Goal: Task Accomplishment & Management: Complete application form

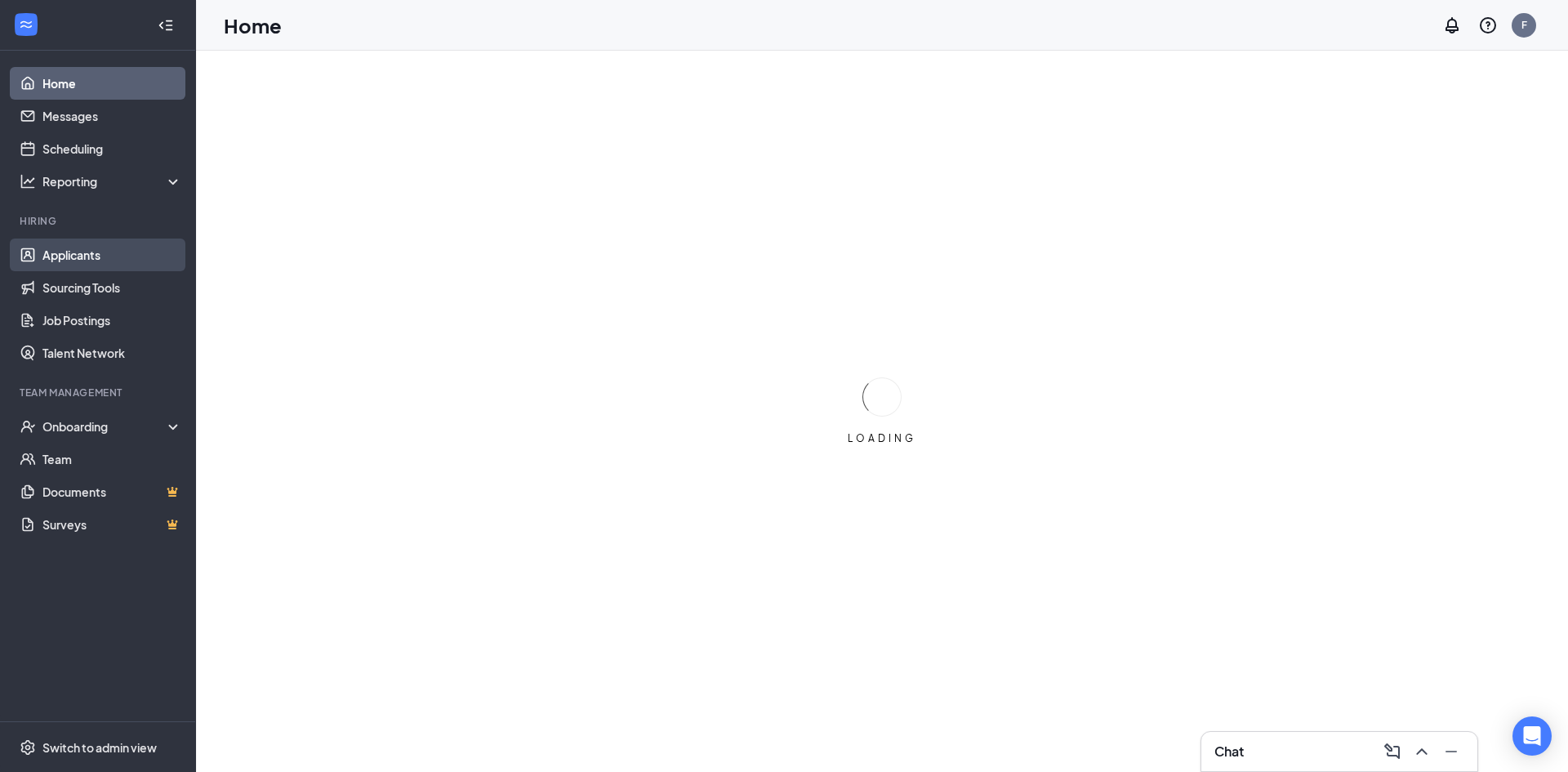
click at [125, 257] on link "Applicants" at bounding box center [112, 254] width 140 height 32
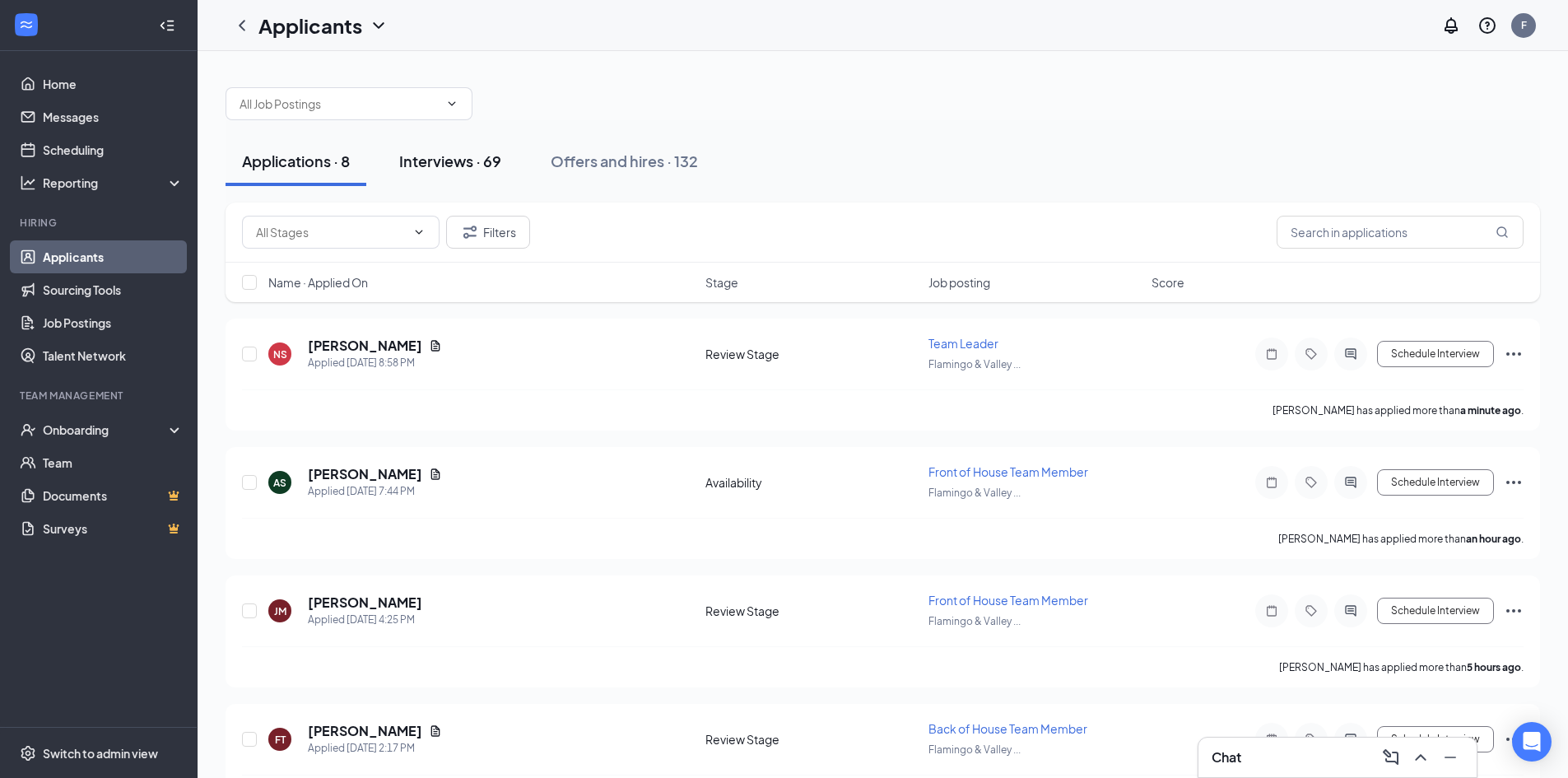
click at [446, 154] on div "Interviews · 69" at bounding box center [450, 160] width 102 height 21
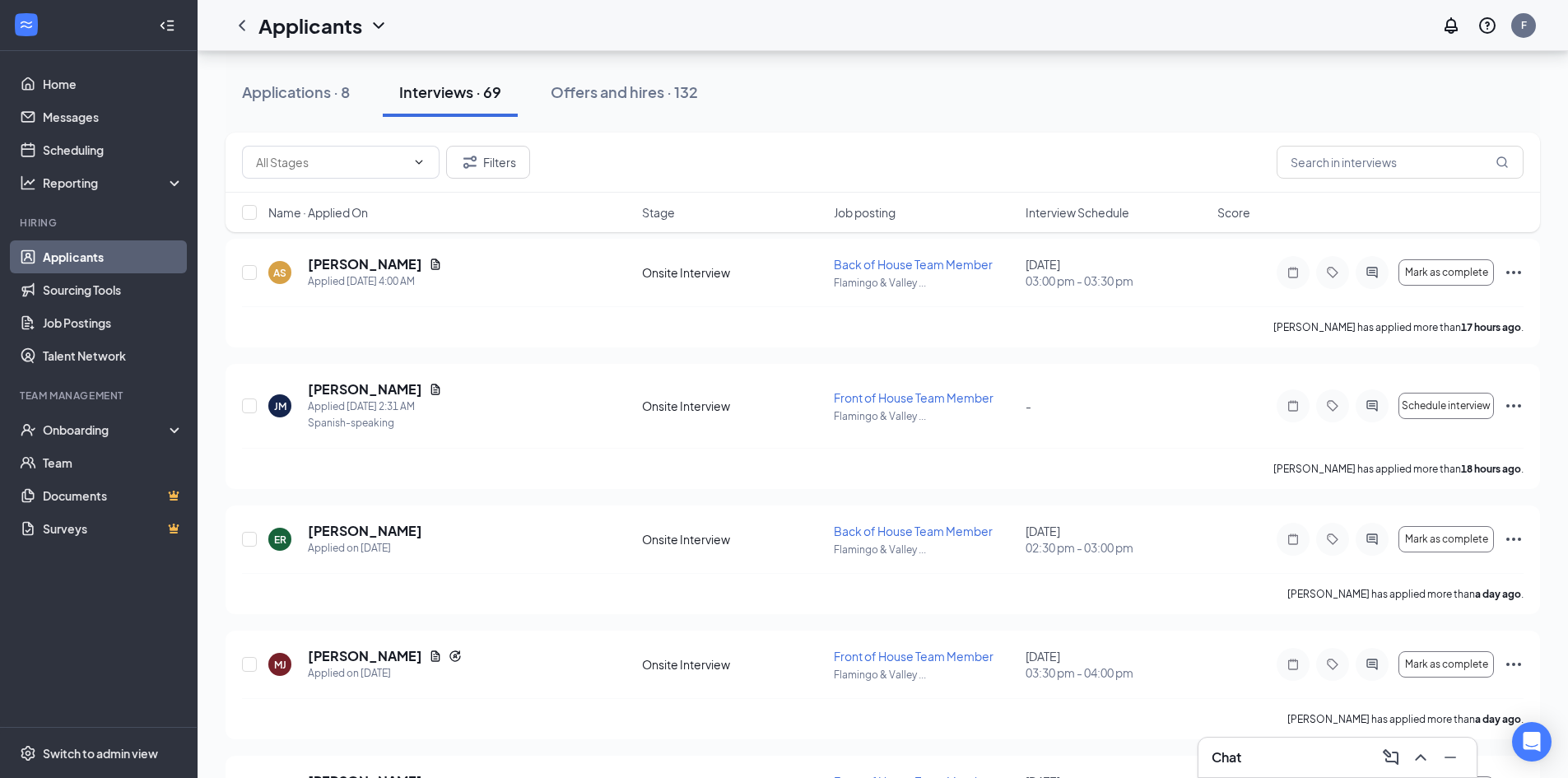
scroll to position [83, 0]
click at [1075, 202] on div "Name · Applied On Stage Job posting Interview Schedule Score" at bounding box center [882, 212] width 1314 height 39
click at [1069, 215] on span "Interview Schedule" at bounding box center [1077, 213] width 103 height 17
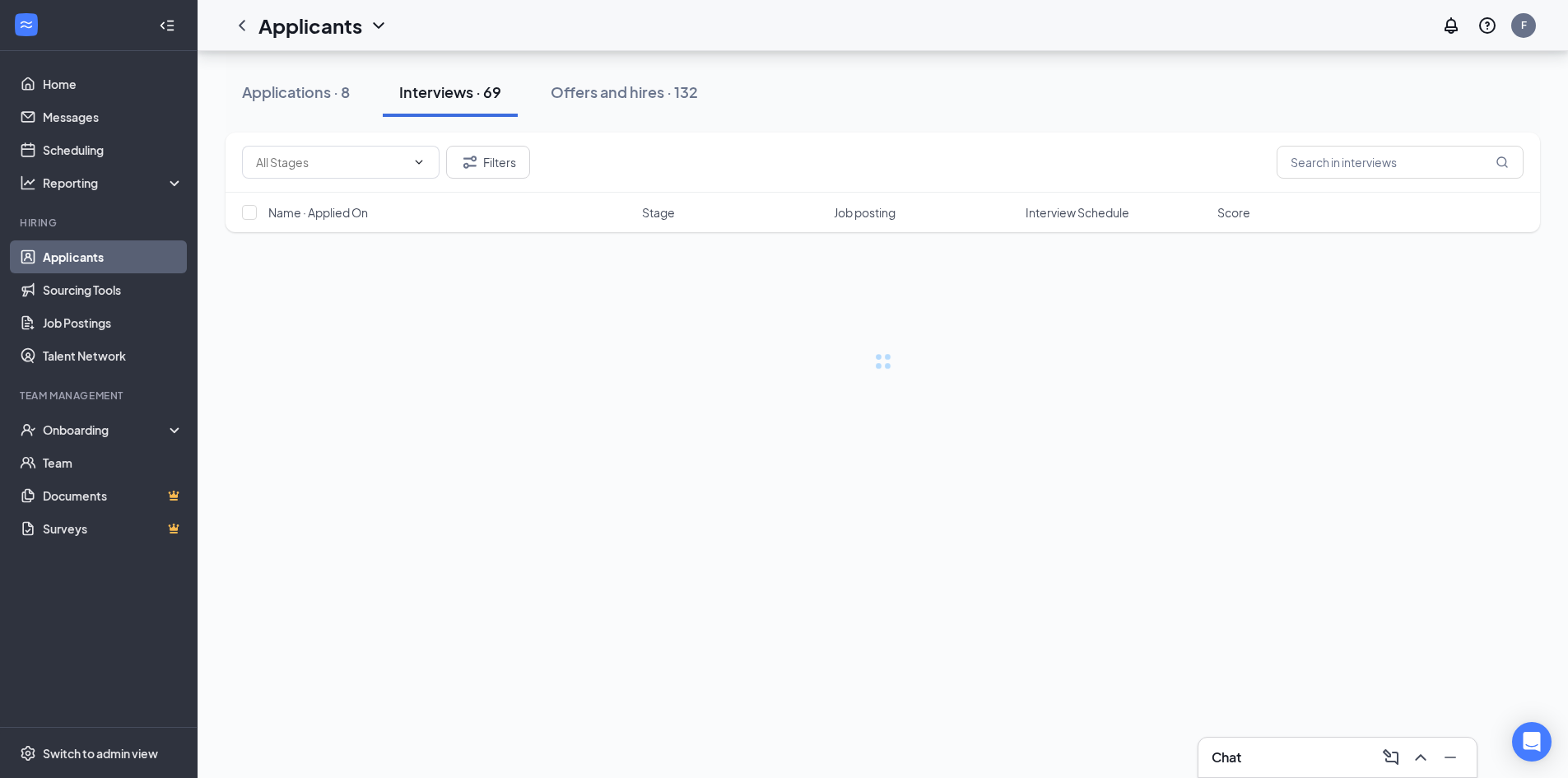
scroll to position [0, 0]
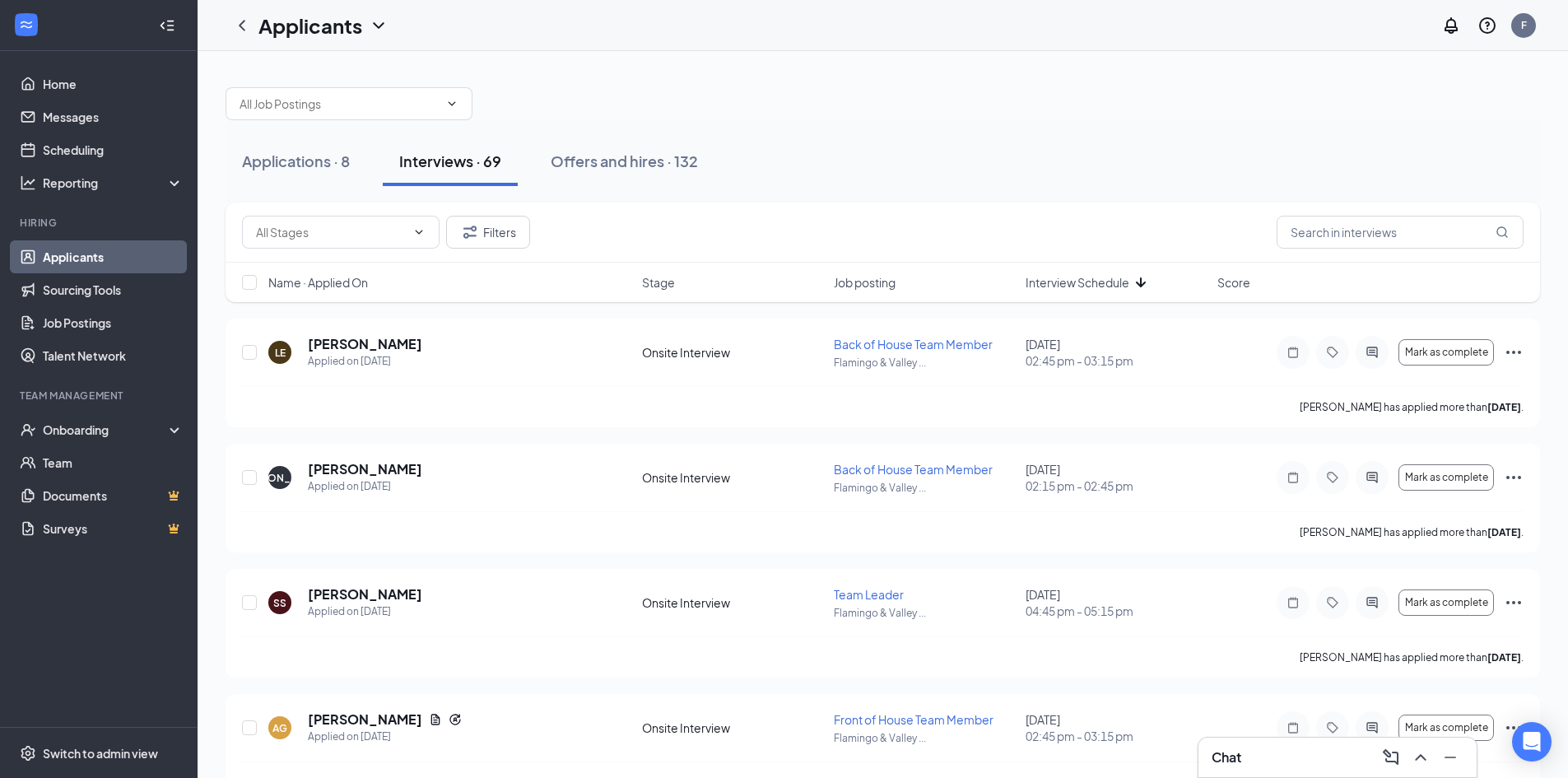
click at [1091, 280] on span "Interview Schedule" at bounding box center [1077, 282] width 103 height 17
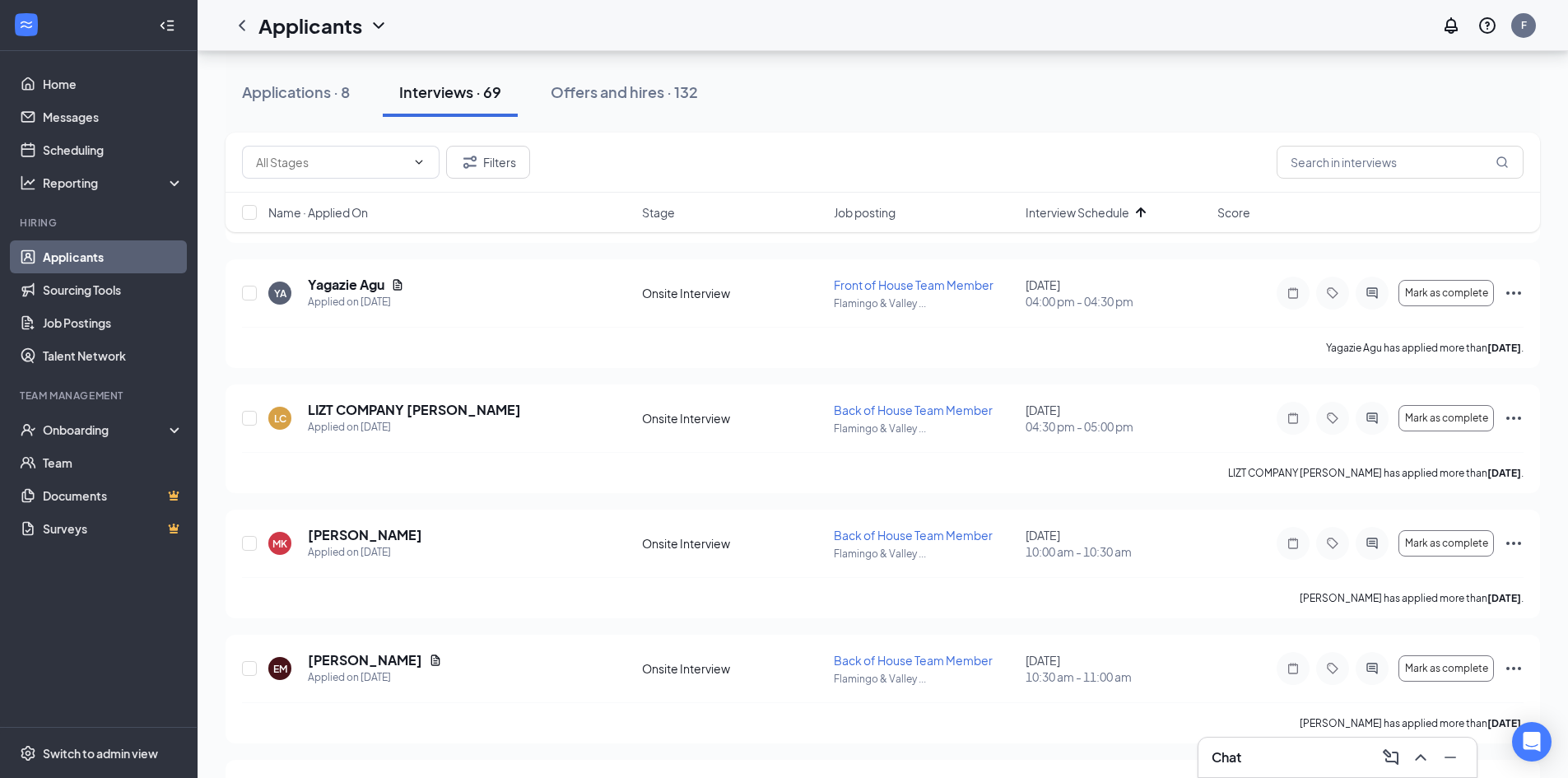
scroll to position [2223, 0]
click at [1292, 169] on input "text" at bounding box center [1399, 162] width 247 height 33
type input "kayla"
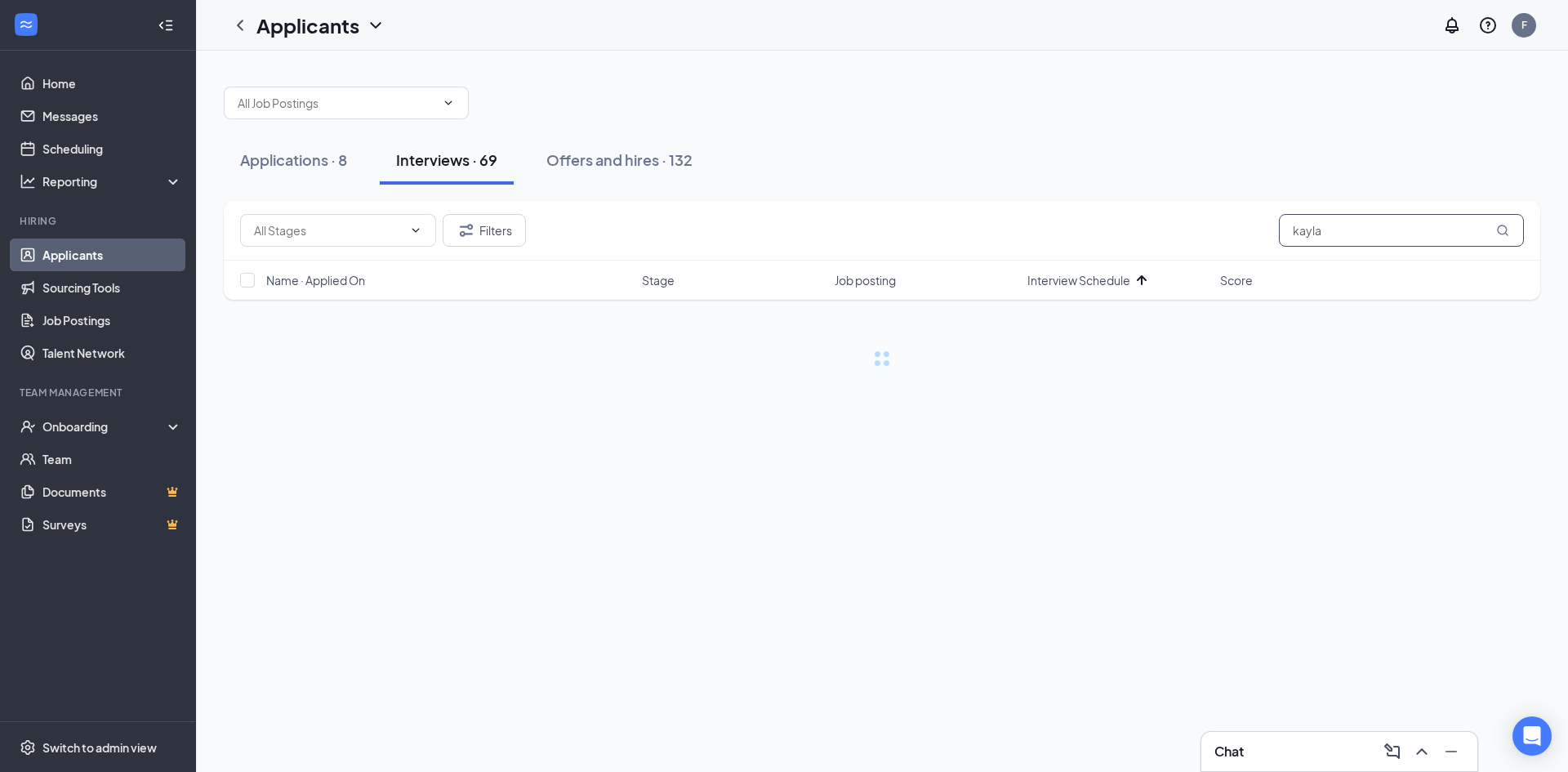
drag, startPoint x: 1333, startPoint y: 234, endPoint x: 1256, endPoint y: 229, distance: 77.2
click at [1256, 229] on div "Filters kayla" at bounding box center [882, 229] width 1284 height 32
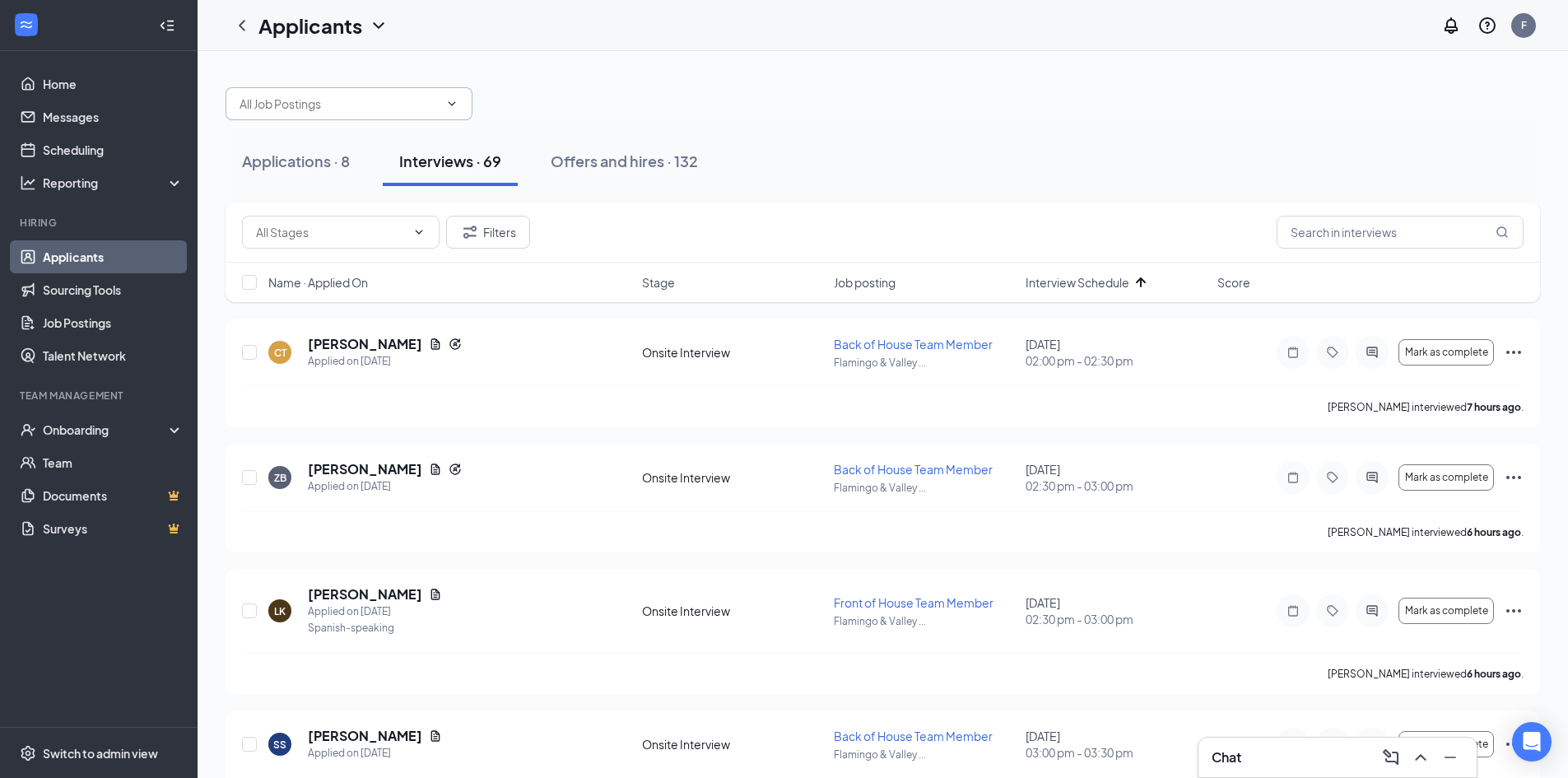
click at [445, 113] on span at bounding box center [349, 104] width 247 height 33
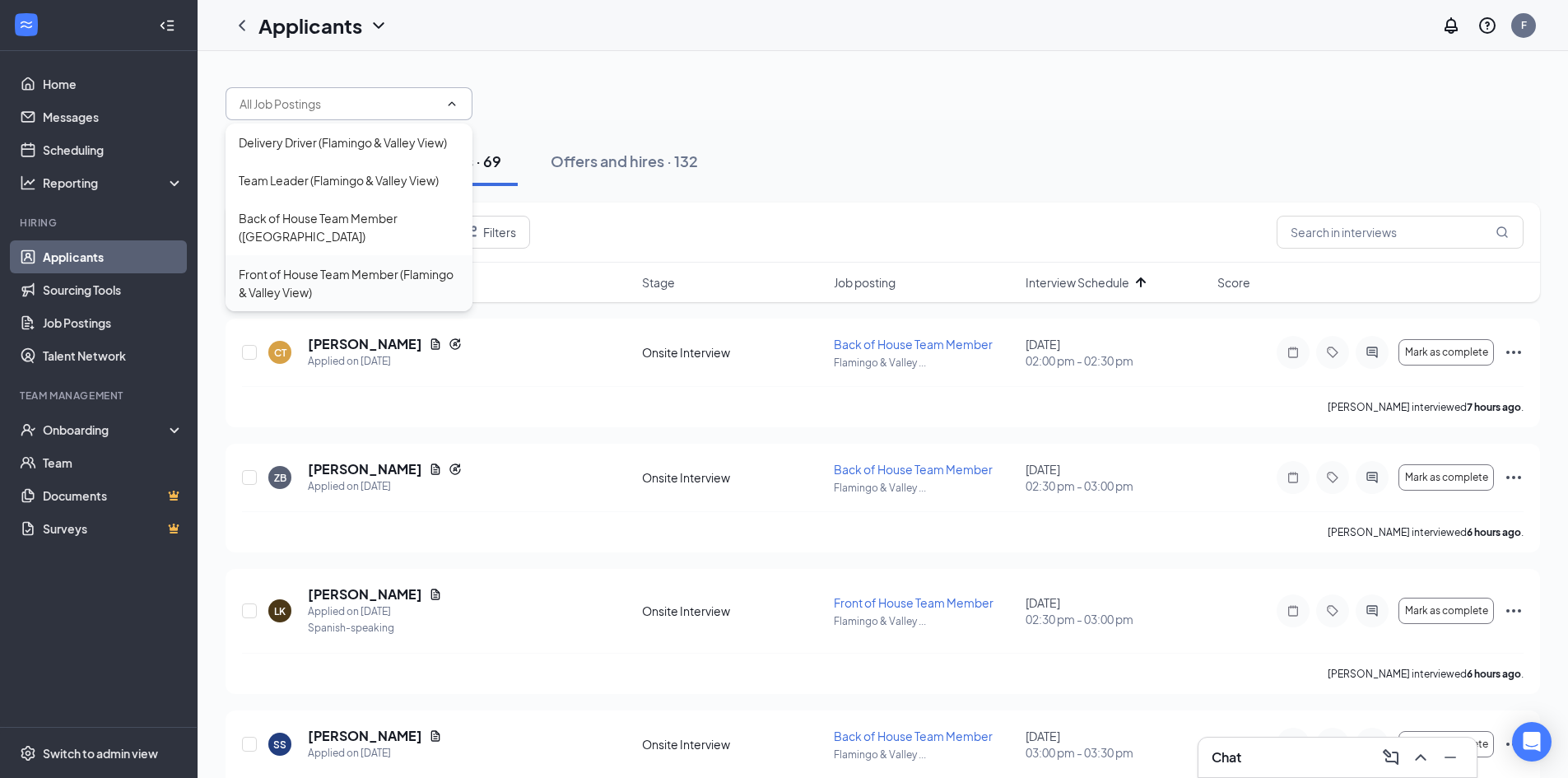
click at [304, 284] on div "Front of House Team Member (Flamingo & Valley View)" at bounding box center [349, 283] width 220 height 36
type input "Front of House Team Member (Flamingo & Valley View)"
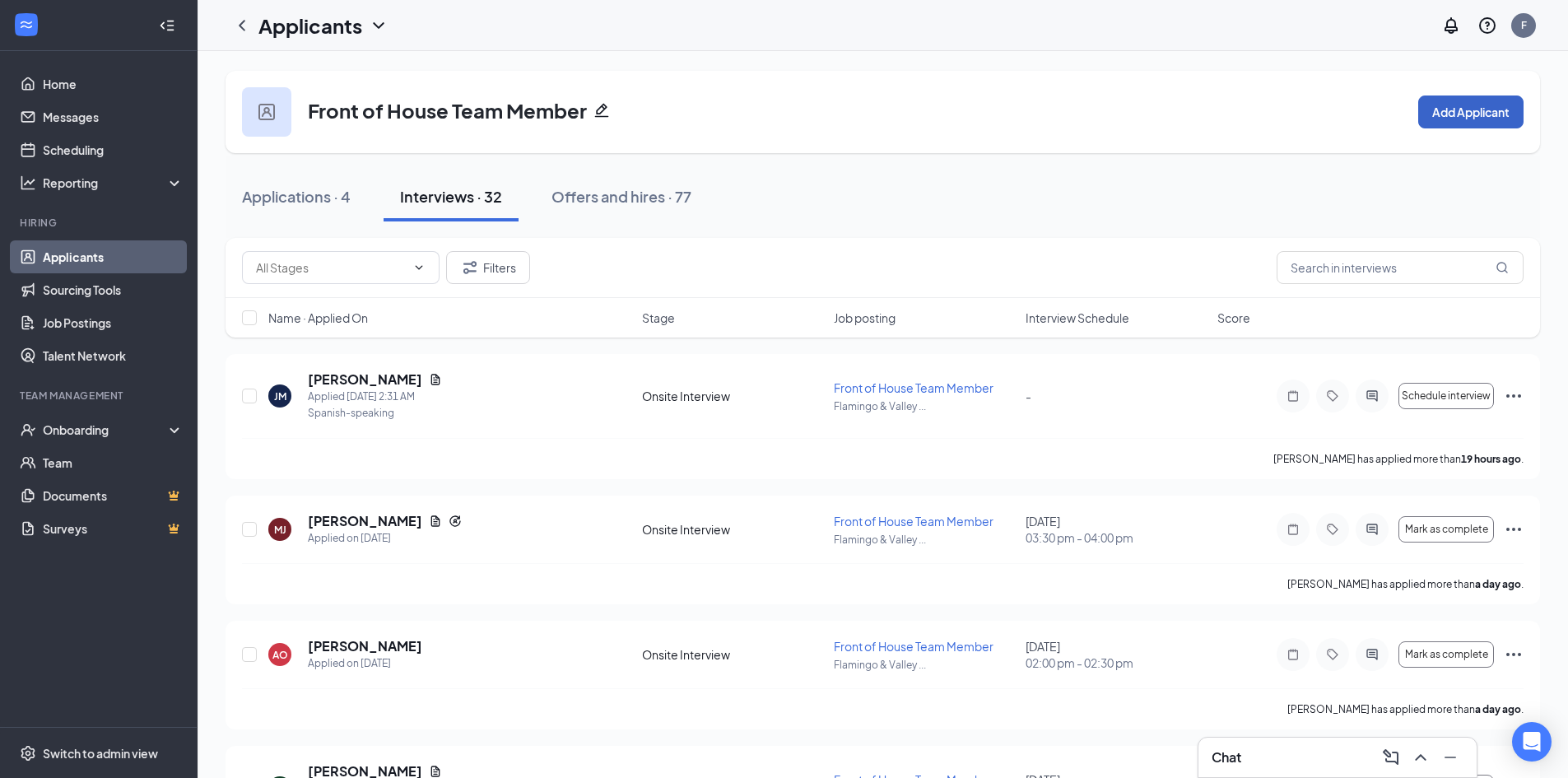
click at [1496, 112] on button "Add Applicant" at bounding box center [1470, 111] width 105 height 33
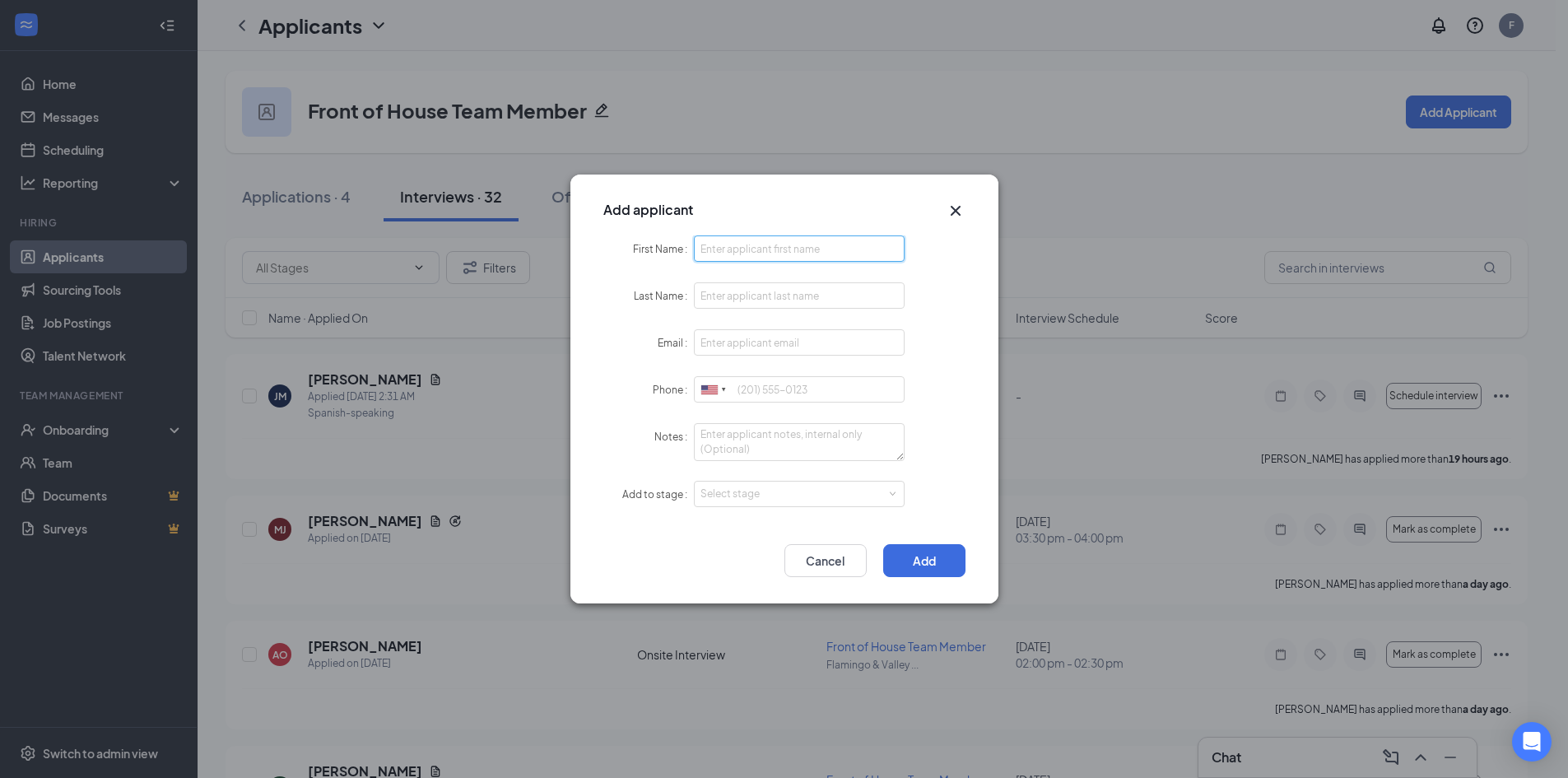
click at [794, 251] on input "First Name" at bounding box center [799, 249] width 211 height 27
type input "[PERSON_NAME]"
click at [777, 305] on input "Last Name" at bounding box center [799, 296] width 211 height 27
type input "[PERSON_NAME]"
click at [769, 346] on input "Email" at bounding box center [799, 342] width 211 height 27
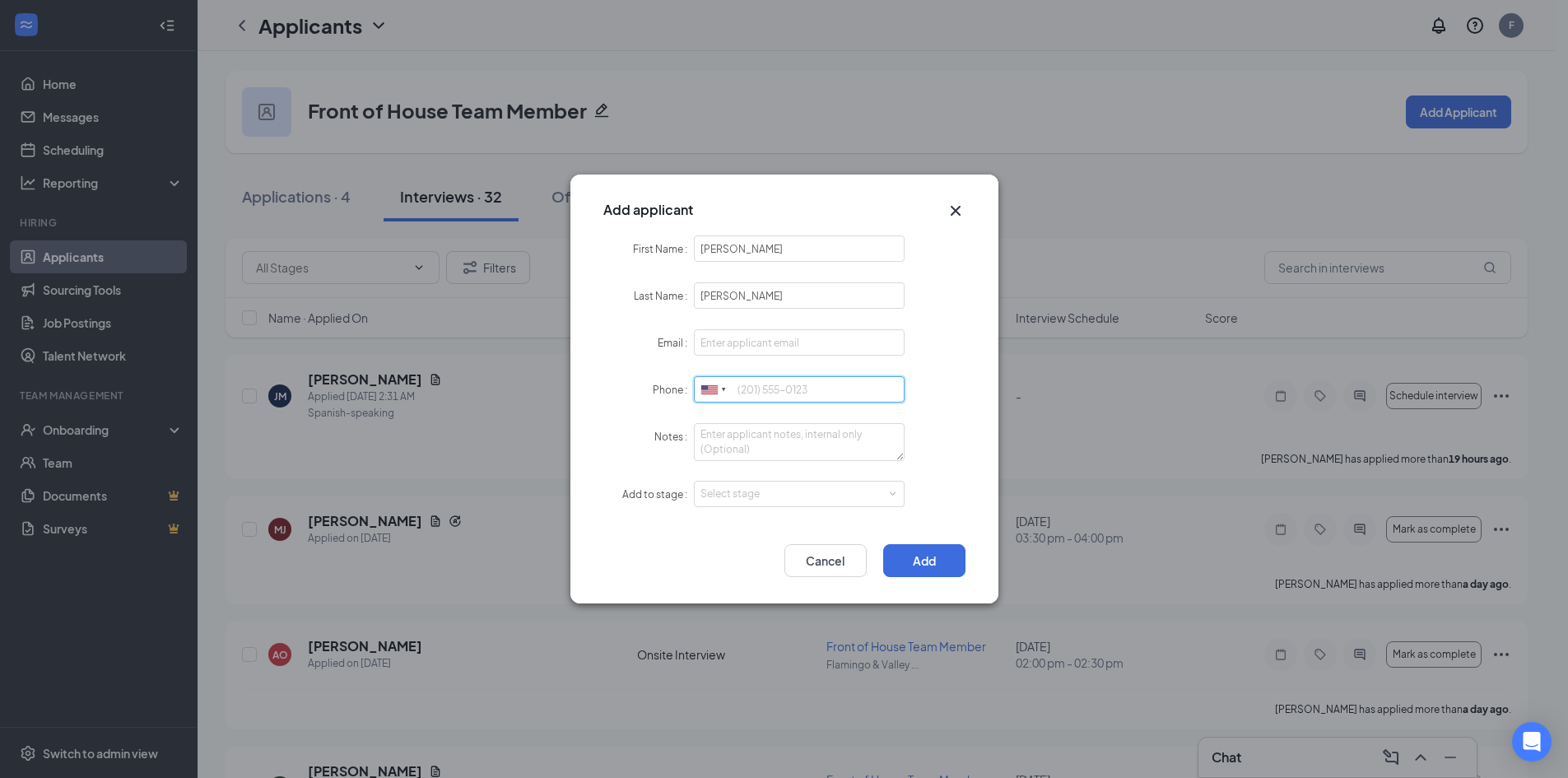
click at [764, 392] on input "Phone" at bounding box center [799, 390] width 211 height 27
click at [793, 339] on input "Email" at bounding box center [799, 342] width 211 height 27
click at [955, 210] on icon "Cross" at bounding box center [955, 211] width 10 height 10
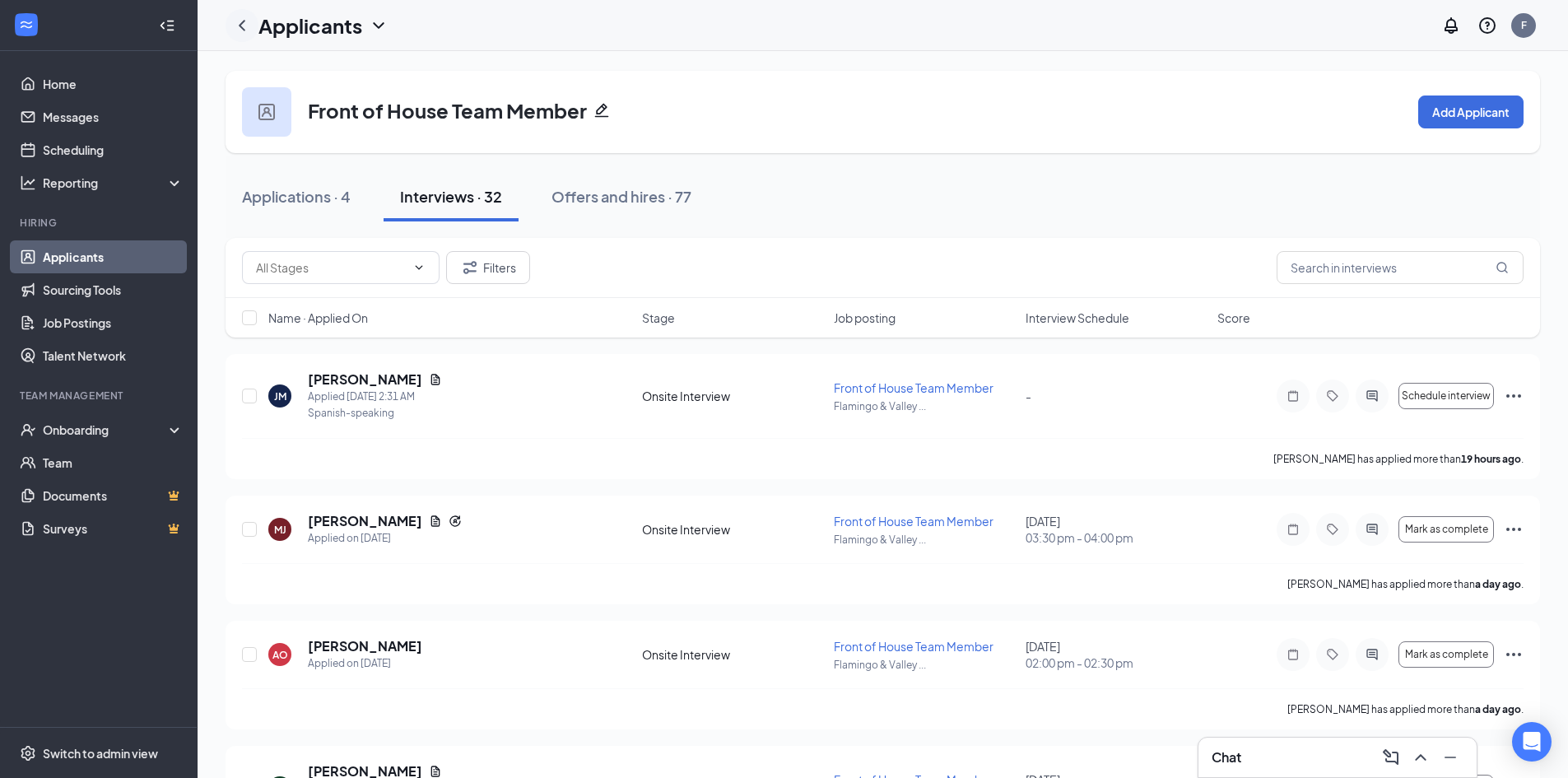
click at [249, 30] on icon "ChevronLeft" at bounding box center [242, 26] width 20 height 20
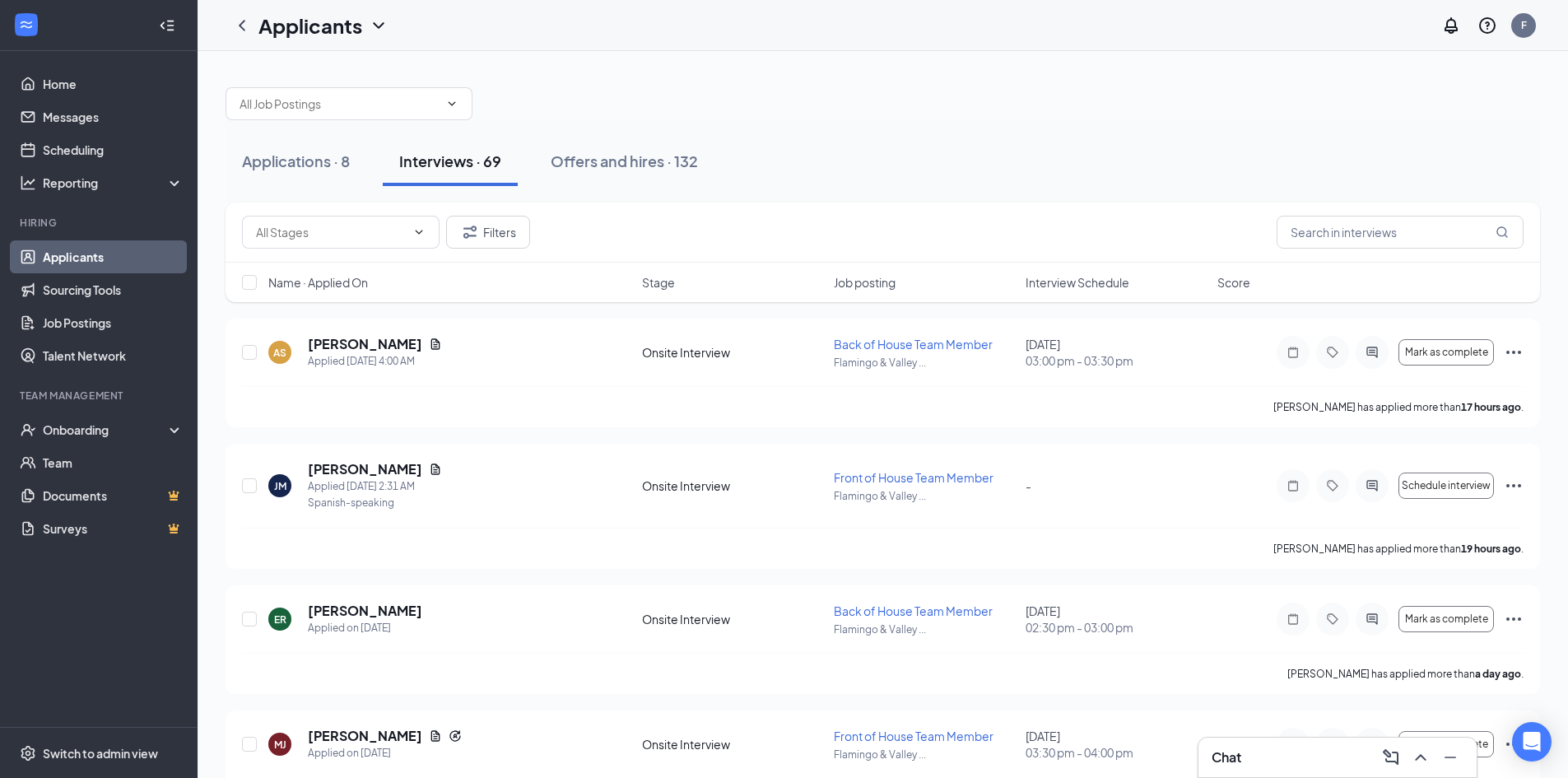
click at [1059, 280] on span "Interview Schedule" at bounding box center [1077, 282] width 103 height 17
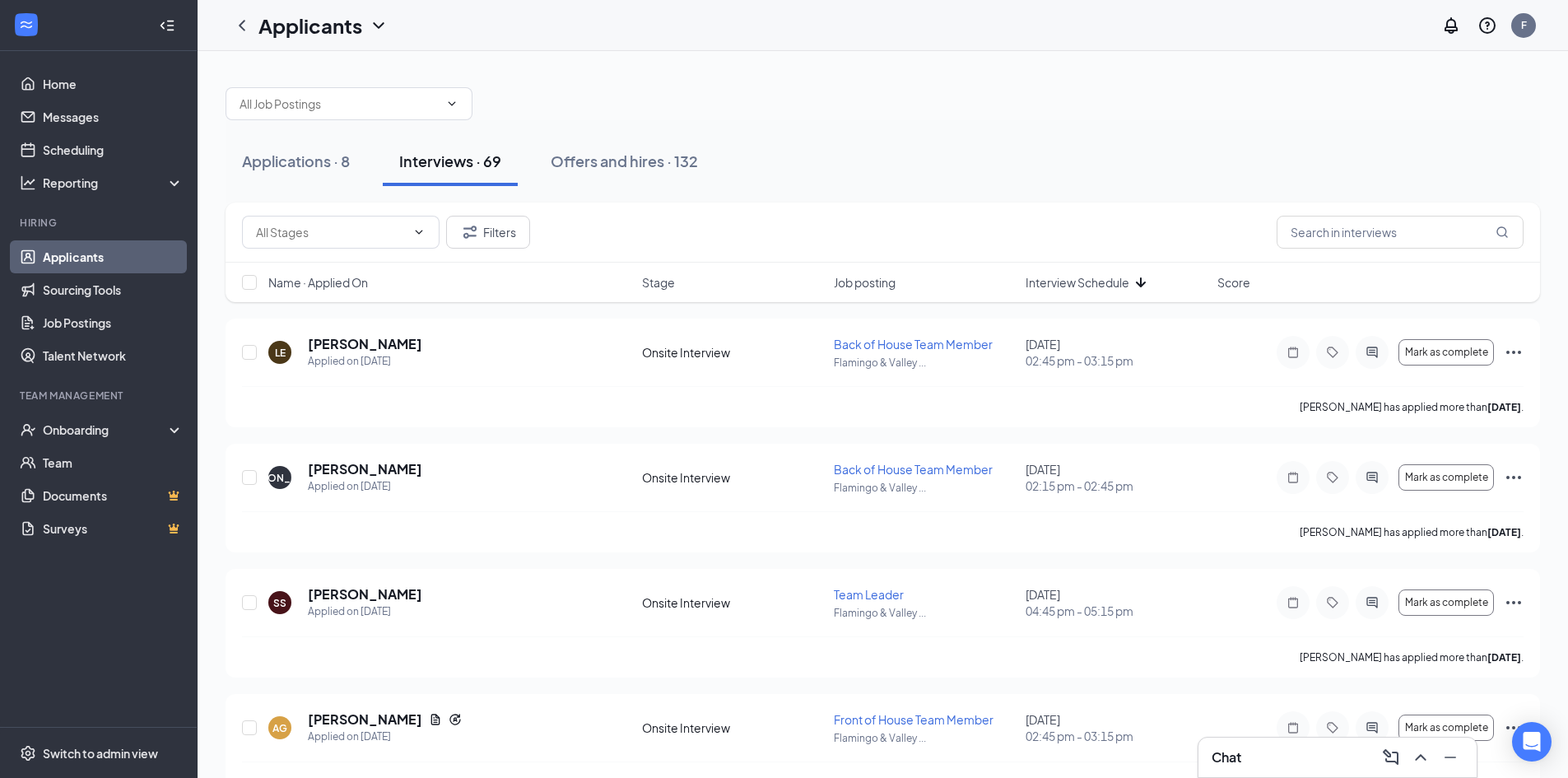
click at [1059, 280] on span "Interview Schedule" at bounding box center [1077, 282] width 103 height 17
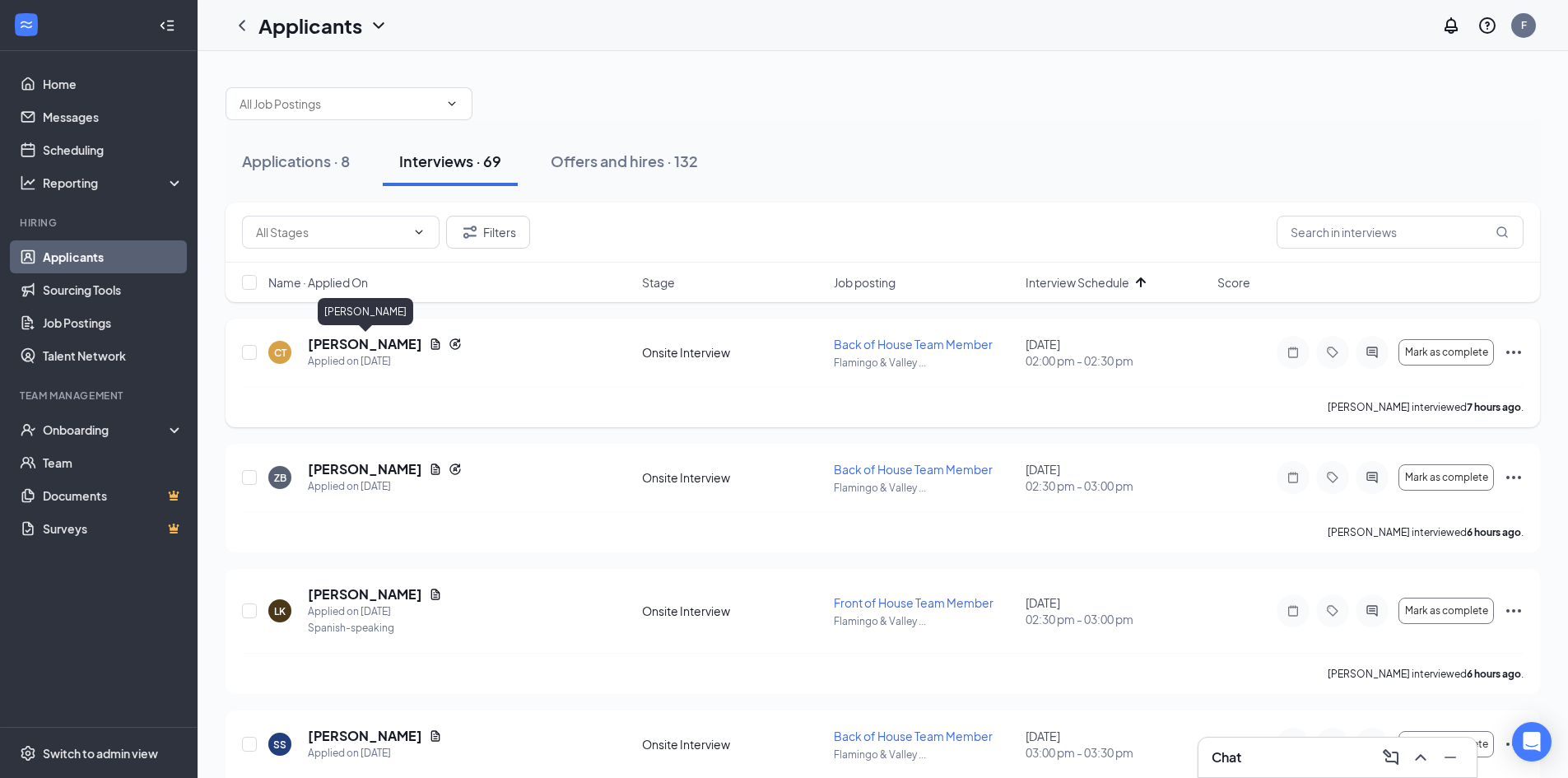
click at [413, 342] on h5 "[PERSON_NAME]" at bounding box center [365, 344] width 114 height 18
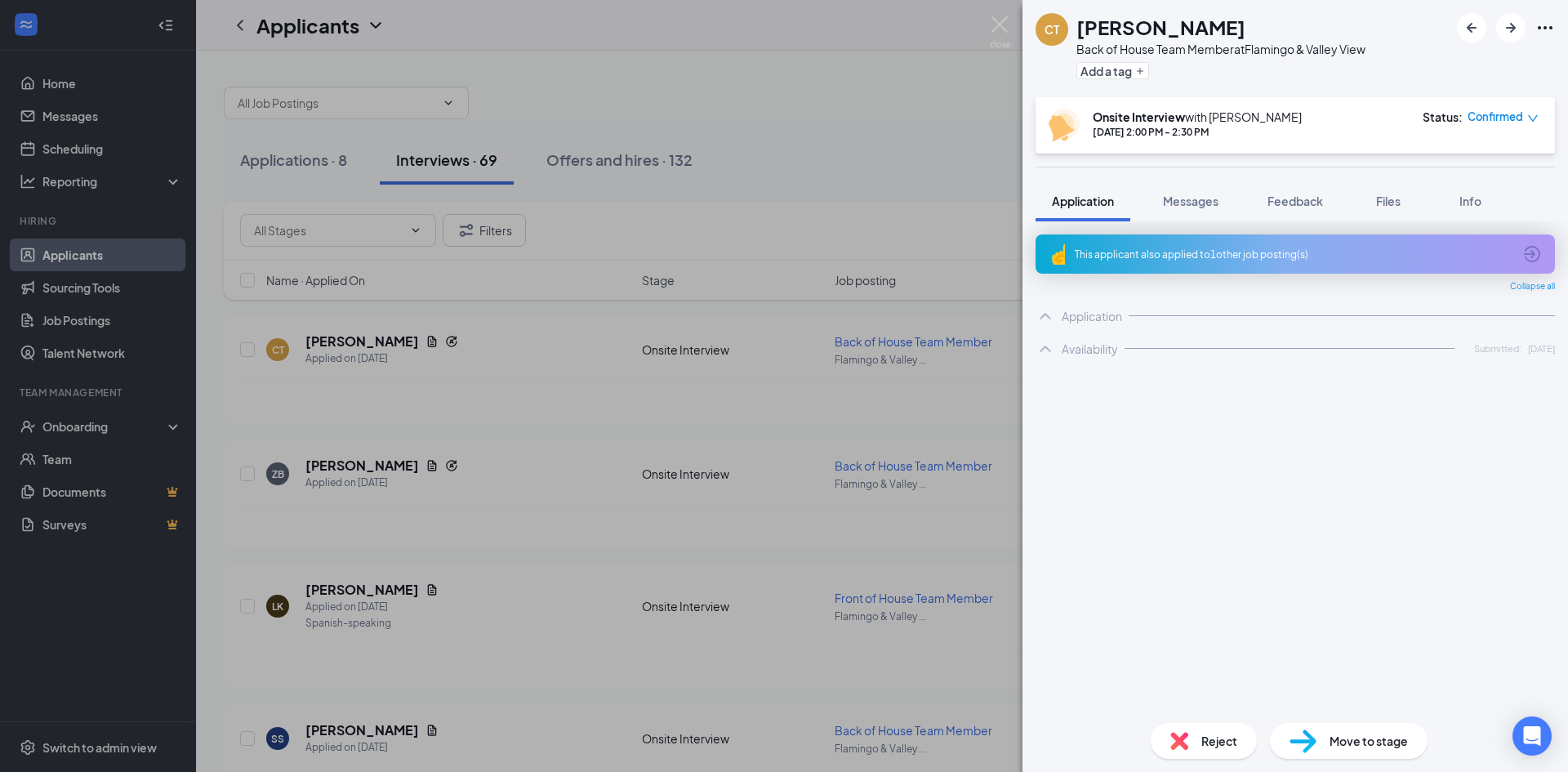
click at [1225, 250] on div "This applicant also applied to 1 other job posting(s)" at bounding box center [1294, 254] width 438 height 14
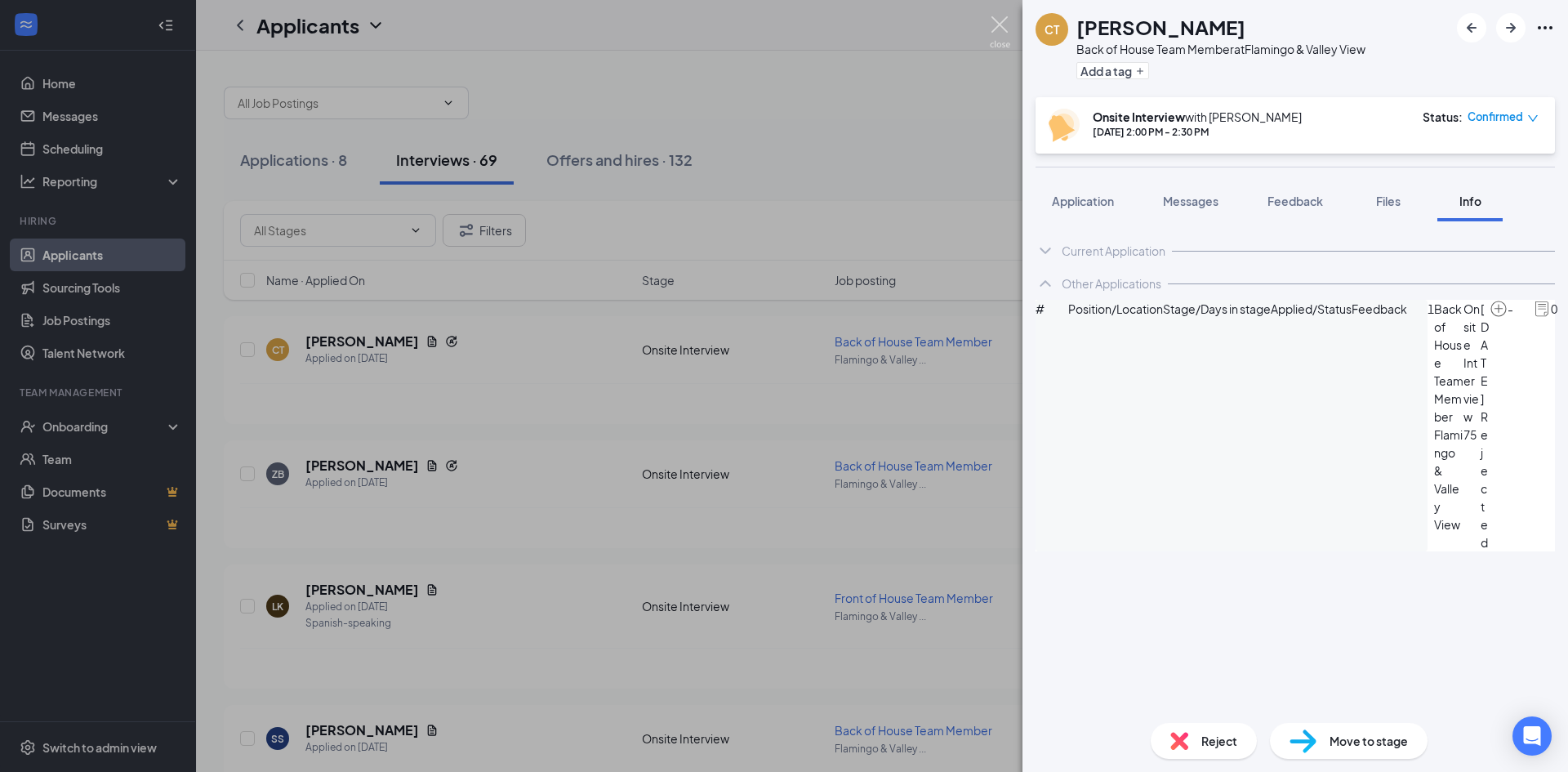
click at [1005, 26] on img at bounding box center [1000, 32] width 21 height 31
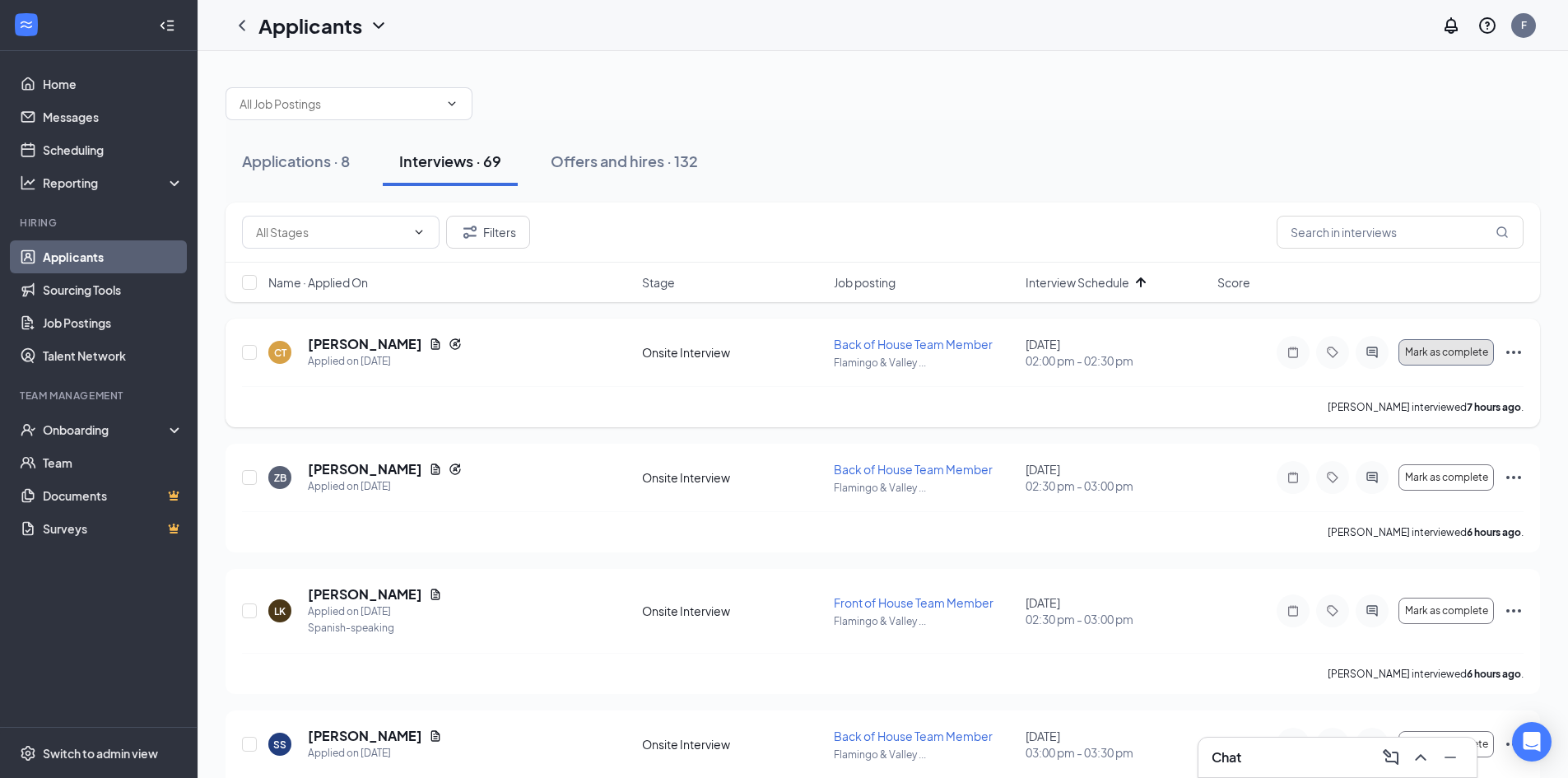
click at [1476, 346] on span "Mark as complete" at bounding box center [1446, 352] width 83 height 12
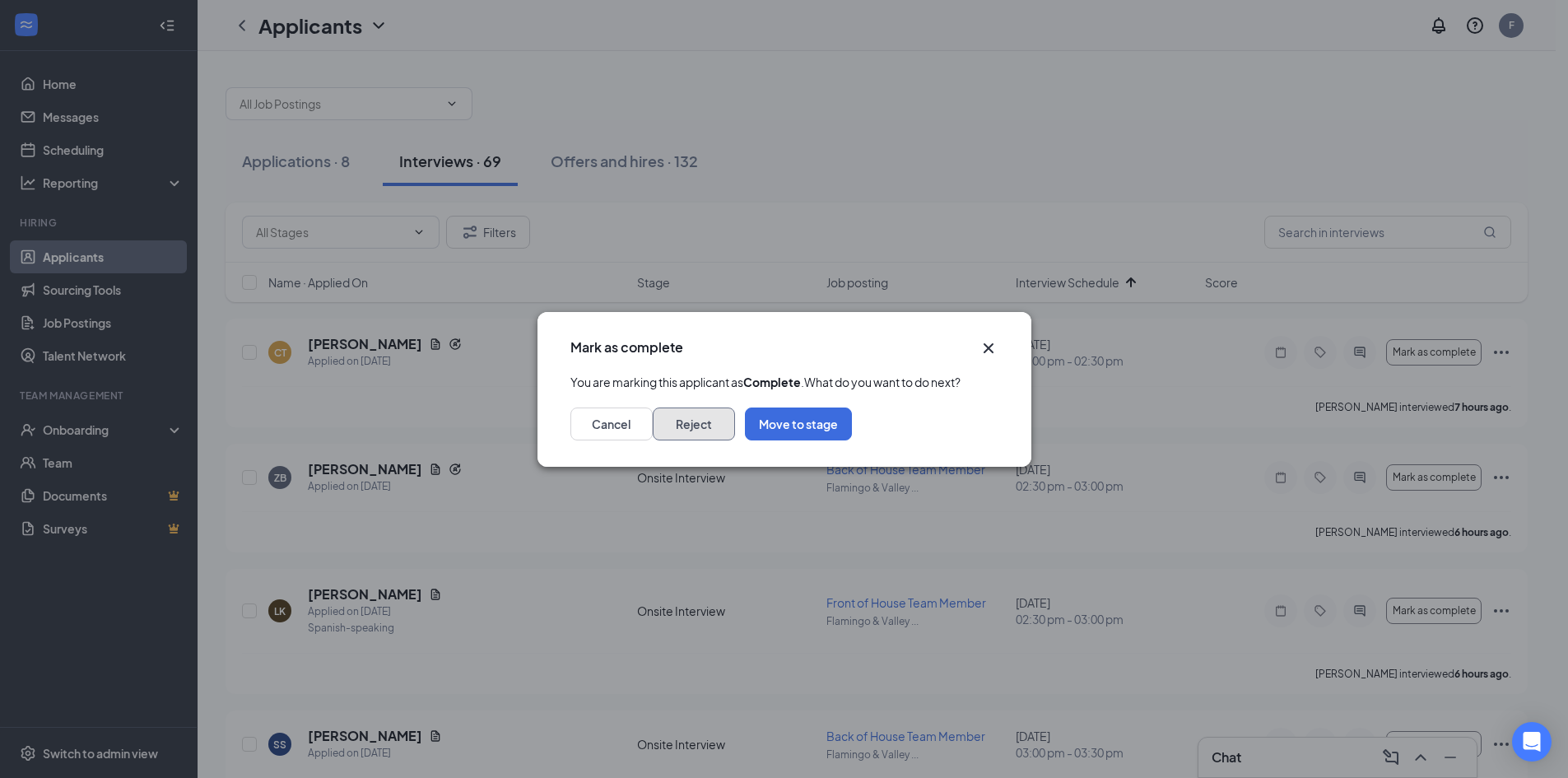
click at [735, 441] on button "Reject" at bounding box center [693, 423] width 83 height 33
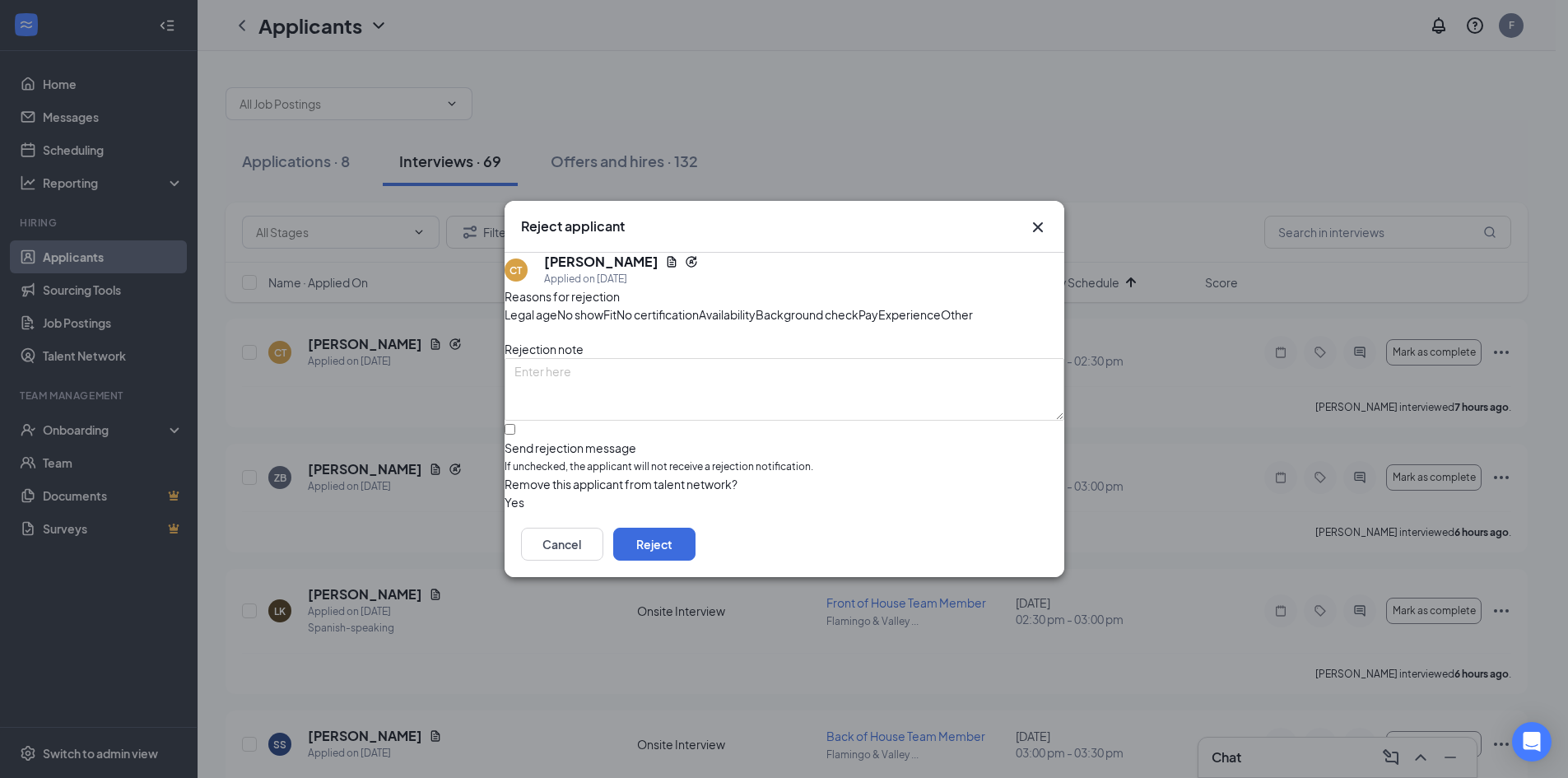
click at [1060, 577] on div "Cancel Reject" at bounding box center [784, 543] width 560 height 66
click at [695, 561] on button "Reject" at bounding box center [654, 543] width 83 height 33
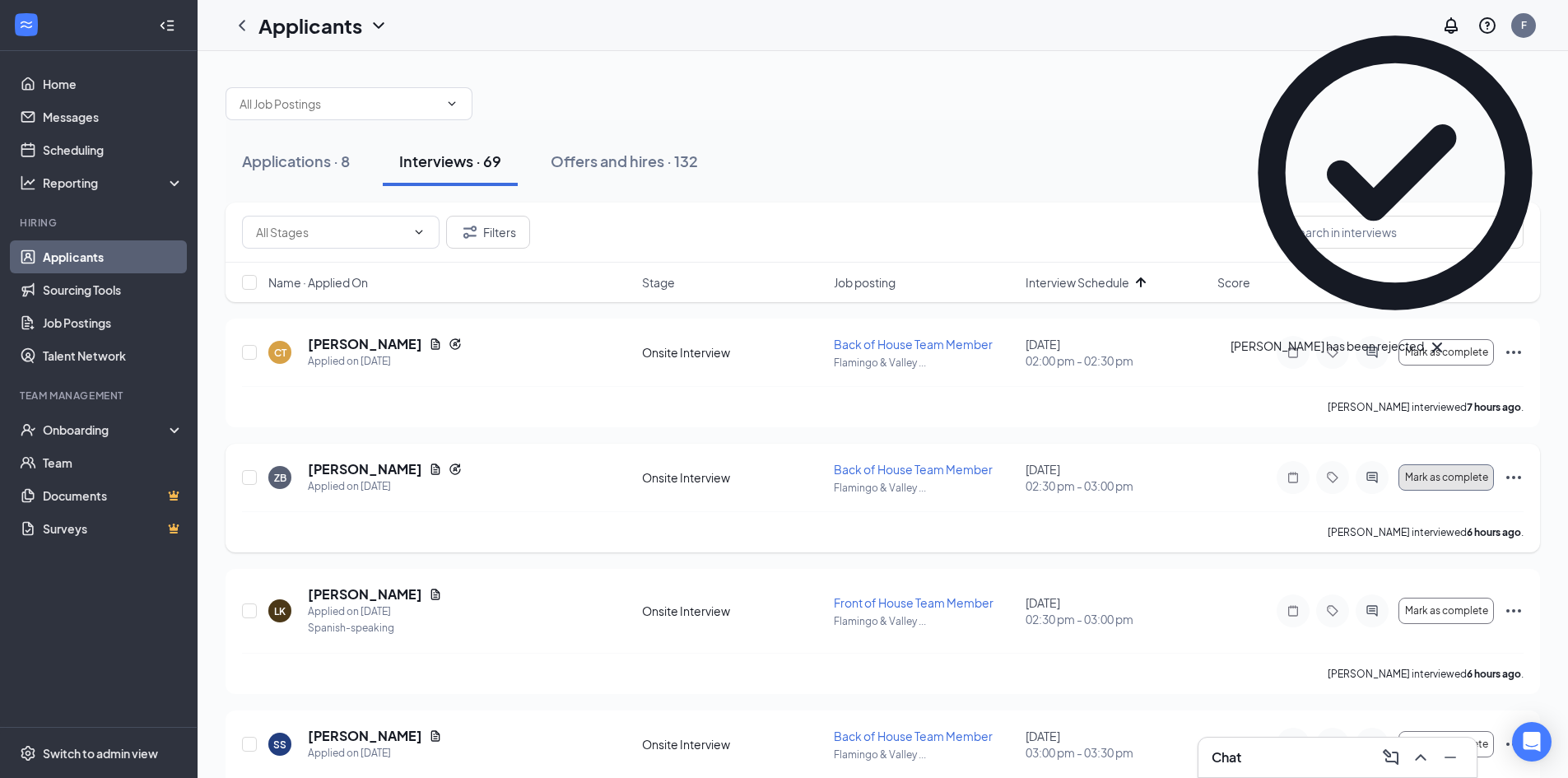
click at [1438, 474] on span "Mark as complete" at bounding box center [1446, 477] width 83 height 12
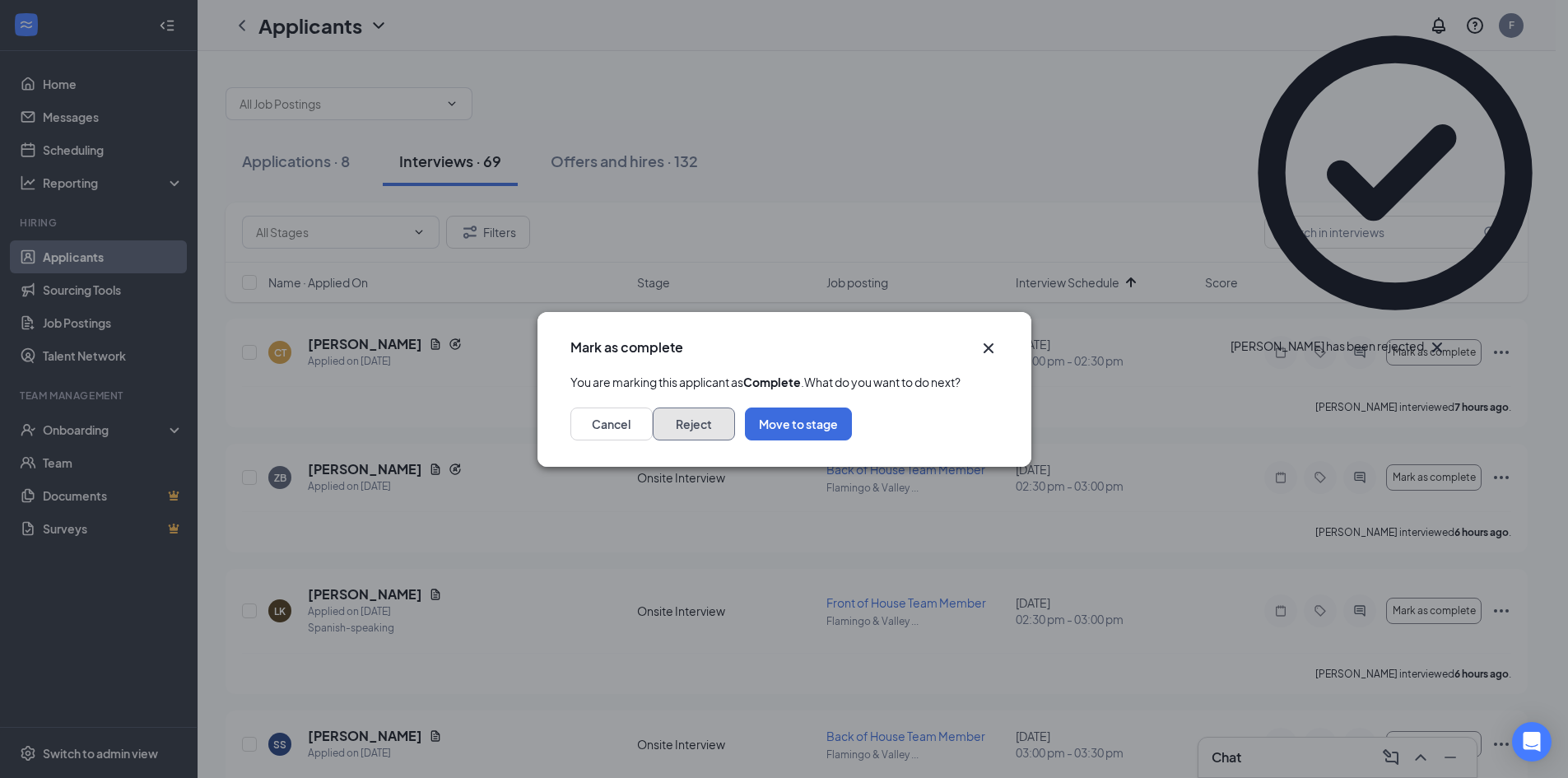
click at [735, 441] on button "Reject" at bounding box center [693, 423] width 83 height 33
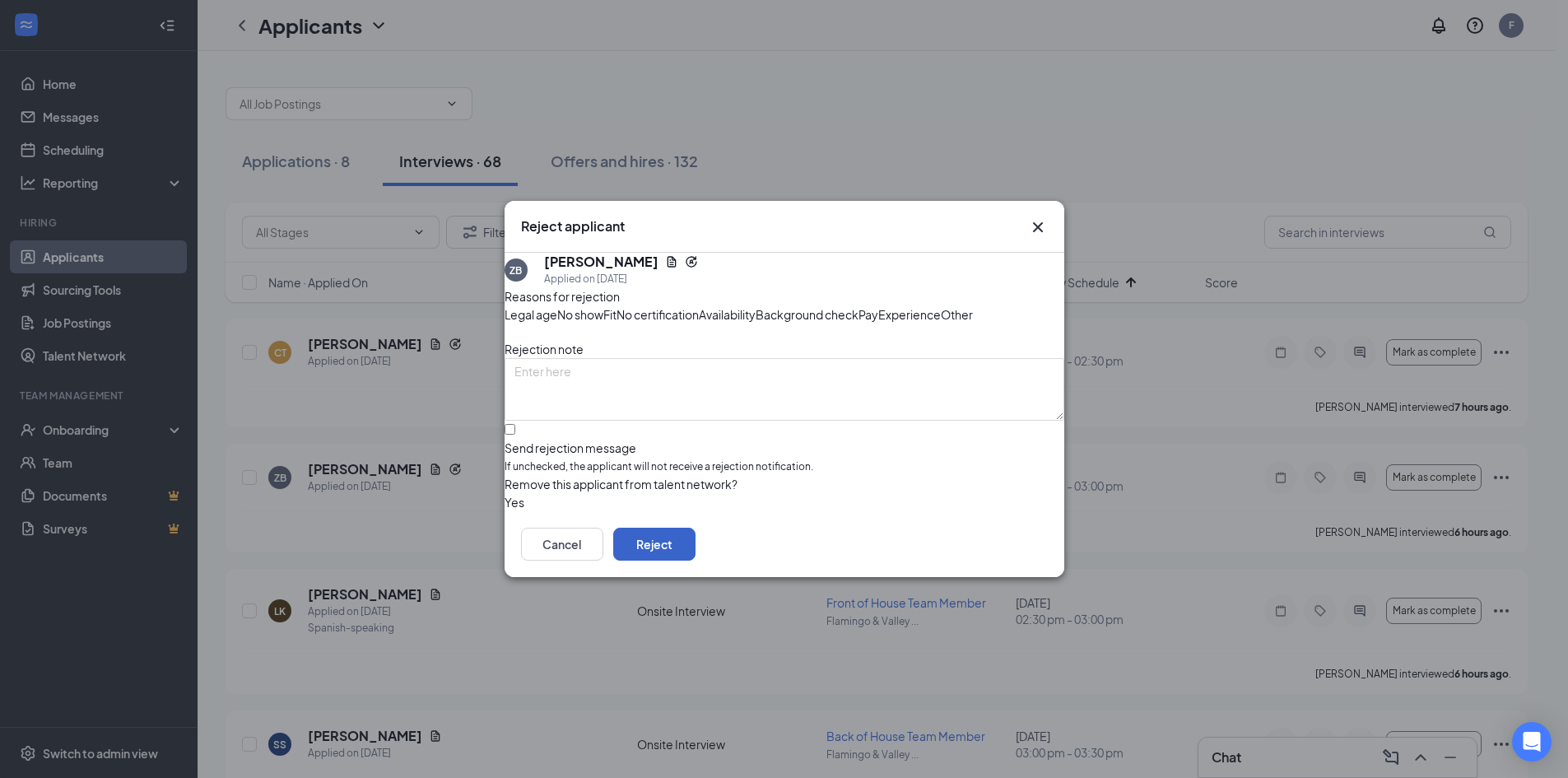
click at [695, 561] on button "Reject" at bounding box center [654, 543] width 83 height 33
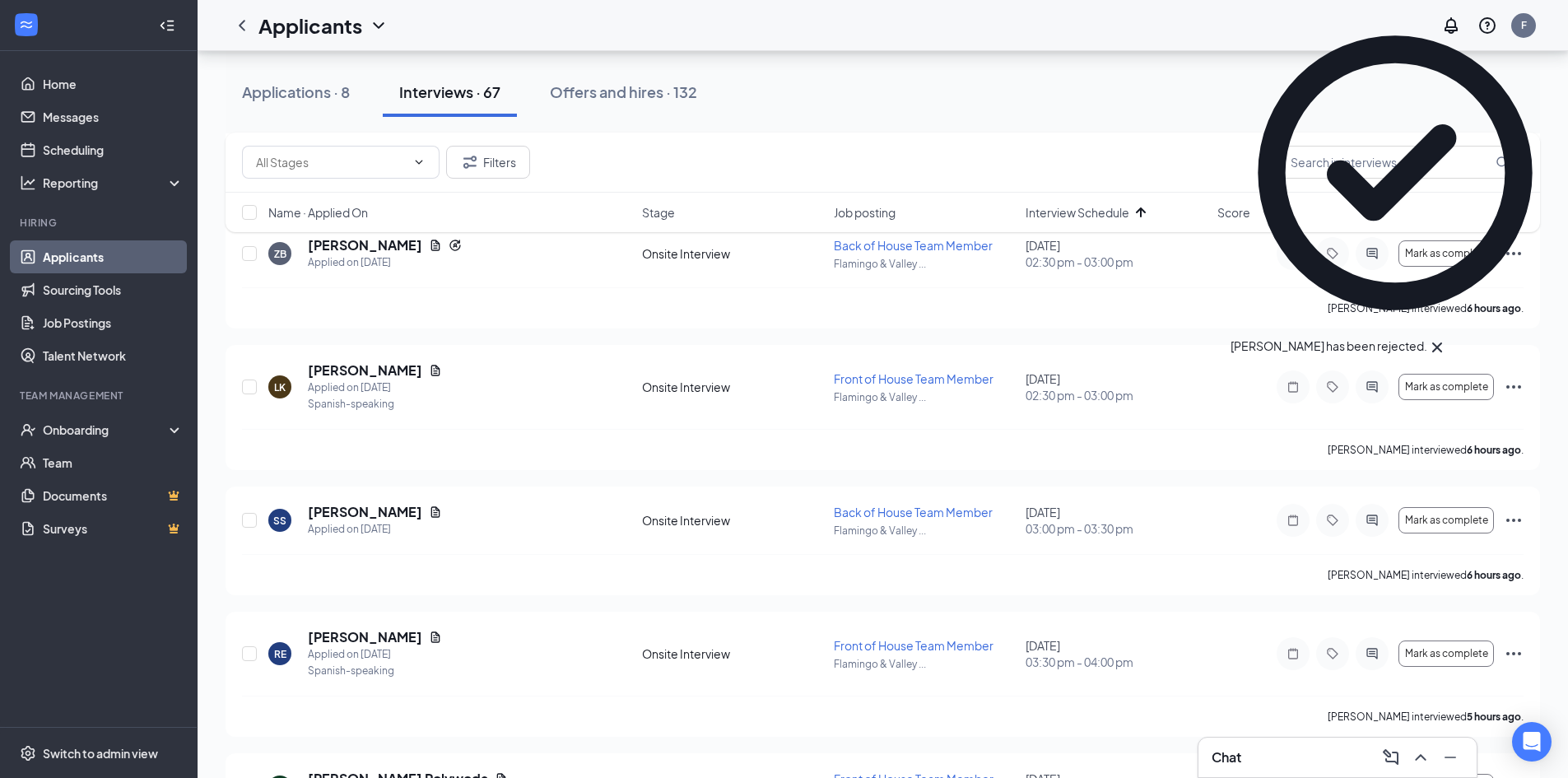
scroll to position [247, 0]
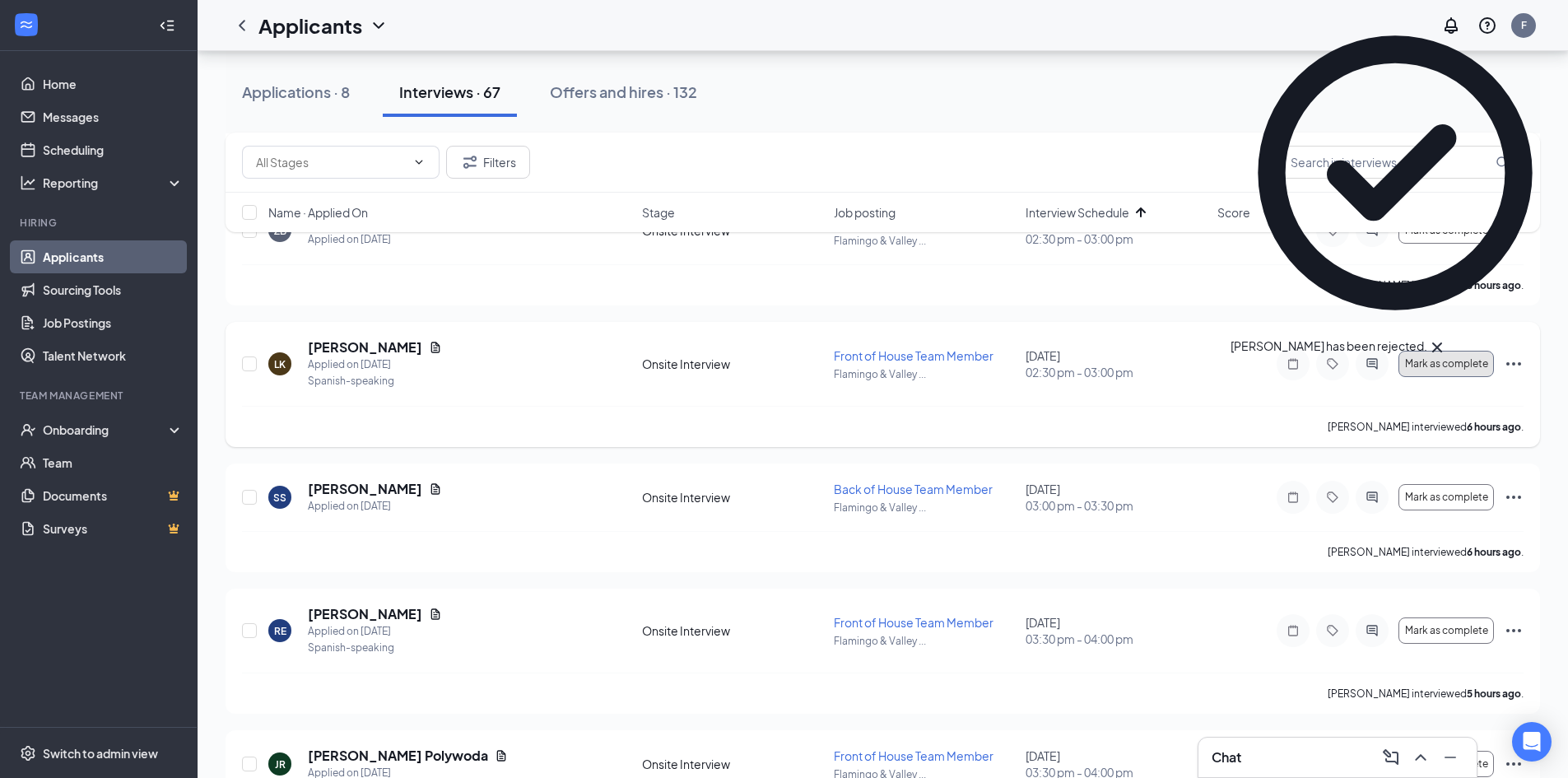
click at [1435, 371] on button "Mark as complete" at bounding box center [1445, 364] width 95 height 27
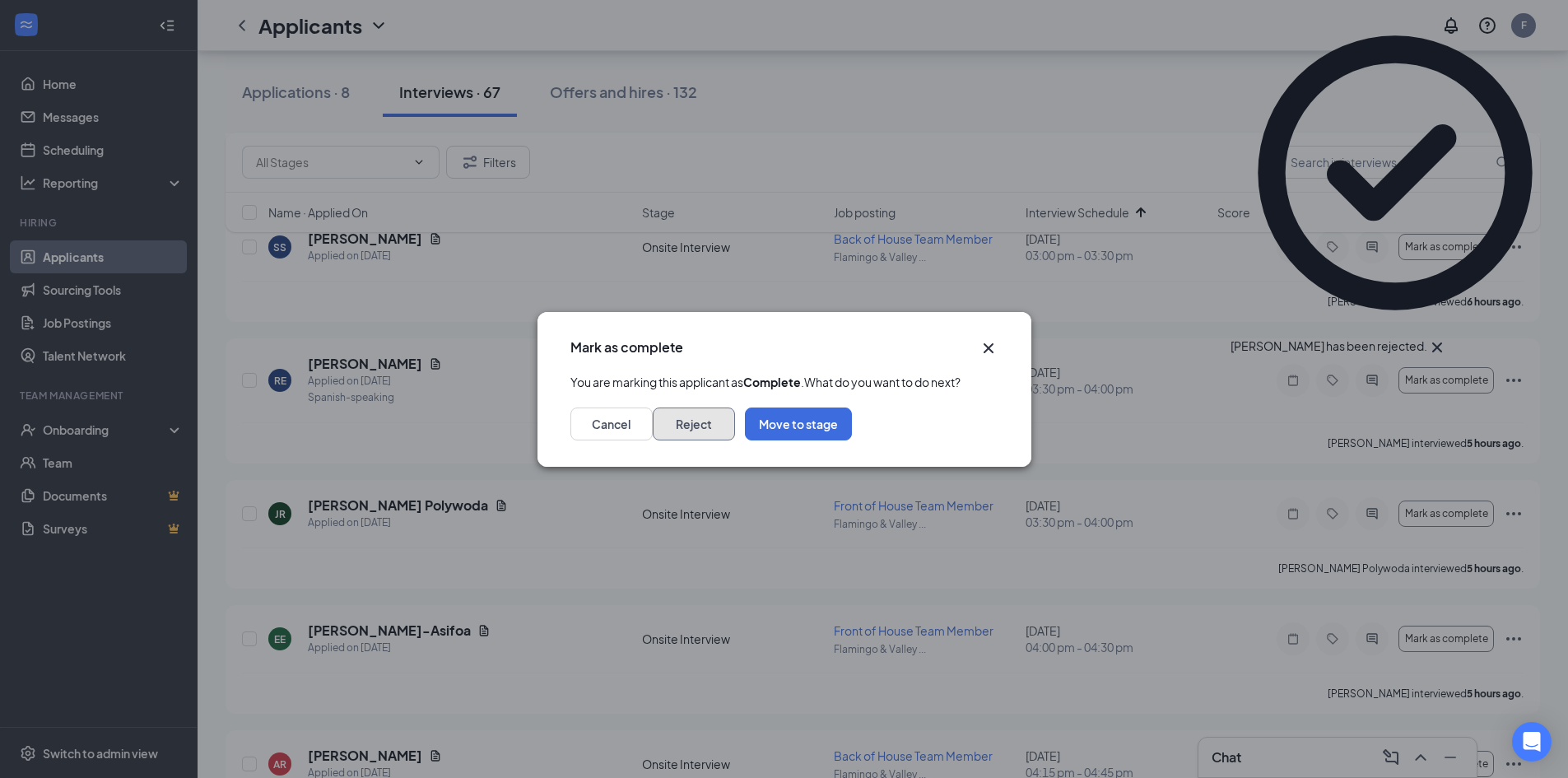
click at [735, 441] on button "Reject" at bounding box center [693, 423] width 83 height 33
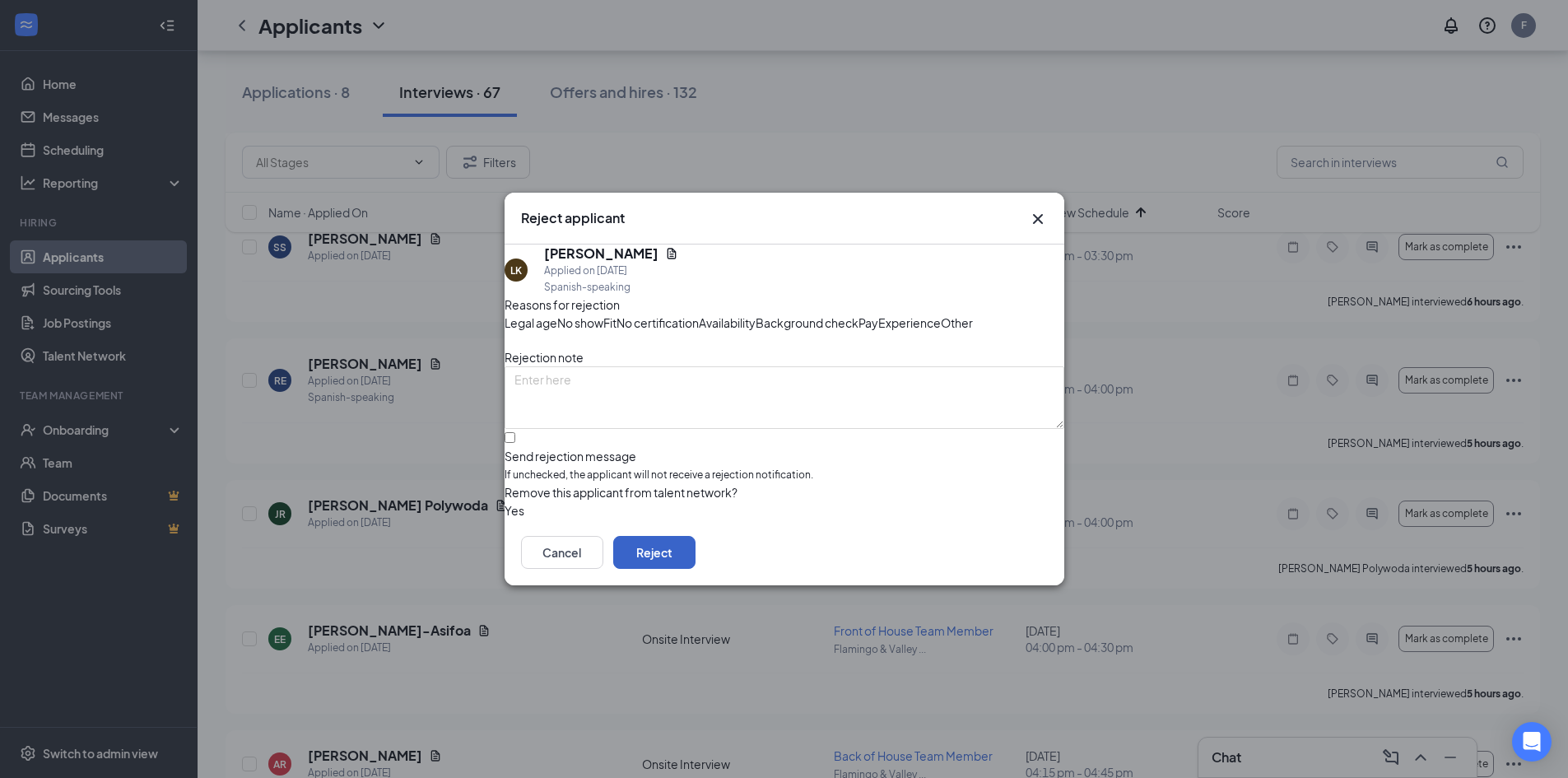
click at [695, 568] on button "Reject" at bounding box center [654, 552] width 83 height 33
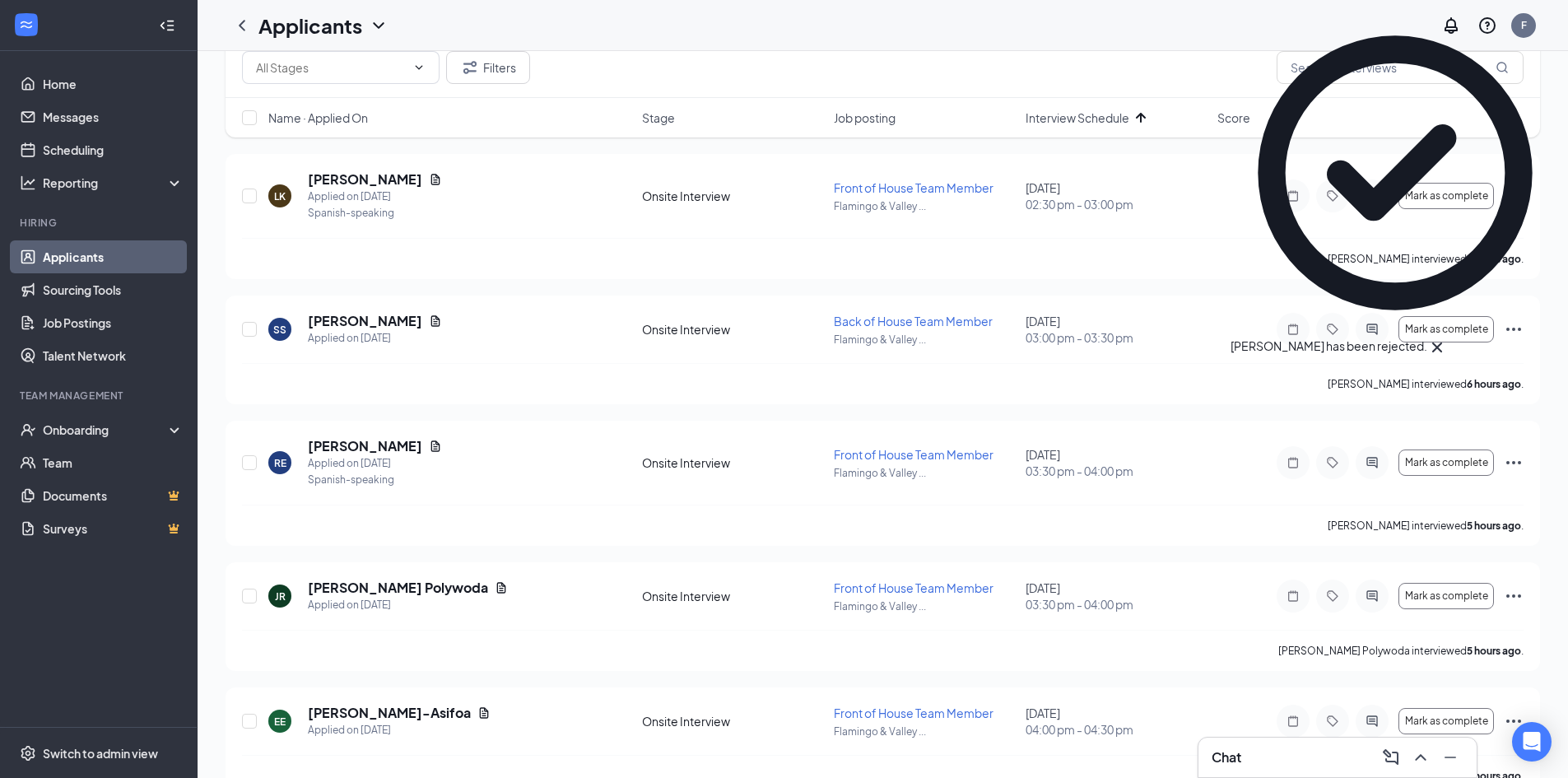
scroll to position [0, 0]
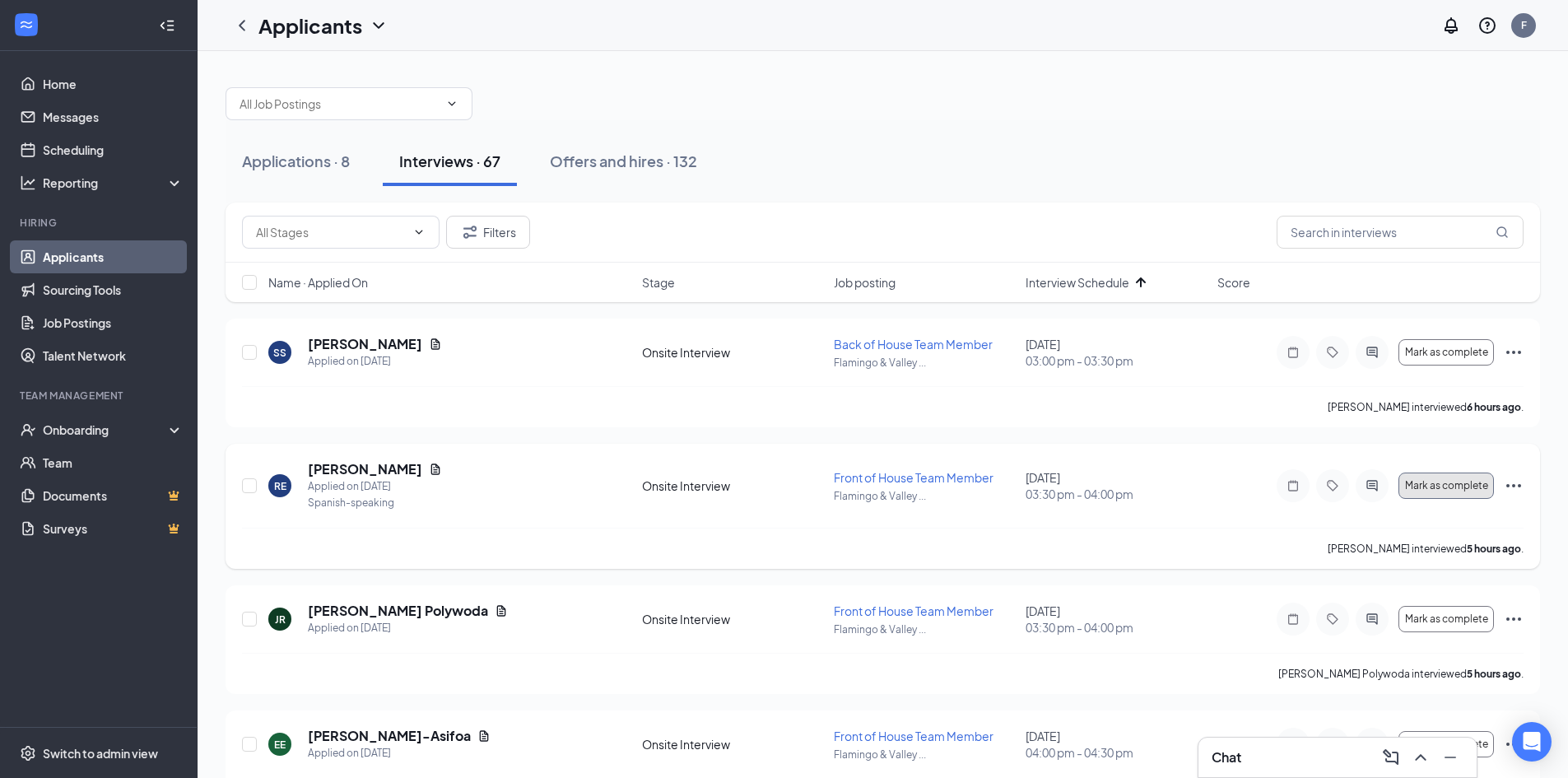
click at [1431, 488] on span "Mark as complete" at bounding box center [1446, 486] width 83 height 12
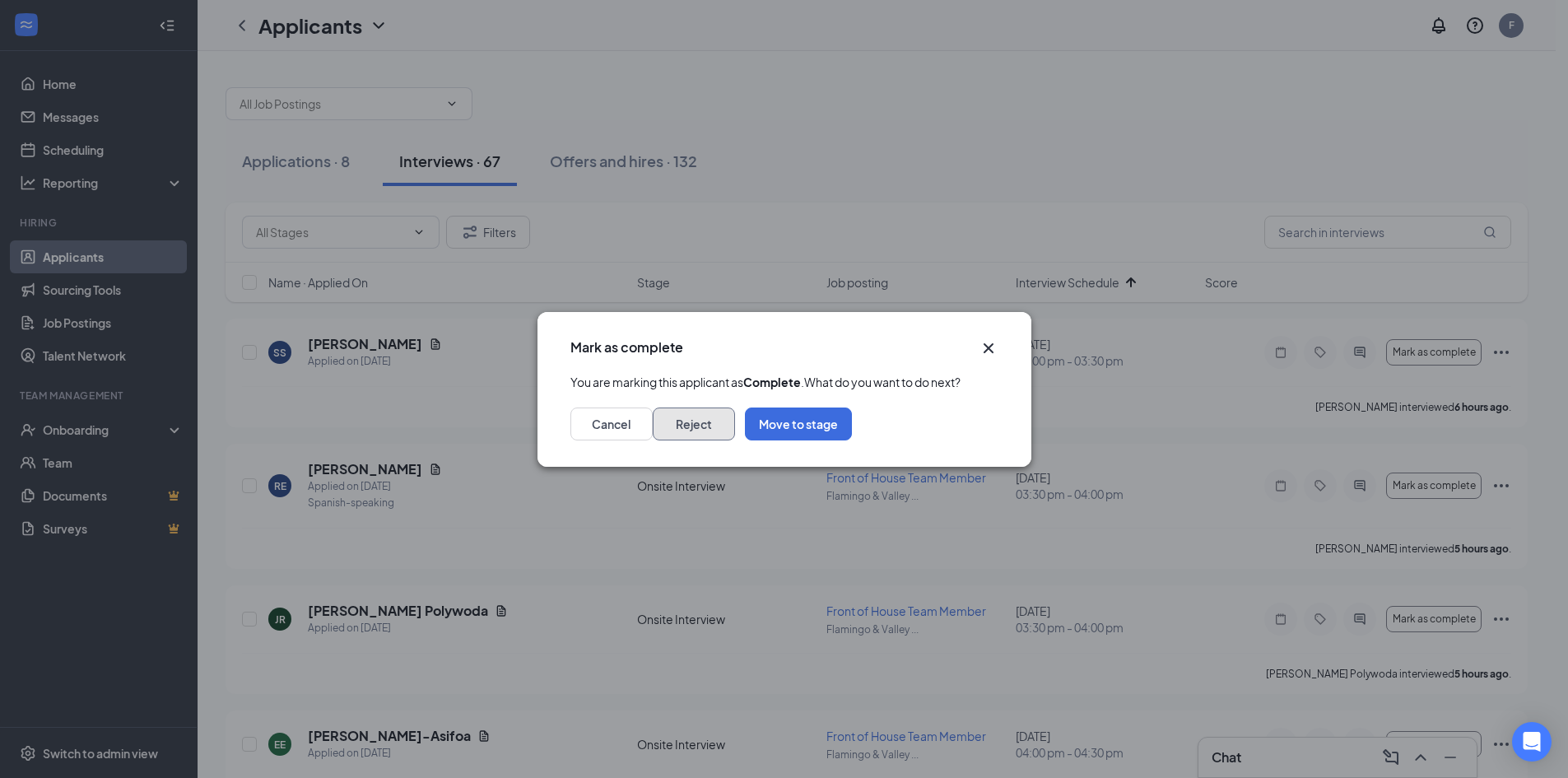
click at [735, 441] on button "Reject" at bounding box center [693, 423] width 83 height 33
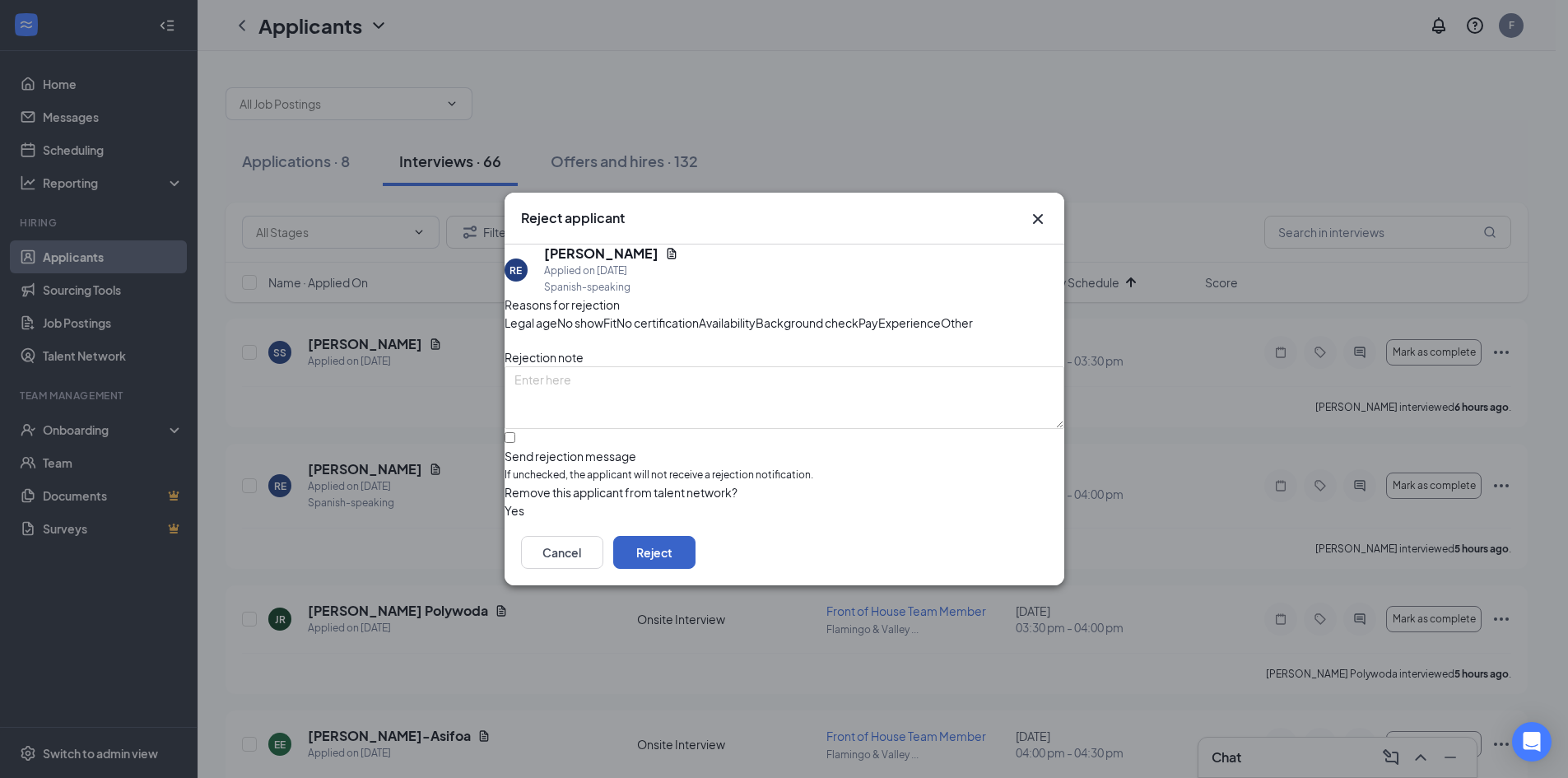
click at [695, 568] on button "Reject" at bounding box center [654, 552] width 83 height 33
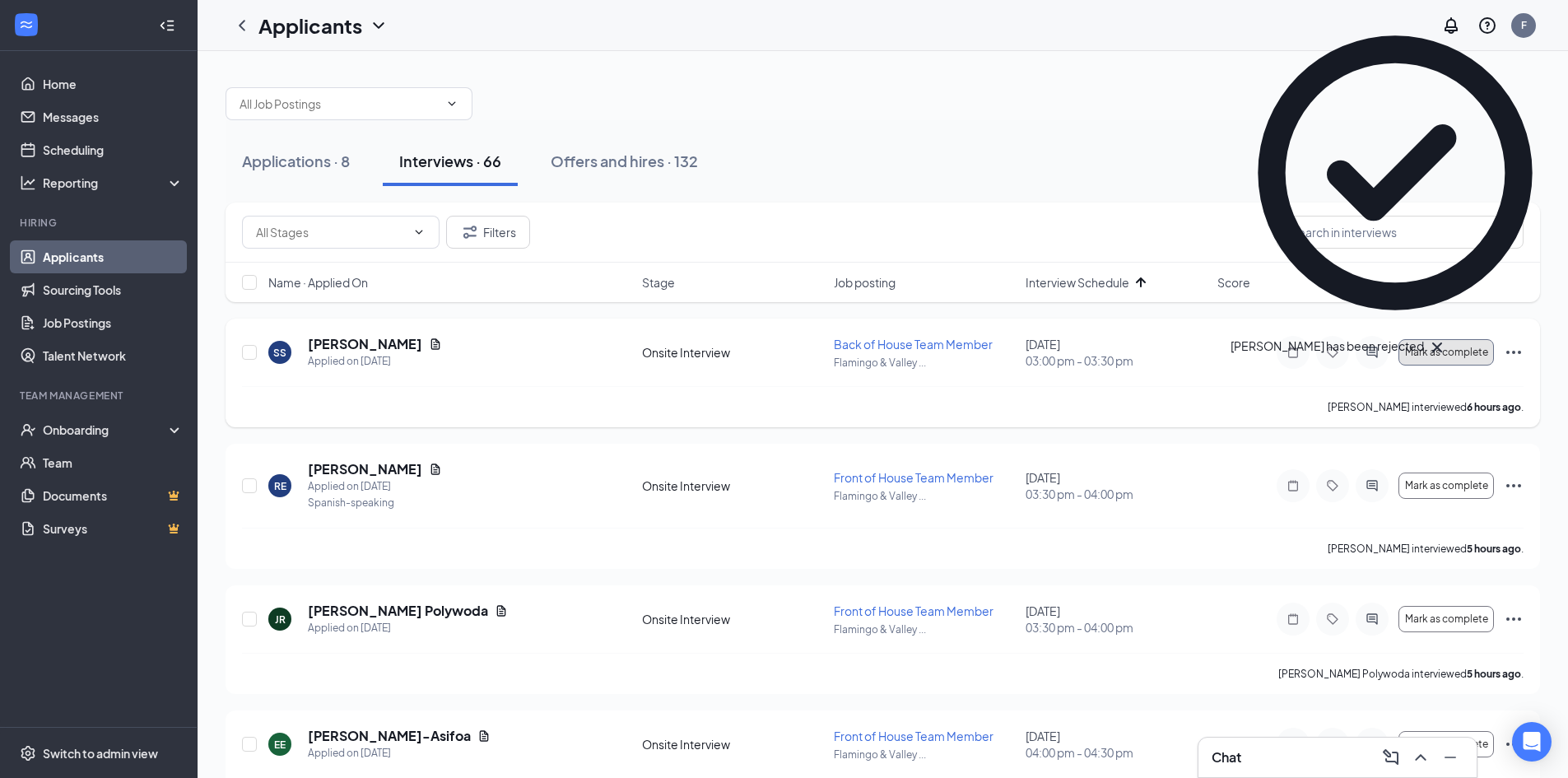
click at [1440, 352] on span "Mark as complete" at bounding box center [1446, 352] width 83 height 12
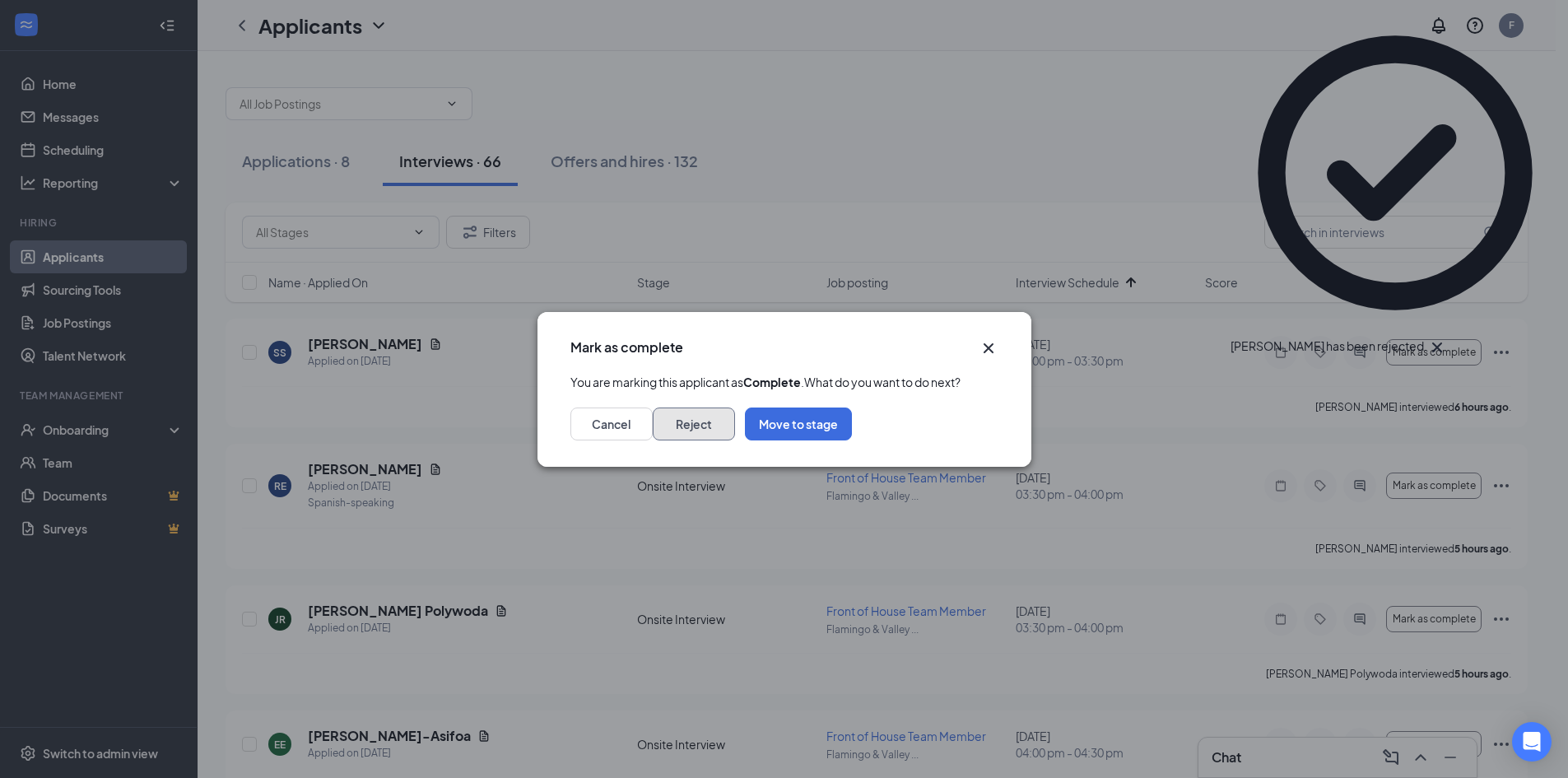
click at [735, 441] on button "Reject" at bounding box center [693, 423] width 83 height 33
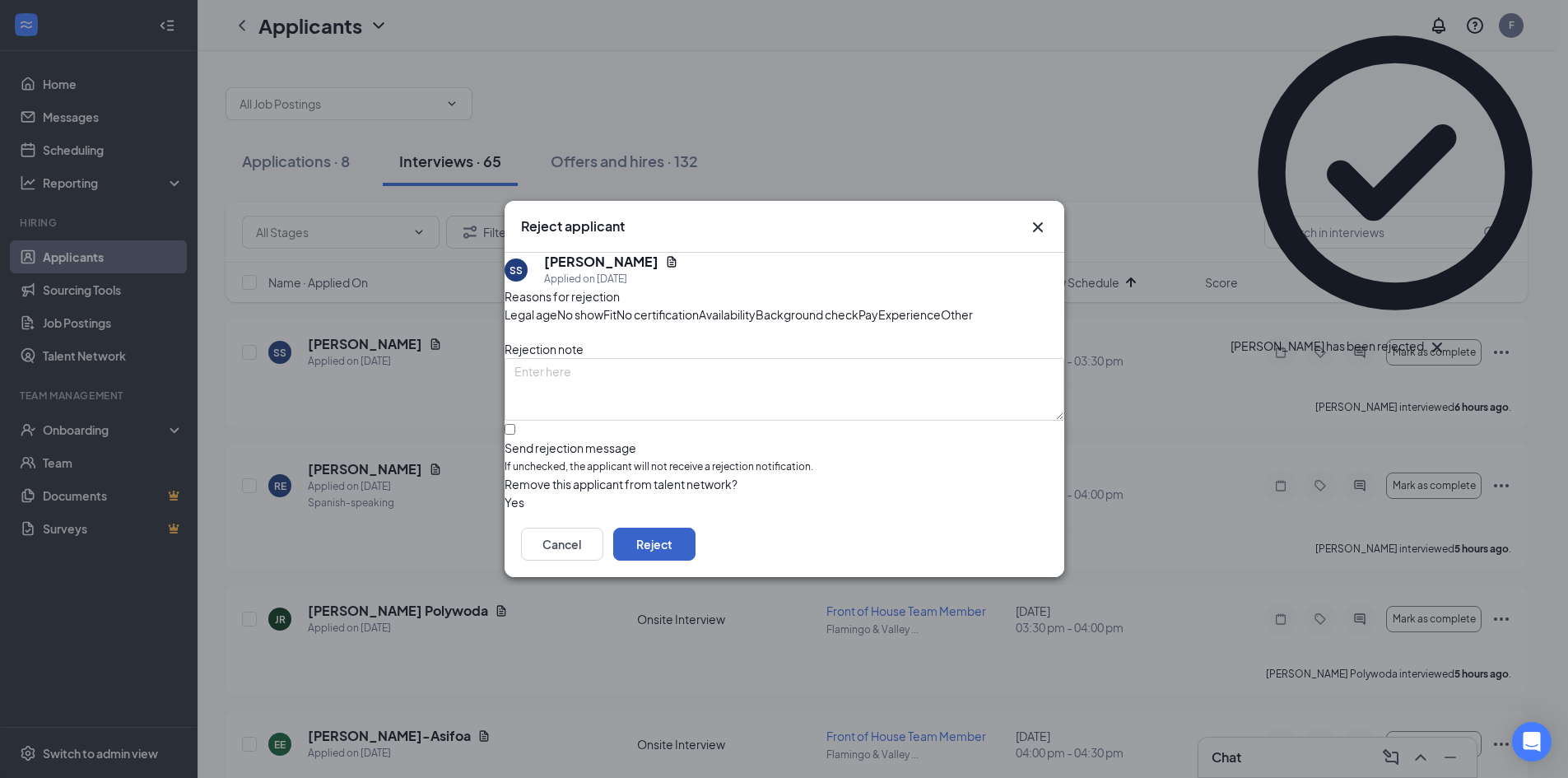
click at [695, 561] on button "Reject" at bounding box center [654, 543] width 83 height 33
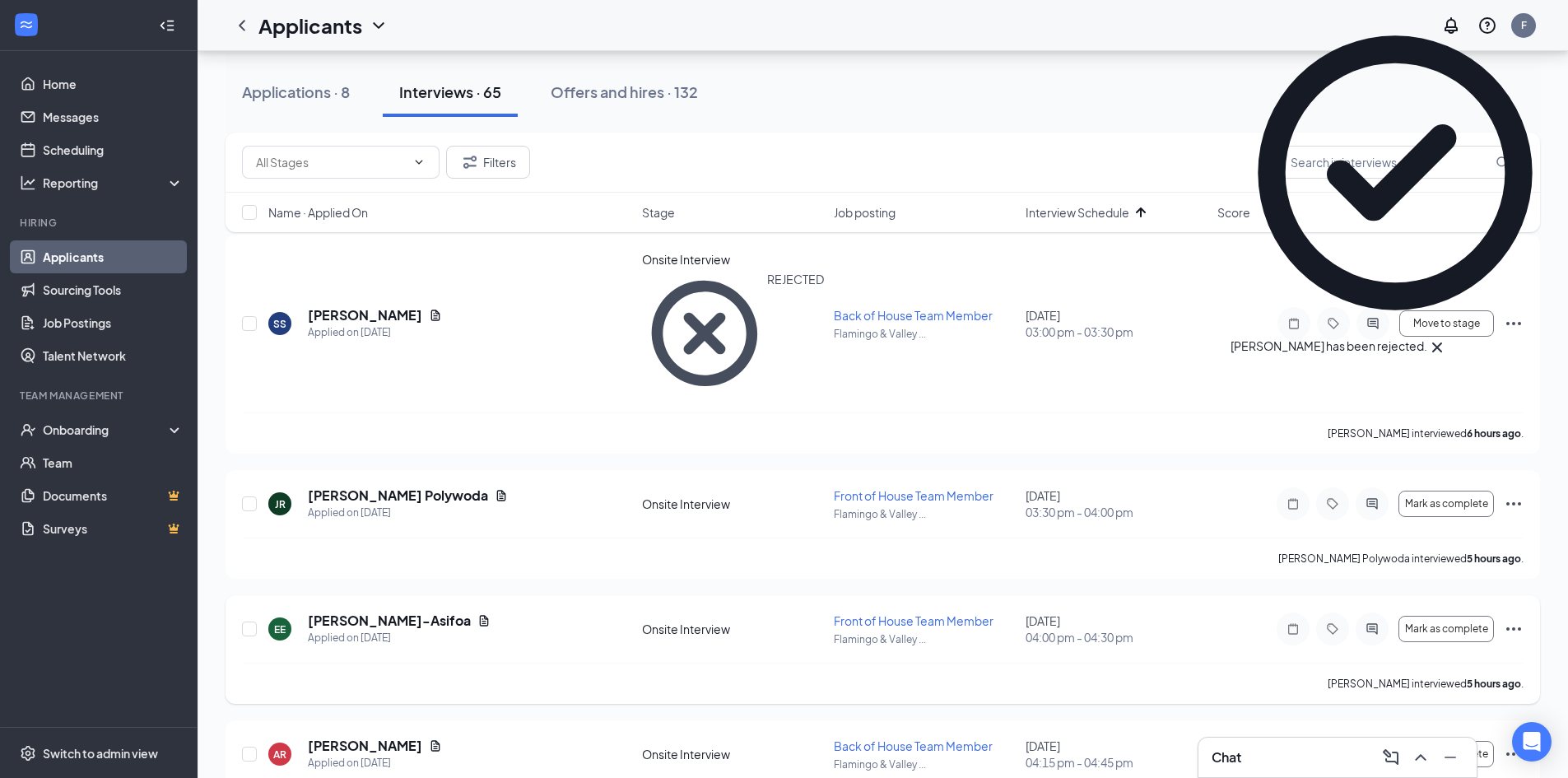
scroll to position [164, 0]
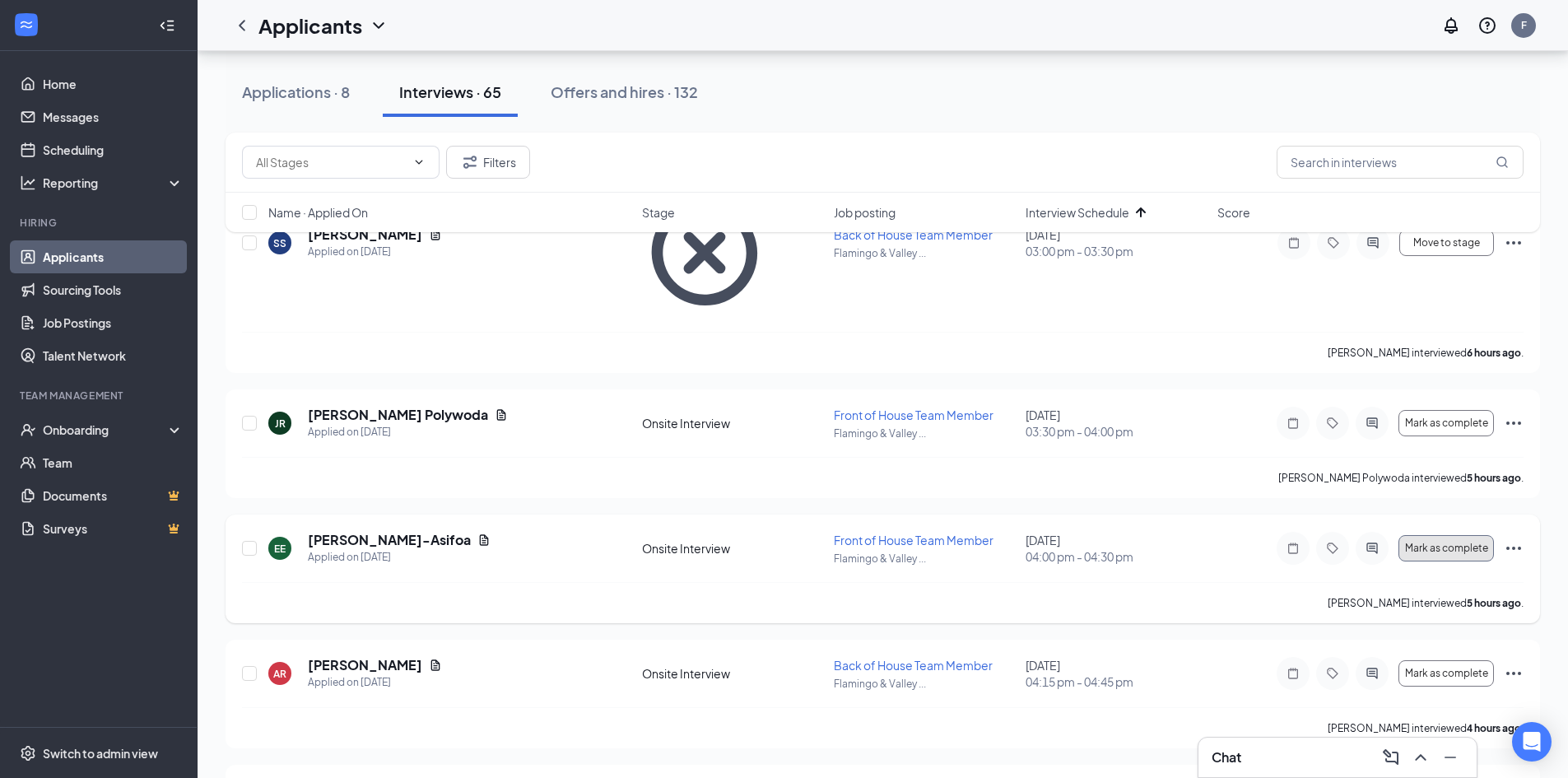
click at [1465, 543] on span "Mark as complete" at bounding box center [1446, 548] width 83 height 12
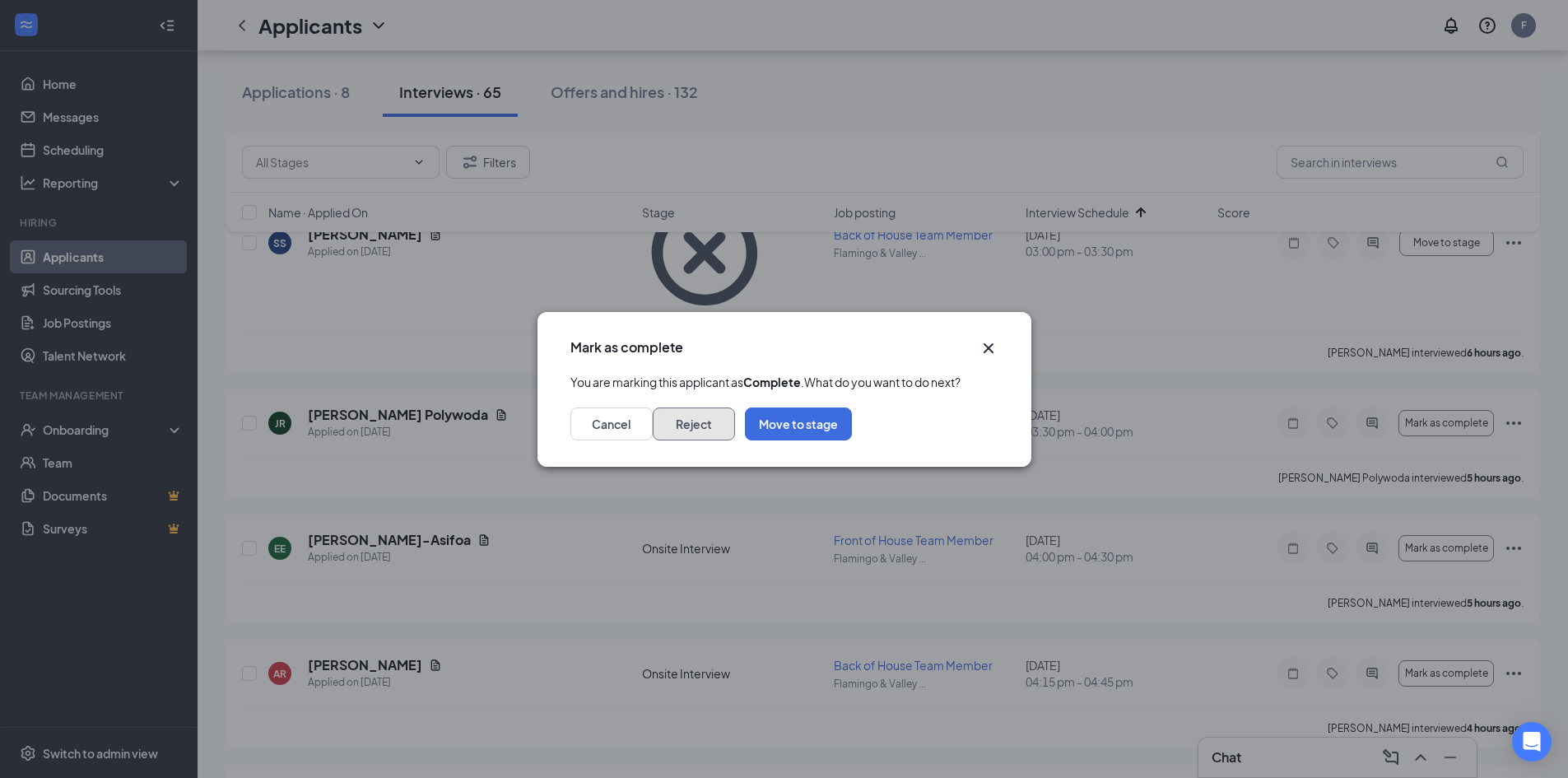
click at [735, 441] on button "Reject" at bounding box center [693, 423] width 83 height 33
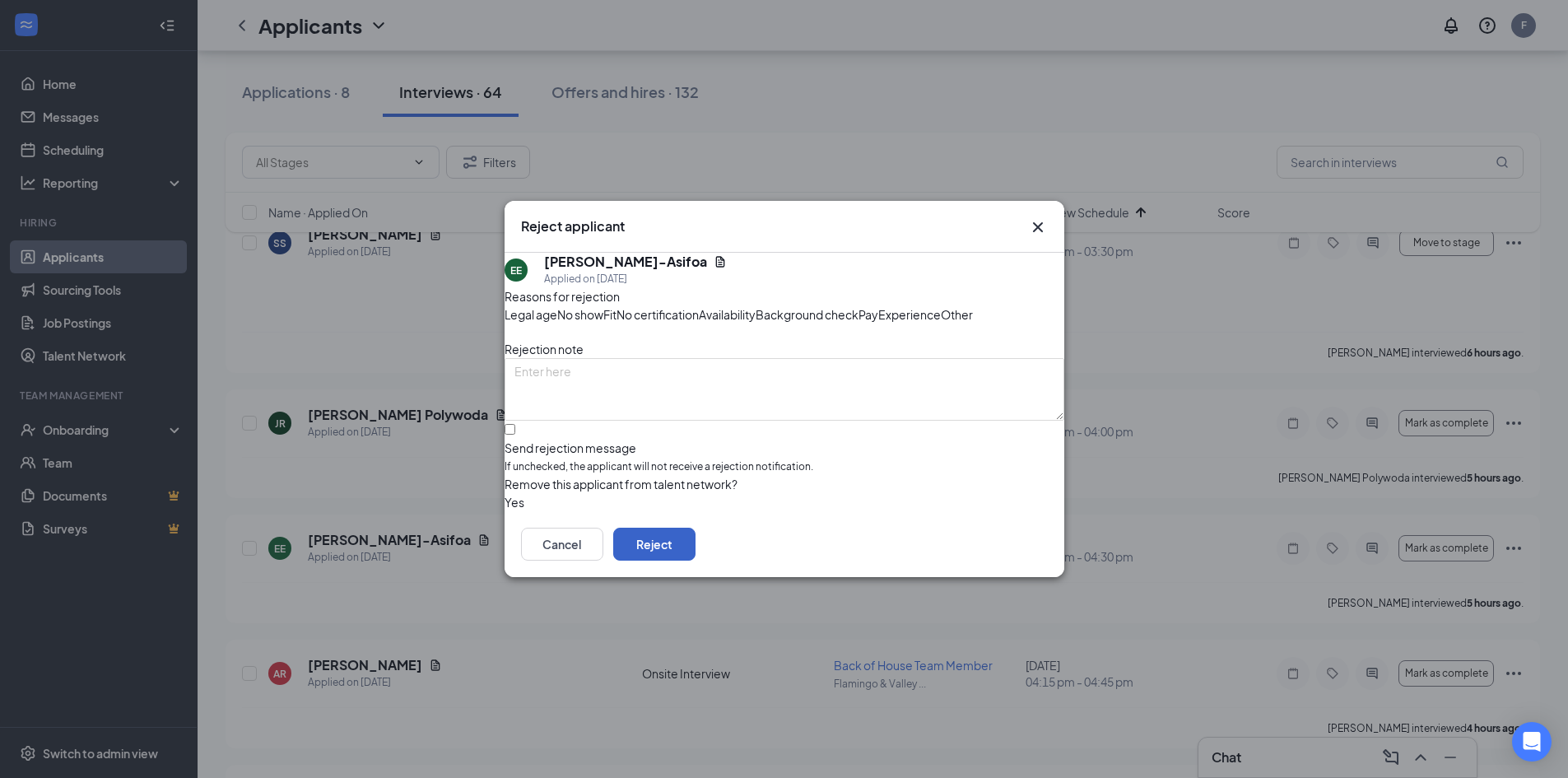
click at [695, 561] on button "Reject" at bounding box center [654, 543] width 83 height 33
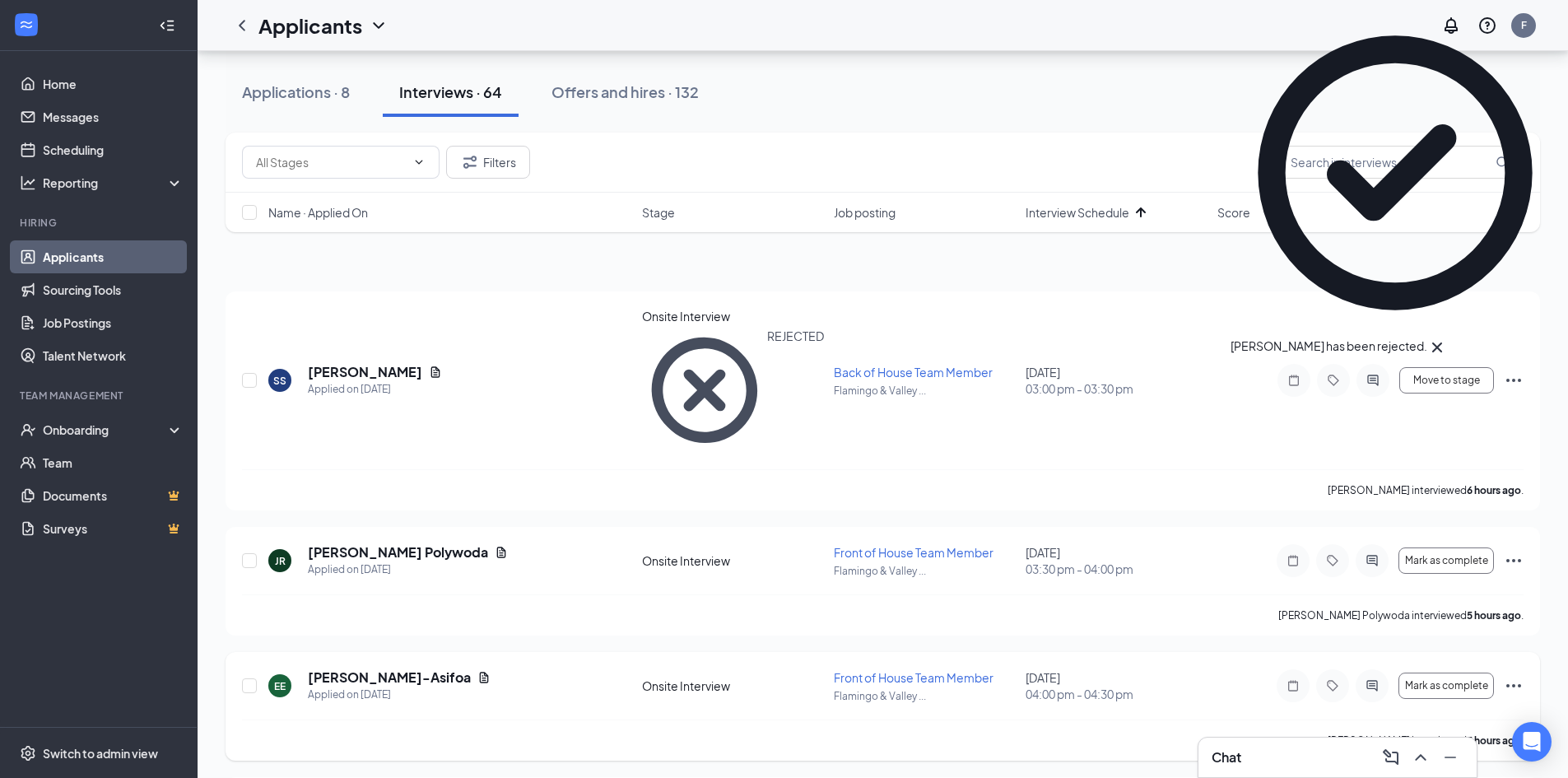
scroll to position [0, 0]
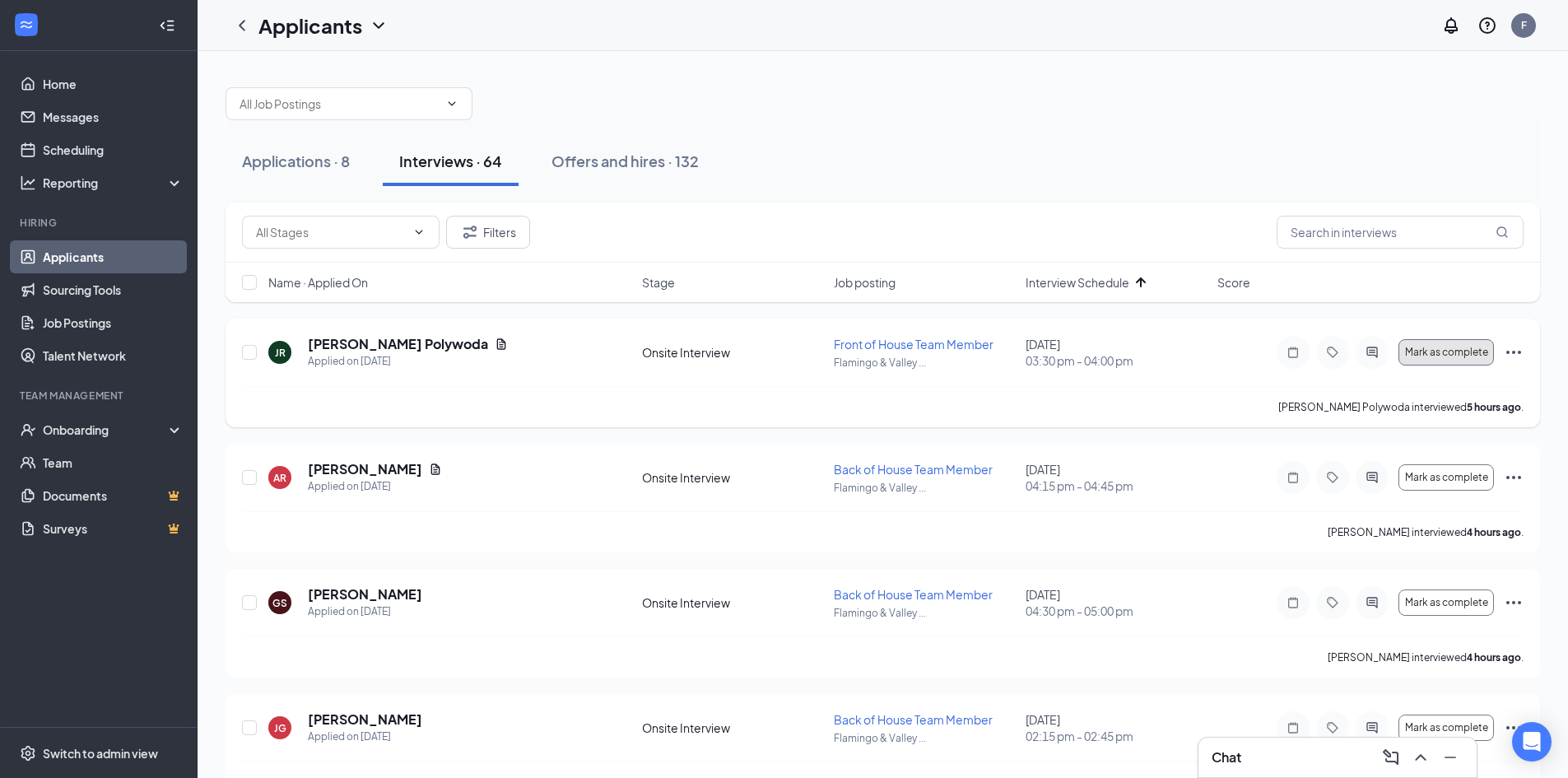
click at [1455, 355] on span "Mark as complete" at bounding box center [1446, 352] width 83 height 12
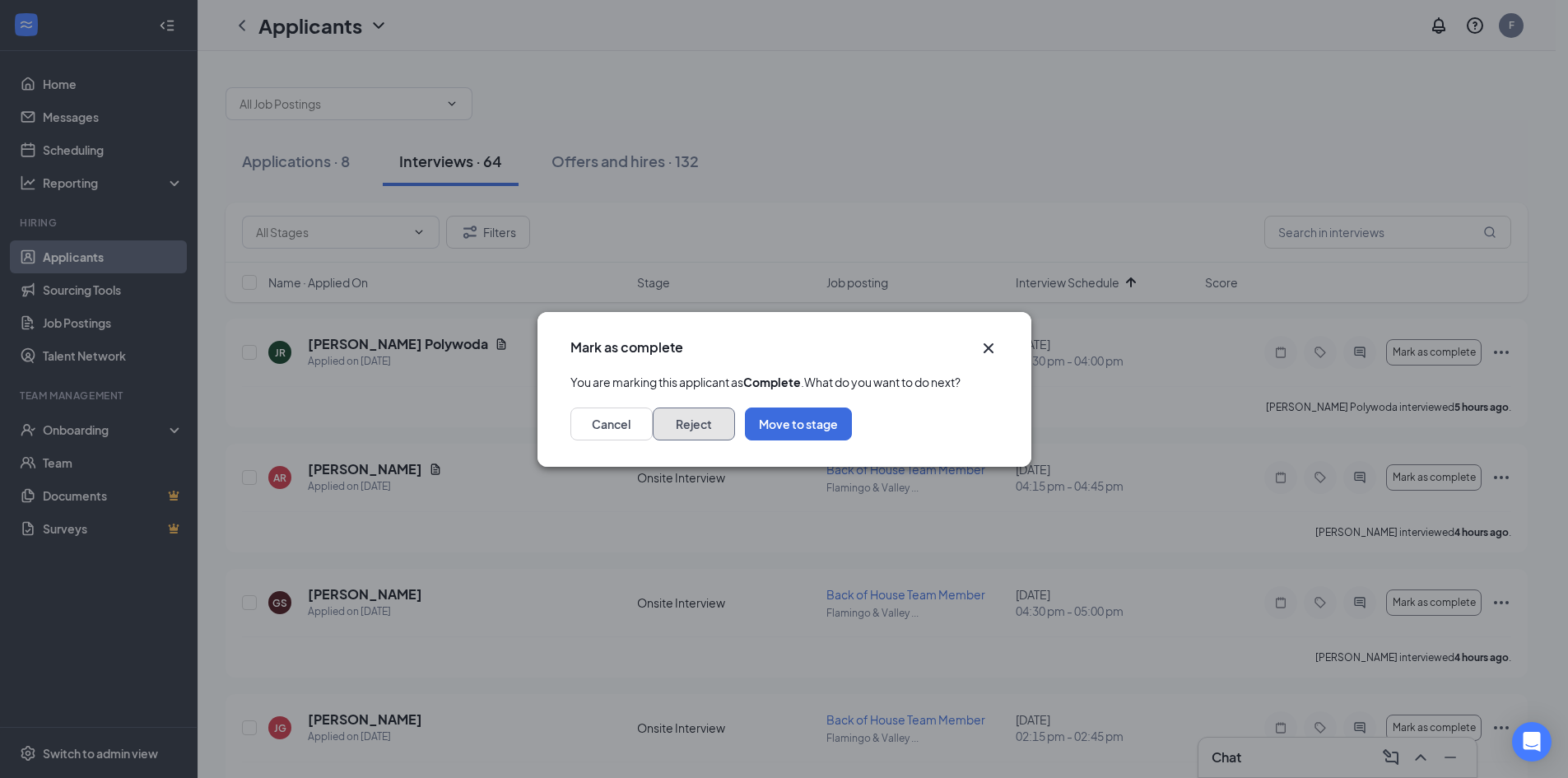
click at [735, 441] on button "Reject" at bounding box center [693, 423] width 83 height 33
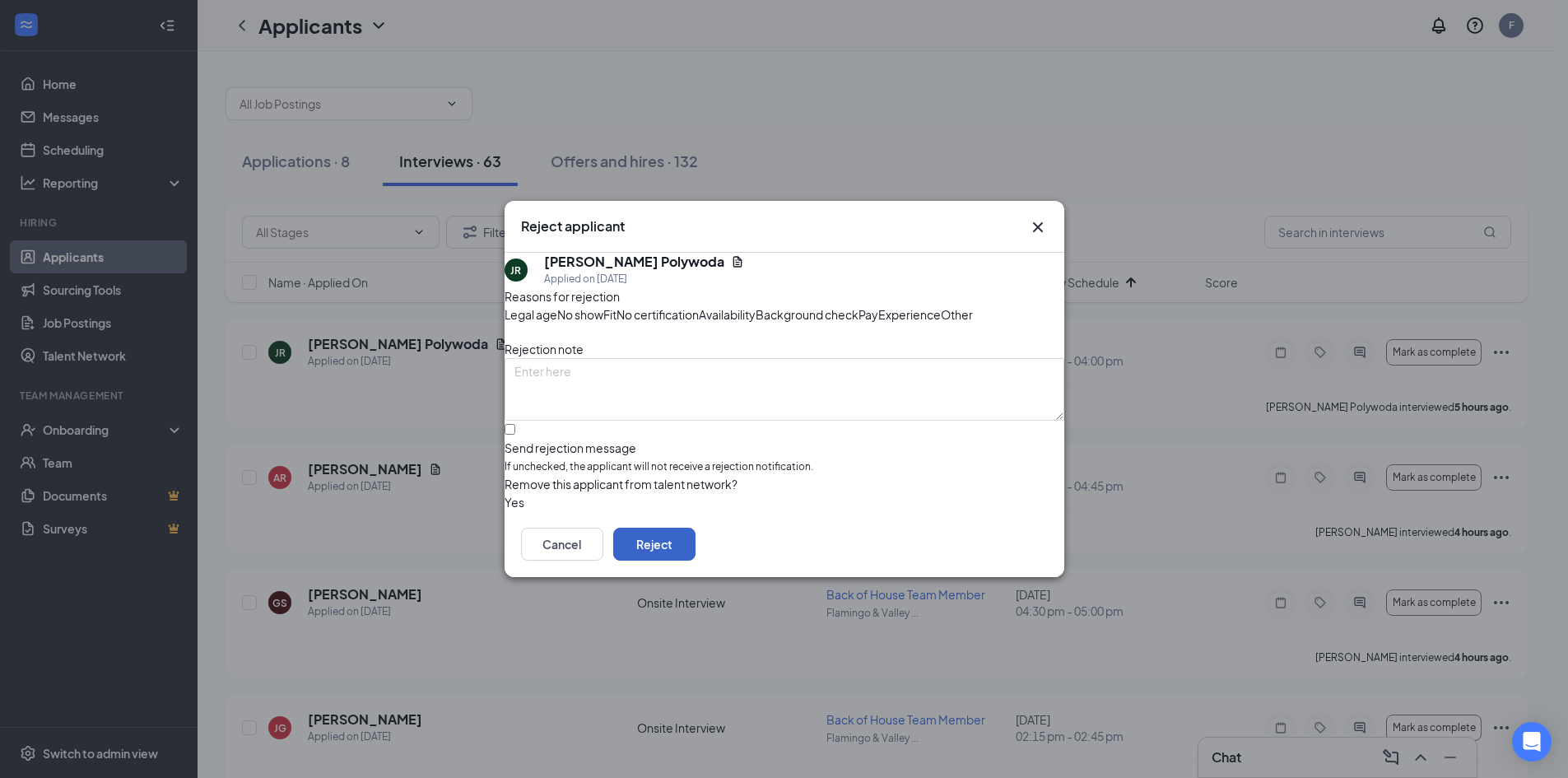
click at [695, 561] on button "Reject" at bounding box center [654, 543] width 83 height 33
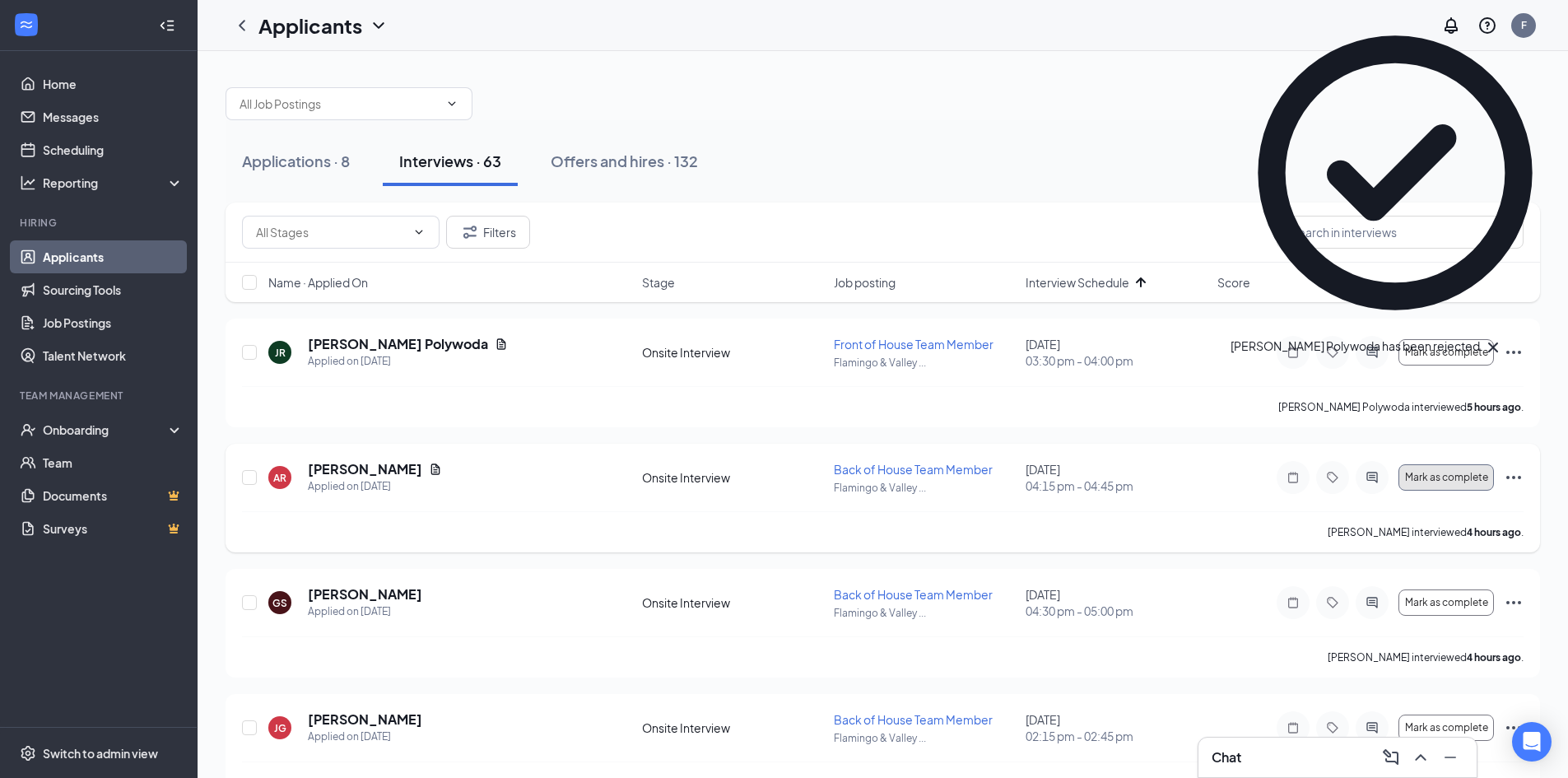
click at [1444, 467] on button "Mark as complete" at bounding box center [1445, 477] width 95 height 27
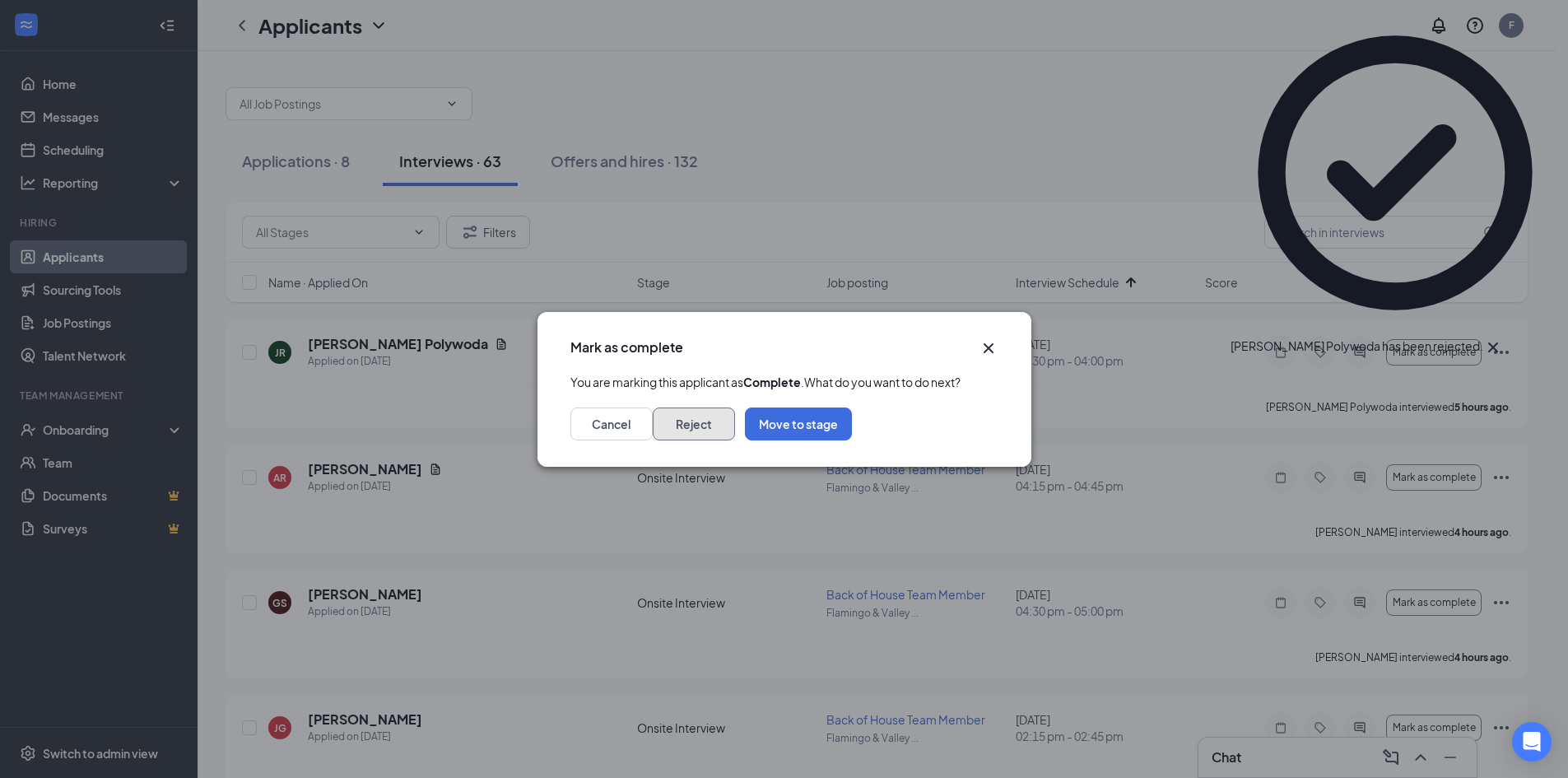
click at [735, 441] on button "Reject" at bounding box center [693, 423] width 83 height 33
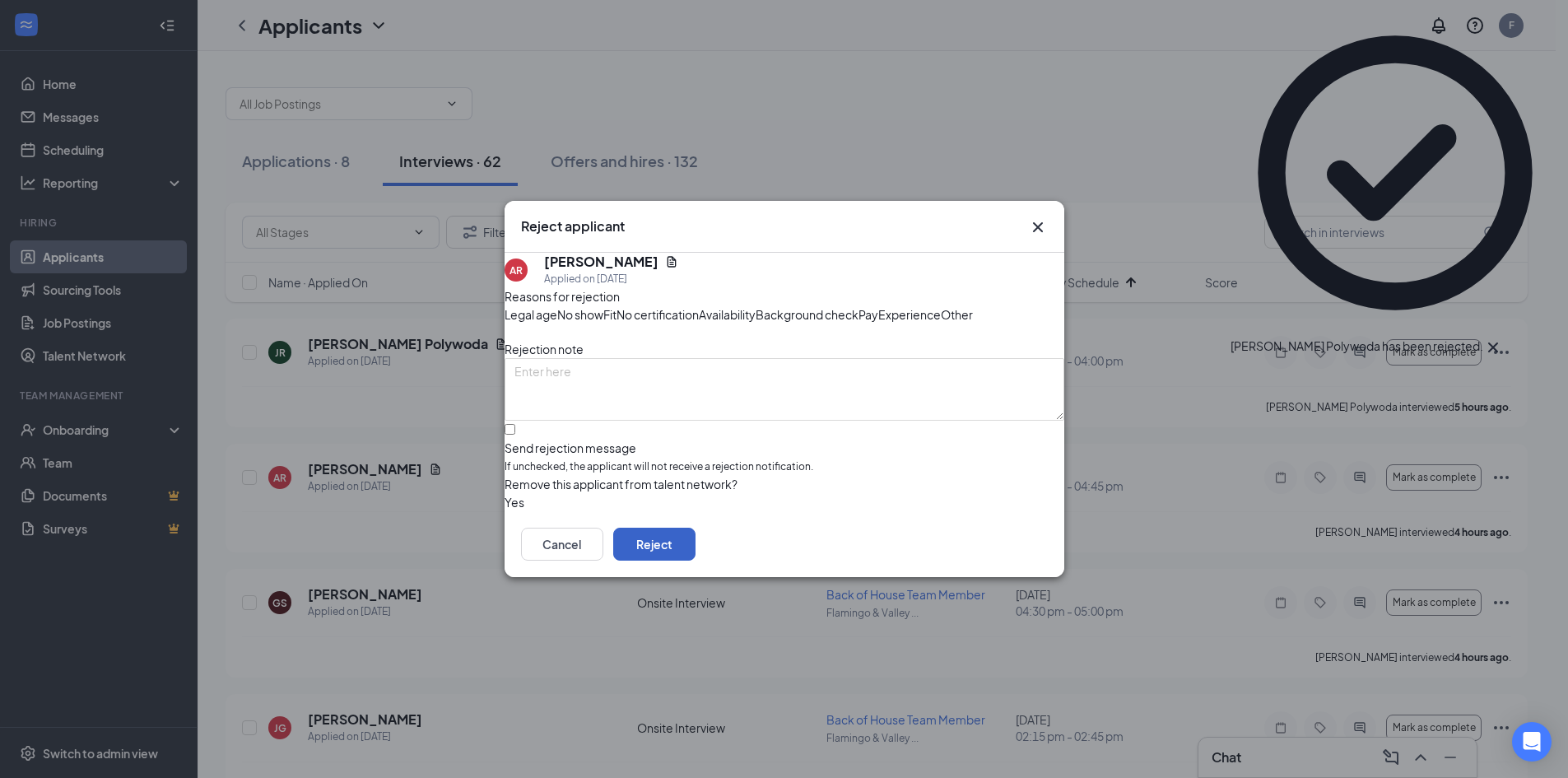
click at [695, 561] on button "Reject" at bounding box center [654, 543] width 83 height 33
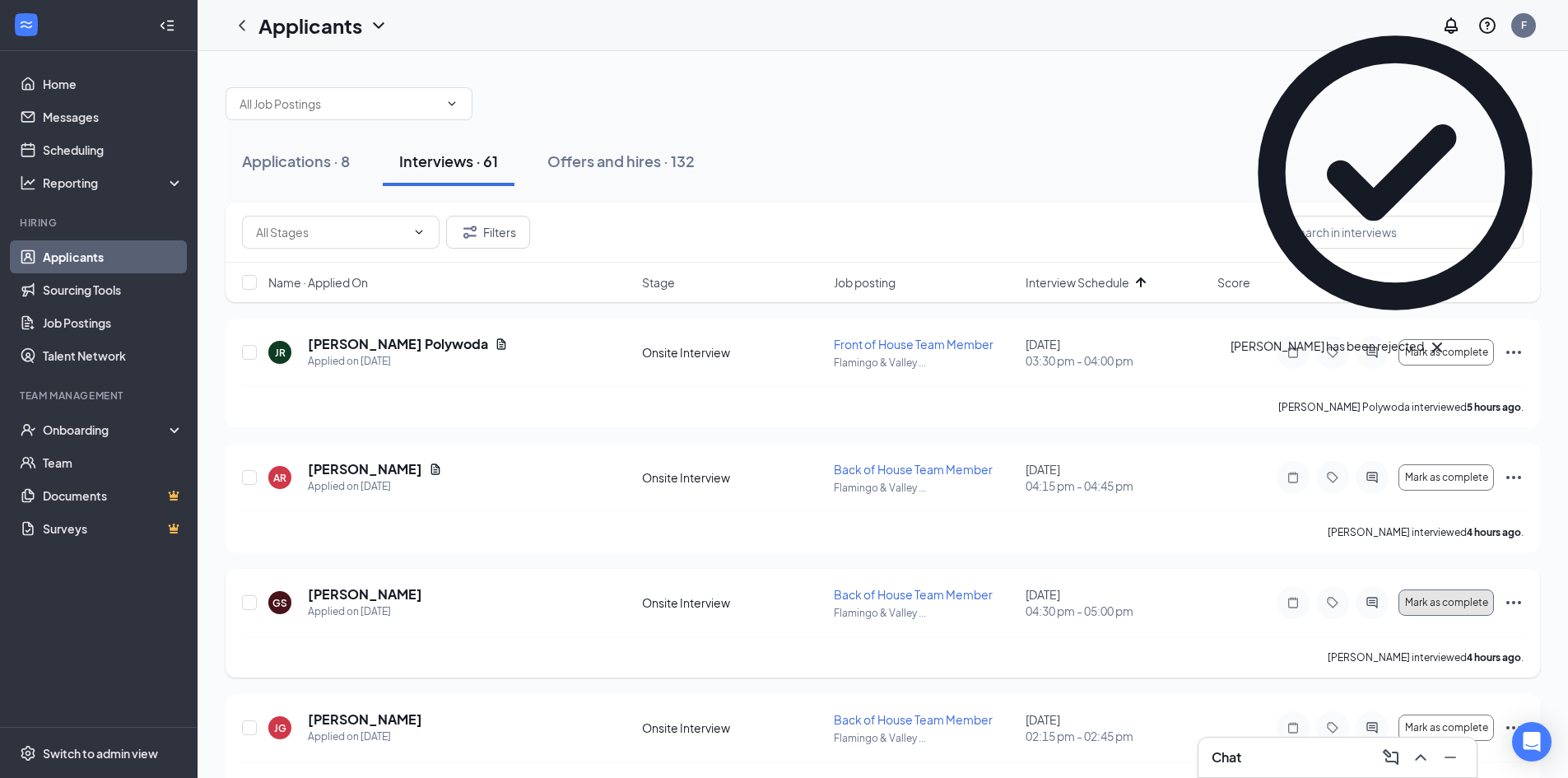
click at [1434, 604] on span "Mark as complete" at bounding box center [1446, 603] width 83 height 12
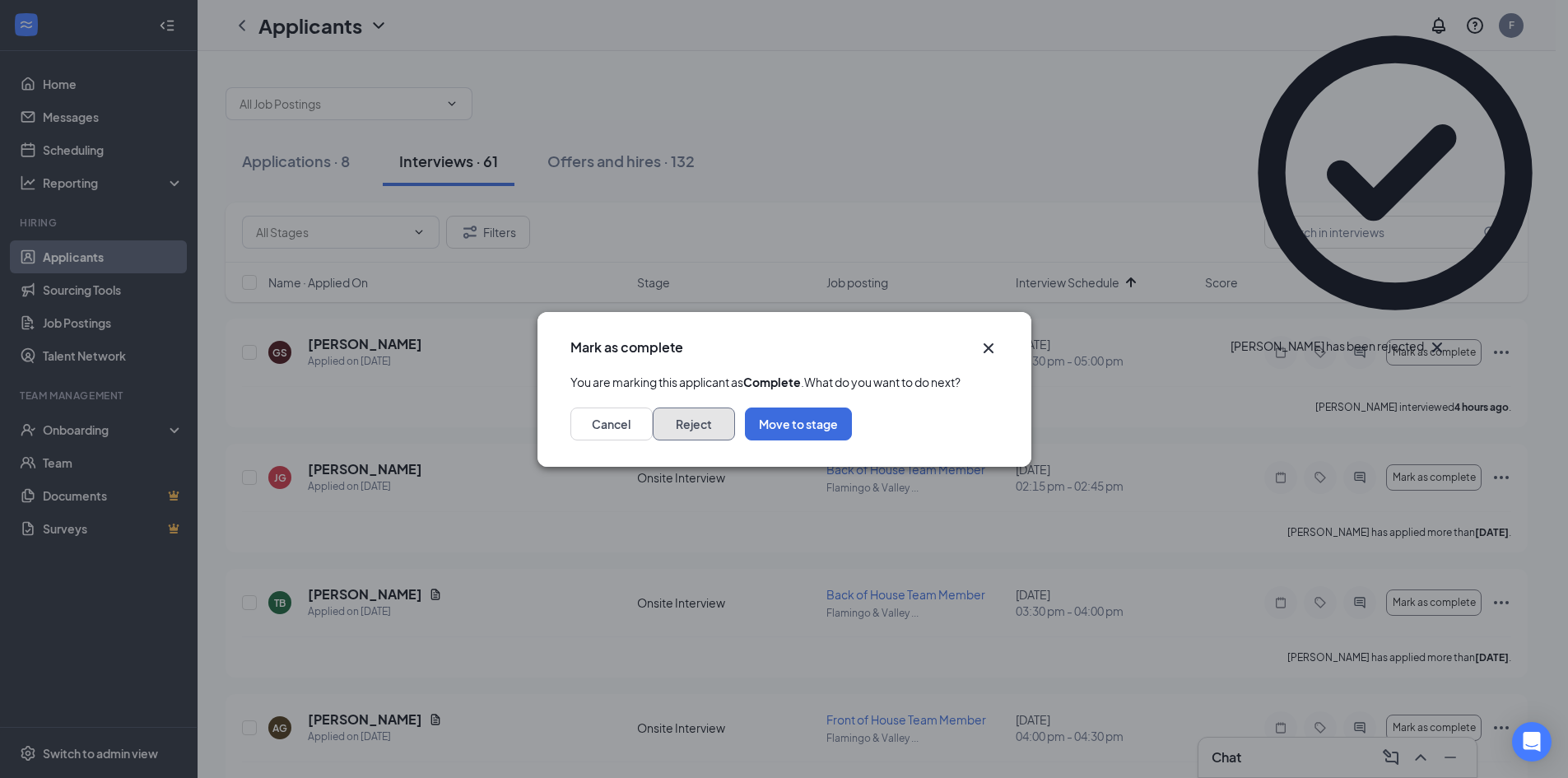
click at [735, 441] on button "Reject" at bounding box center [693, 423] width 83 height 33
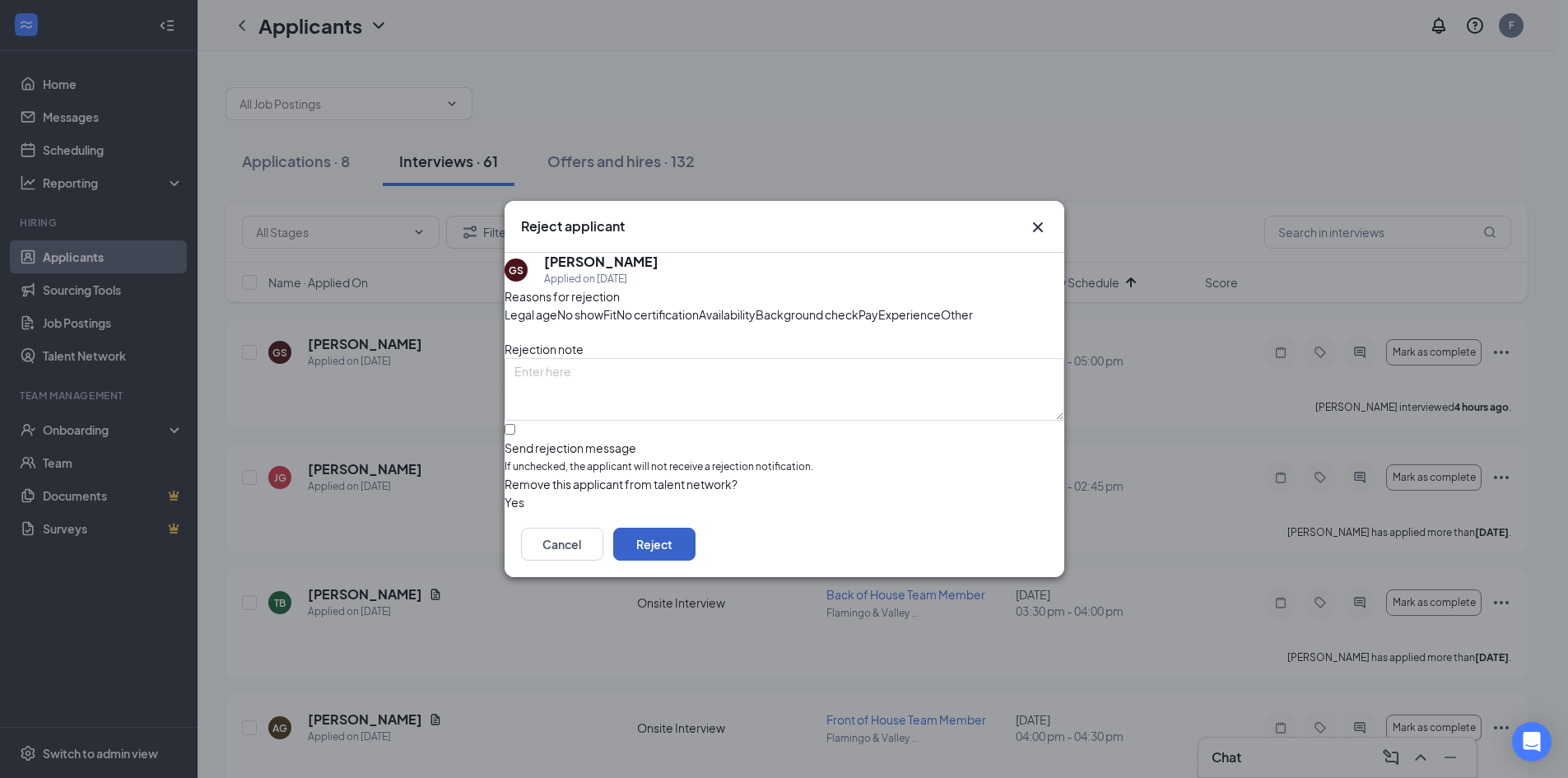
click at [695, 561] on button "Reject" at bounding box center [654, 543] width 83 height 33
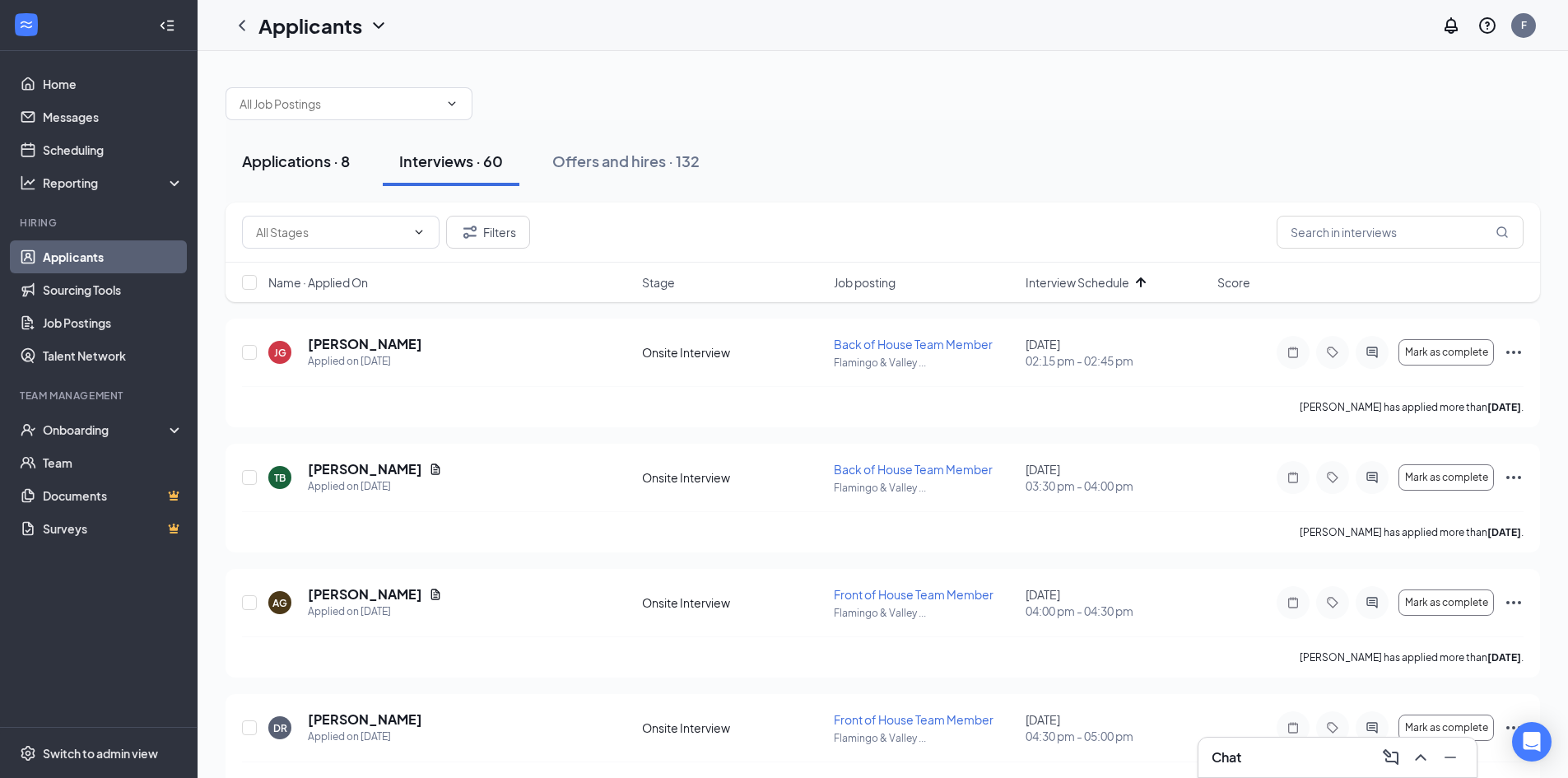
click at [274, 160] on div "Applications · 8" at bounding box center [295, 160] width 108 height 21
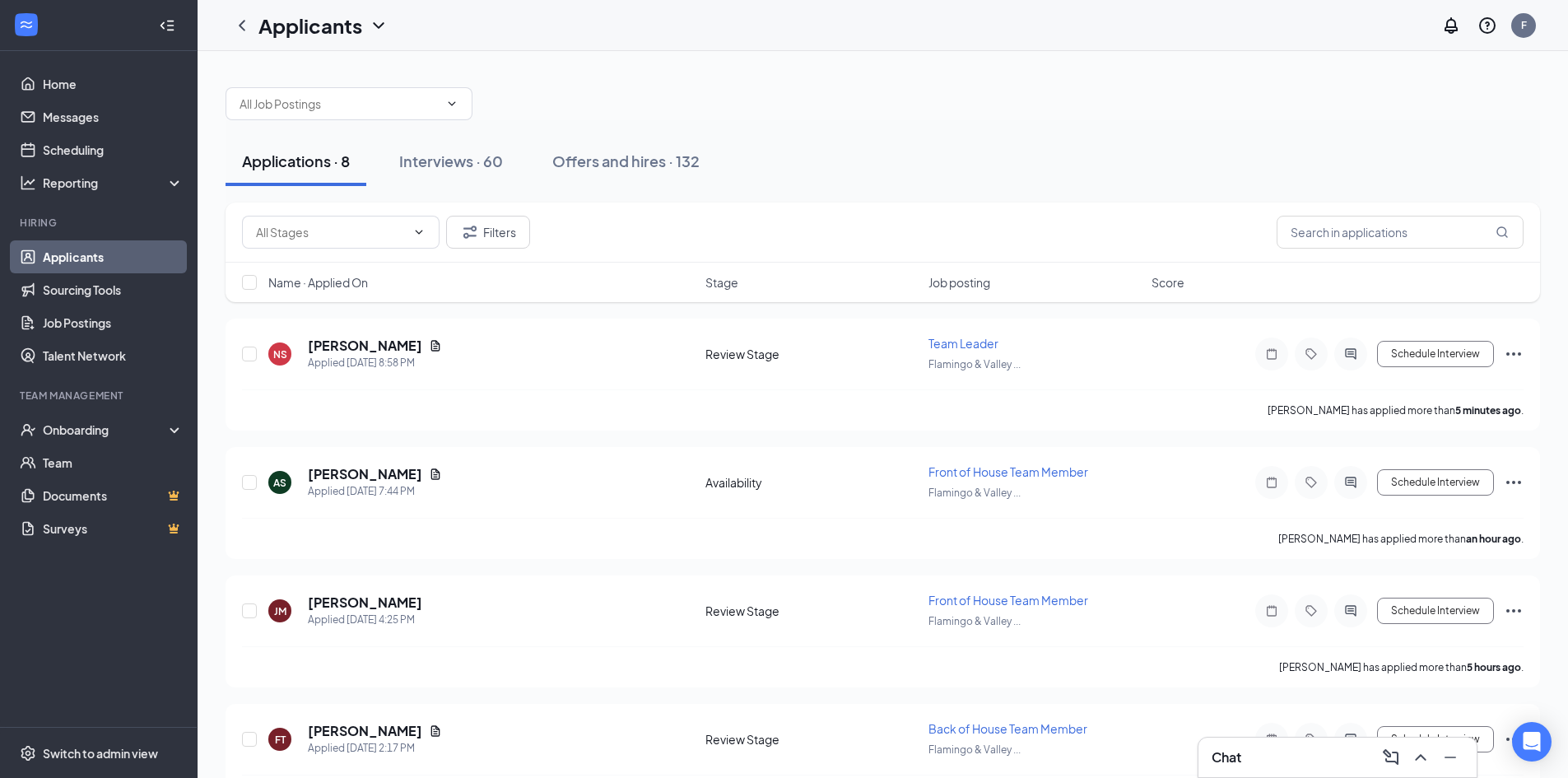
click at [997, 281] on div "Job posting" at bounding box center [1034, 282] width 213 height 17
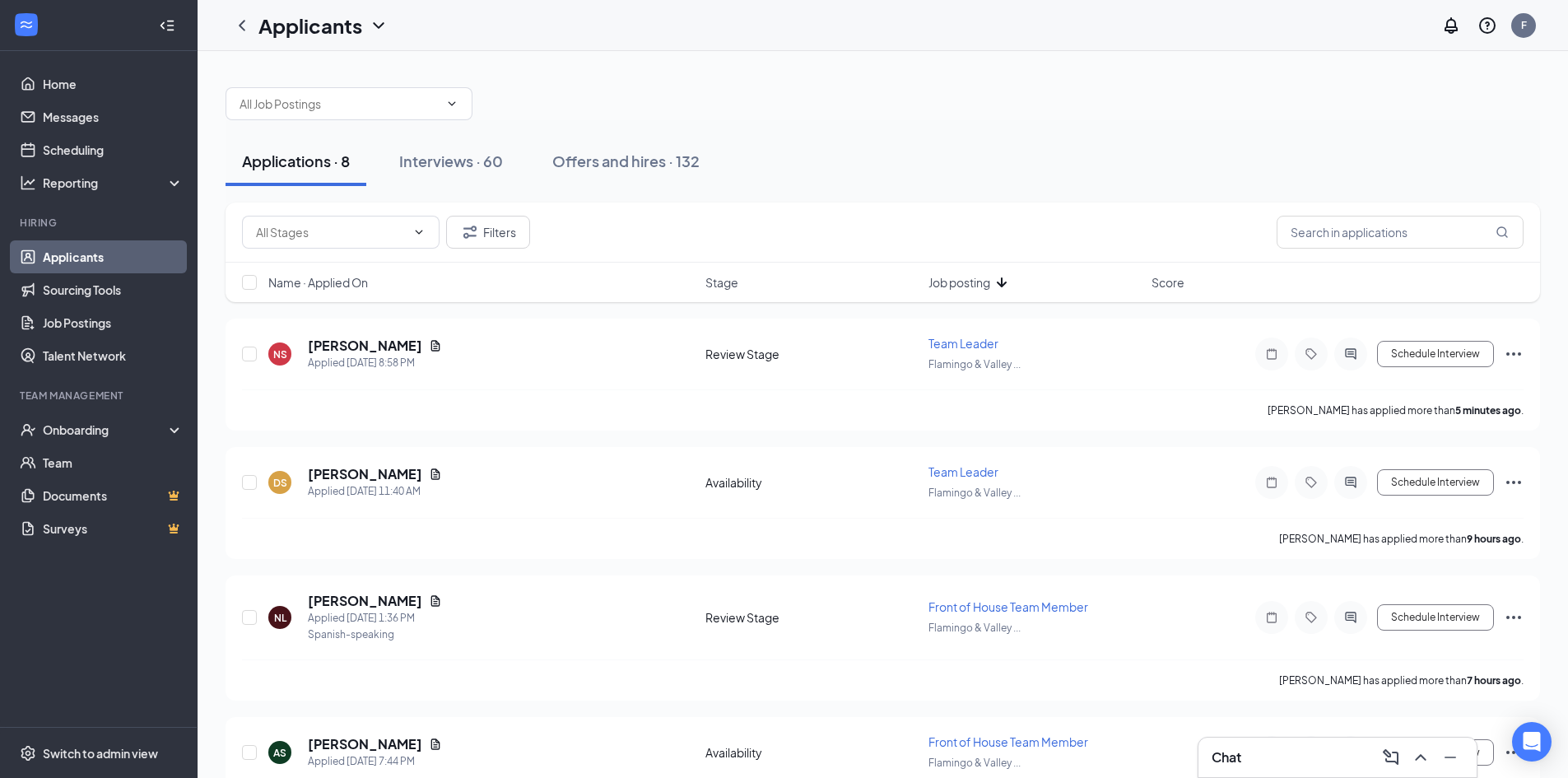
click at [983, 284] on span "Job posting" at bounding box center [959, 282] width 62 height 17
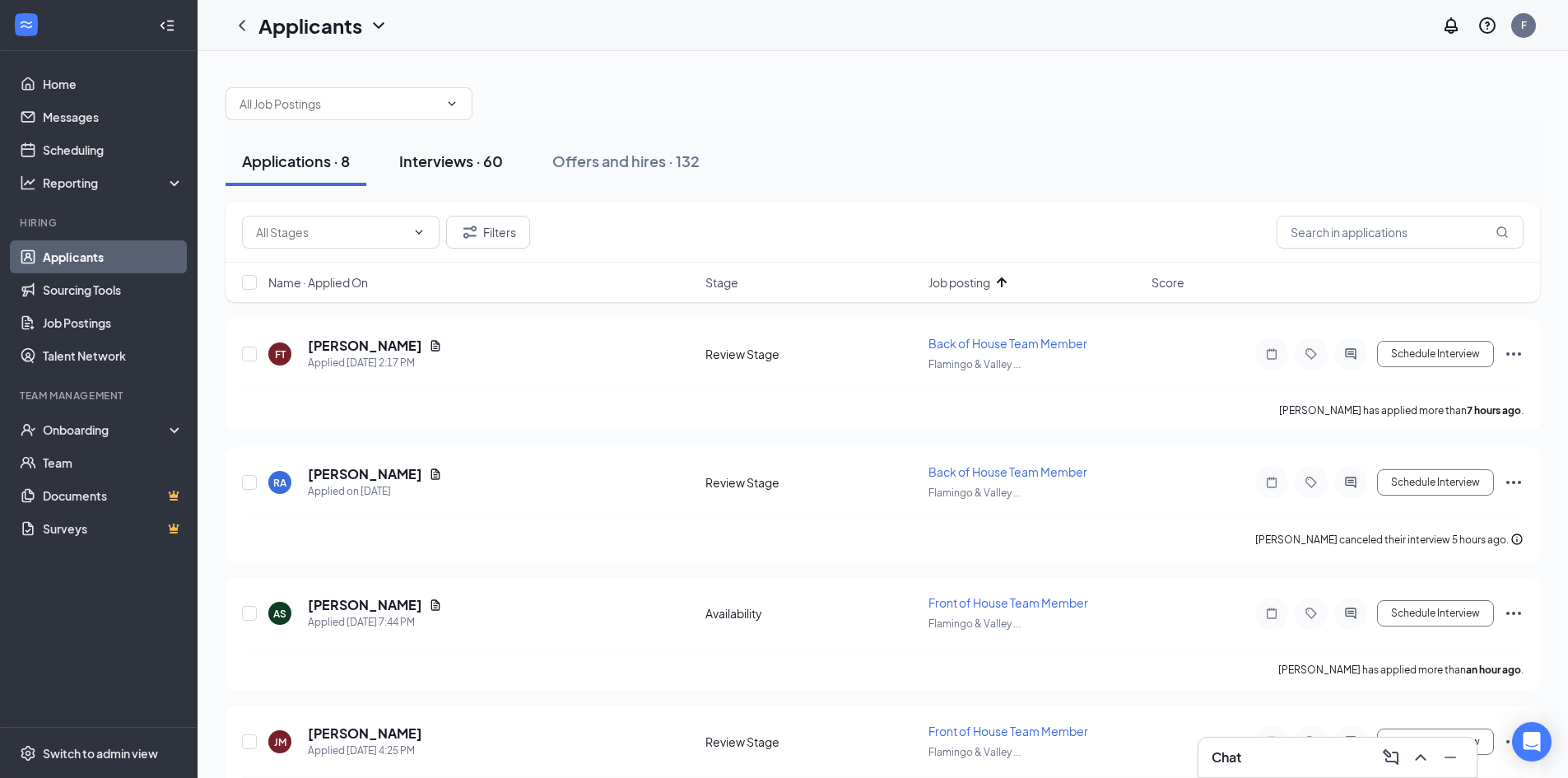
click at [486, 166] on div "Interviews · 60" at bounding box center [451, 160] width 103 height 21
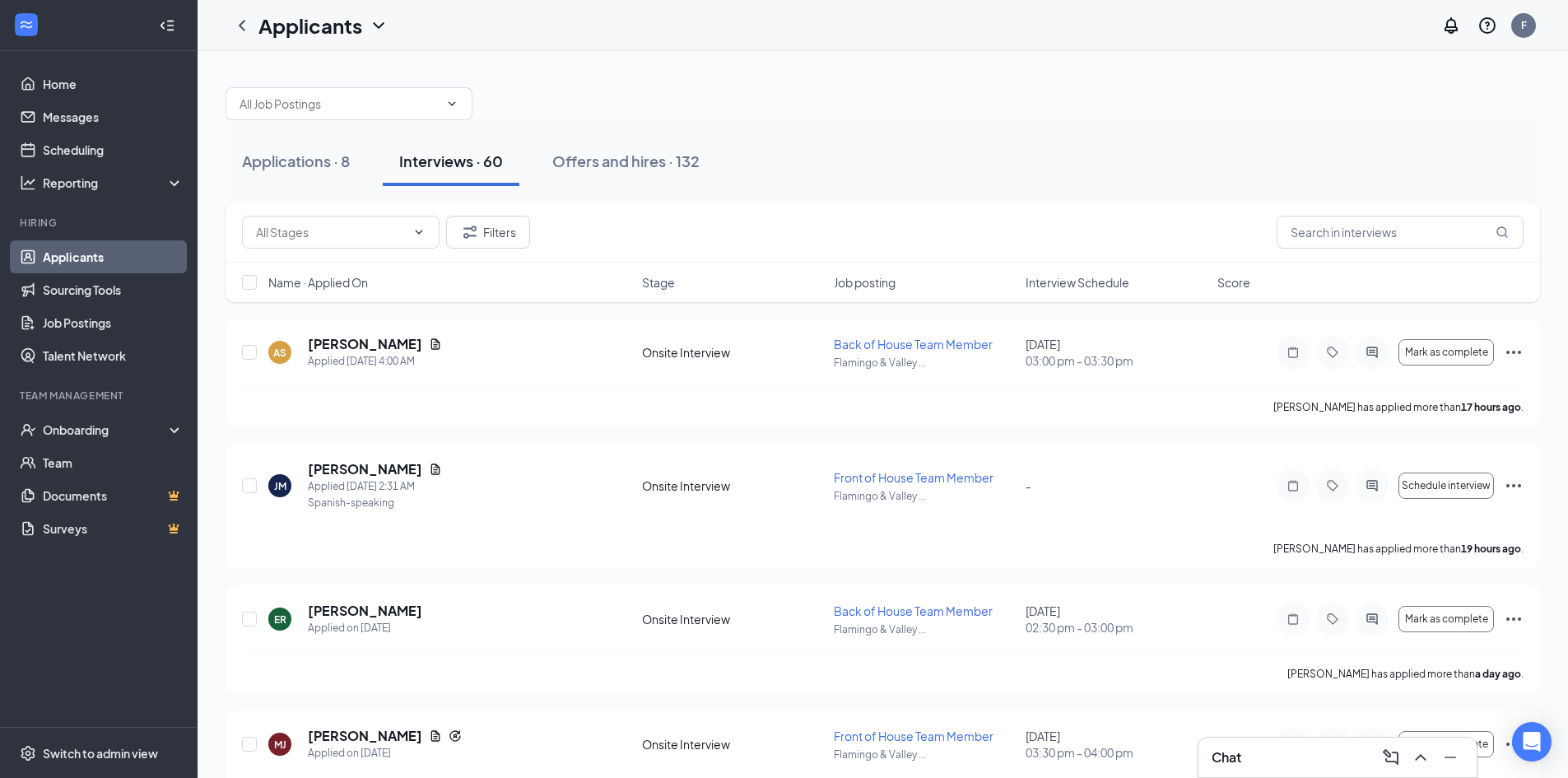
click at [1117, 287] on span "Interview Schedule" at bounding box center [1077, 282] width 103 height 17
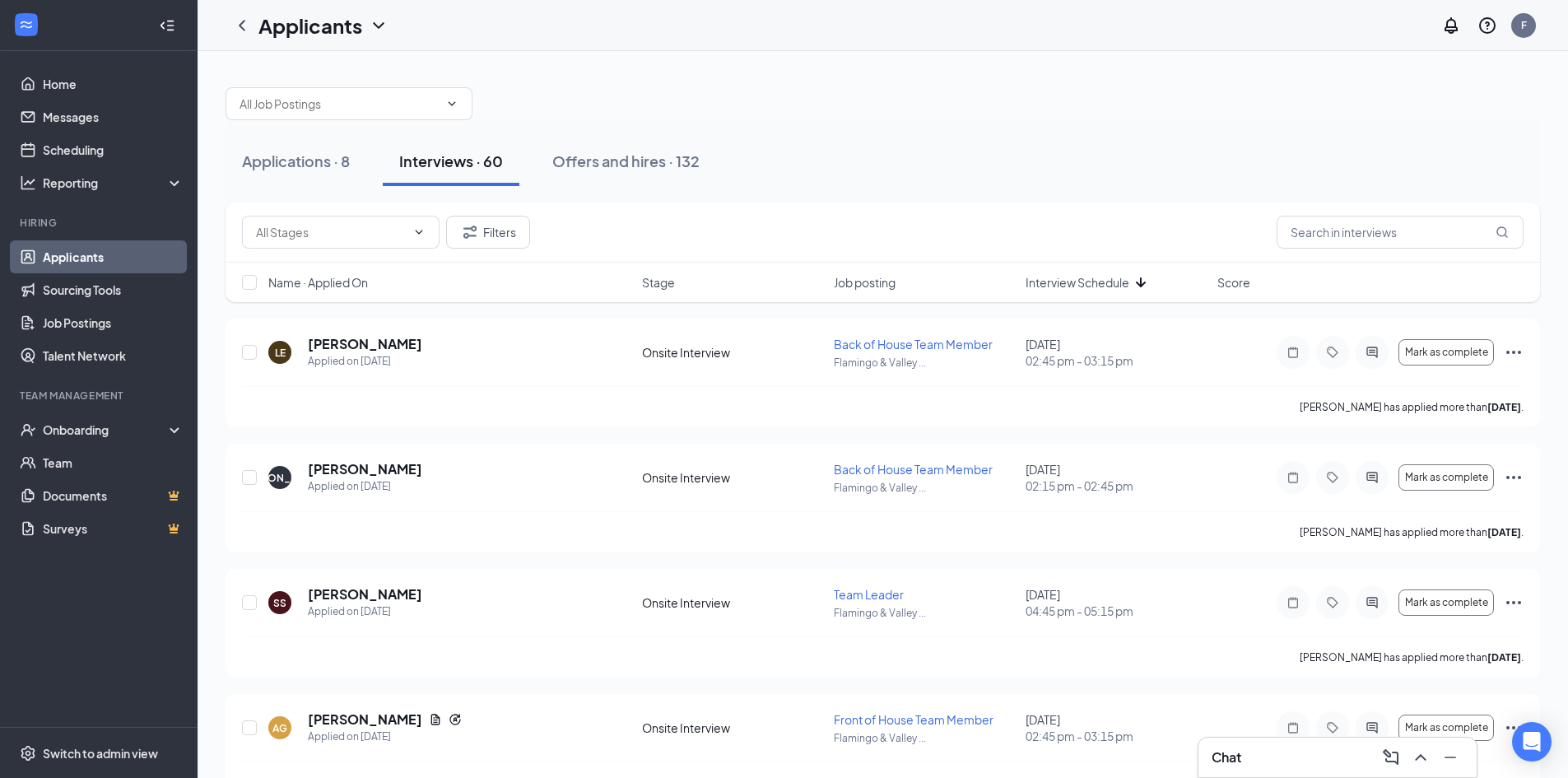
click at [1117, 287] on span "Interview Schedule" at bounding box center [1077, 282] width 103 height 17
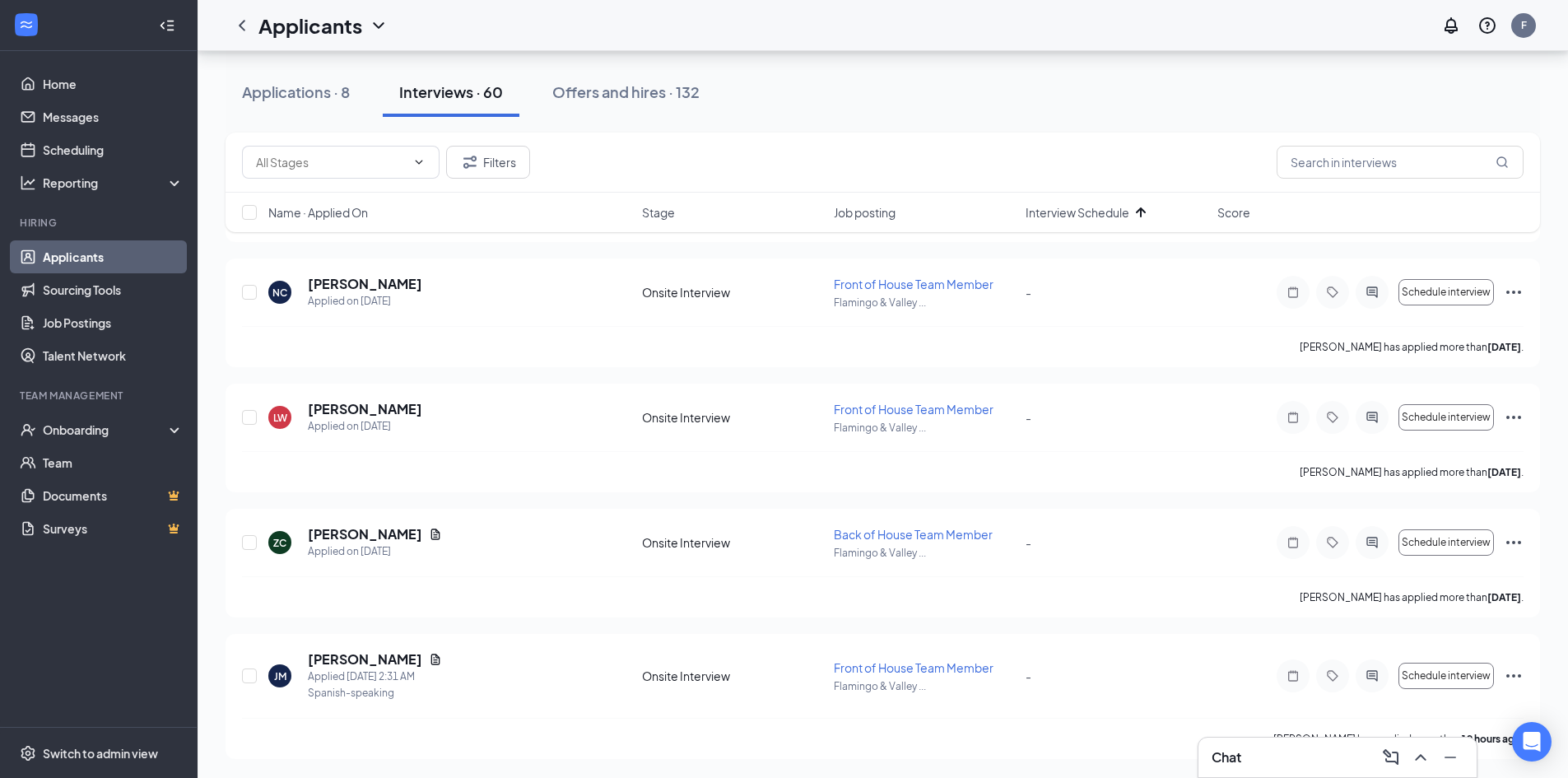
scroll to position [7101, 0]
click at [1516, 676] on icon "Ellipses" at bounding box center [1514, 675] width 20 height 20
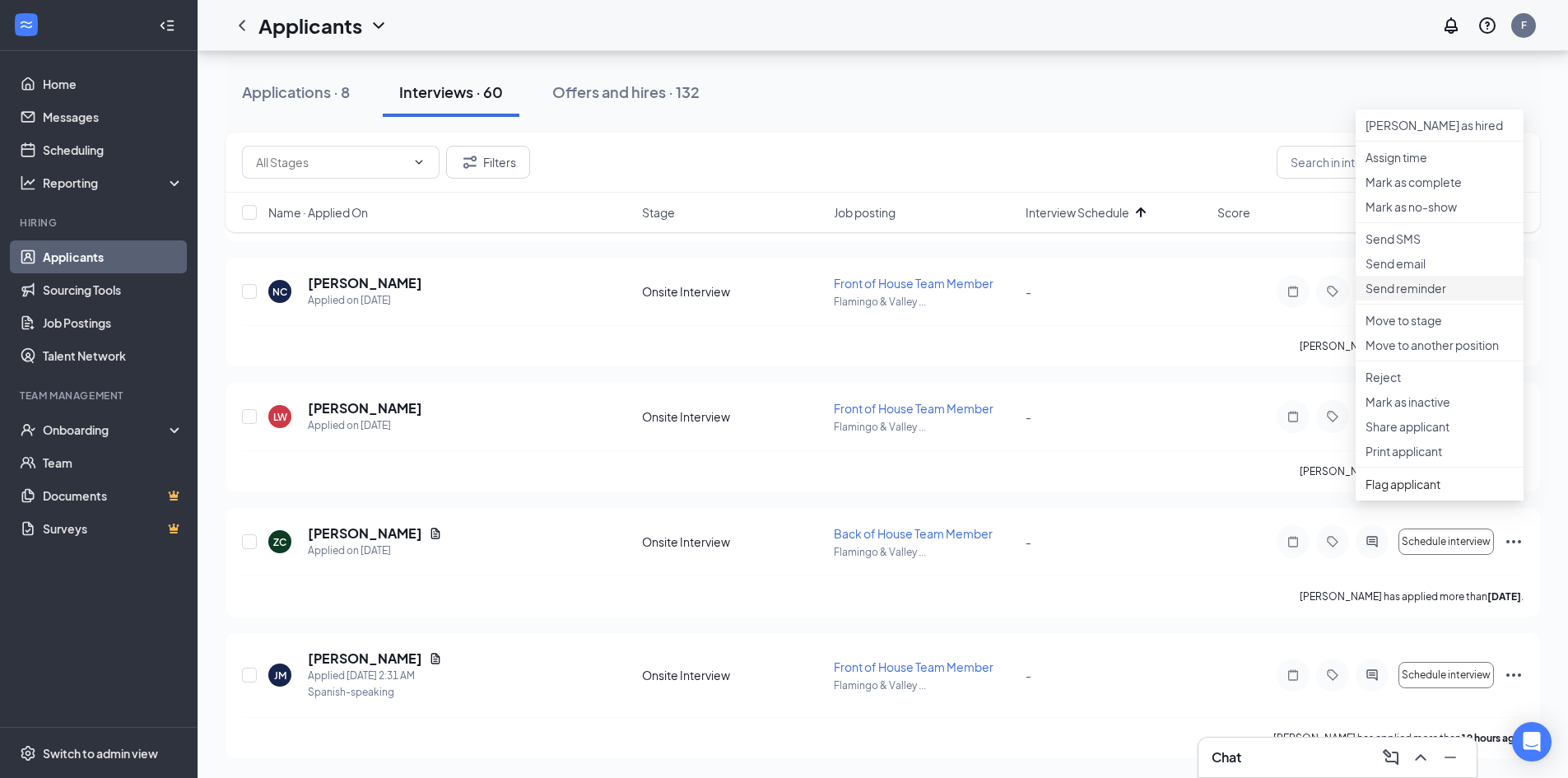
click at [1453, 296] on p "Send reminder" at bounding box center [1439, 288] width 149 height 17
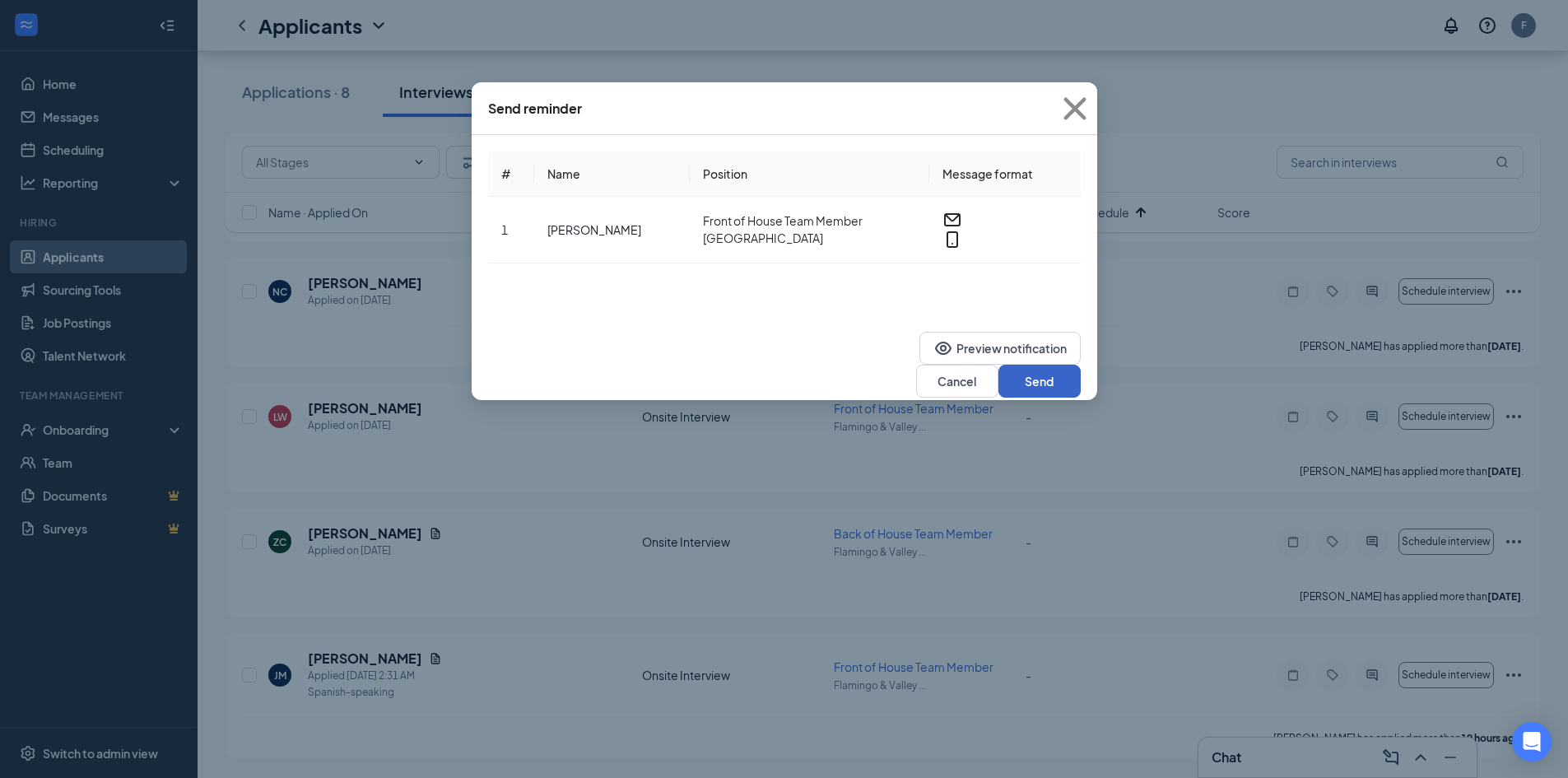
click at [1055, 365] on button "Send" at bounding box center [1039, 381] width 83 height 33
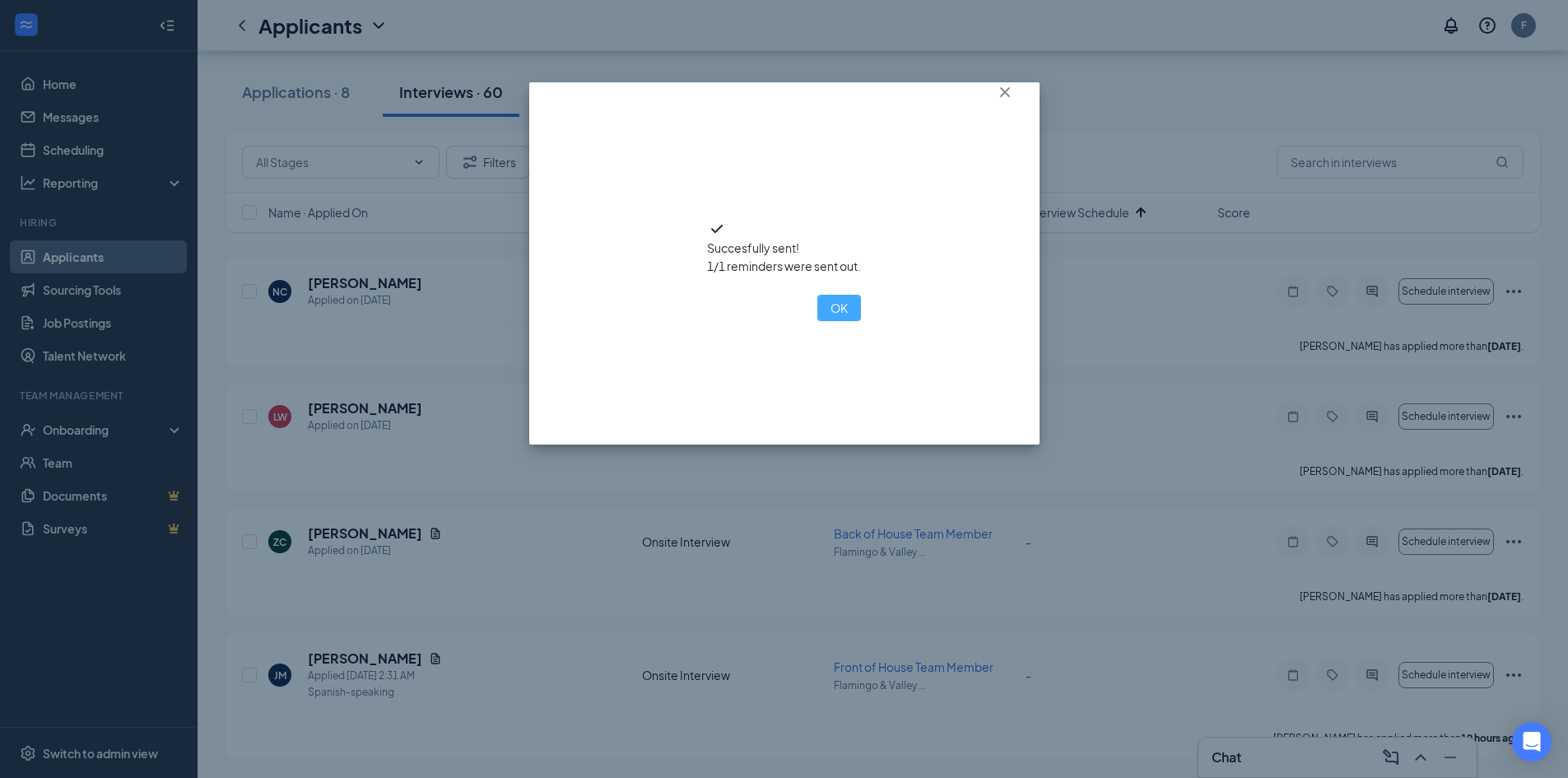
click at [817, 321] on button "OK" at bounding box center [839, 308] width 43 height 27
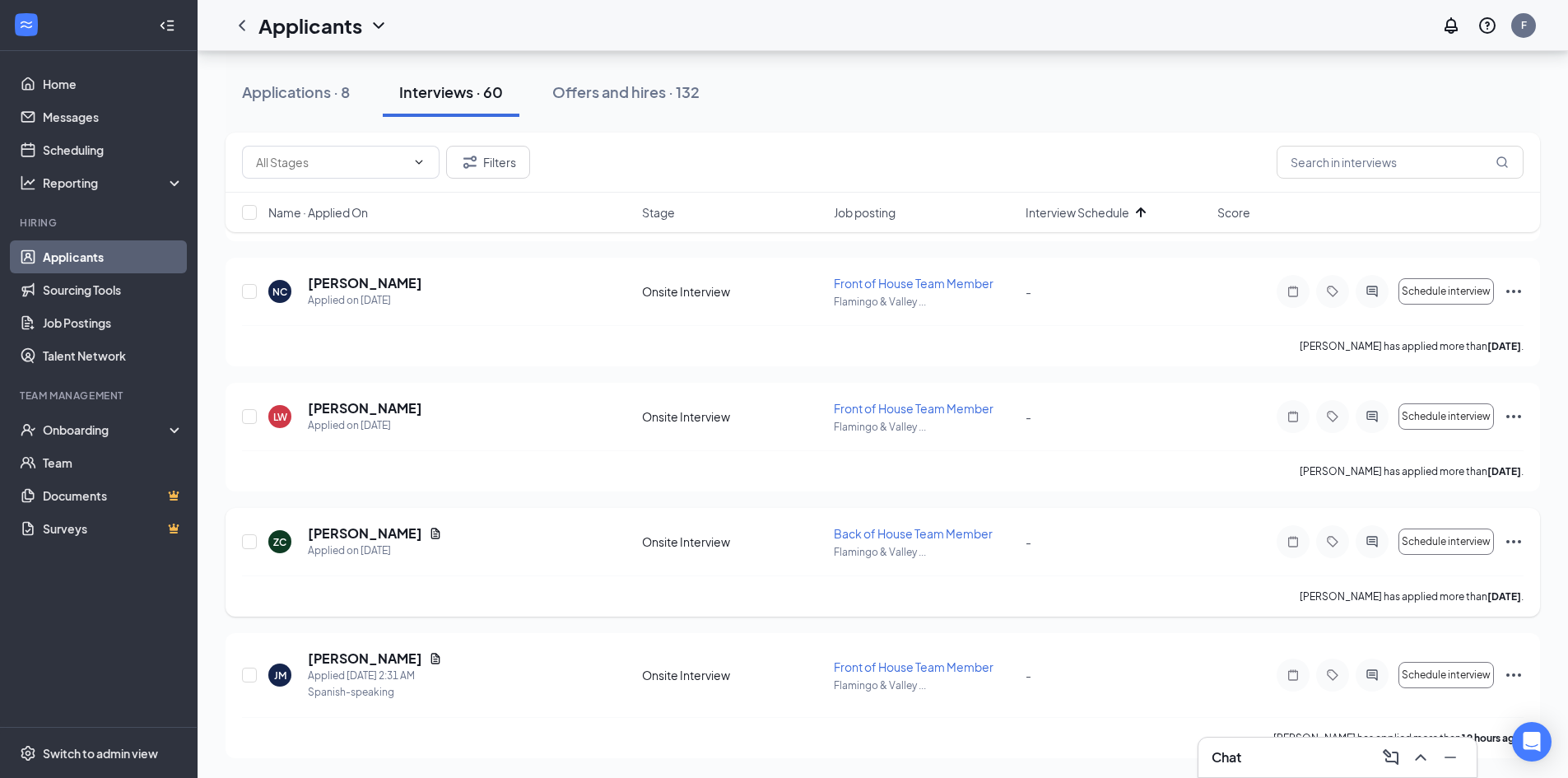
click at [1510, 541] on icon "Ellipses" at bounding box center [1514, 542] width 20 height 20
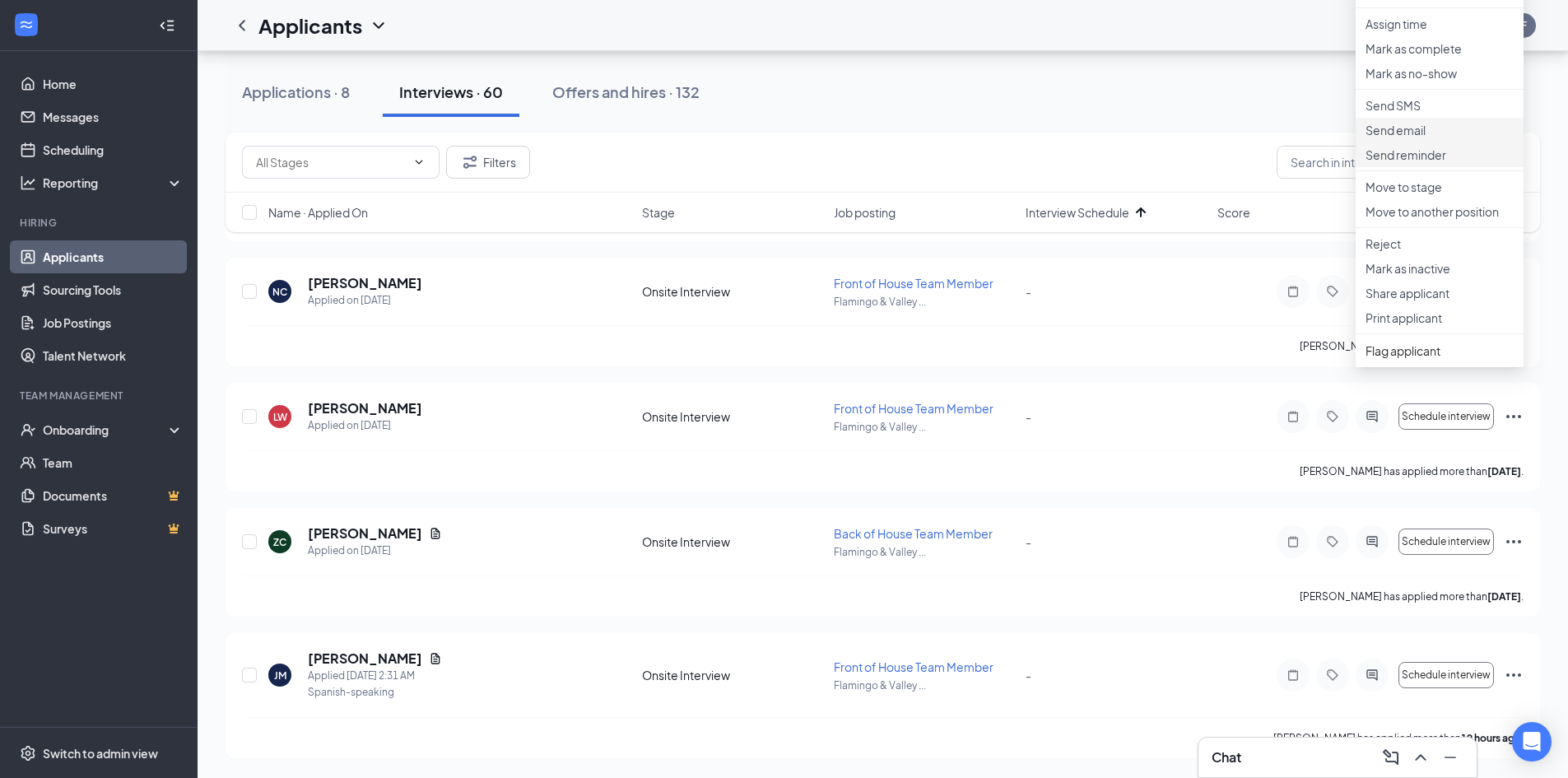
click at [1430, 163] on p "Send reminder" at bounding box center [1439, 155] width 149 height 17
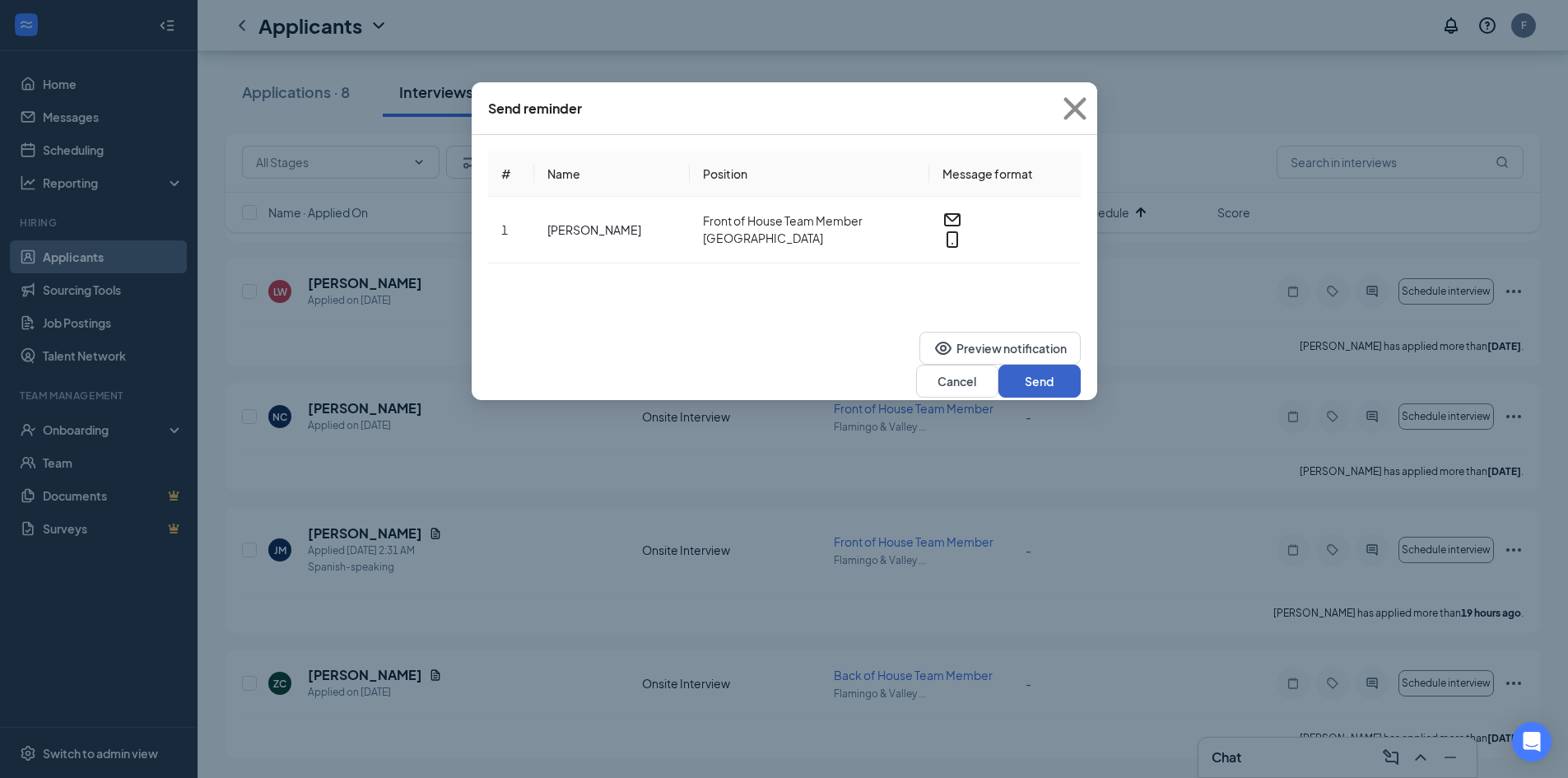
click at [1036, 365] on button "Send" at bounding box center [1039, 381] width 83 height 33
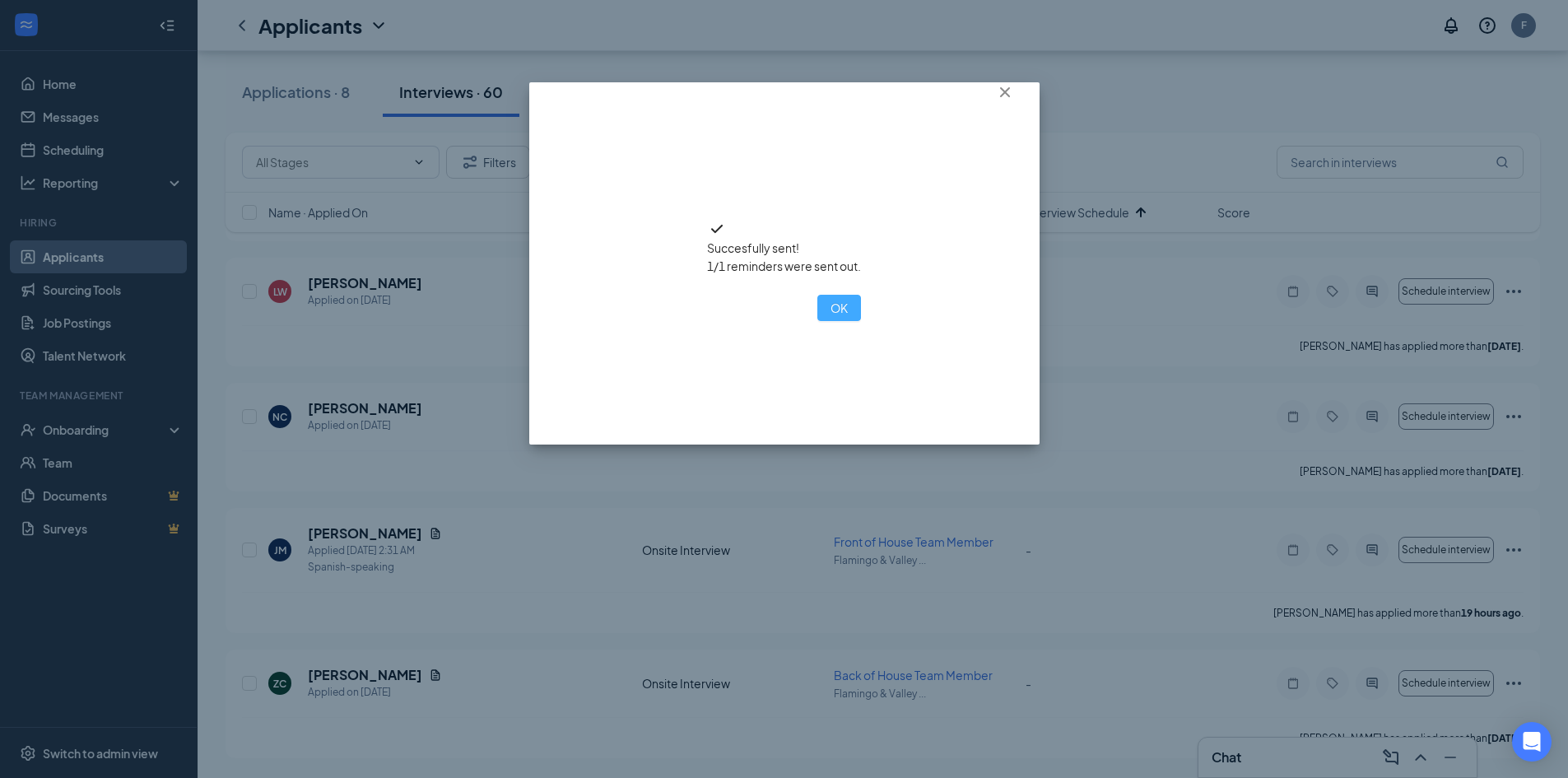
click at [817, 321] on button "OK" at bounding box center [839, 308] width 43 height 27
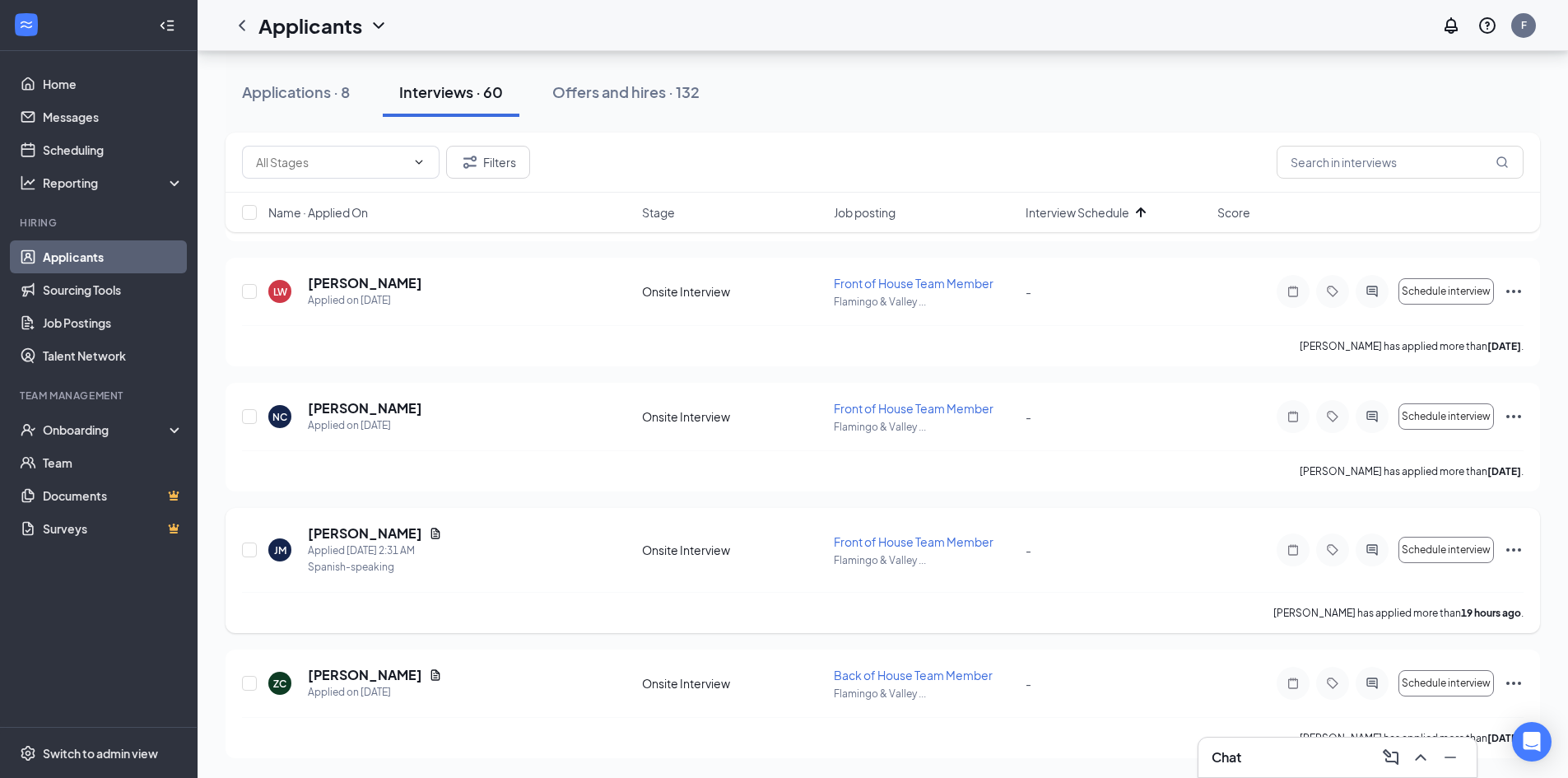
click at [1515, 550] on icon "Ellipses" at bounding box center [1514, 550] width 15 height 3
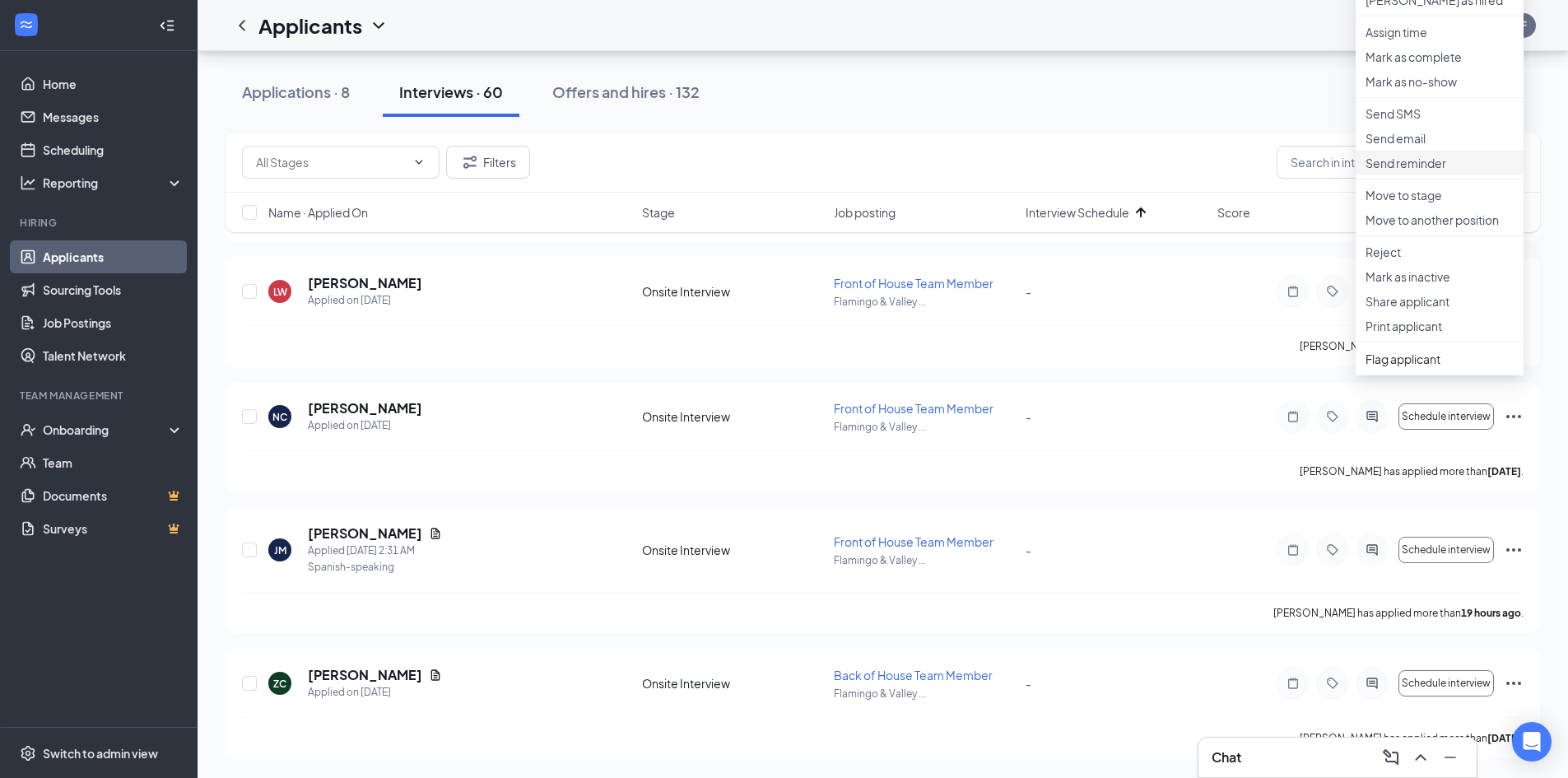
click at [1448, 171] on p "Send reminder" at bounding box center [1439, 163] width 149 height 17
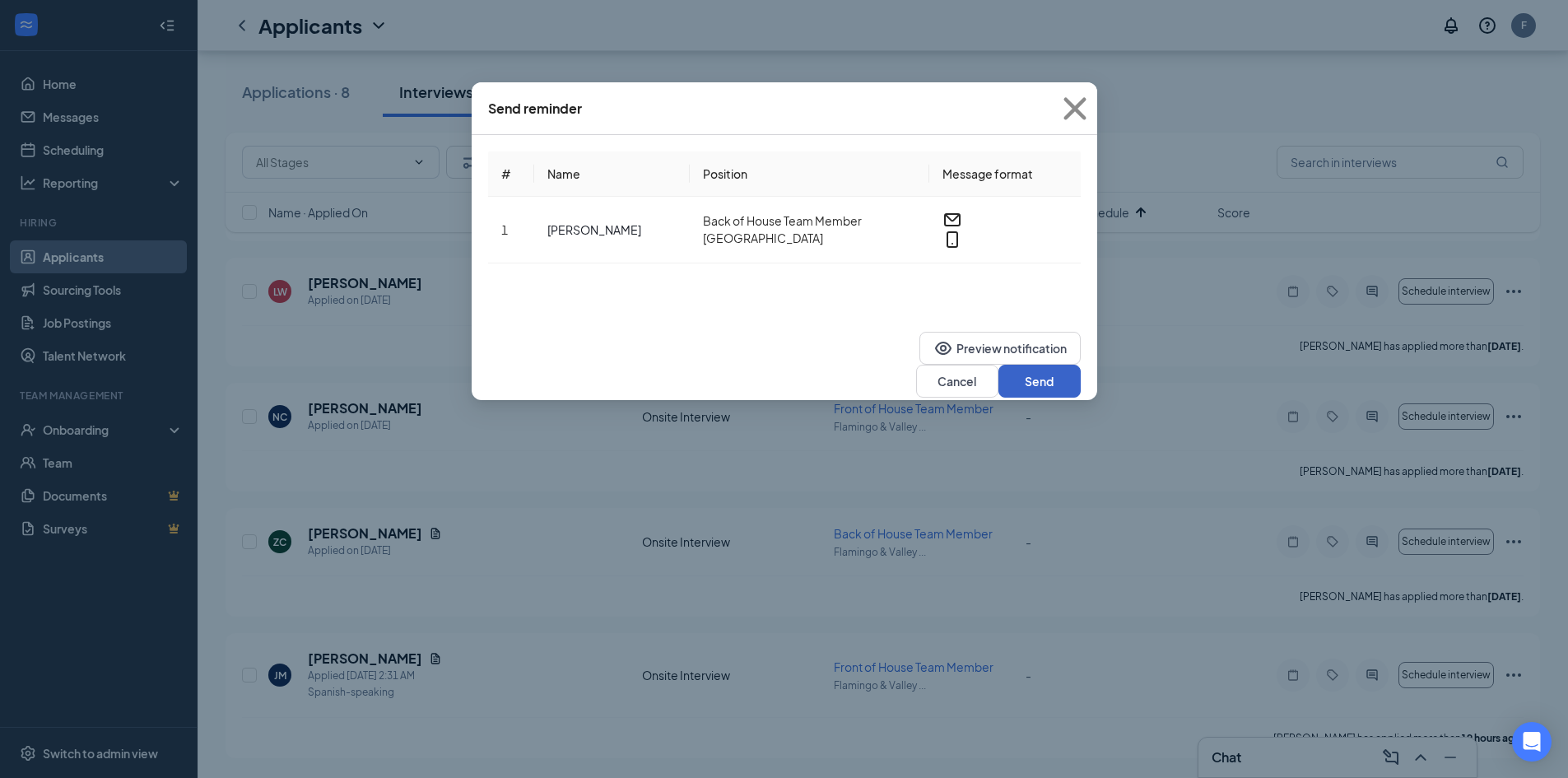
click at [1029, 365] on button "Send" at bounding box center [1039, 381] width 83 height 33
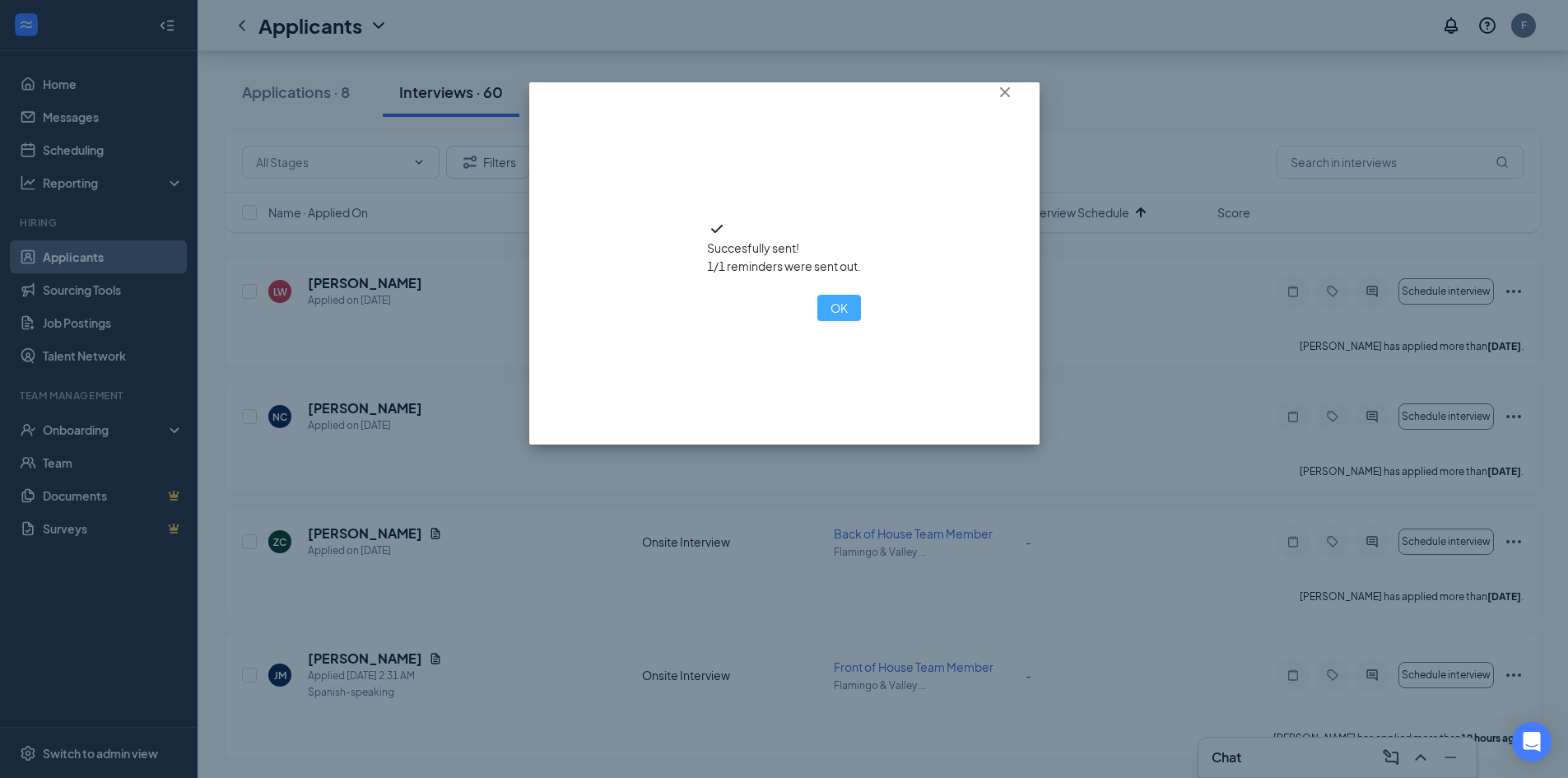
click at [817, 321] on button "OK" at bounding box center [839, 308] width 43 height 27
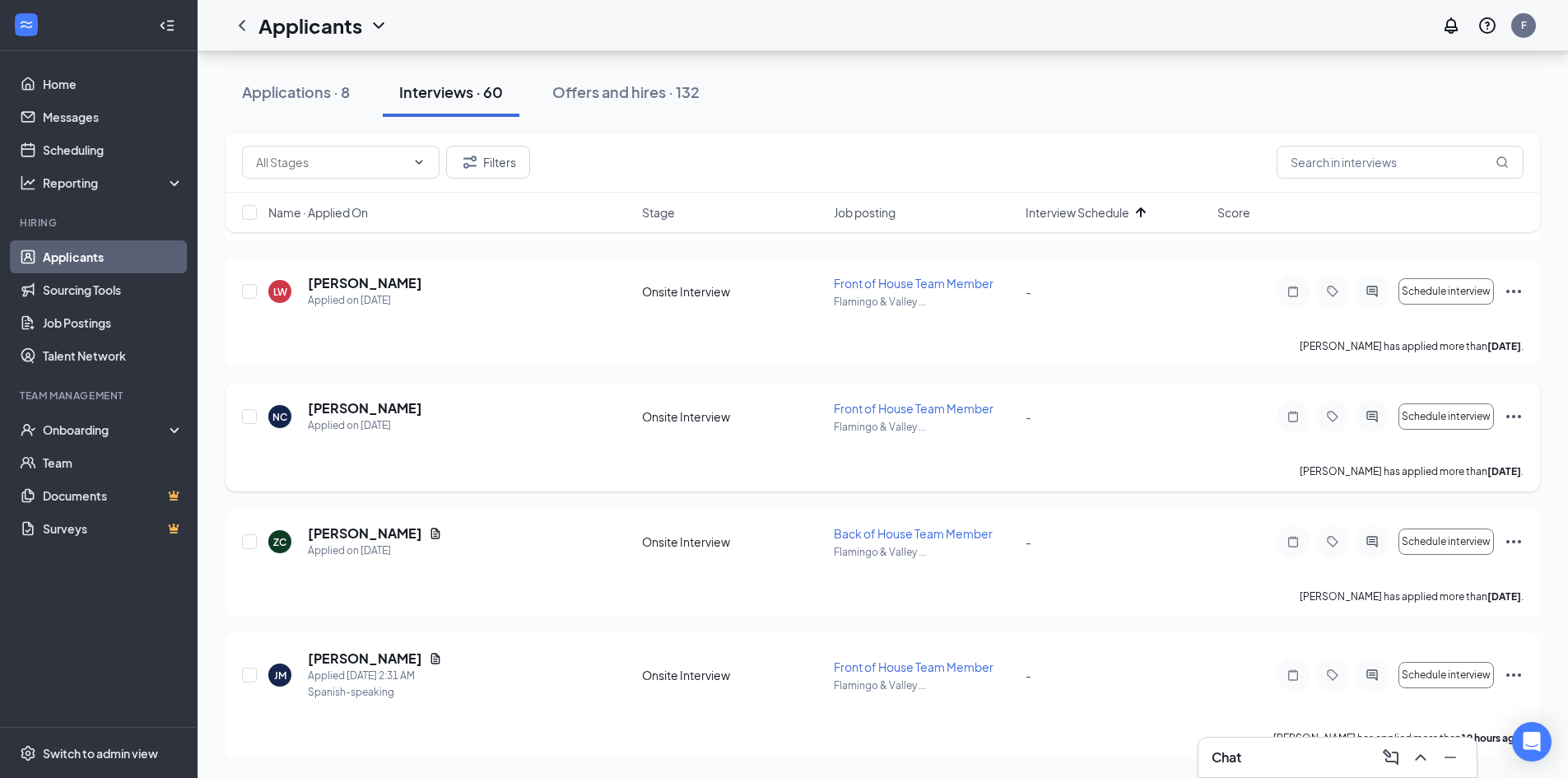
click at [1515, 414] on icon "Ellipses" at bounding box center [1514, 417] width 20 height 20
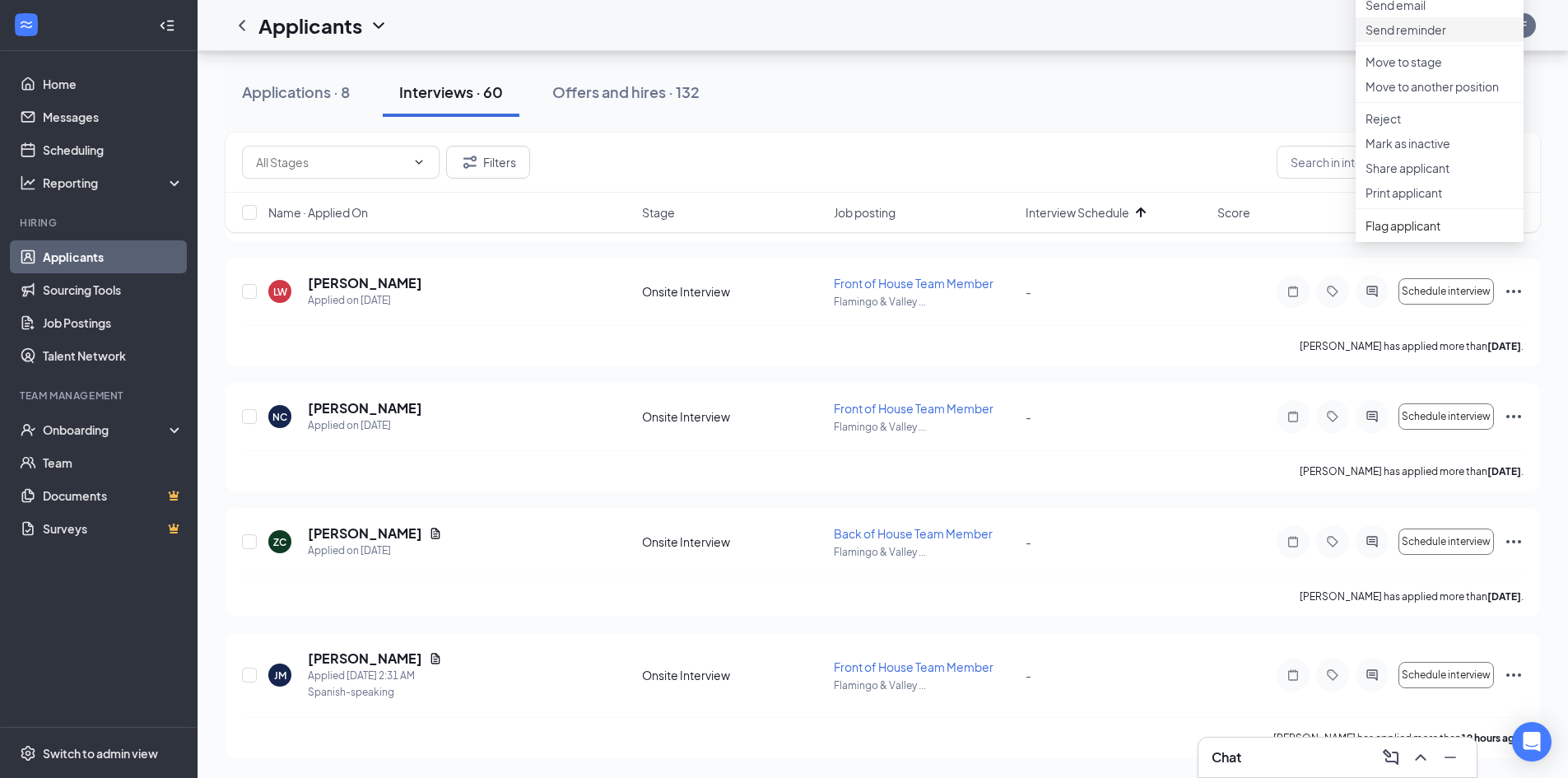
click at [1434, 38] on p "Send reminder" at bounding box center [1439, 30] width 149 height 17
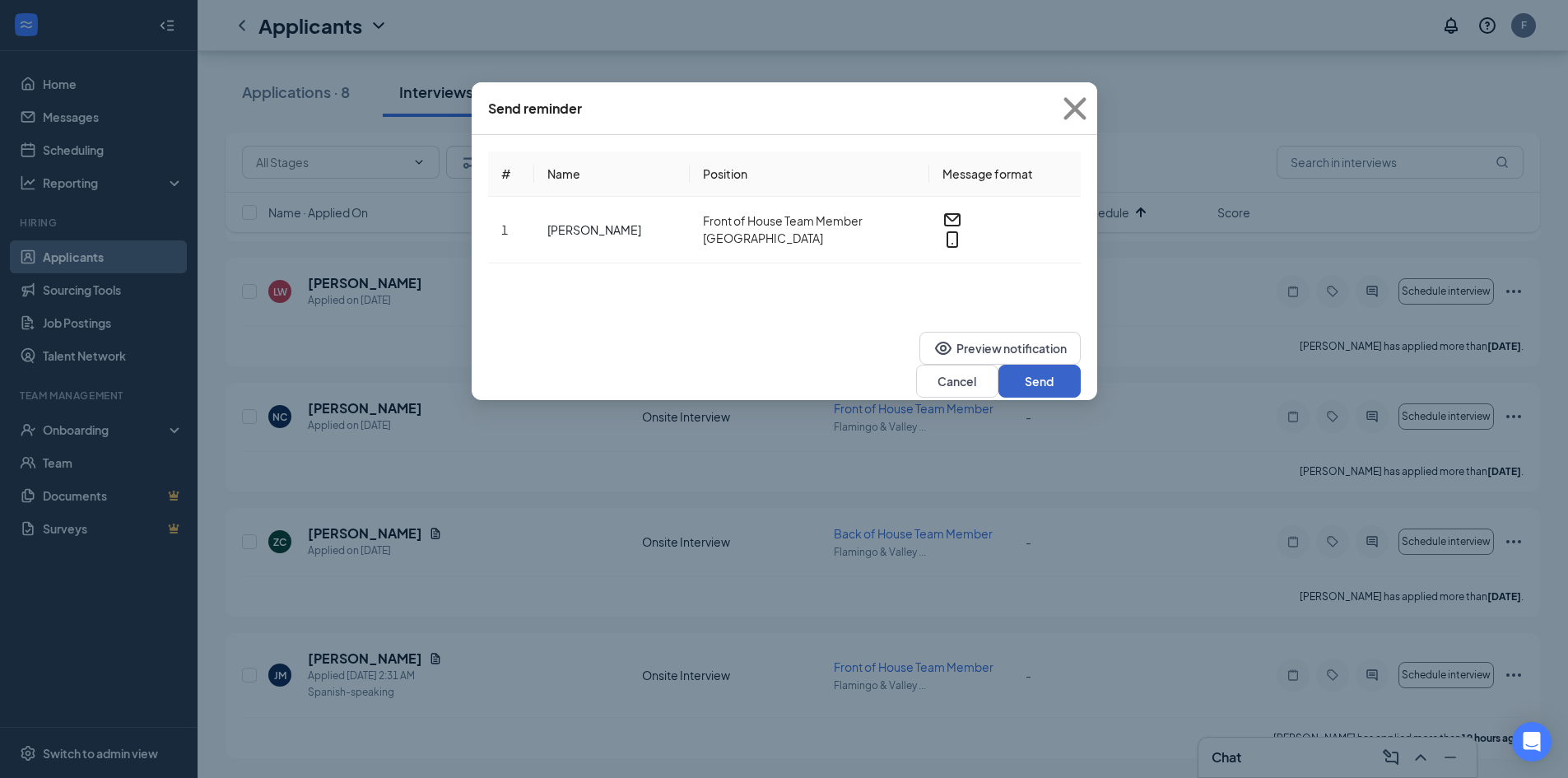
click at [1034, 365] on button "Send" at bounding box center [1039, 381] width 83 height 33
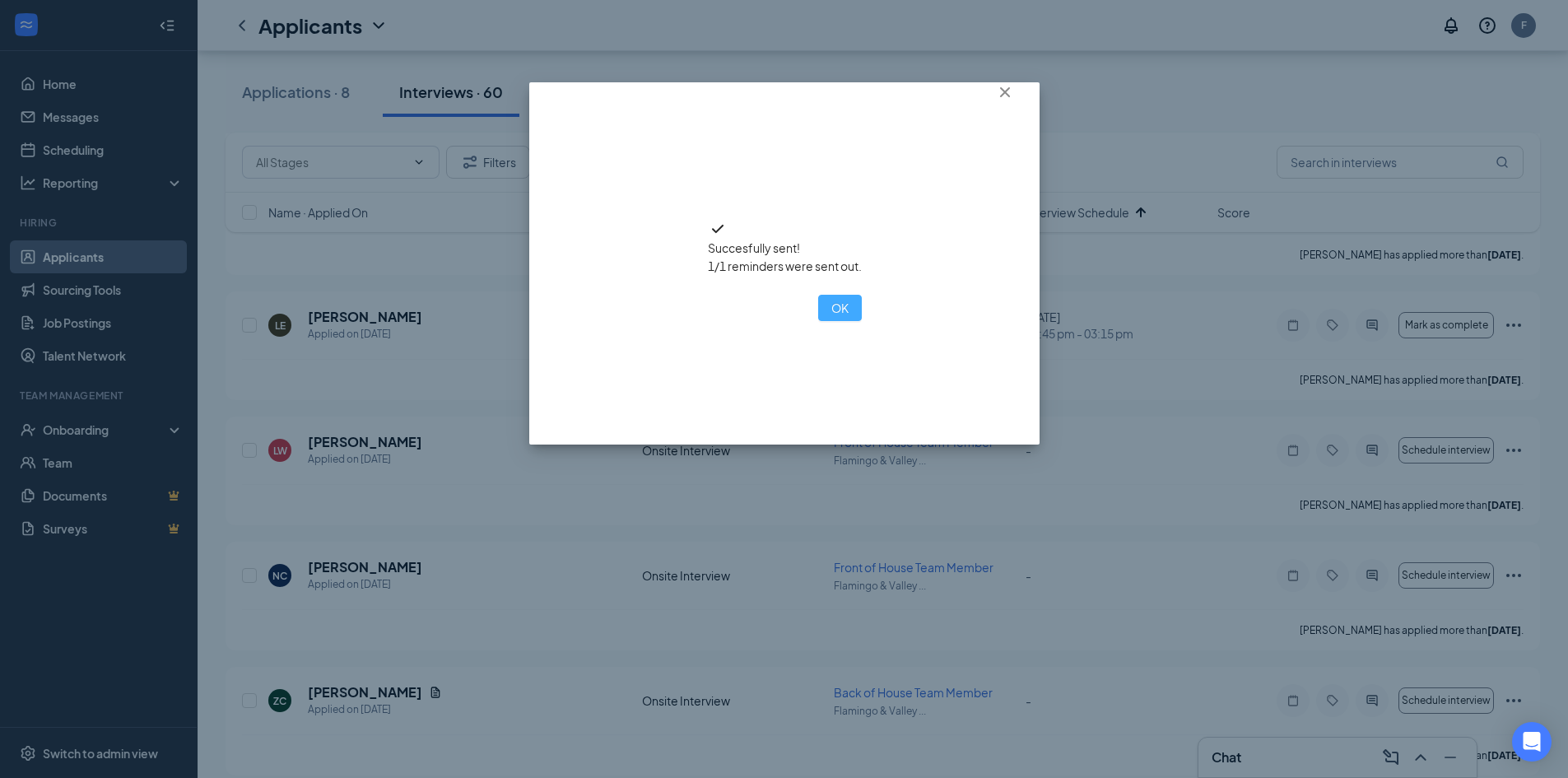
scroll to position [6936, 0]
click at [817, 321] on button "OK" at bounding box center [839, 308] width 43 height 27
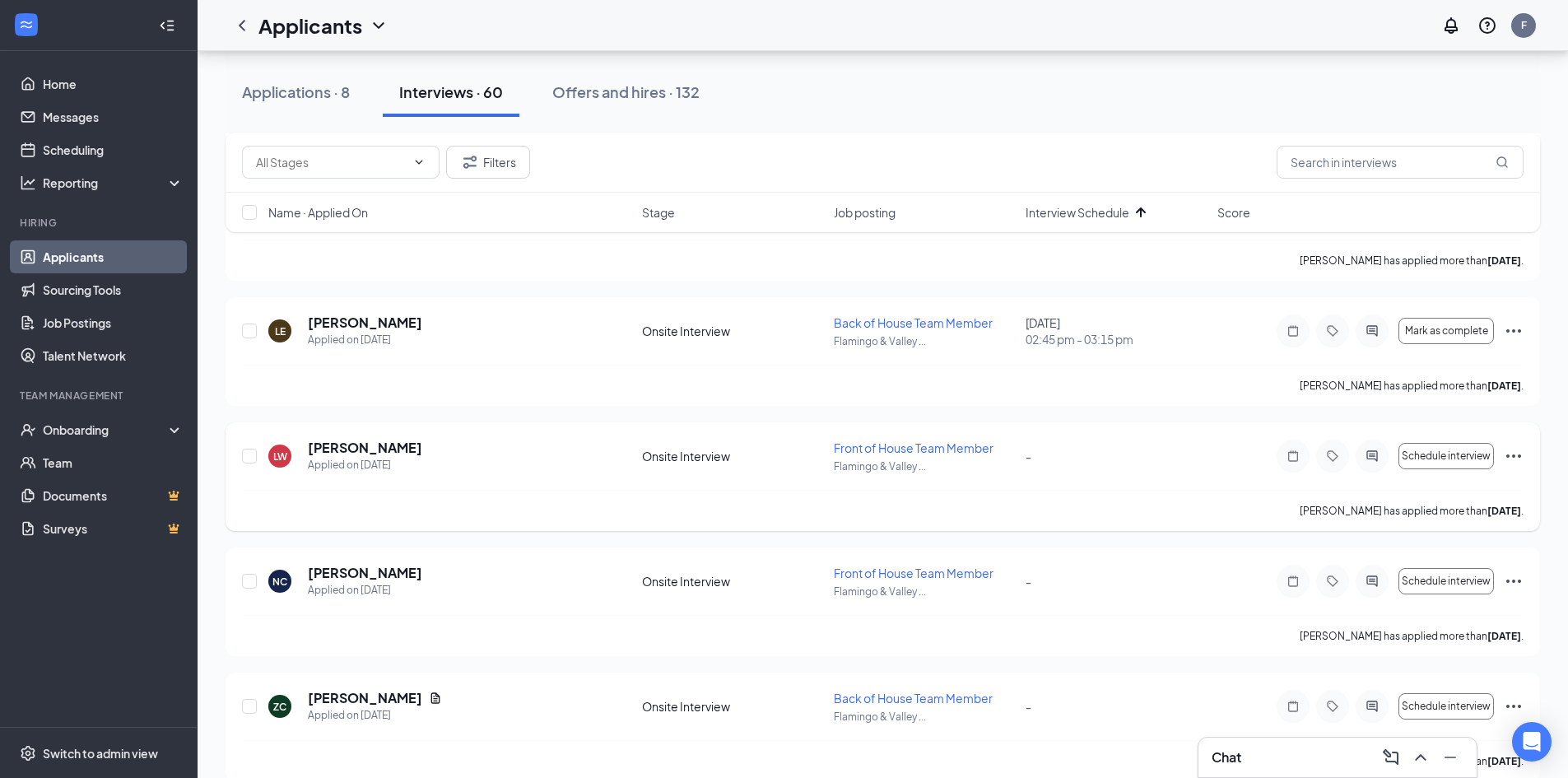
click at [1515, 456] on icon "Ellipses" at bounding box center [1514, 456] width 15 height 3
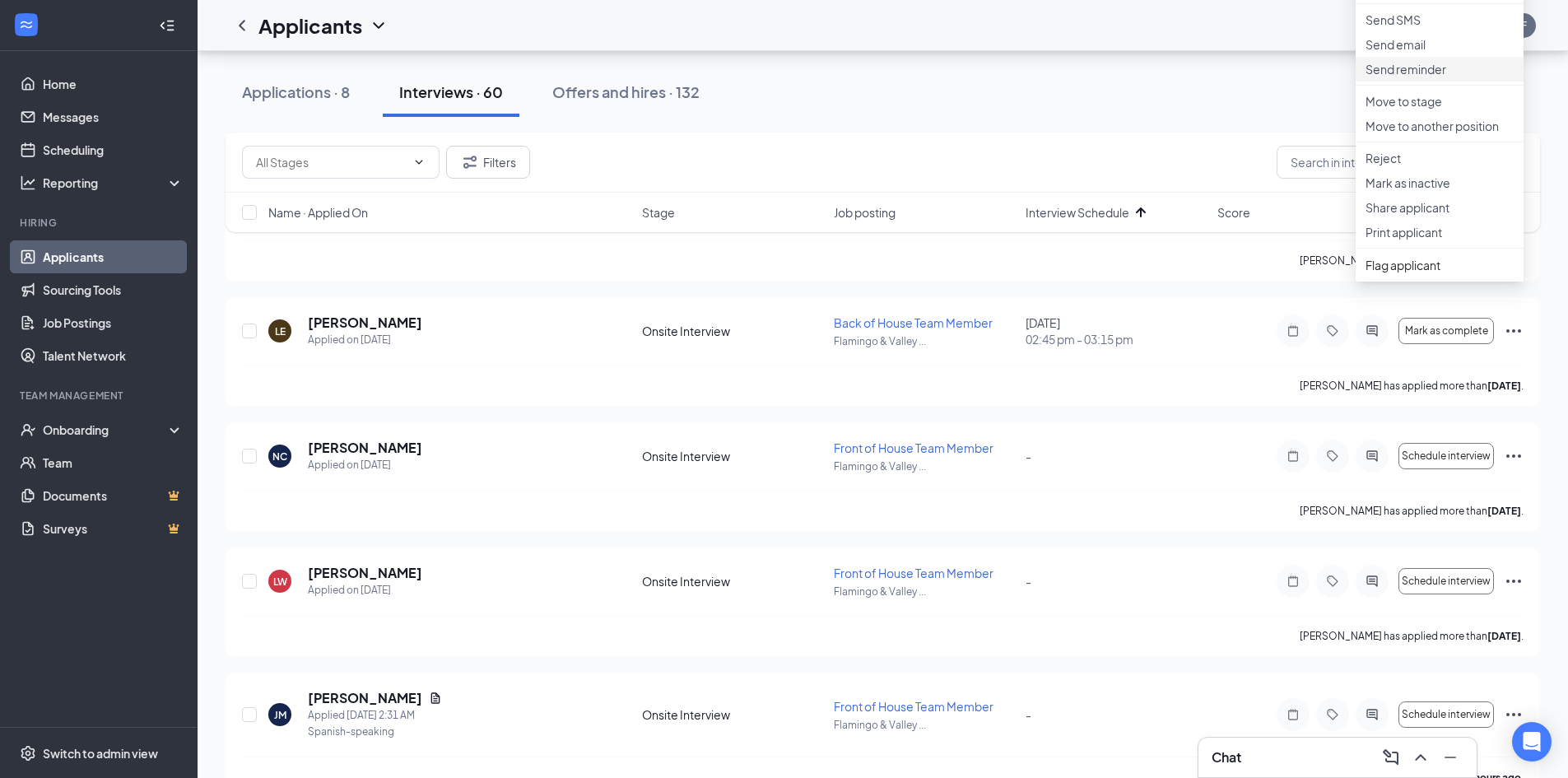
click at [1445, 78] on p "Send reminder" at bounding box center [1439, 69] width 149 height 17
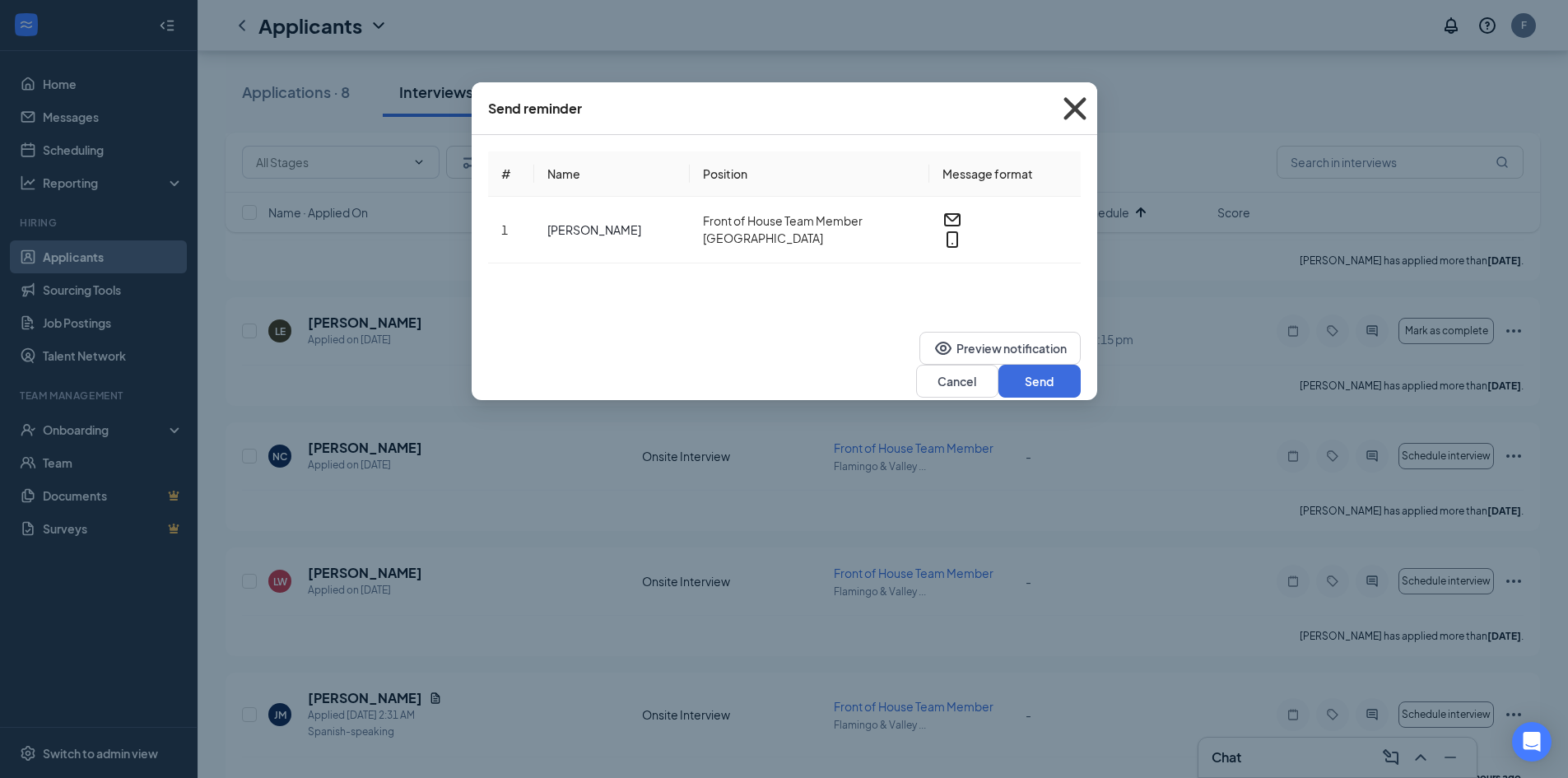
click at [1076, 107] on icon "Cross" at bounding box center [1074, 108] width 23 height 23
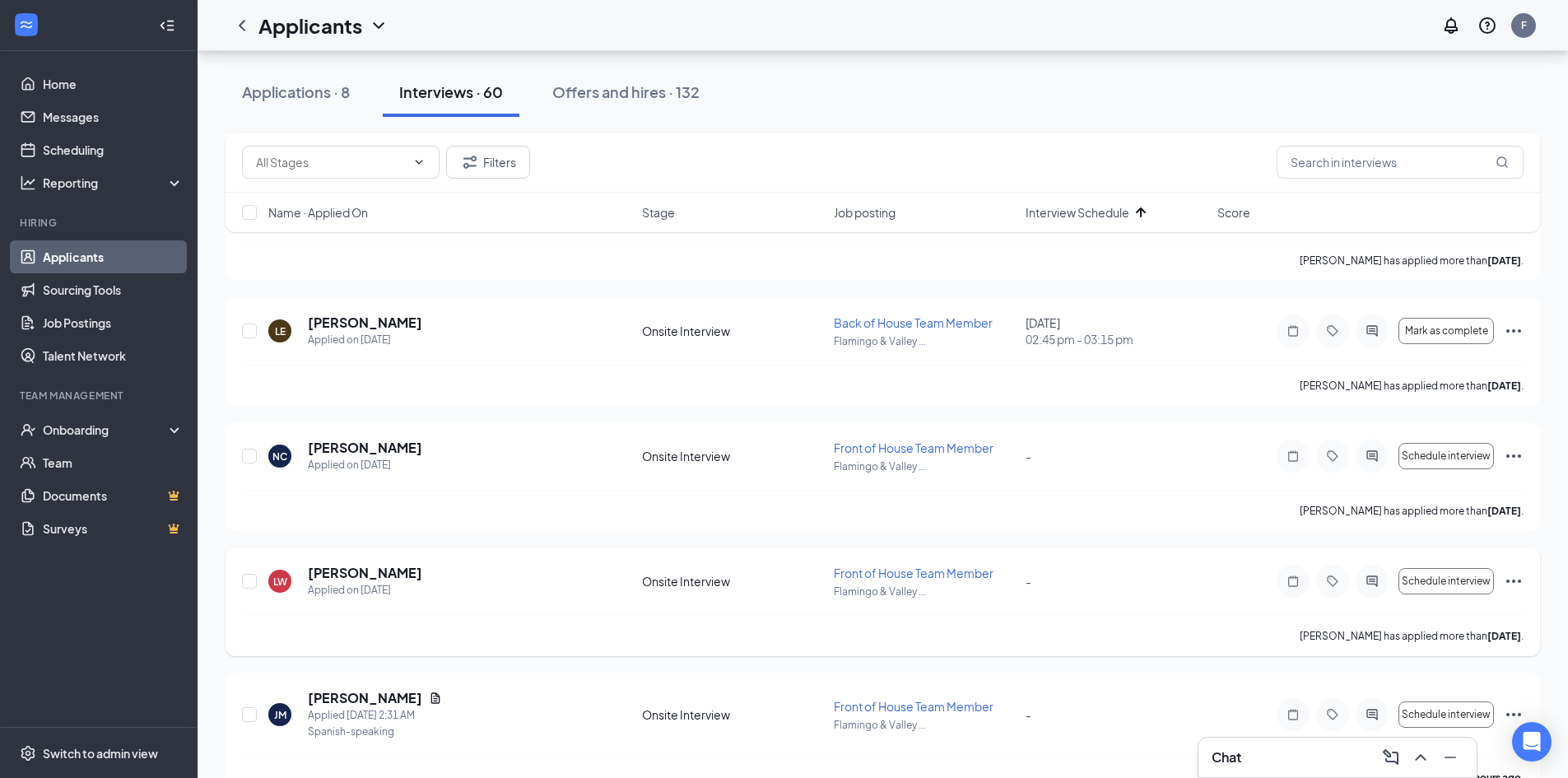
click at [1515, 580] on icon "Ellipses" at bounding box center [1514, 581] width 20 height 20
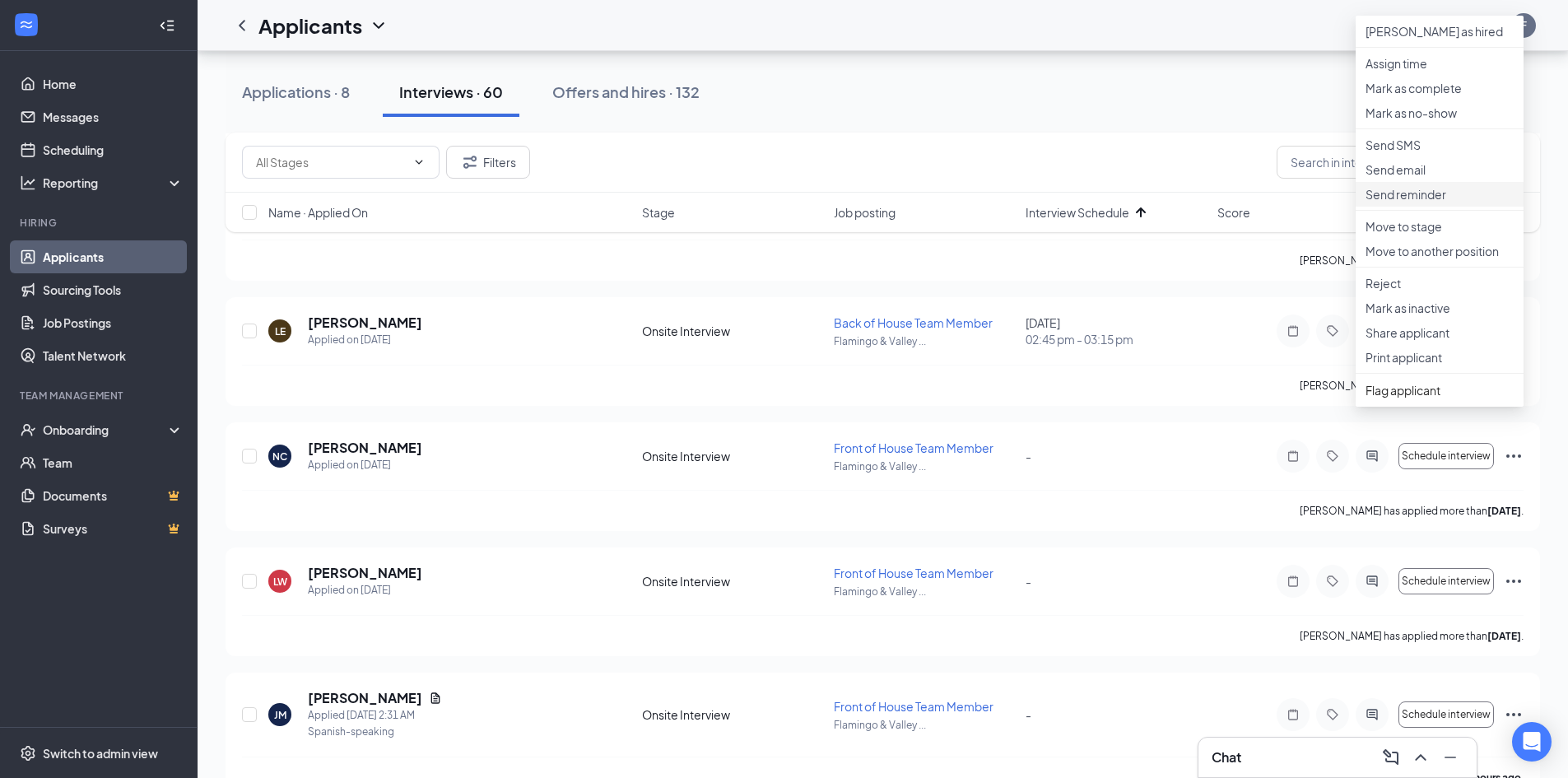
click at [1424, 203] on p "Send reminder" at bounding box center [1439, 194] width 149 height 17
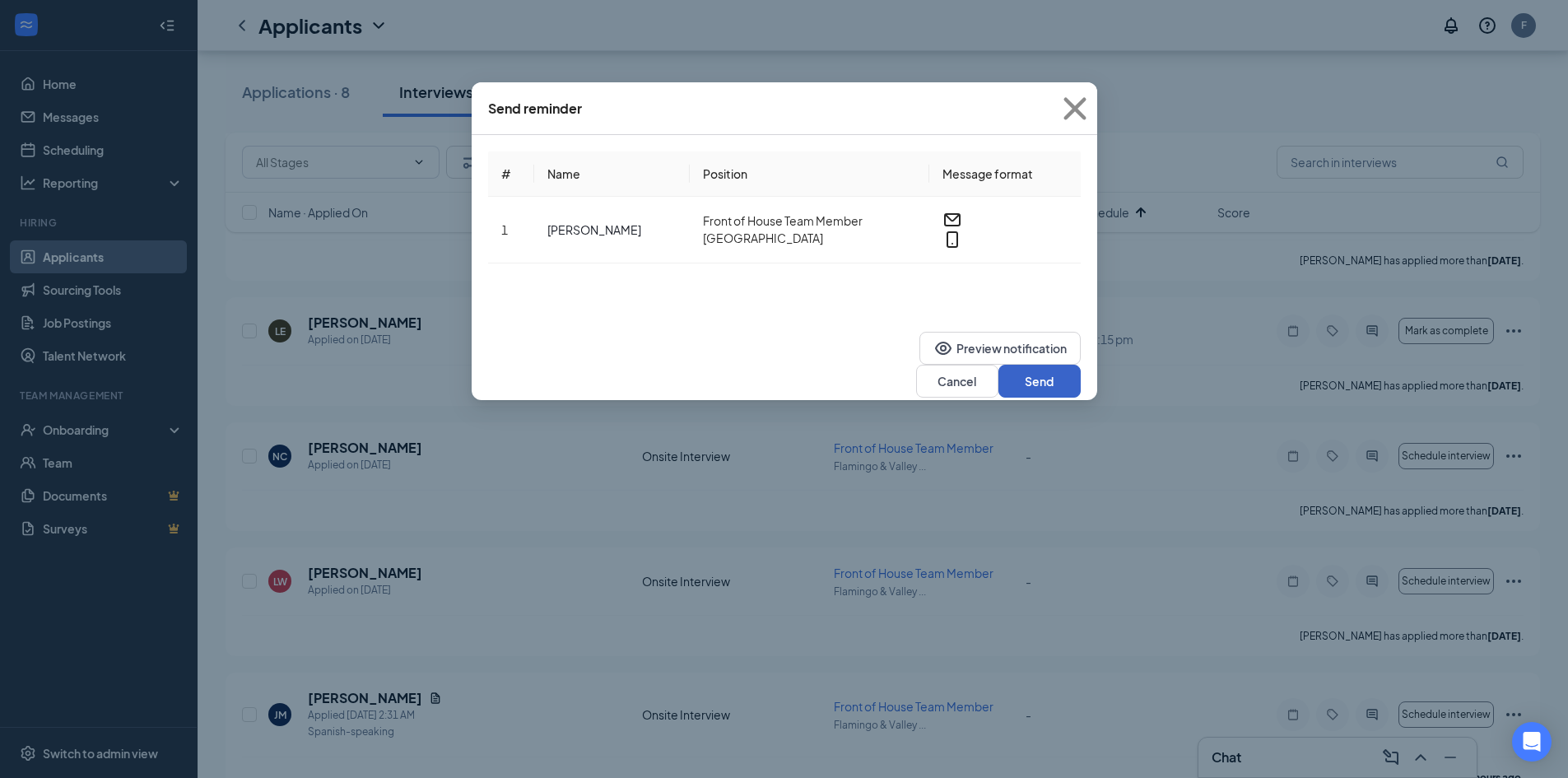
click at [1056, 365] on button "Send" at bounding box center [1039, 381] width 83 height 33
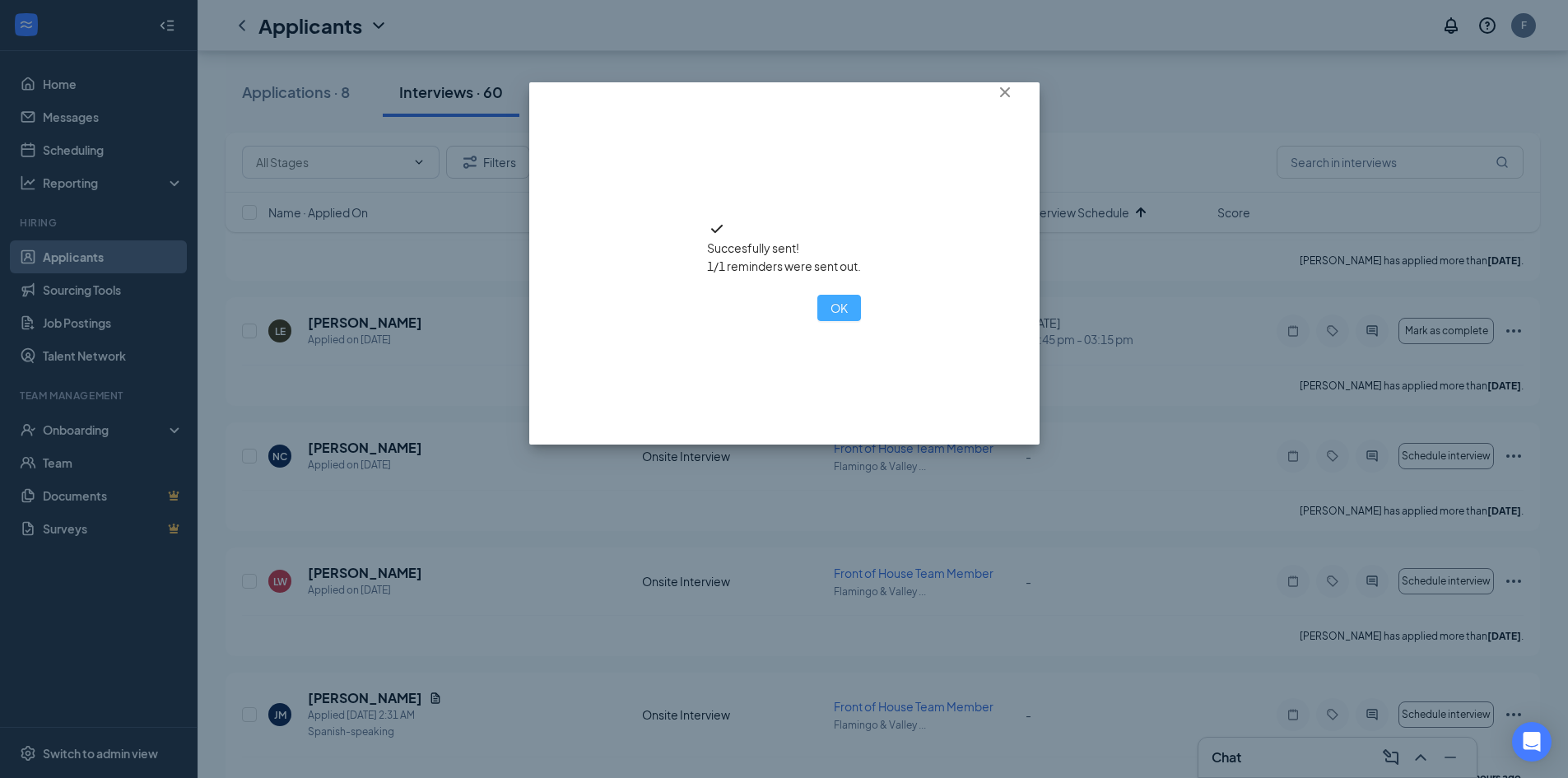
click at [817, 321] on button "OK" at bounding box center [839, 308] width 43 height 27
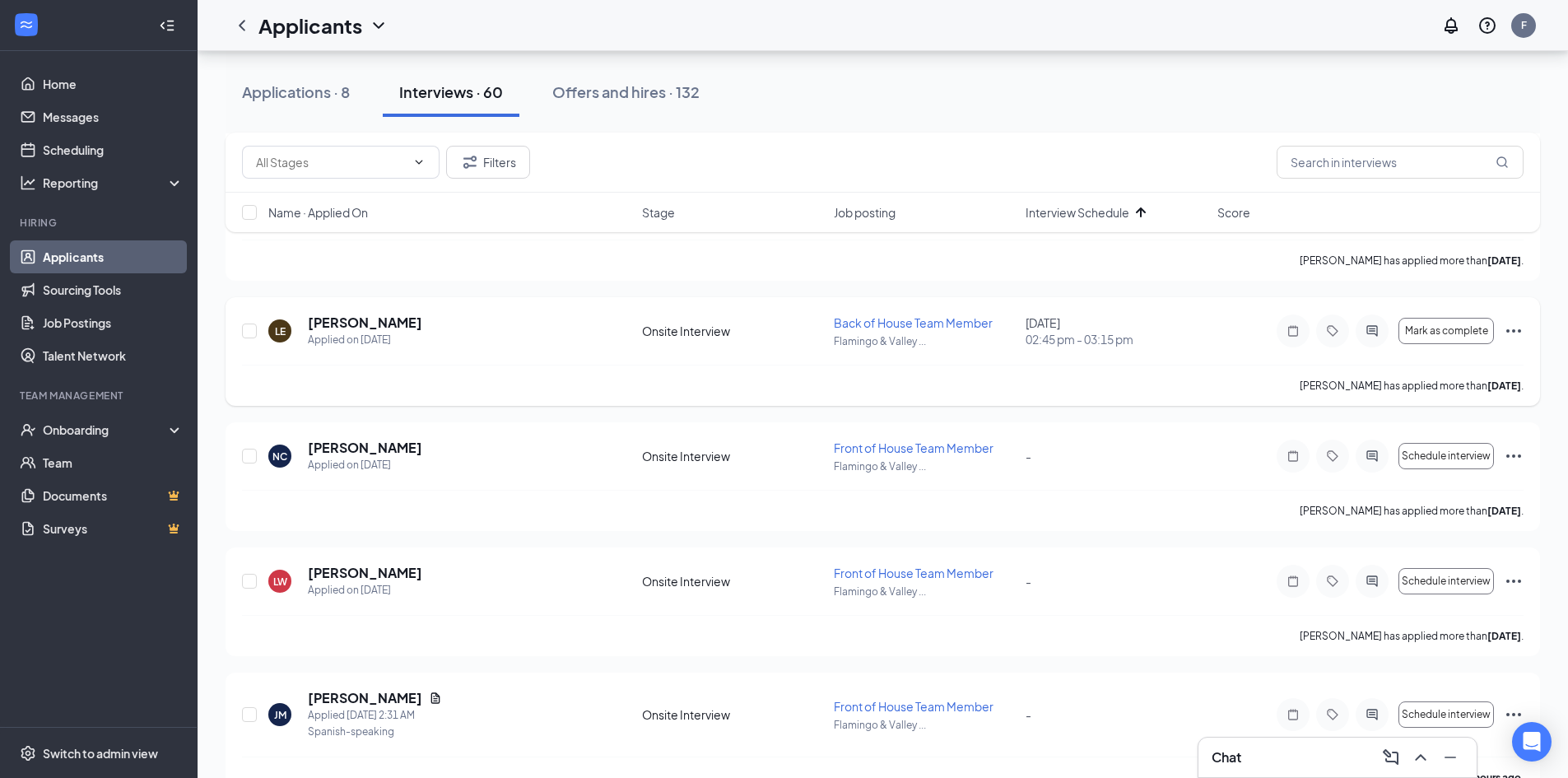
click at [1510, 327] on icon "Ellipses" at bounding box center [1514, 331] width 20 height 20
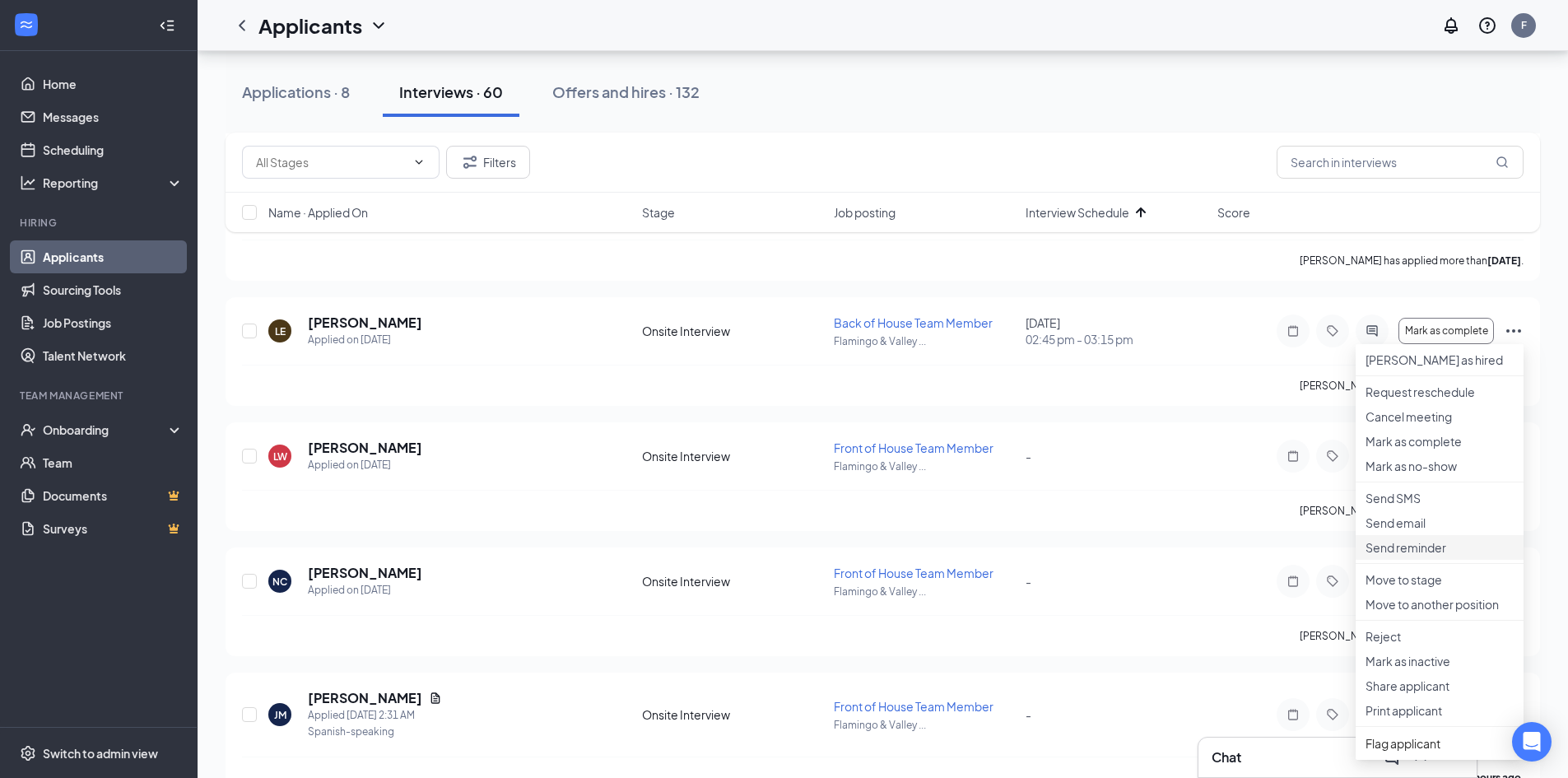
click at [1399, 556] on p "Send reminder" at bounding box center [1439, 548] width 149 height 17
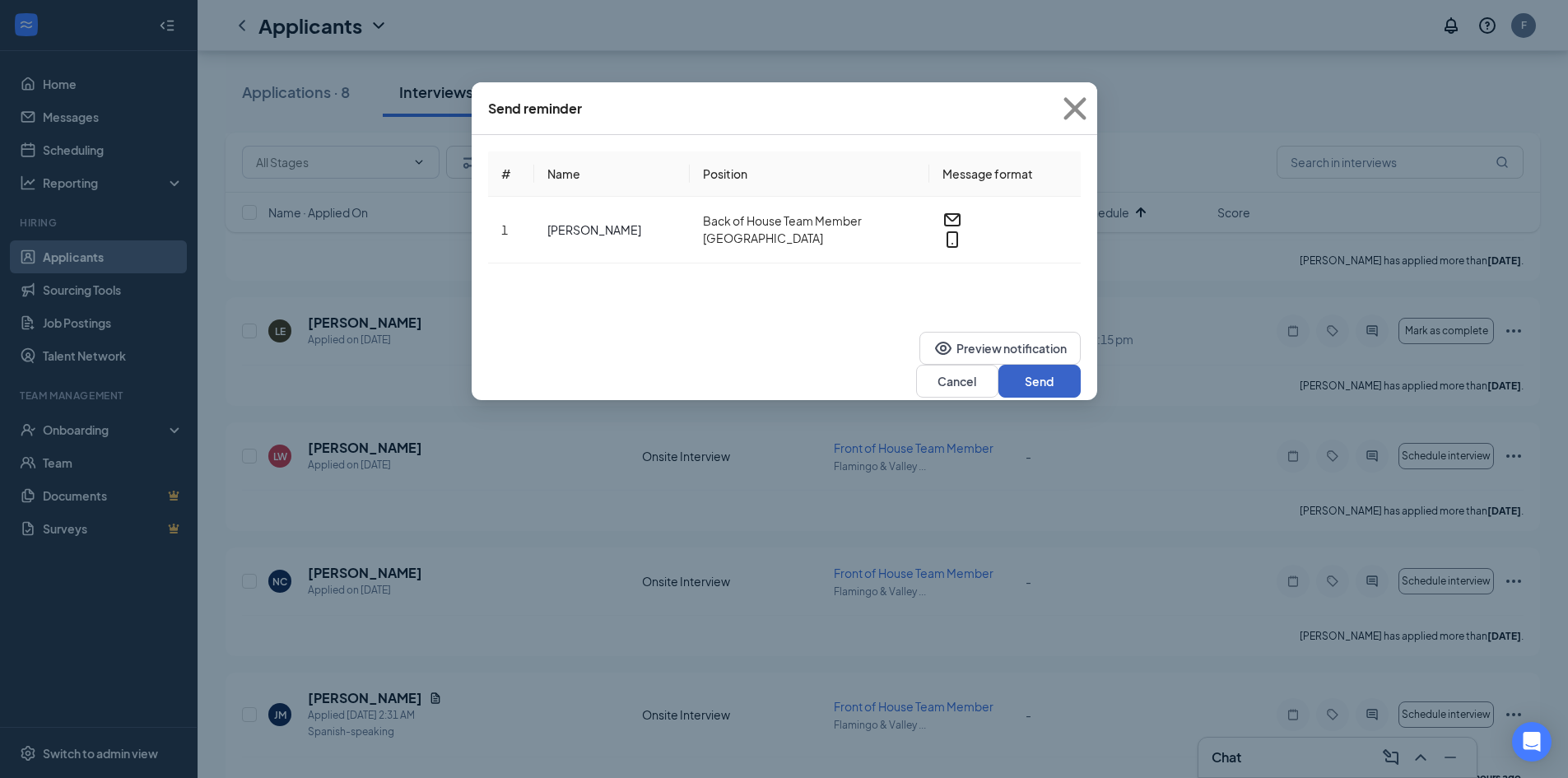
click at [1041, 365] on button "Send" at bounding box center [1039, 381] width 83 height 33
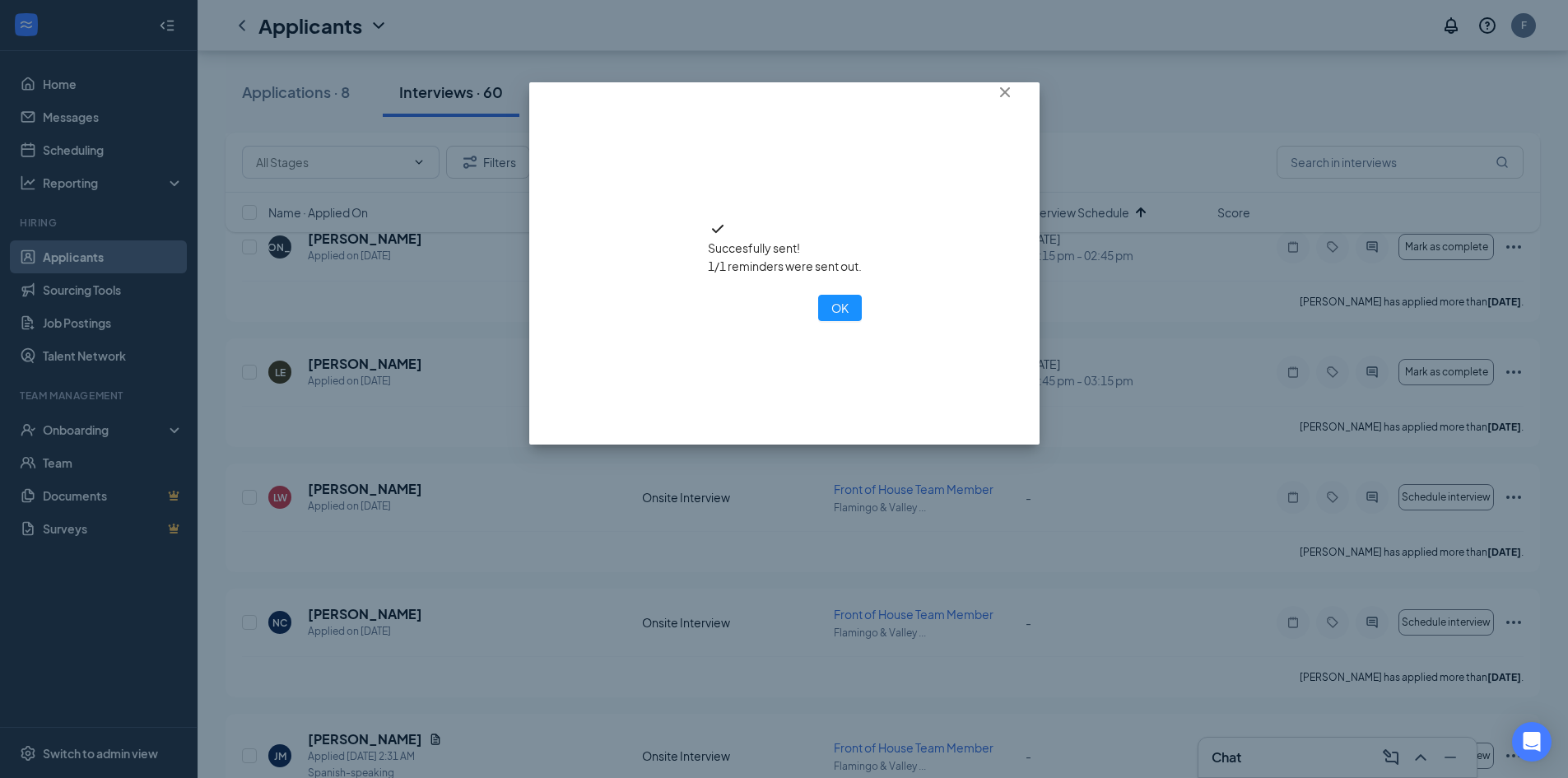
scroll to position [6853, 0]
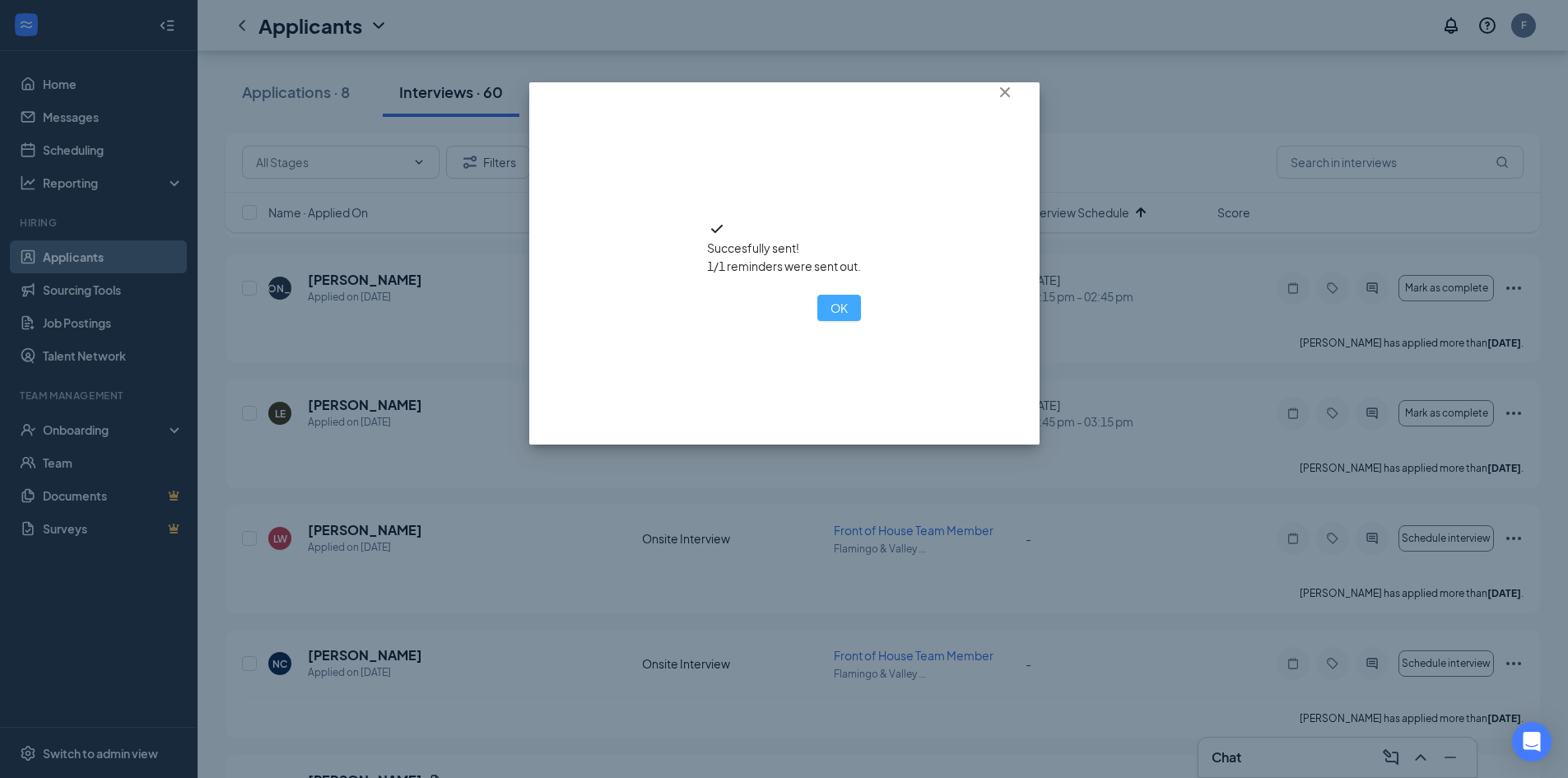
click at [817, 321] on button "OK" at bounding box center [839, 308] width 43 height 27
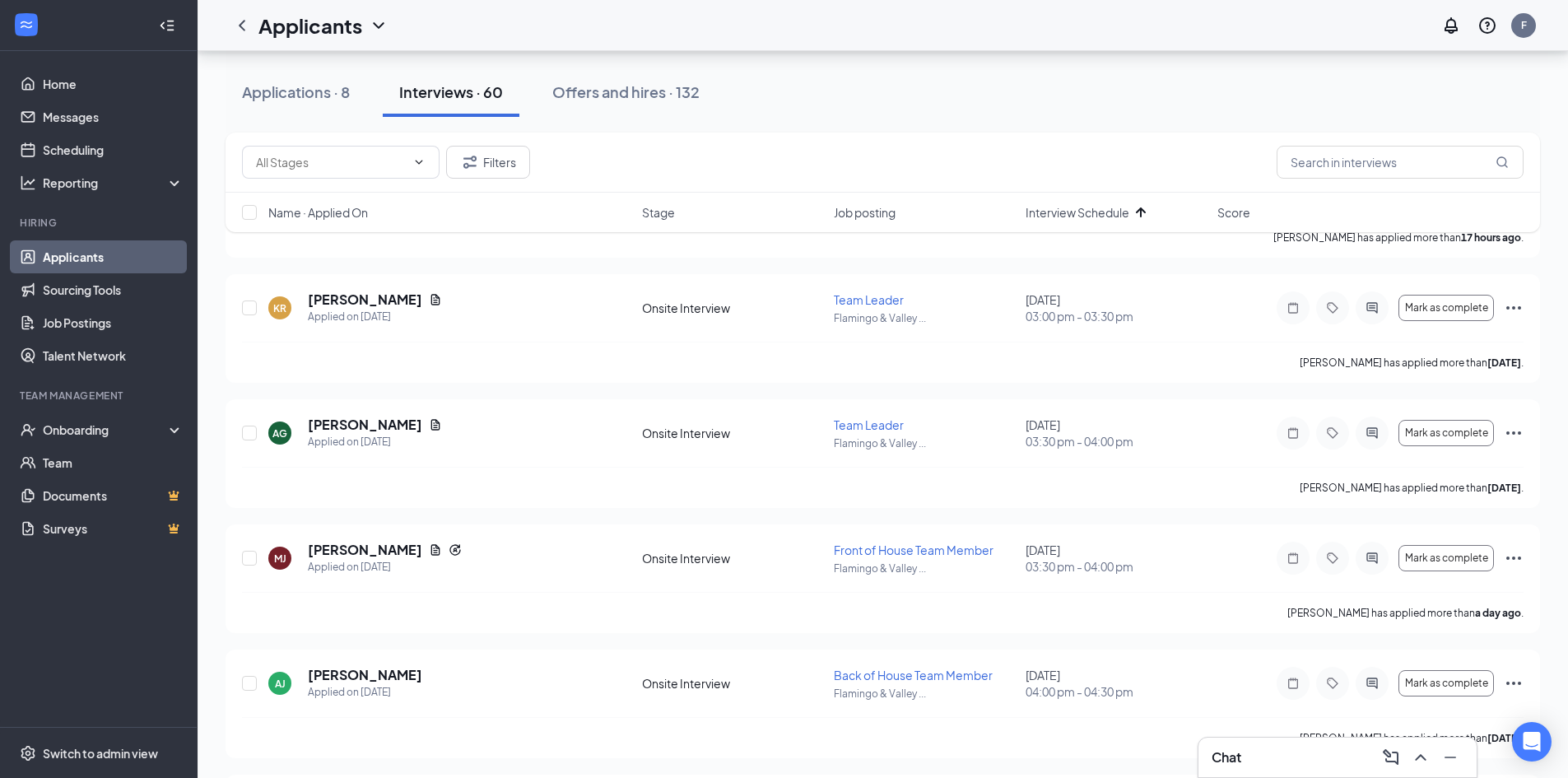
scroll to position [3808, 0]
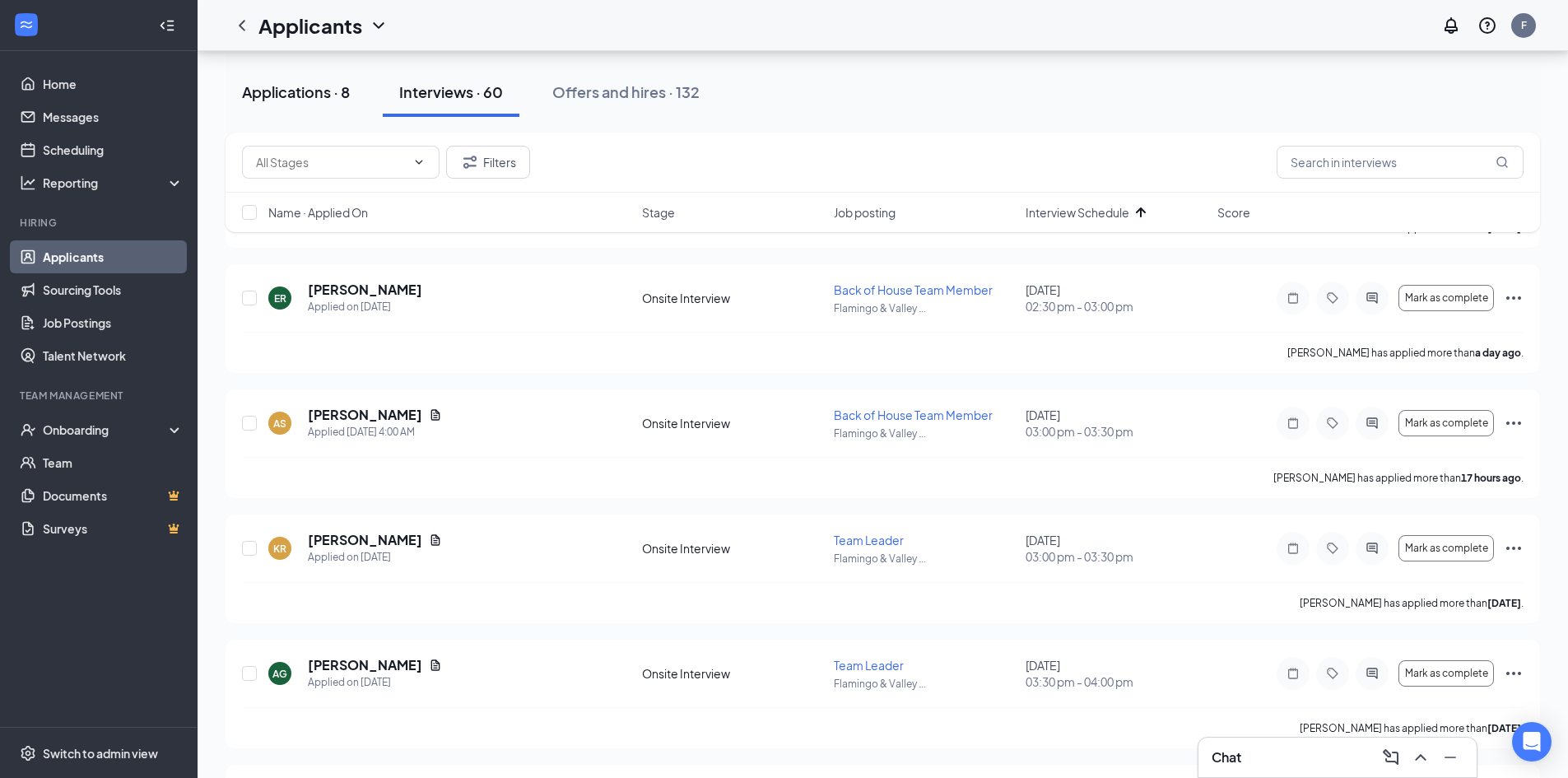
click at [315, 95] on div "Applications · 8" at bounding box center [295, 92] width 108 height 21
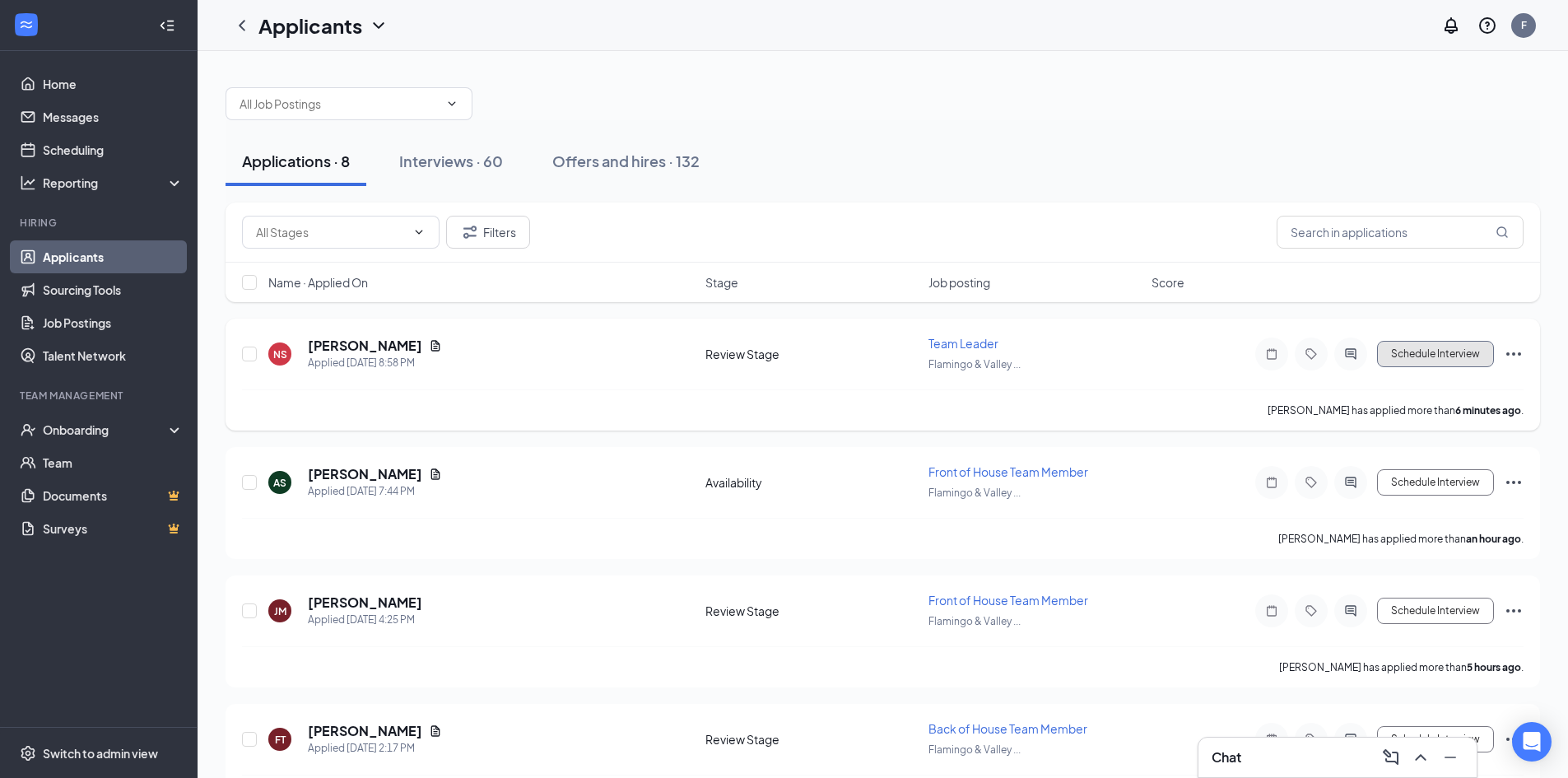
click at [1447, 357] on button "Schedule Interview" at bounding box center [1435, 354] width 117 height 27
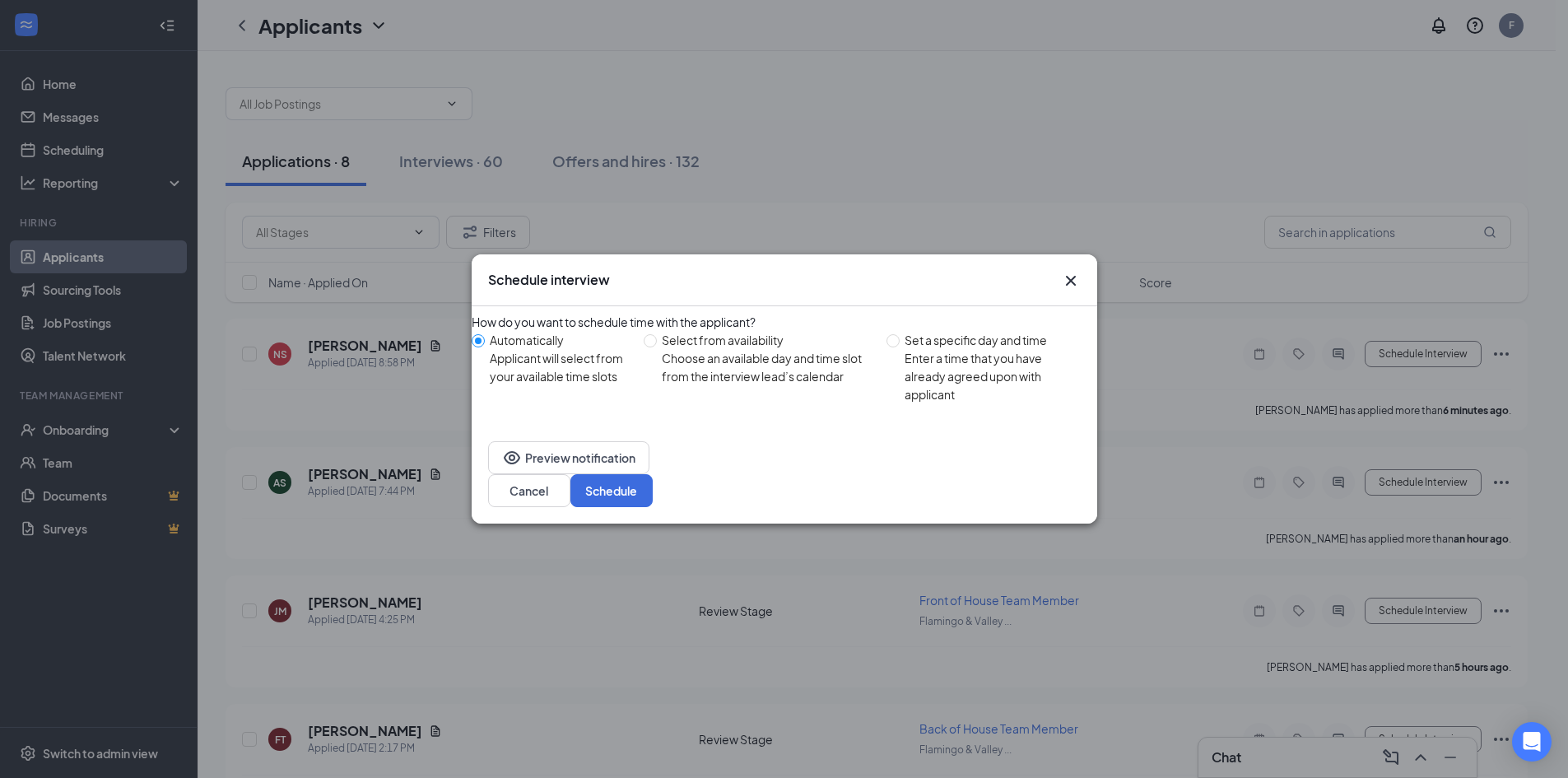
click at [1074, 284] on icon "Cross" at bounding box center [1071, 280] width 20 height 20
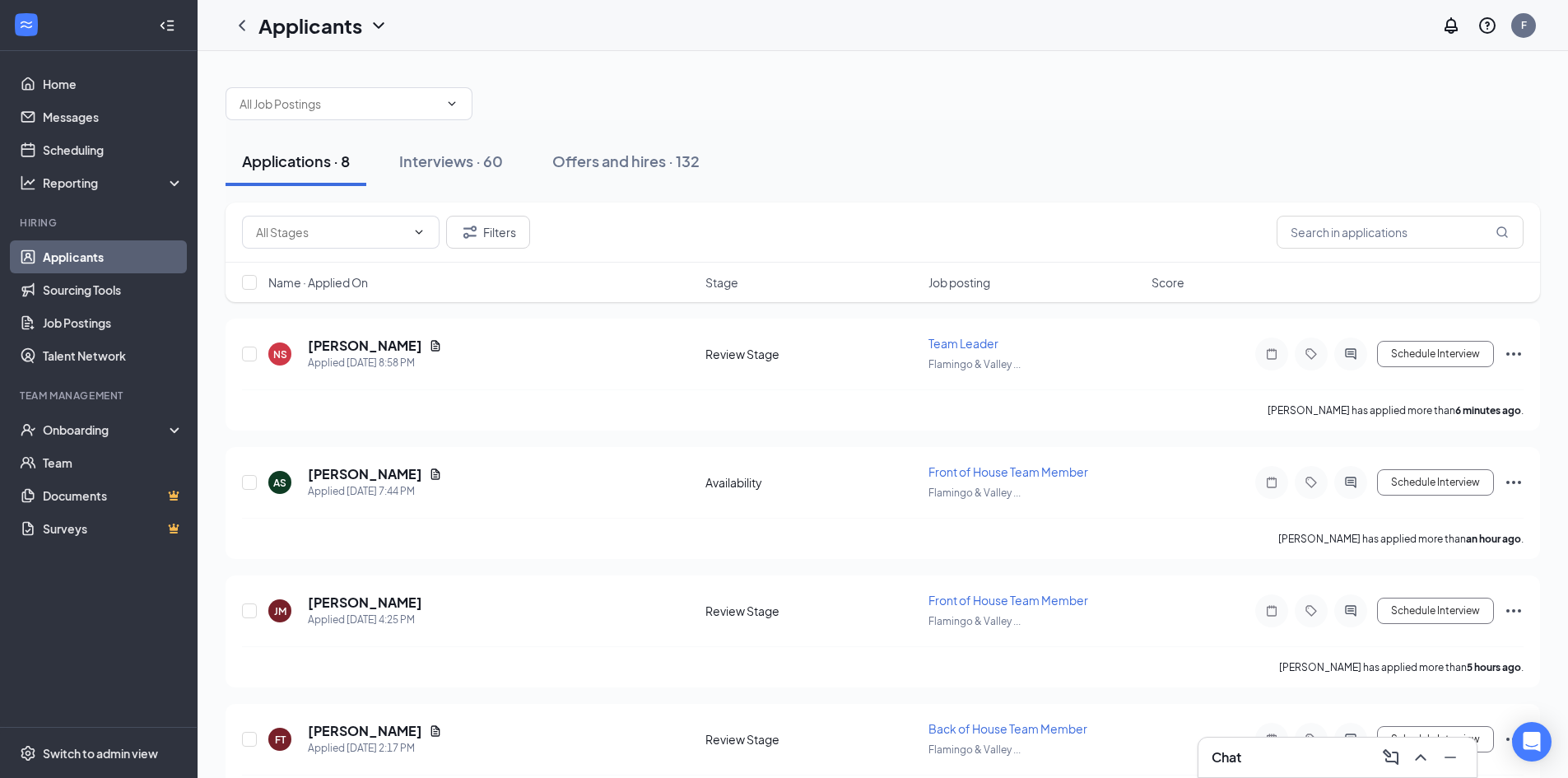
click at [350, 285] on span "Name · Applied On" at bounding box center [317, 282] width 99 height 17
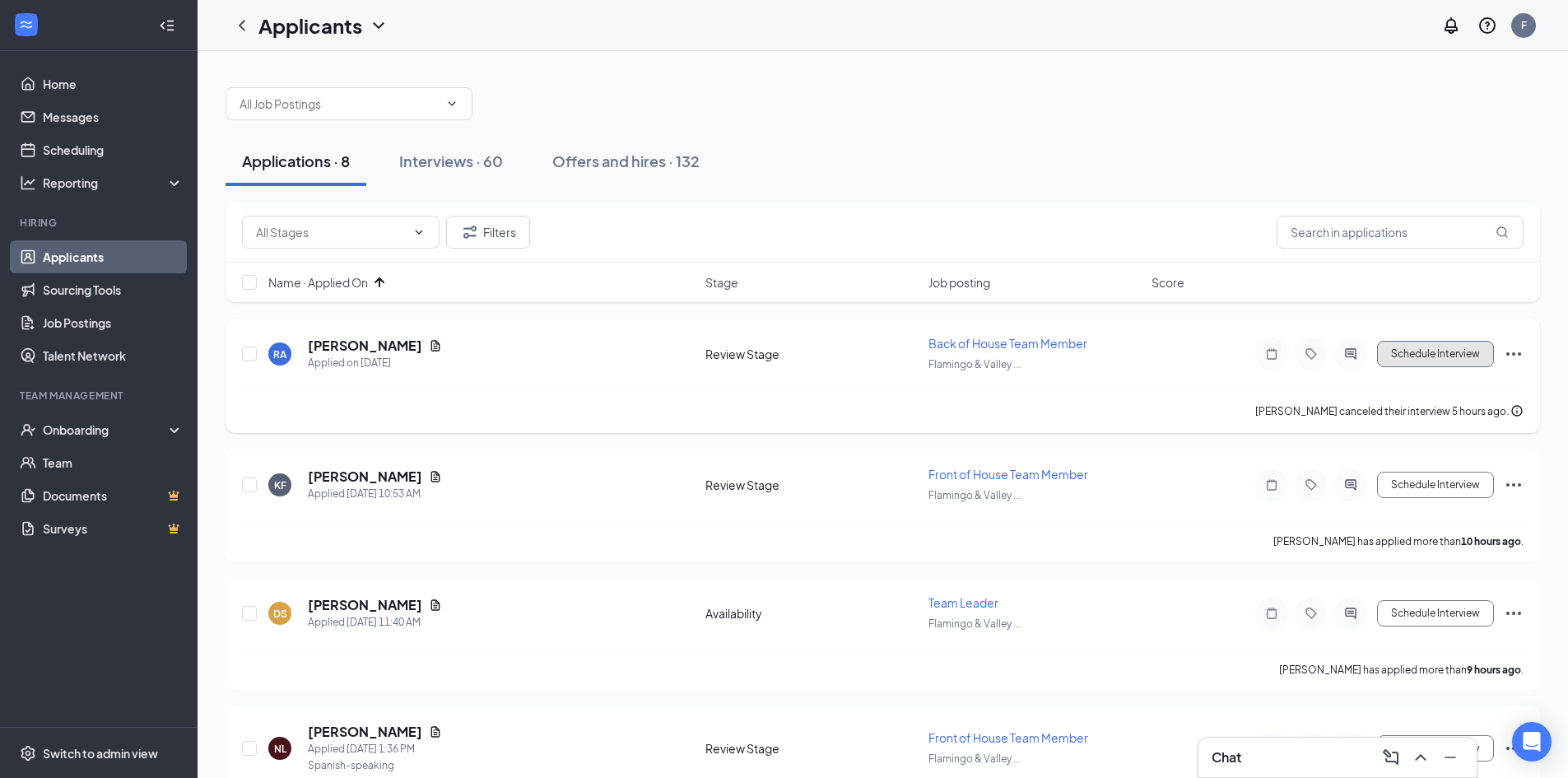
click at [1436, 357] on button "Schedule Interview" at bounding box center [1435, 354] width 117 height 27
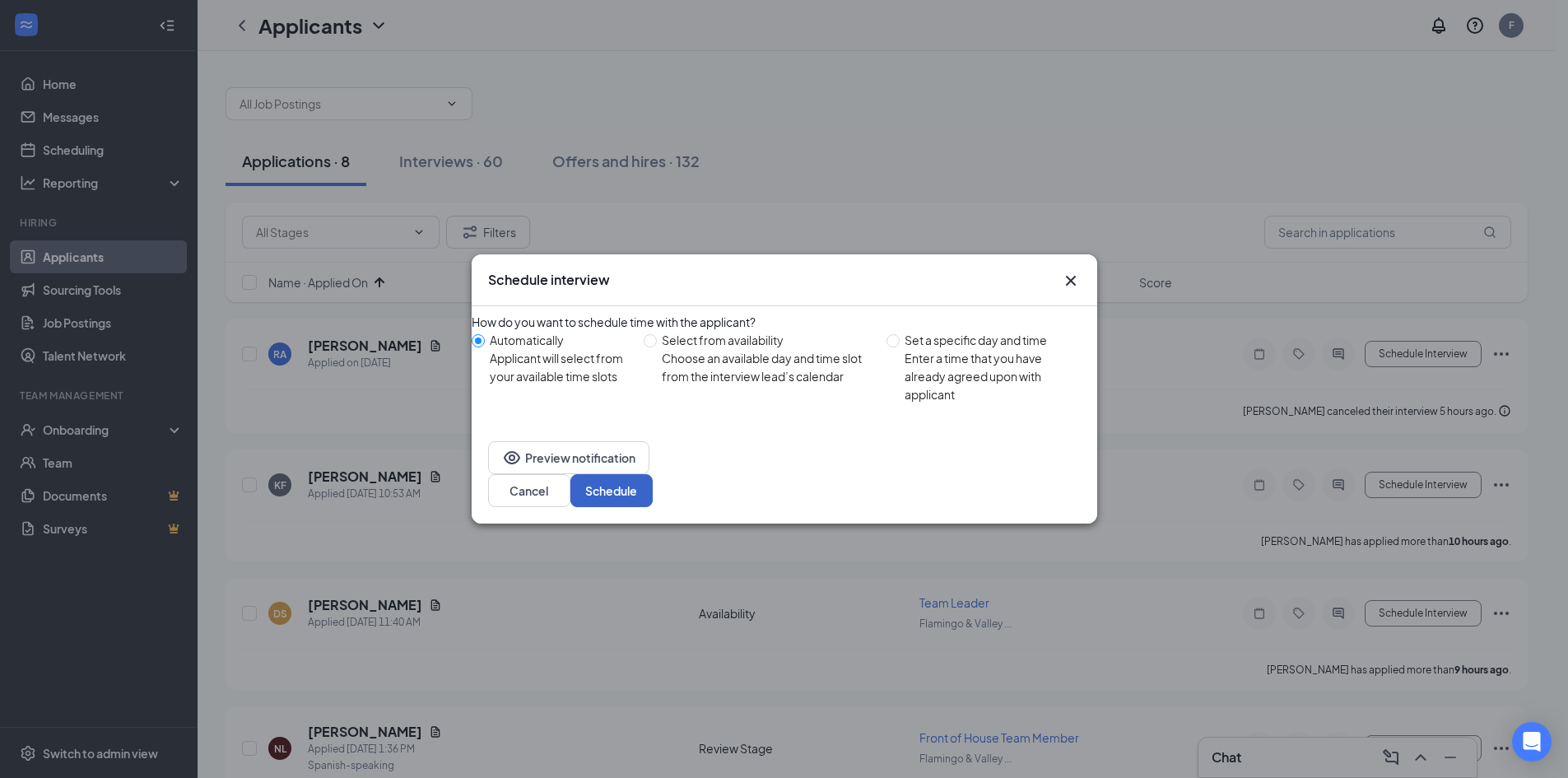
click at [653, 491] on button "Schedule" at bounding box center [611, 490] width 83 height 33
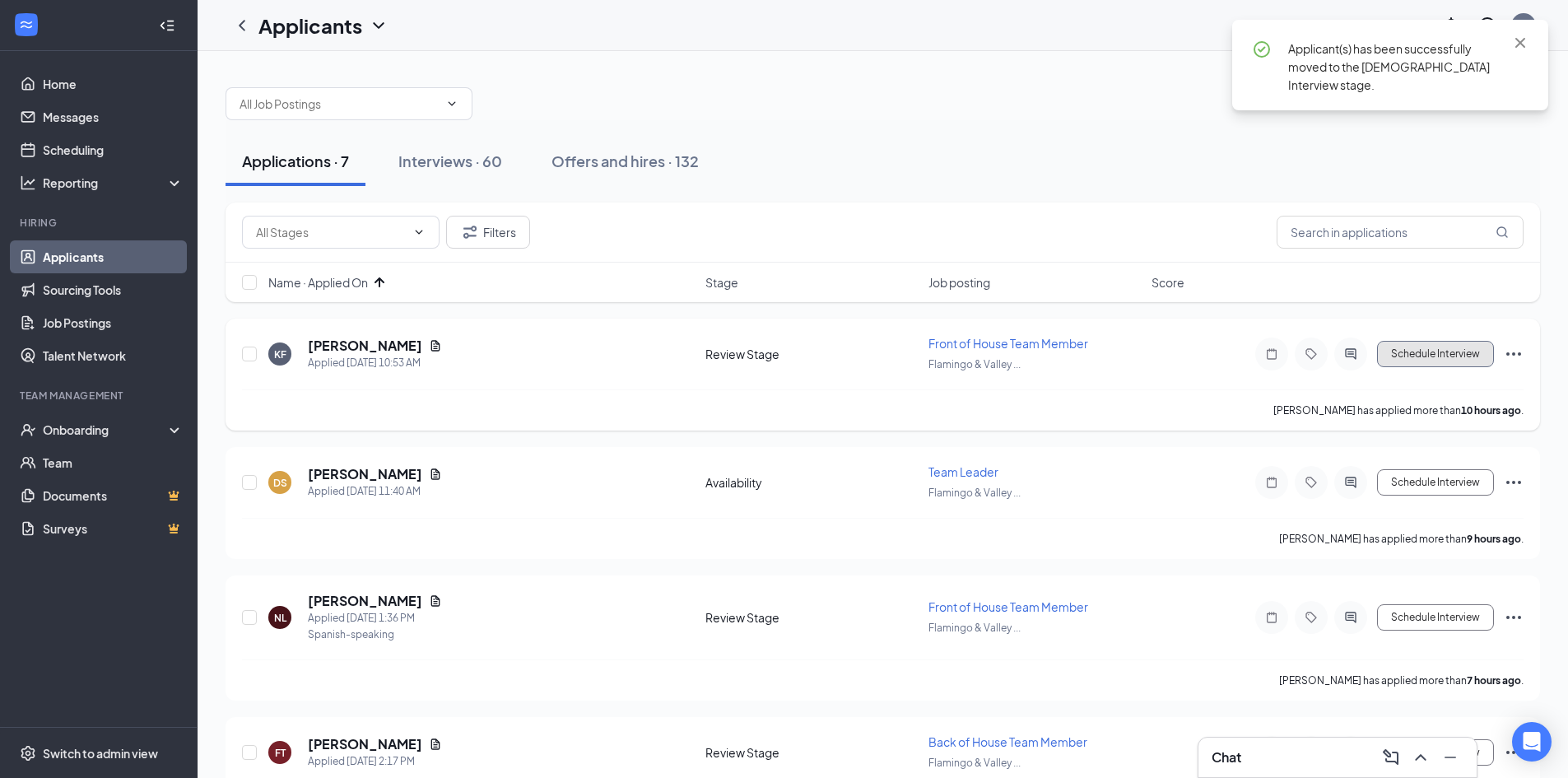
click at [1401, 348] on button "Schedule Interview" at bounding box center [1435, 354] width 117 height 27
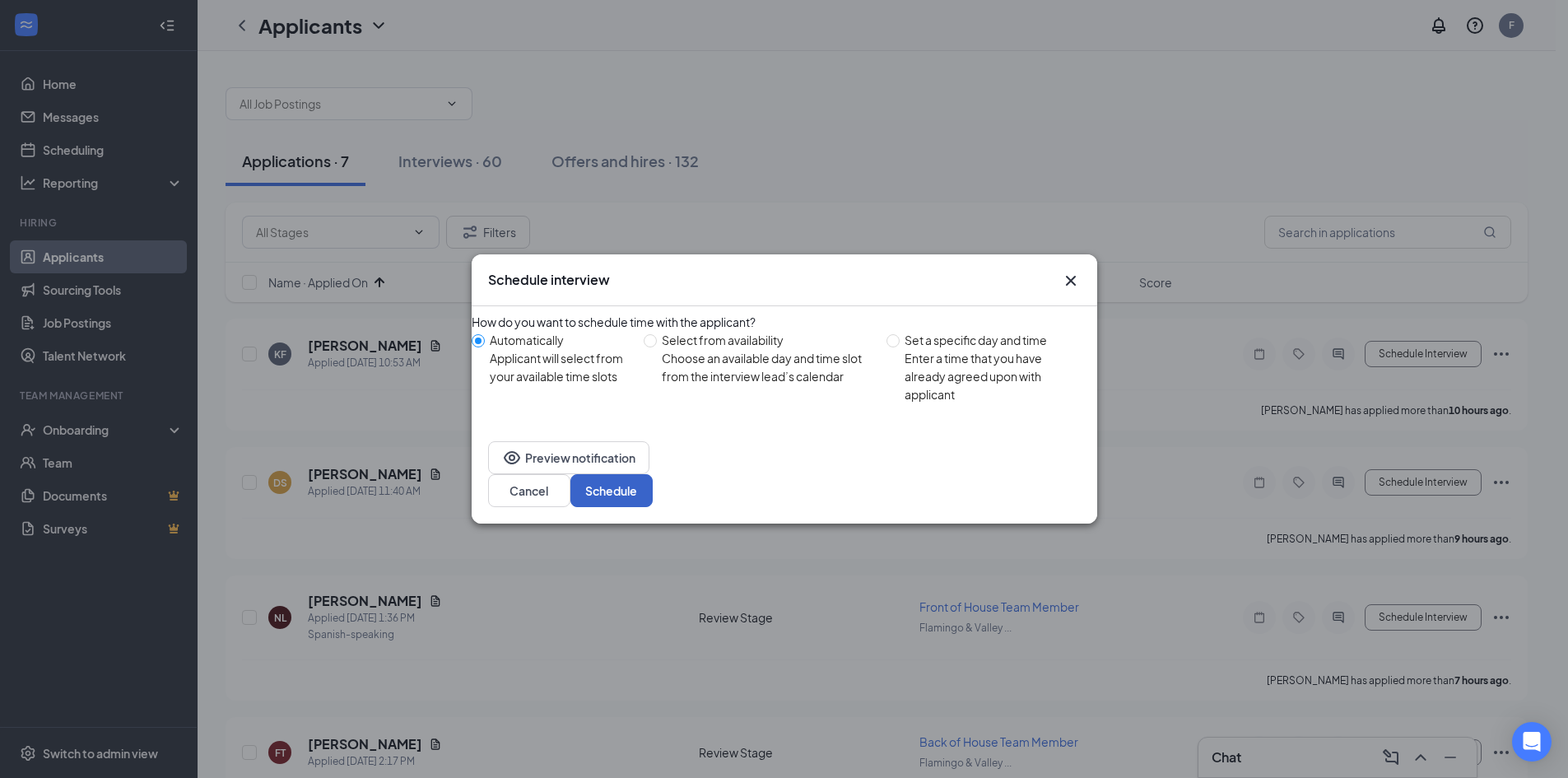
click at [653, 486] on button "Schedule" at bounding box center [611, 490] width 83 height 33
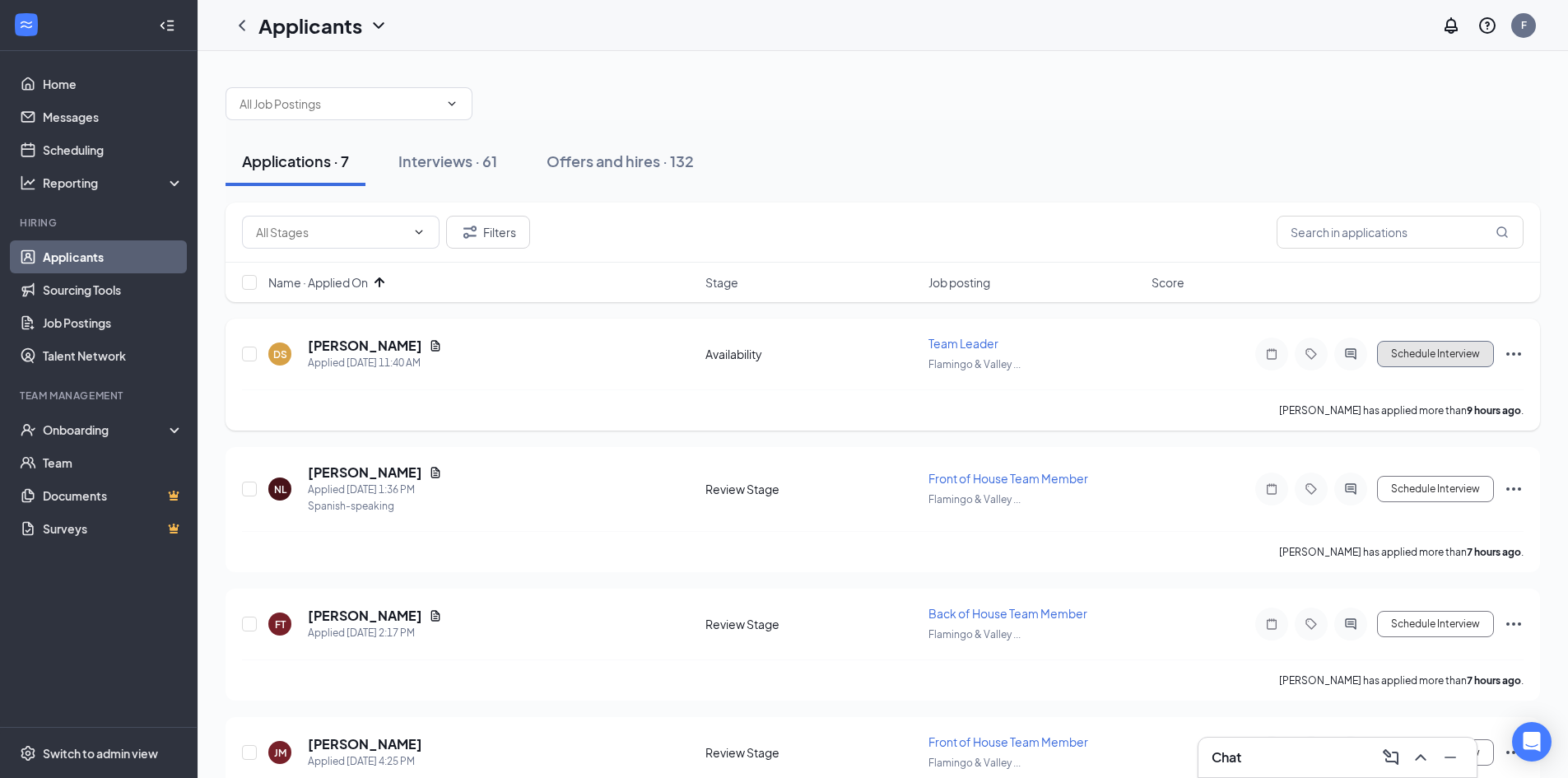
click at [1434, 354] on button "Schedule Interview" at bounding box center [1435, 354] width 117 height 27
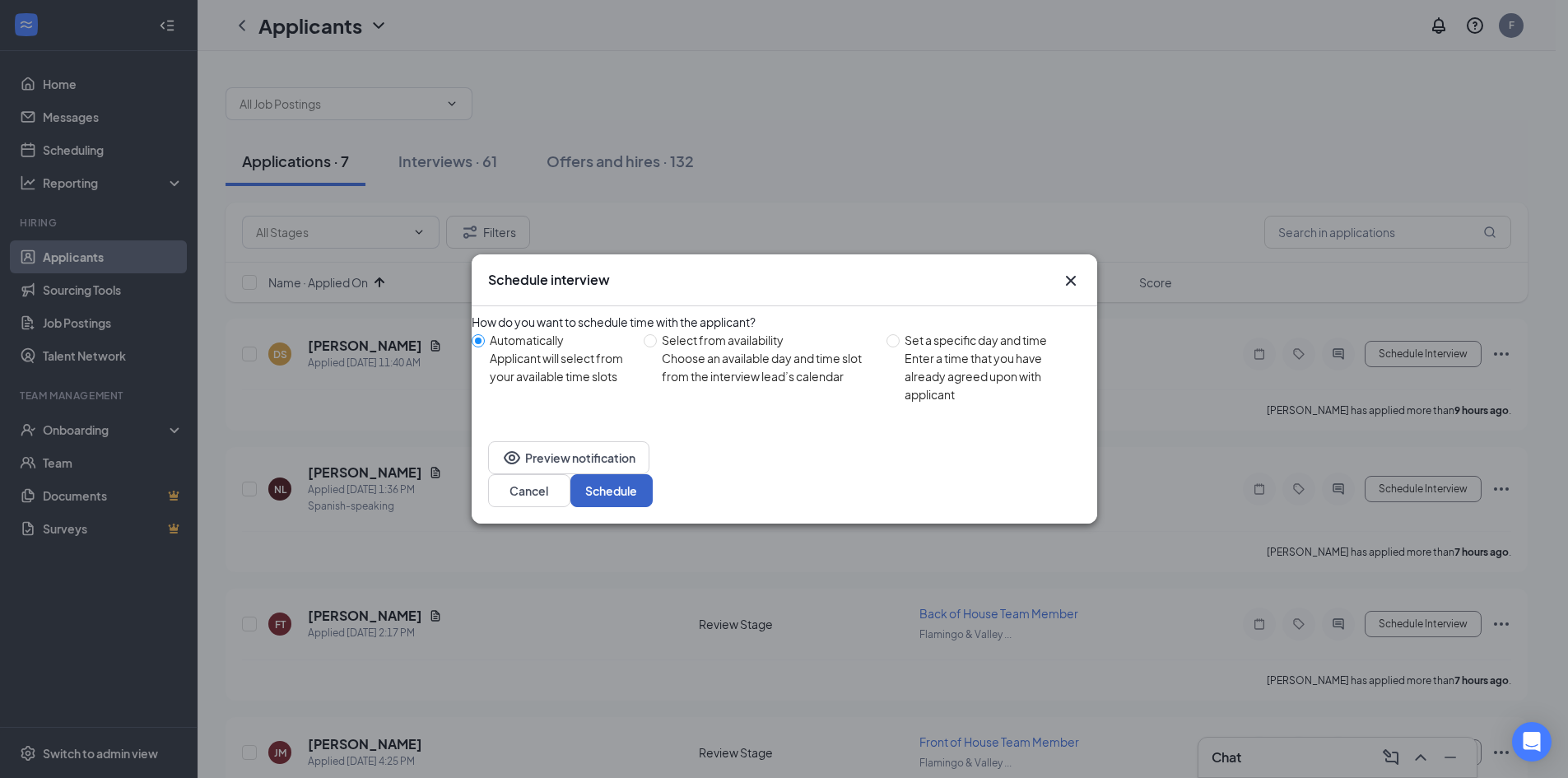
click at [653, 493] on button "Schedule" at bounding box center [611, 490] width 83 height 33
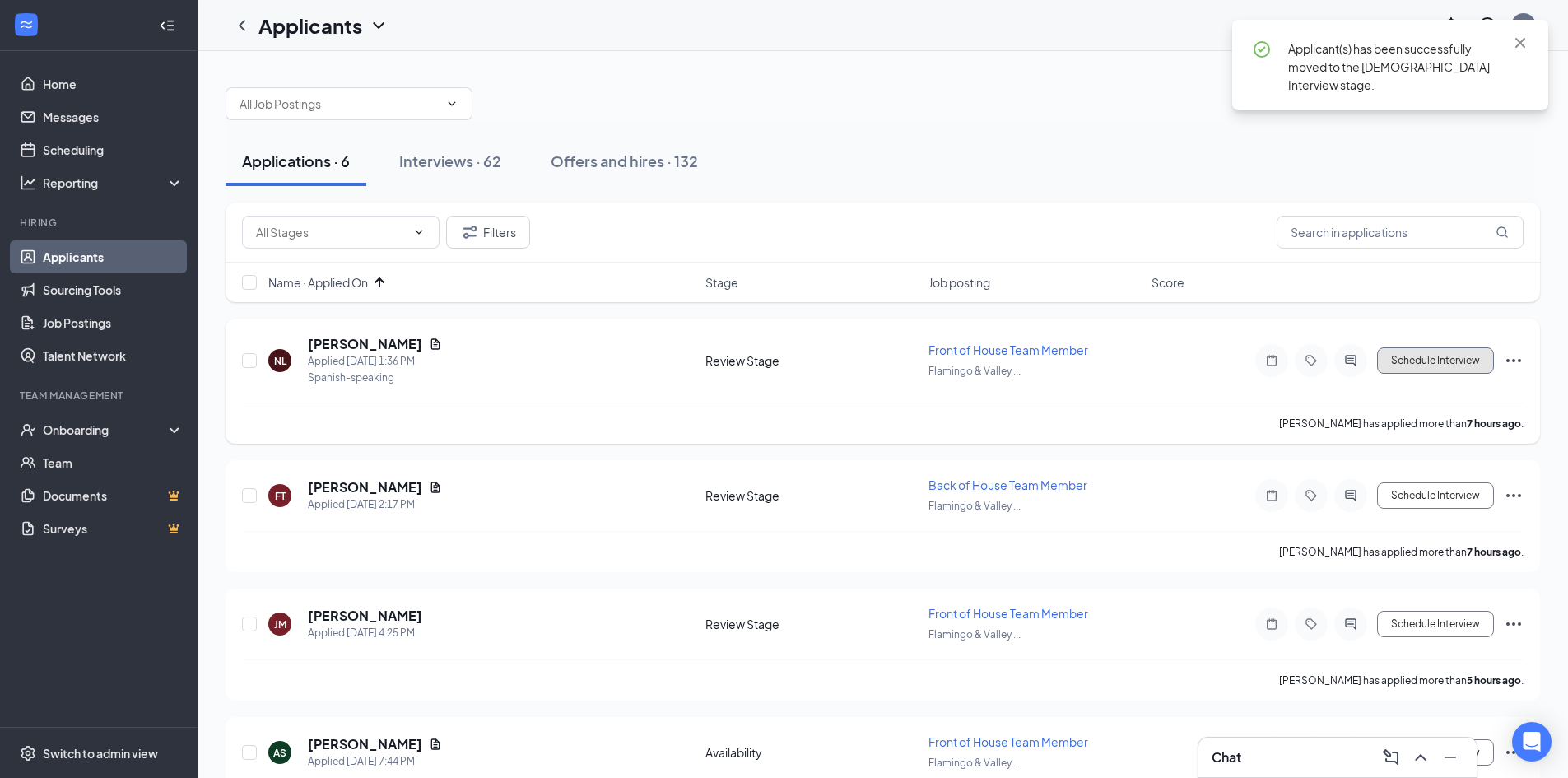
click at [1426, 359] on button "Schedule Interview" at bounding box center [1435, 361] width 117 height 27
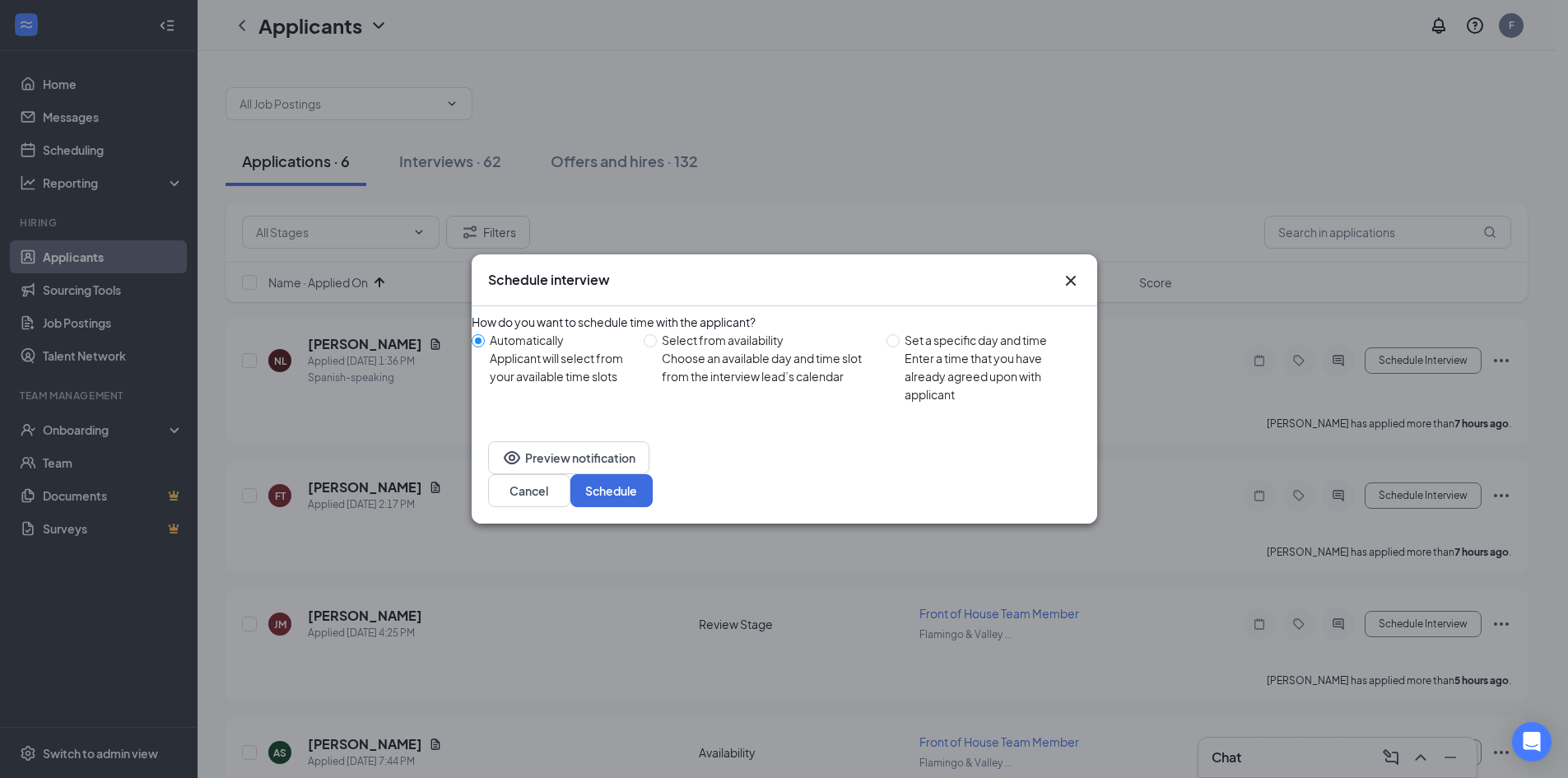
click at [1070, 280] on icon "Cross" at bounding box center [1071, 280] width 20 height 20
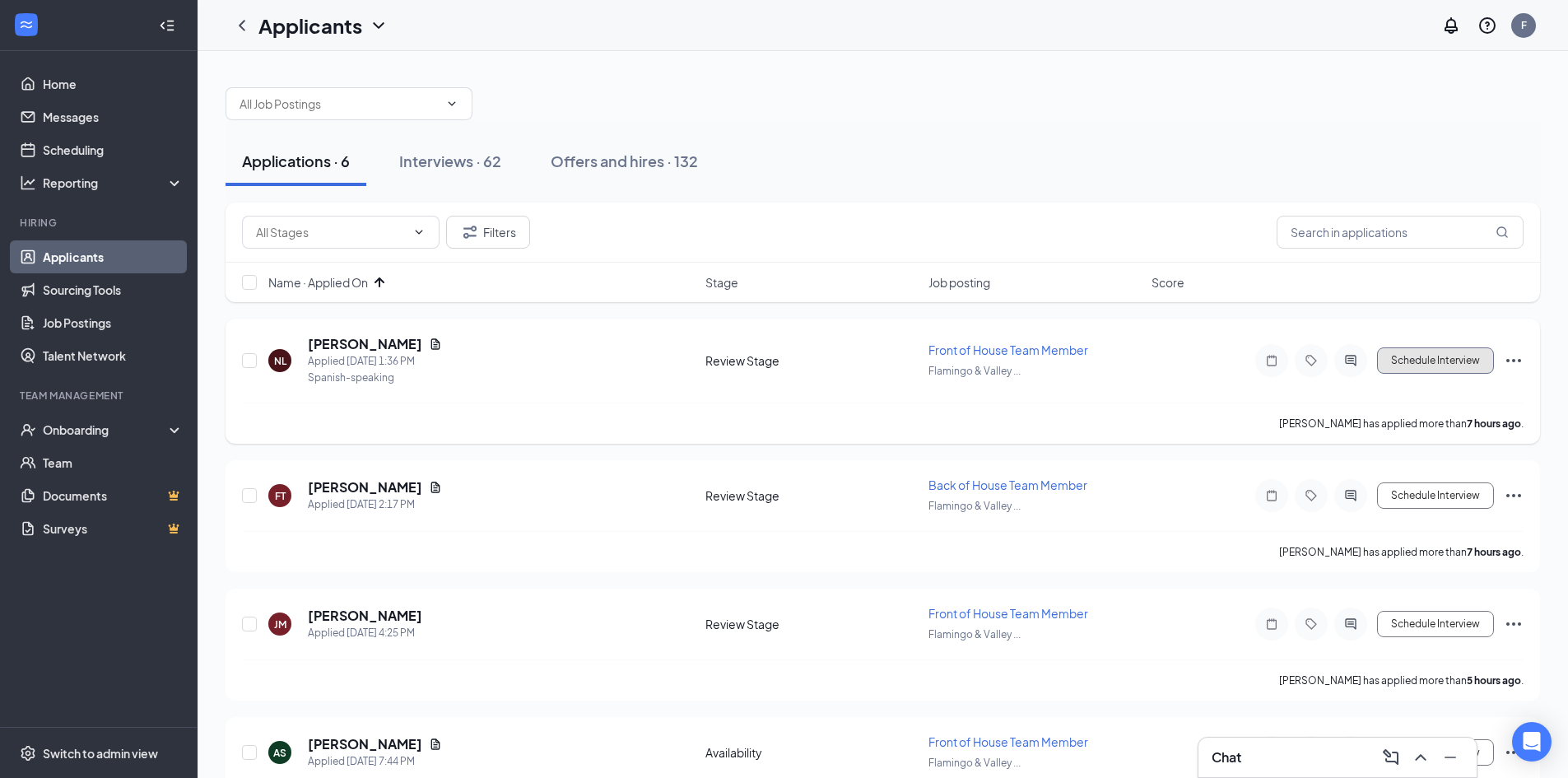
click at [1436, 352] on button "Schedule Interview" at bounding box center [1435, 361] width 117 height 27
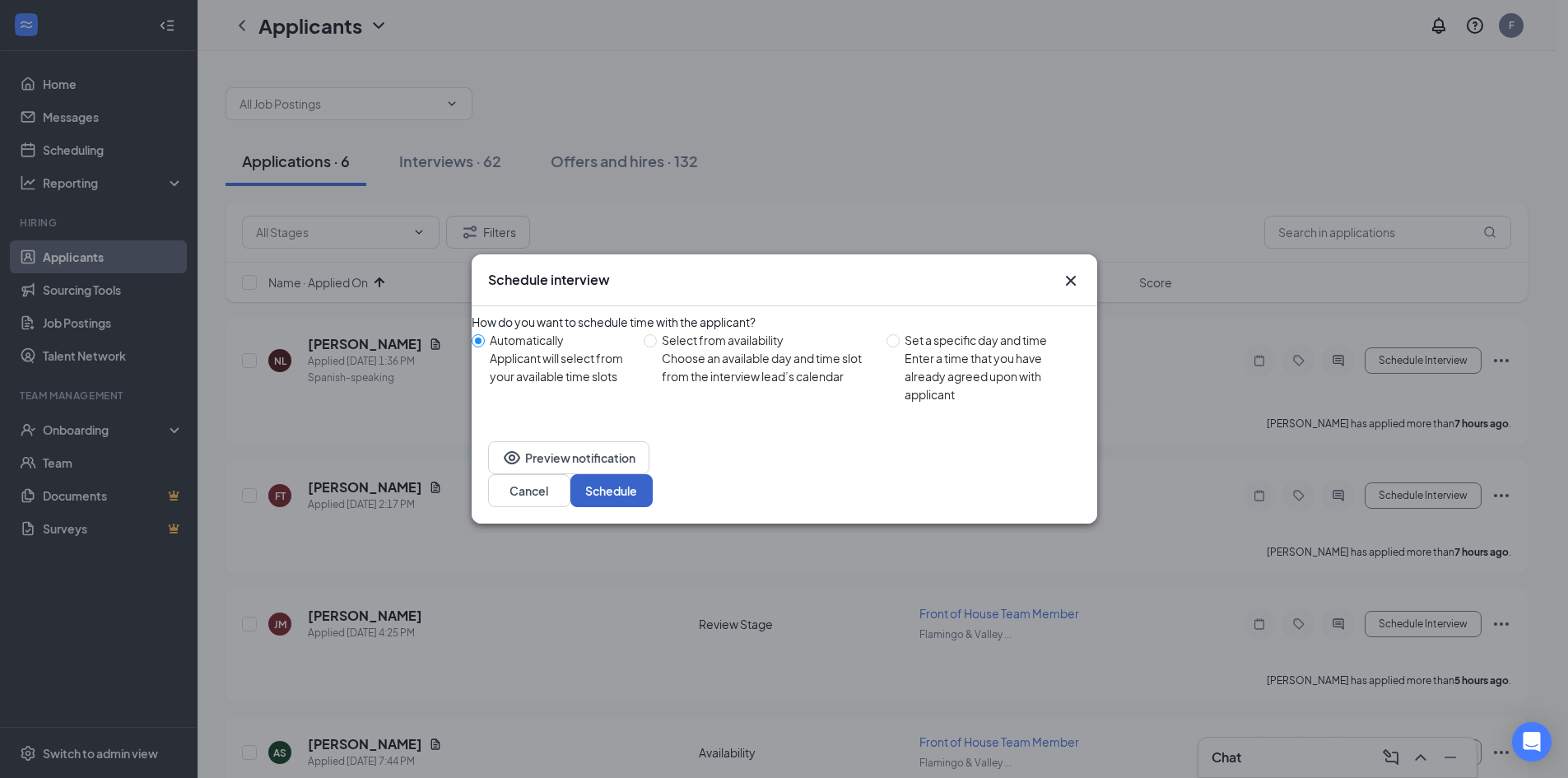
click at [653, 486] on button "Schedule" at bounding box center [611, 490] width 83 height 33
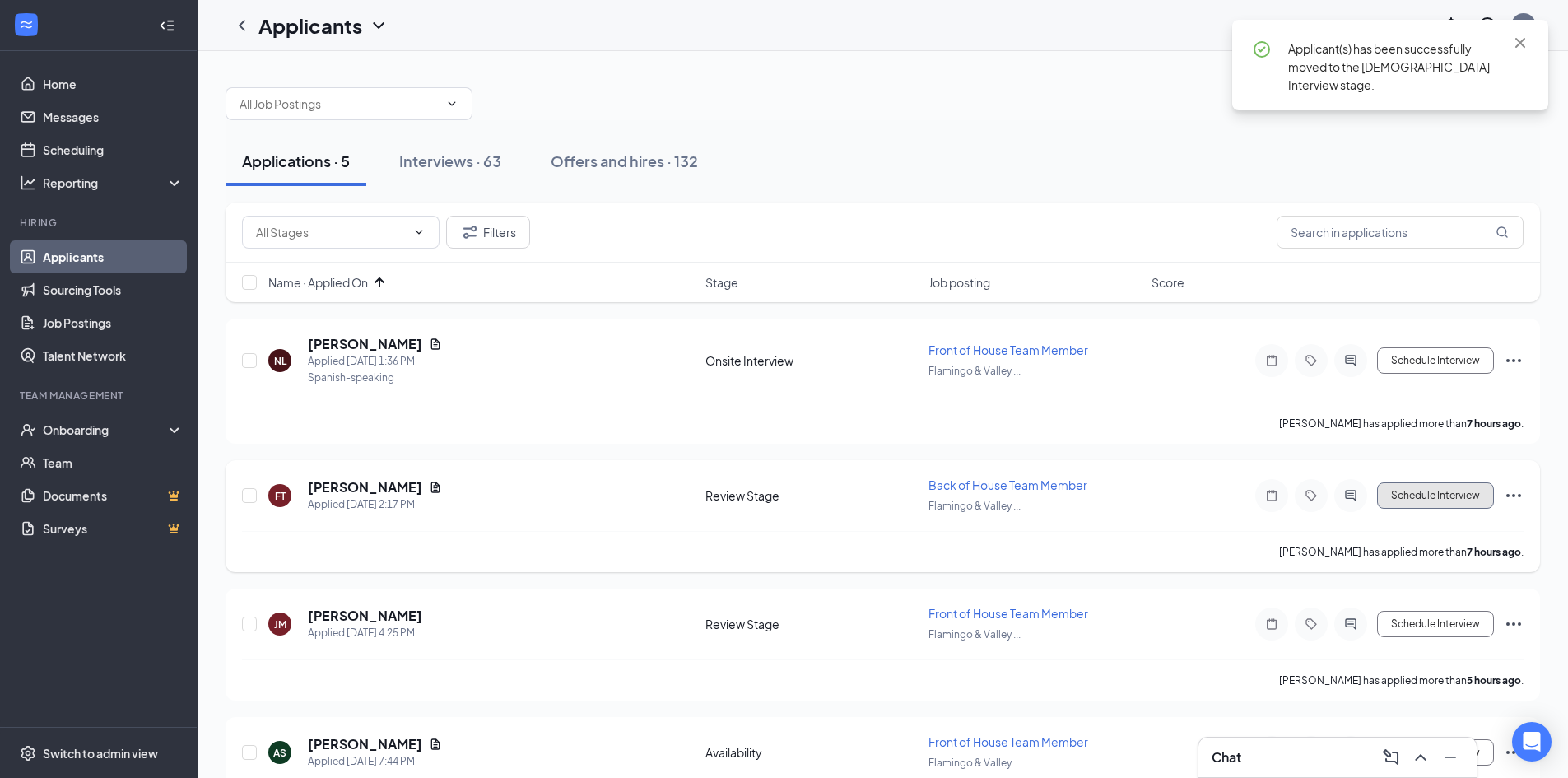
click at [1436, 502] on button "Schedule Interview" at bounding box center [1435, 496] width 117 height 27
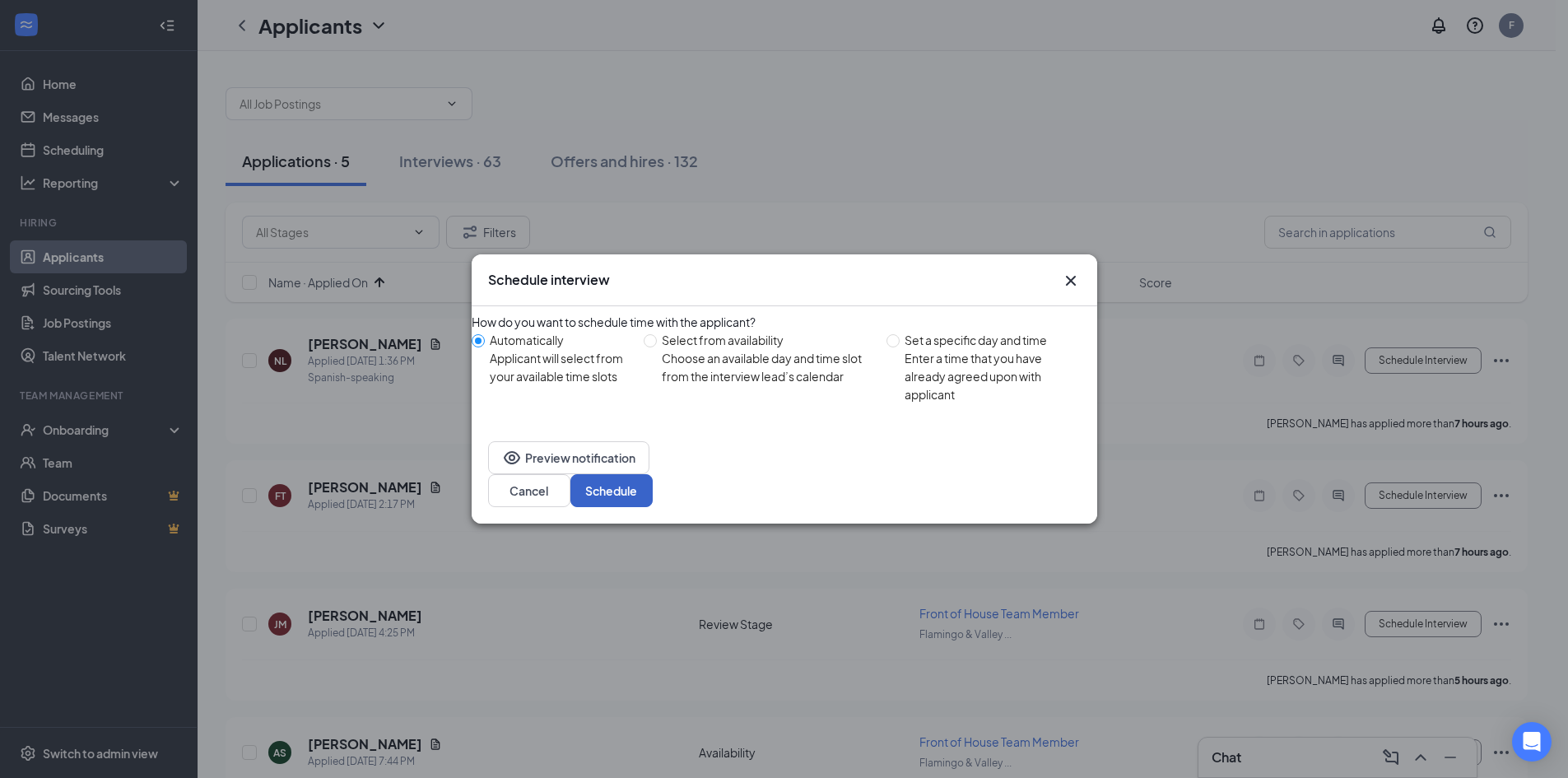
click at [653, 489] on button "Schedule" at bounding box center [611, 490] width 83 height 33
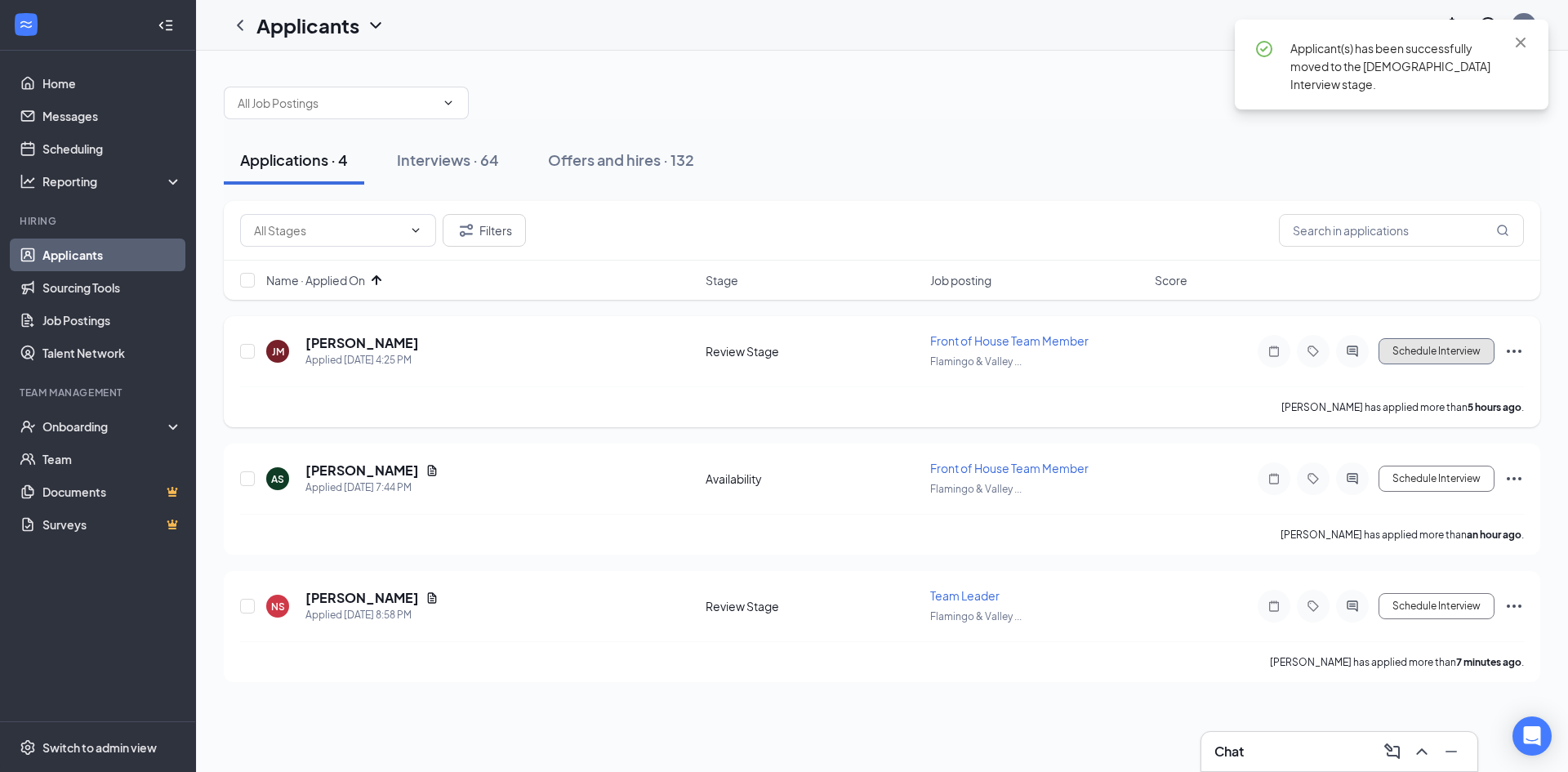
click at [1427, 355] on button "Schedule Interview" at bounding box center [1437, 351] width 116 height 27
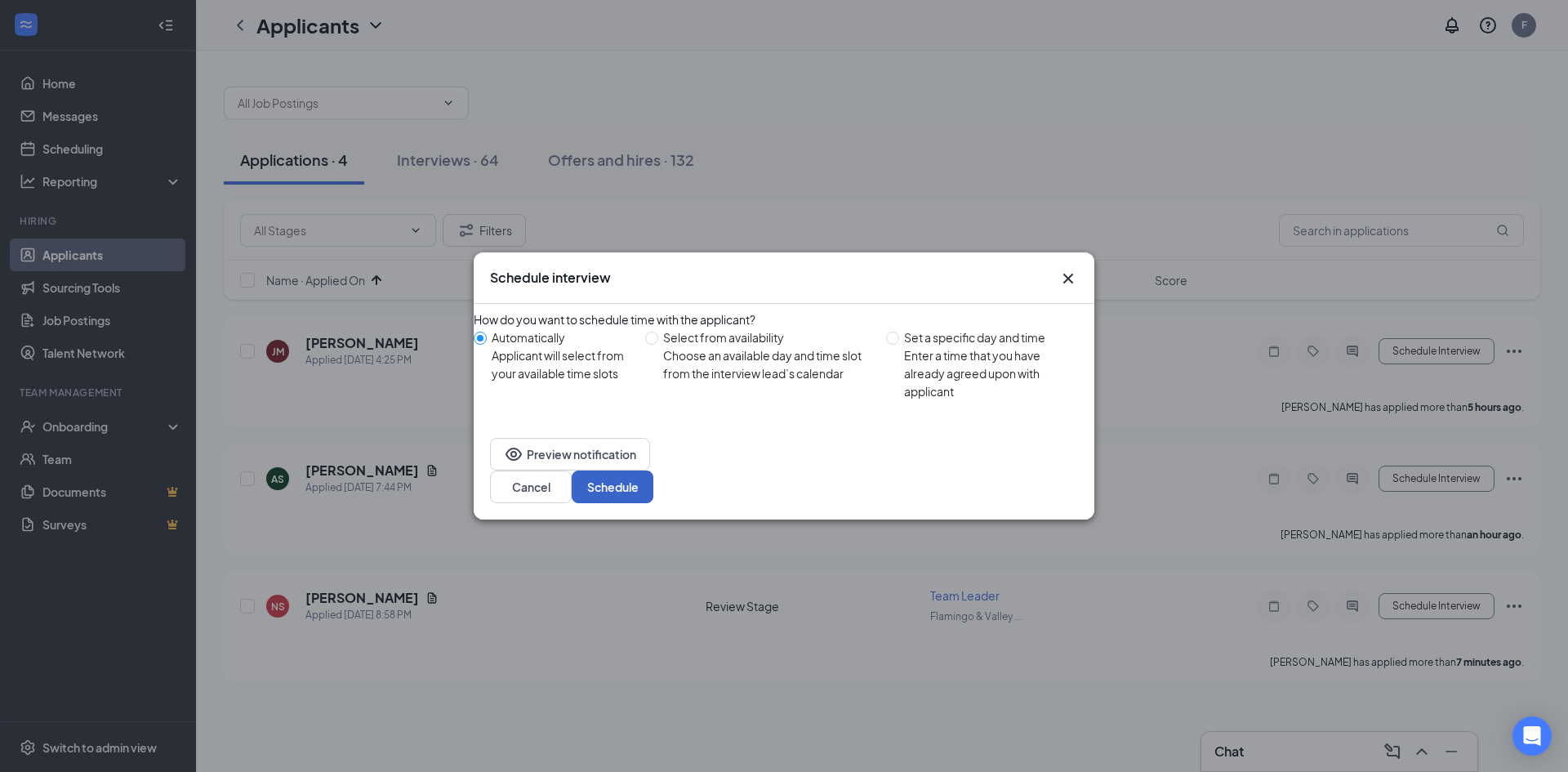
click at [654, 485] on button "Schedule" at bounding box center [612, 486] width 82 height 32
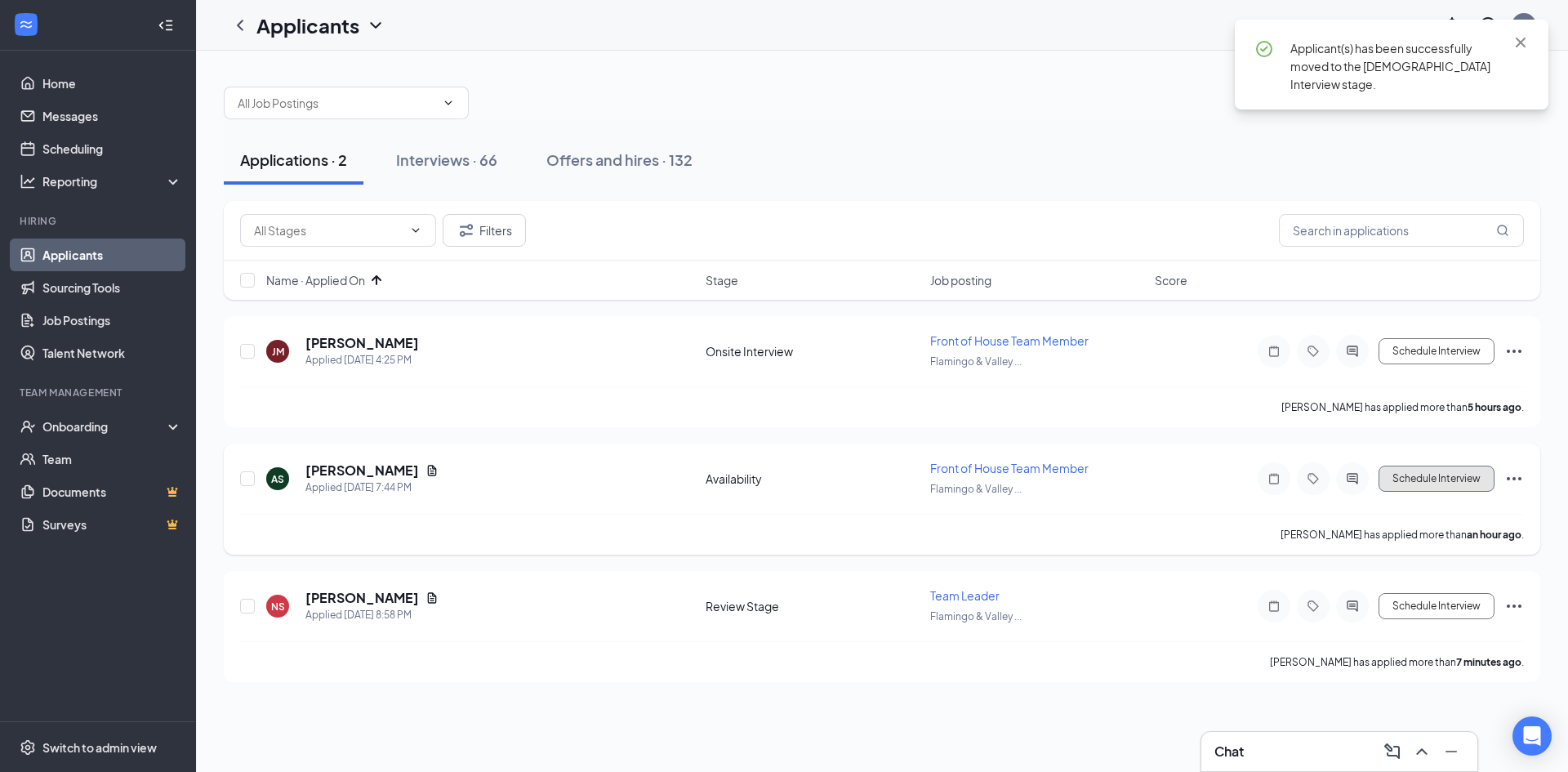
click at [1419, 479] on button "Schedule Interview" at bounding box center [1437, 479] width 116 height 27
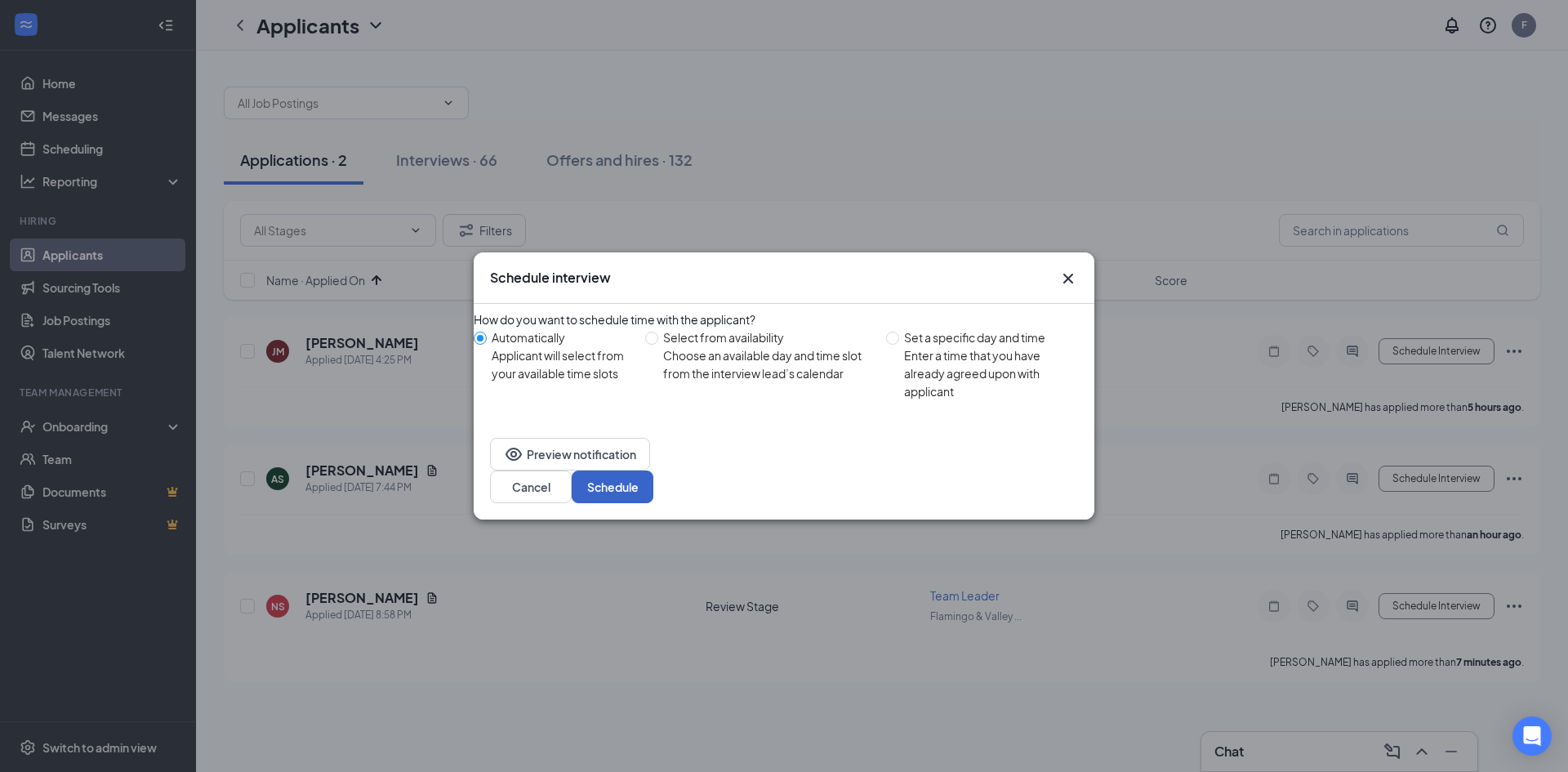
click at [654, 480] on button "Schedule" at bounding box center [612, 486] width 82 height 32
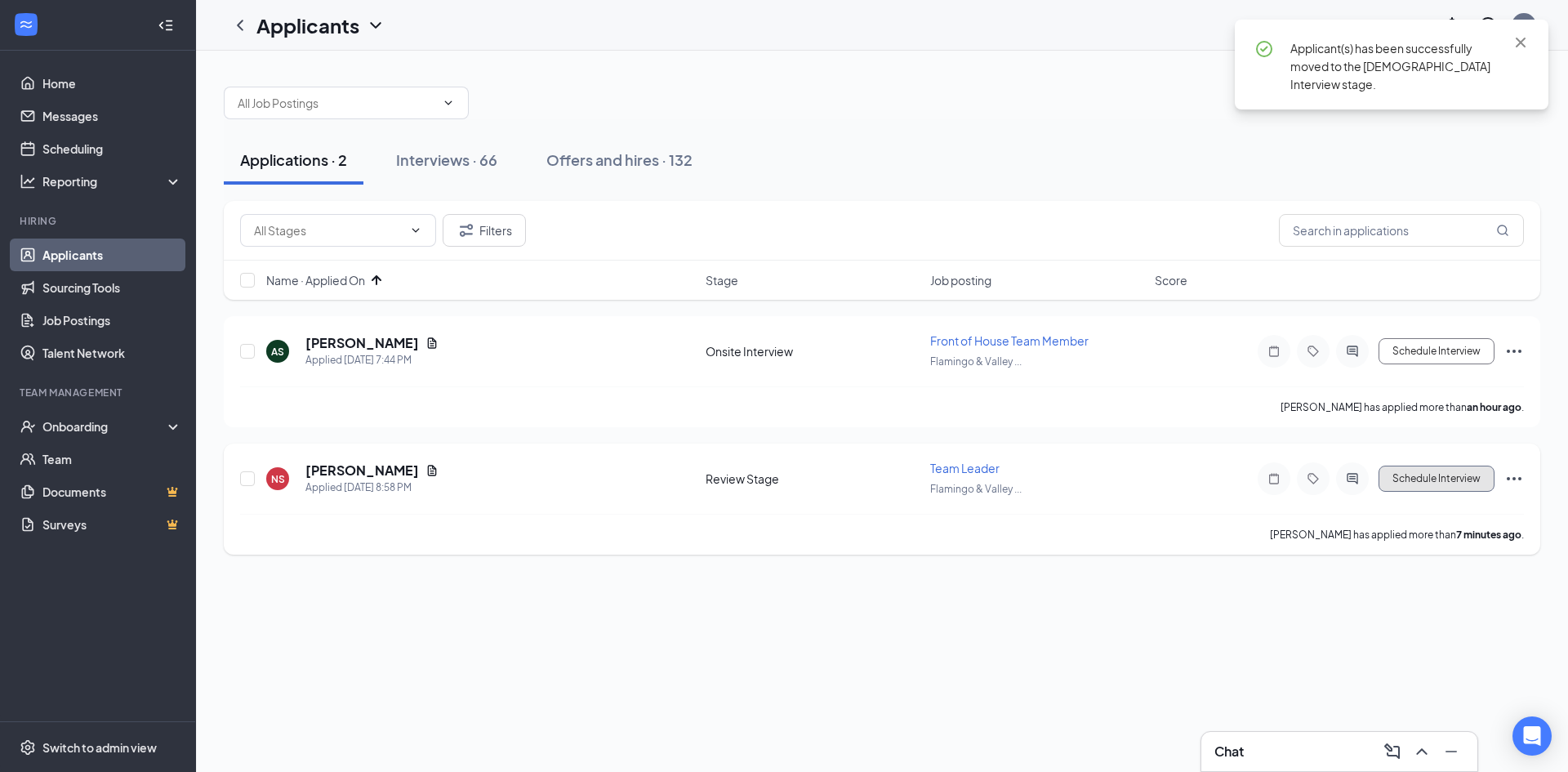
click at [1451, 484] on button "Schedule Interview" at bounding box center [1437, 479] width 116 height 27
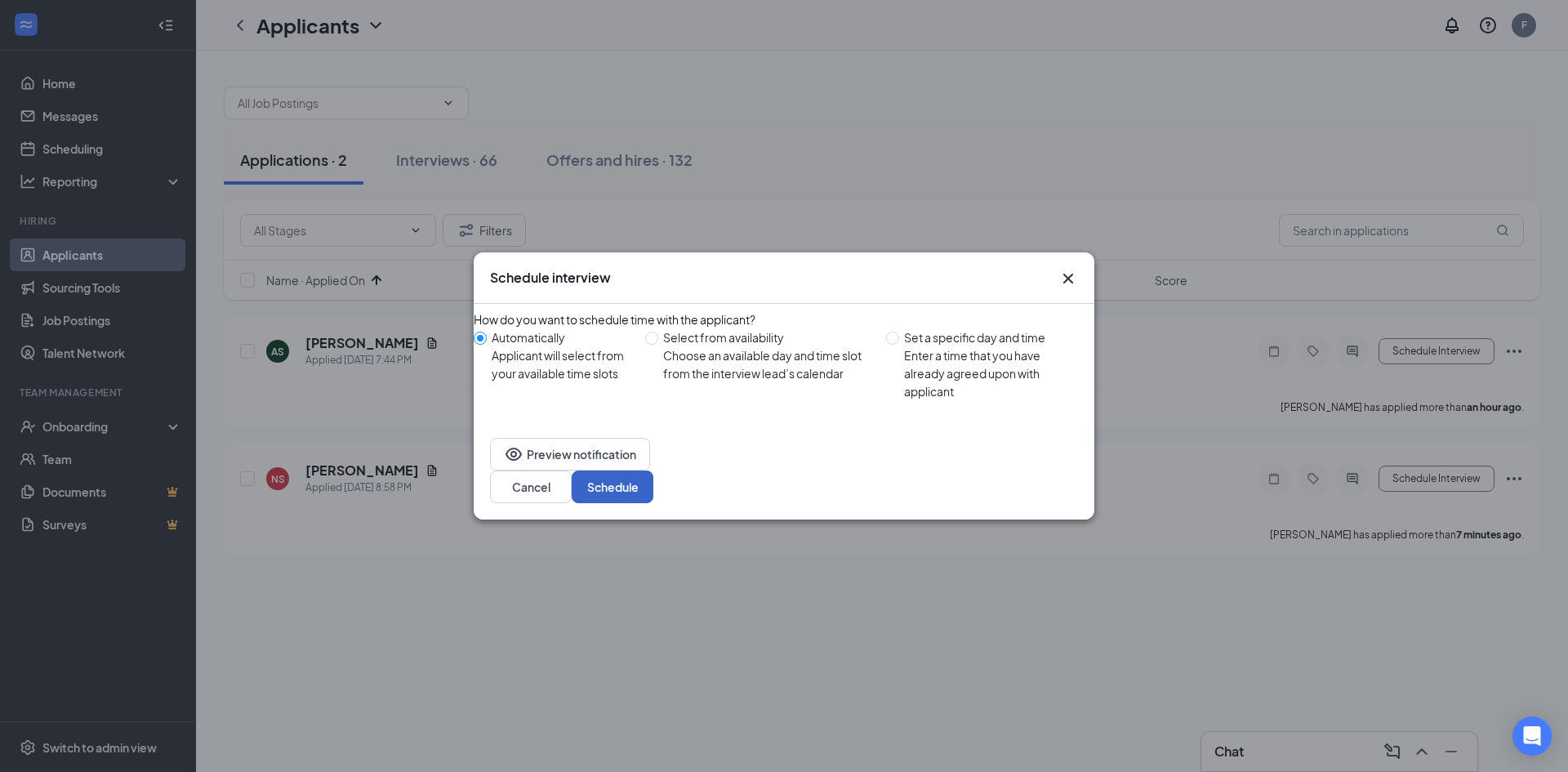
click at [654, 491] on button "Schedule" at bounding box center [612, 486] width 82 height 32
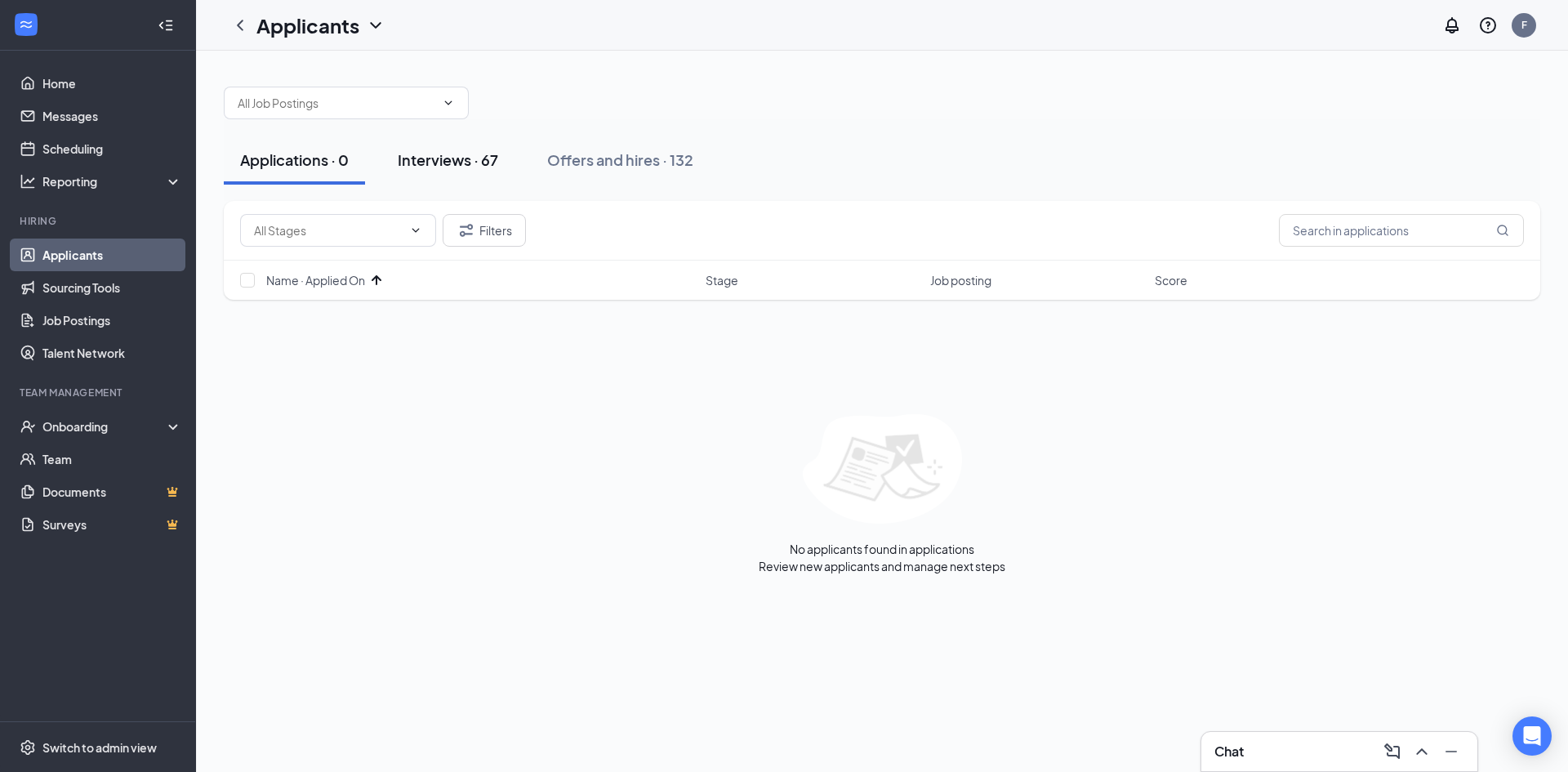
click at [471, 155] on div "Interviews · 67" at bounding box center [447, 159] width 100 height 21
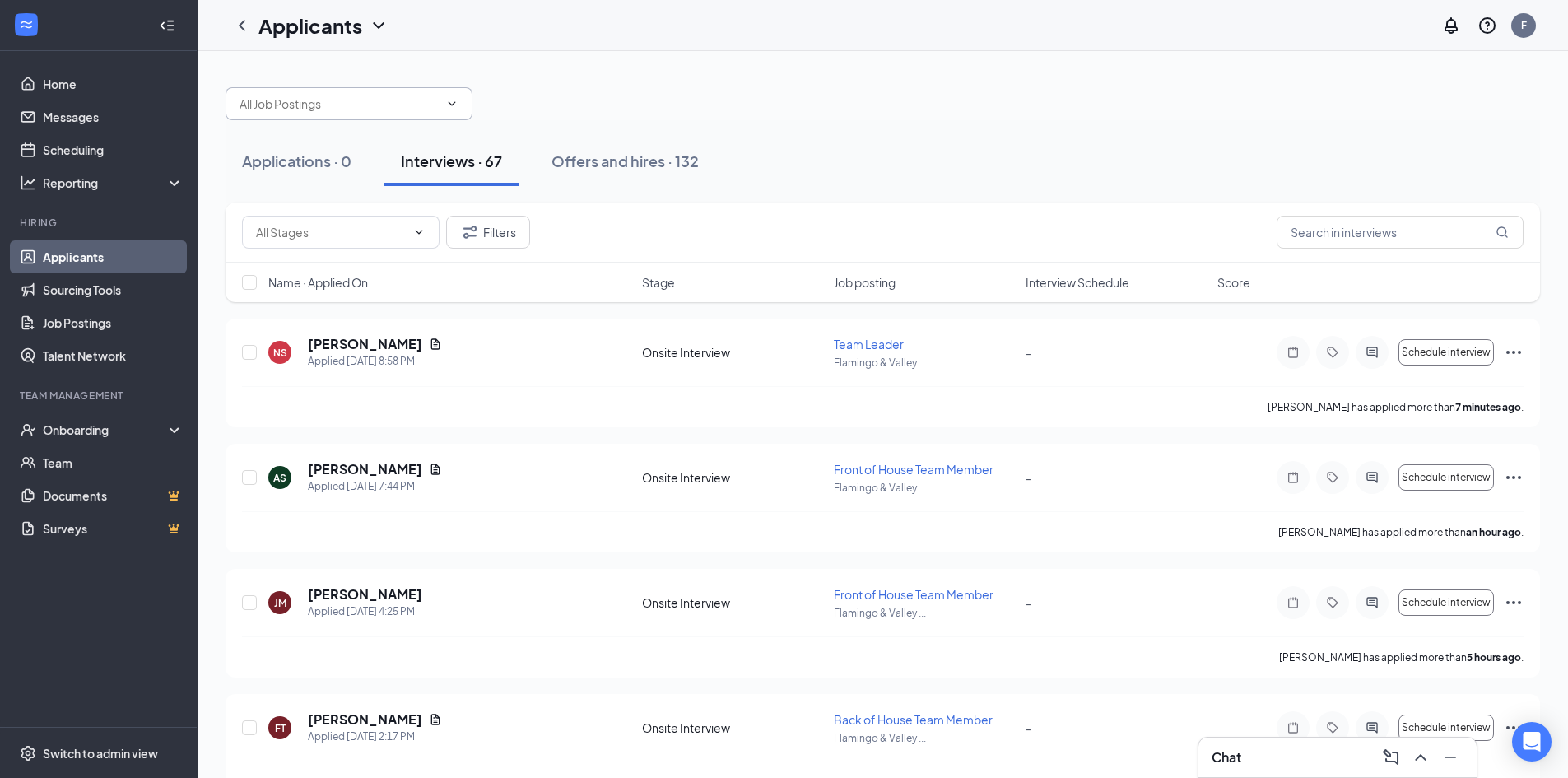
click at [366, 96] on input "text" at bounding box center [339, 104] width 199 height 18
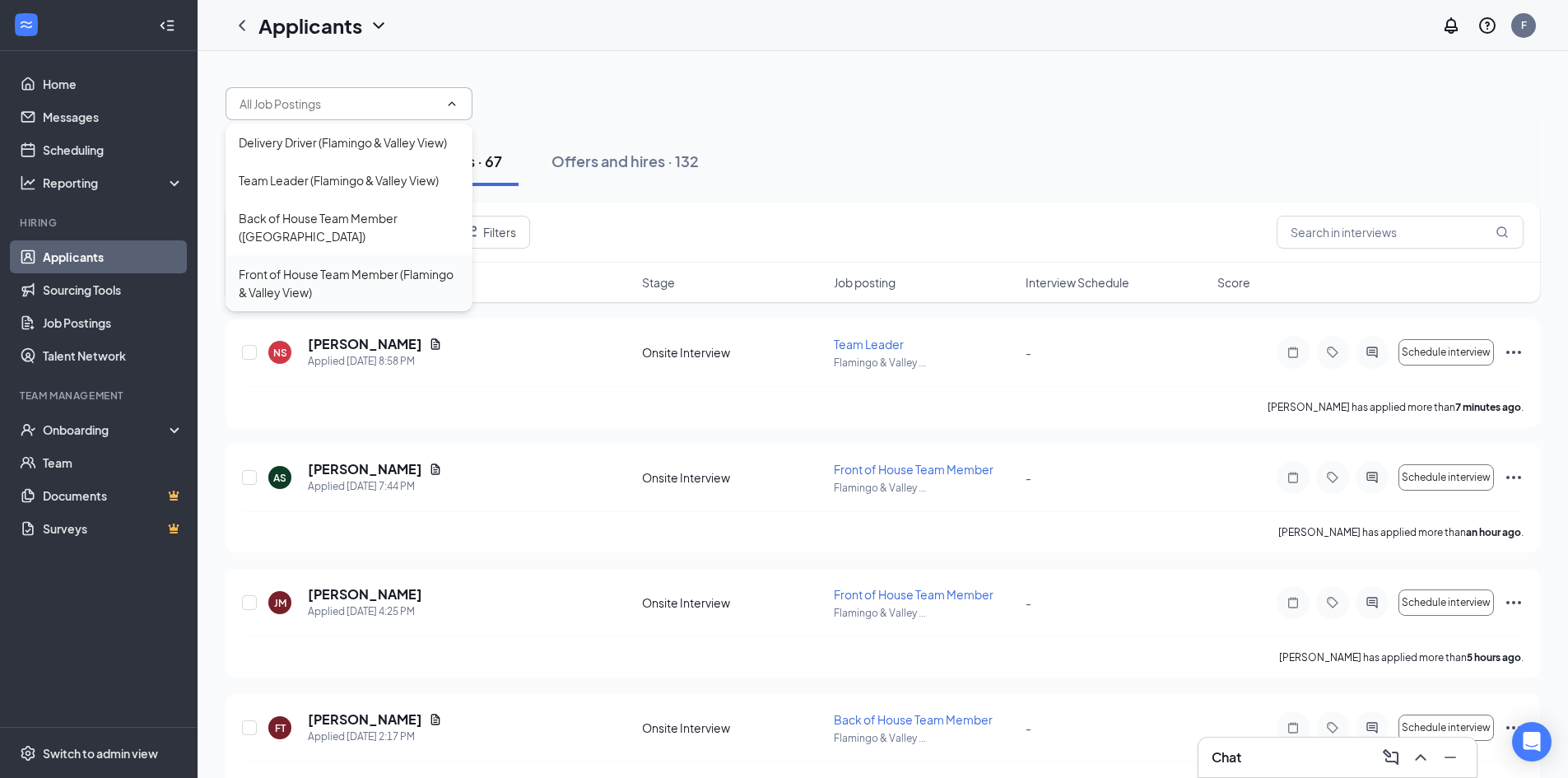
click at [290, 269] on div "Front of House Team Member (Flamingo & Valley View)" at bounding box center [349, 283] width 220 height 36
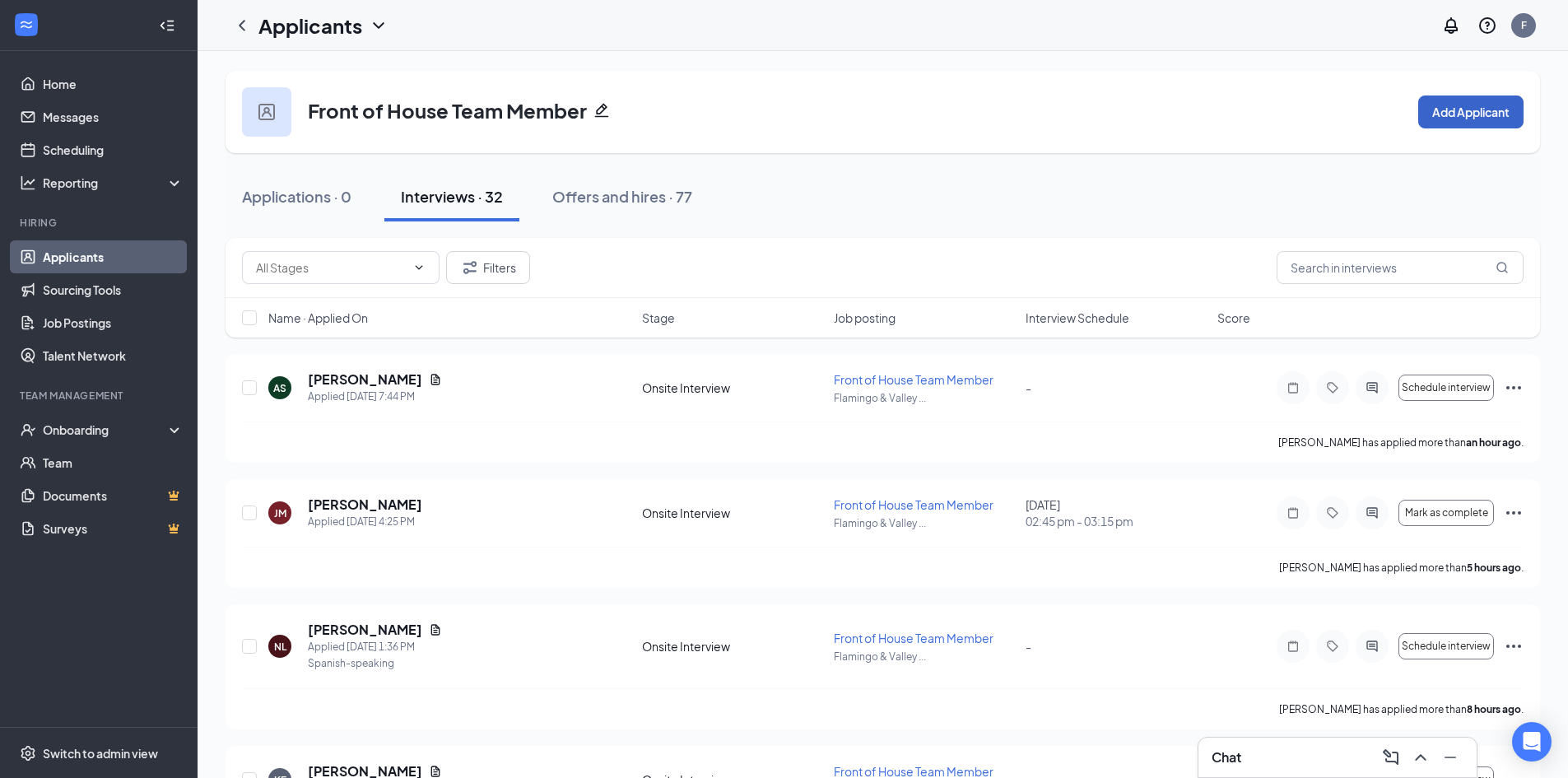
click at [1482, 109] on button "Add Applicant" at bounding box center [1470, 111] width 105 height 33
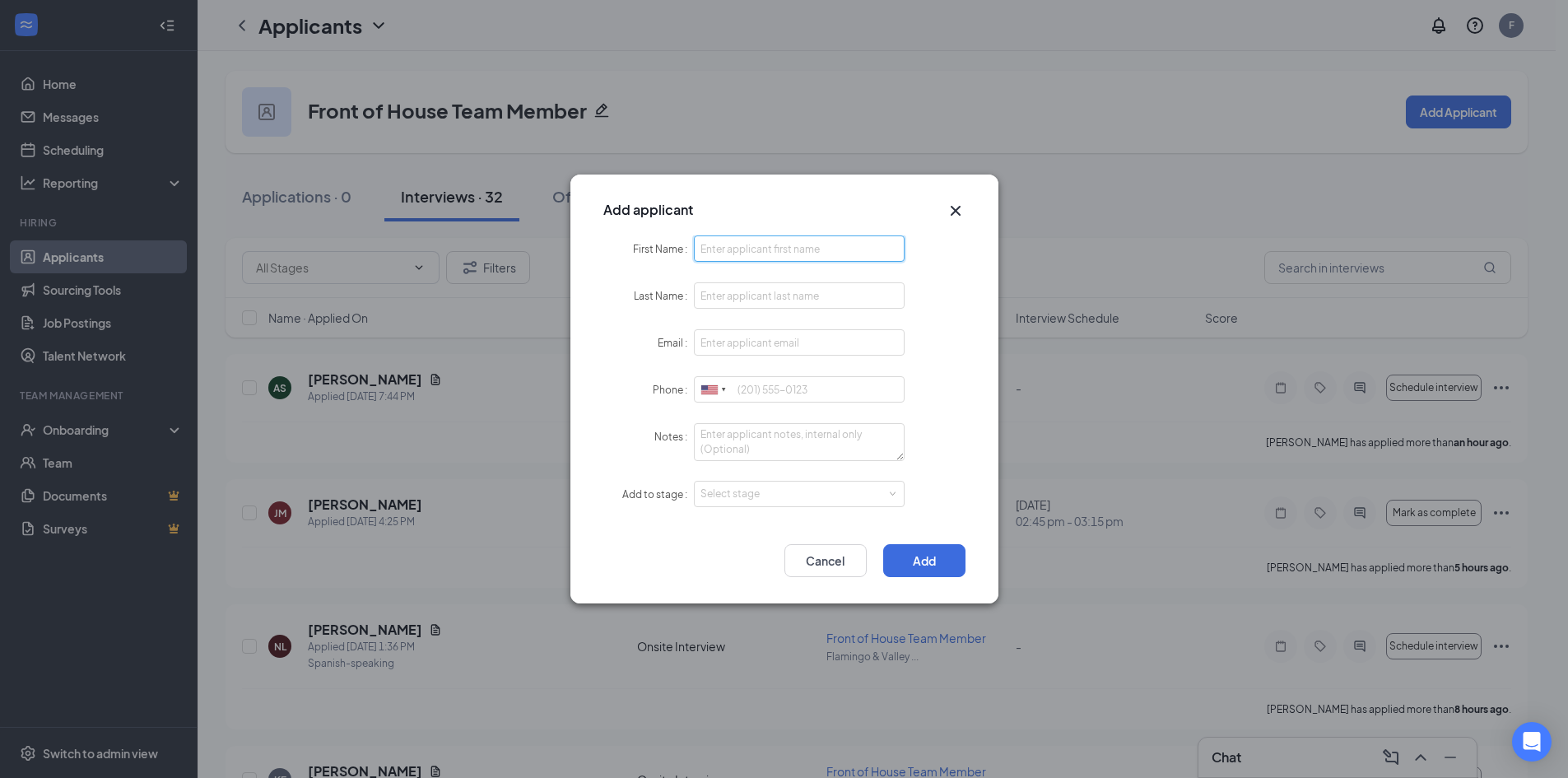
click at [783, 250] on input "First Name" at bounding box center [799, 249] width 211 height 27
type input "[PERSON_NAME]"
click at [861, 298] on input "Last Name" at bounding box center [799, 296] width 211 height 27
type input "[PERSON_NAME]"
click at [816, 339] on input "Email" at bounding box center [799, 342] width 211 height 27
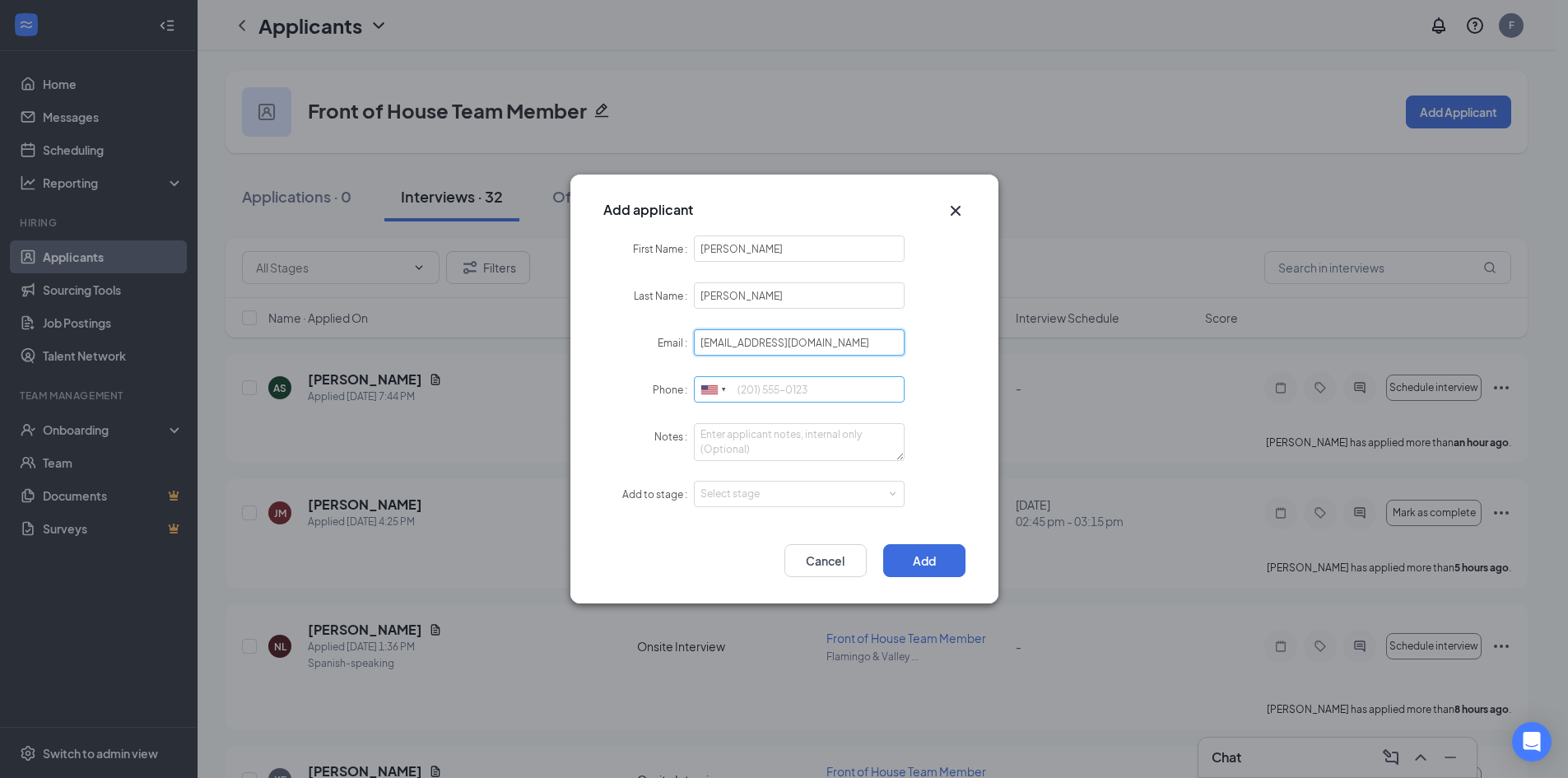
type input "[EMAIL_ADDRESS][DOMAIN_NAME]"
click at [804, 389] on input "Phone" at bounding box center [799, 390] width 211 height 27
click at [793, 440] on textarea "Notes" at bounding box center [799, 442] width 211 height 38
click at [741, 388] on input "17026286143" at bounding box center [799, 390] width 211 height 27
click at [750, 500] on div "Select stage" at bounding box center [795, 494] width 191 height 17
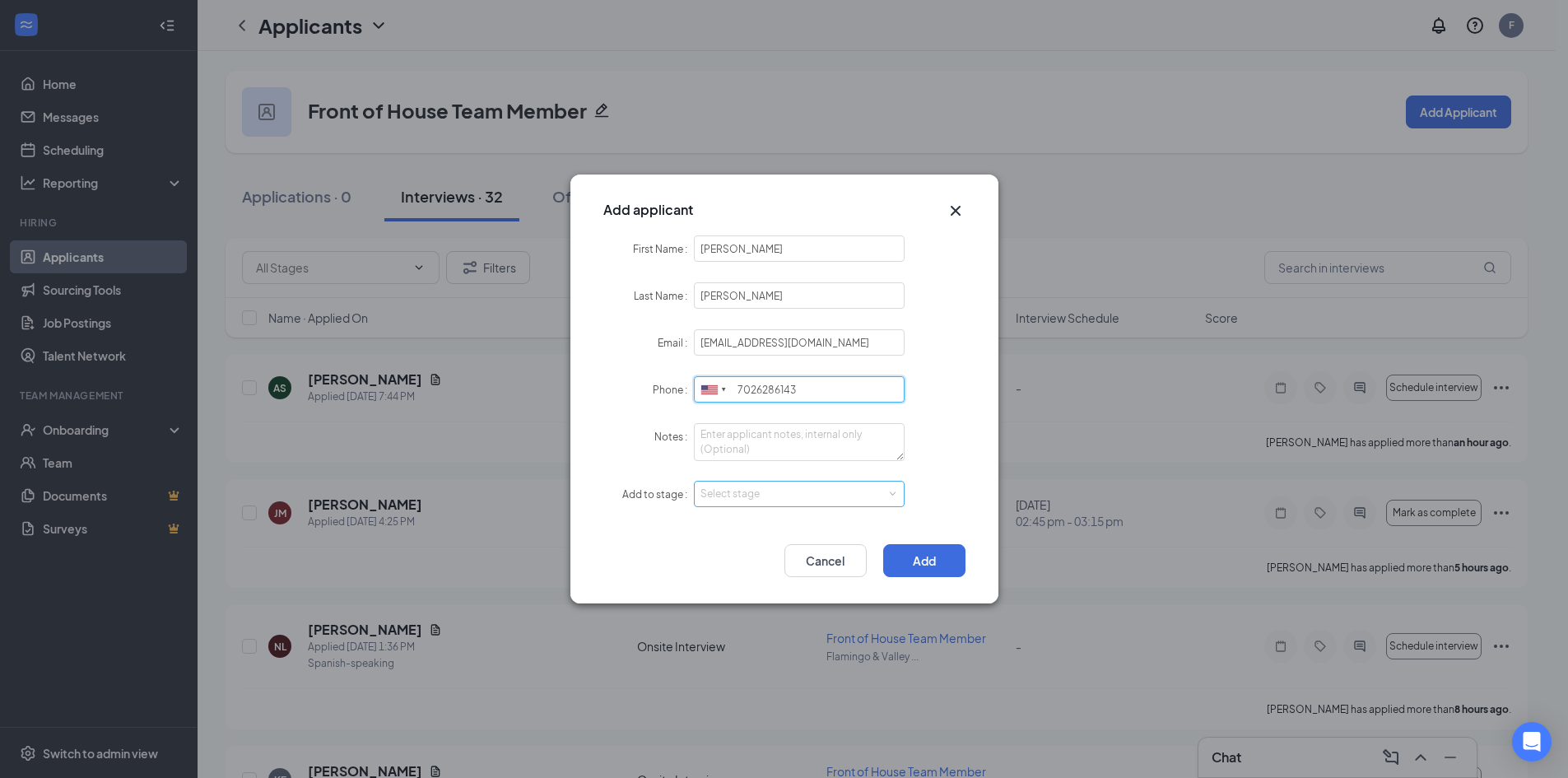
type input "7026286143"
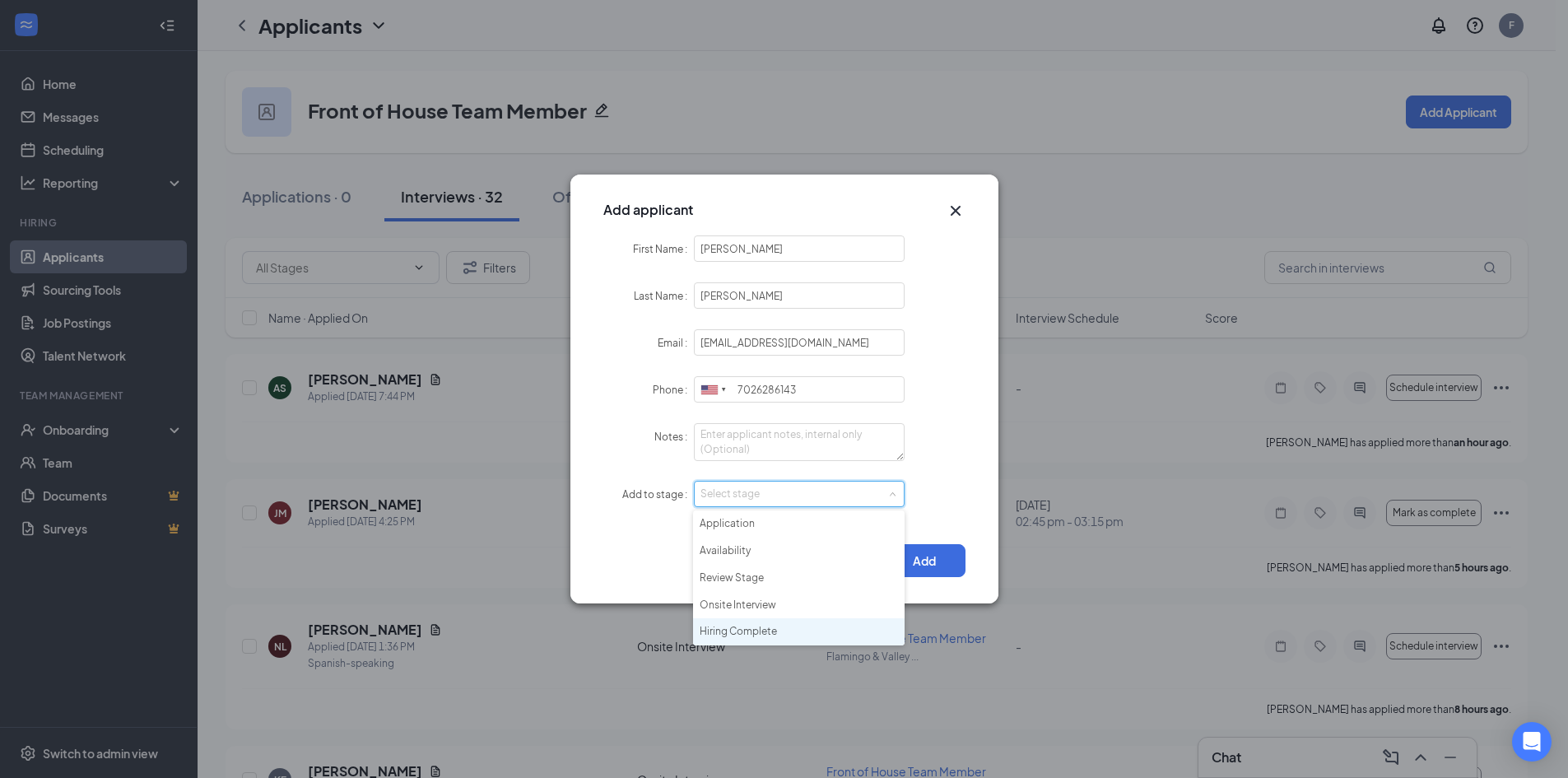
click at [800, 634] on li "Hiring Complete" at bounding box center [798, 632] width 211 height 28
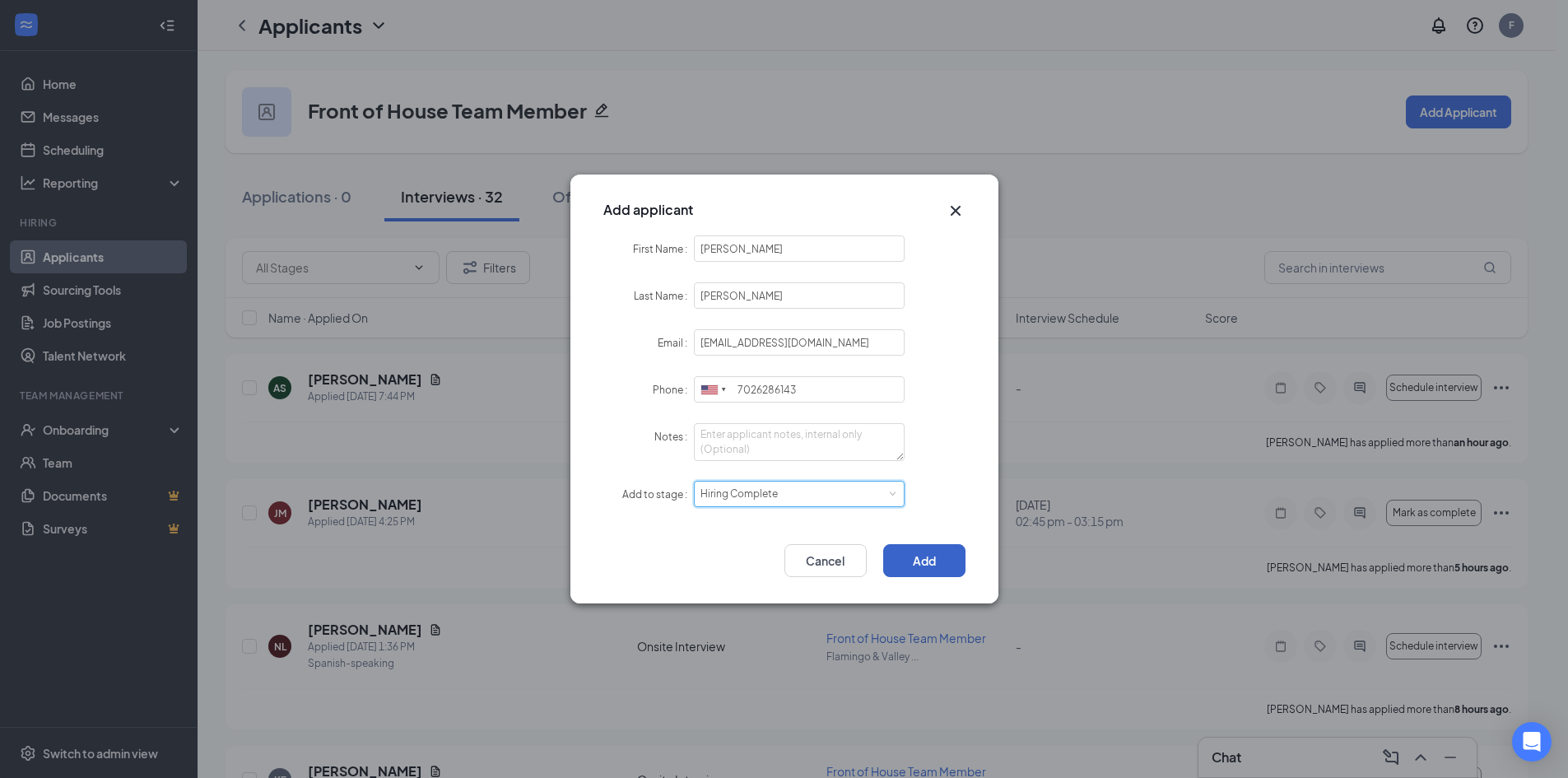
click at [916, 561] on button "Add" at bounding box center [924, 560] width 83 height 33
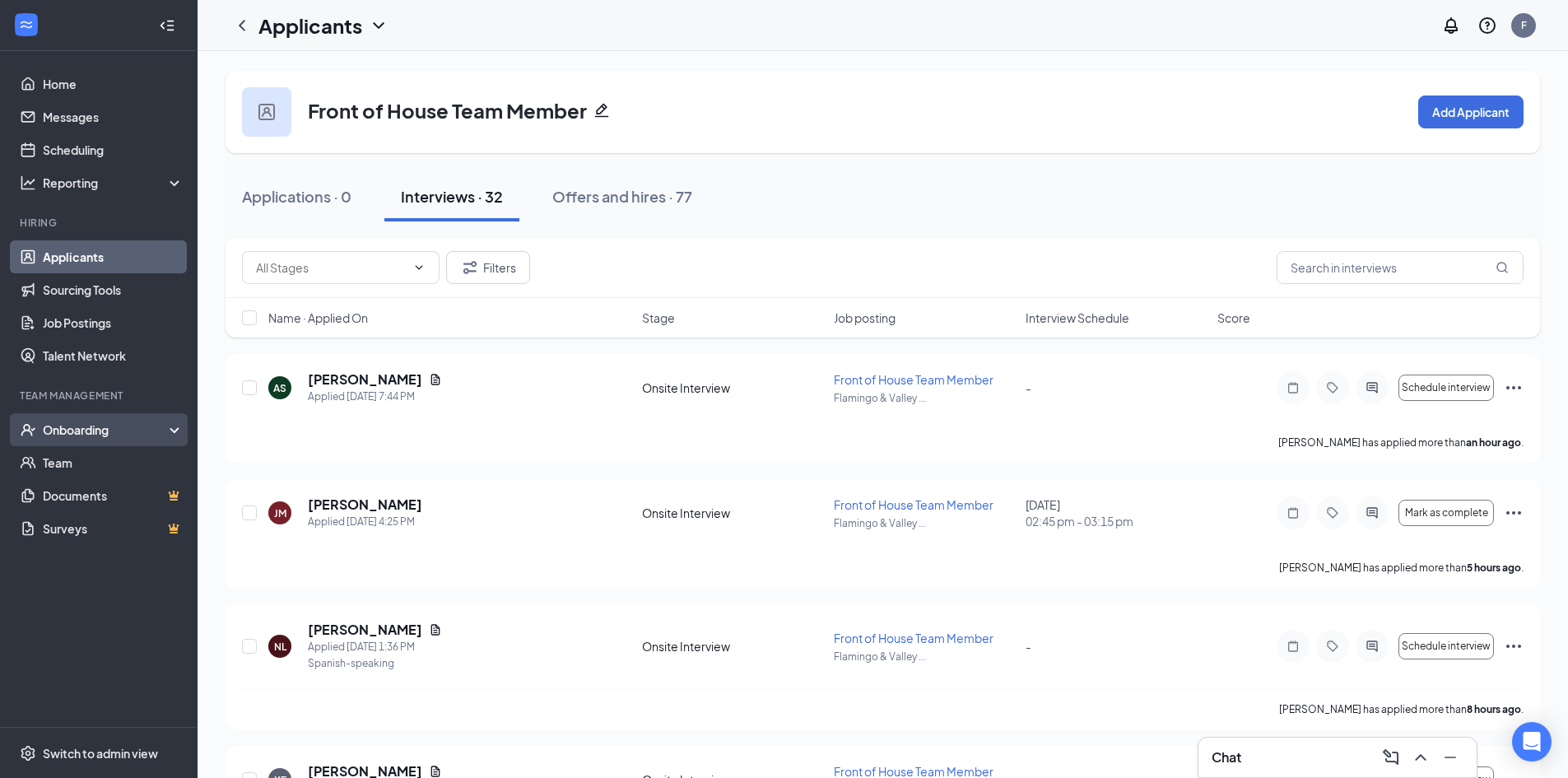
click at [74, 428] on div "Onboarding" at bounding box center [106, 430] width 127 height 17
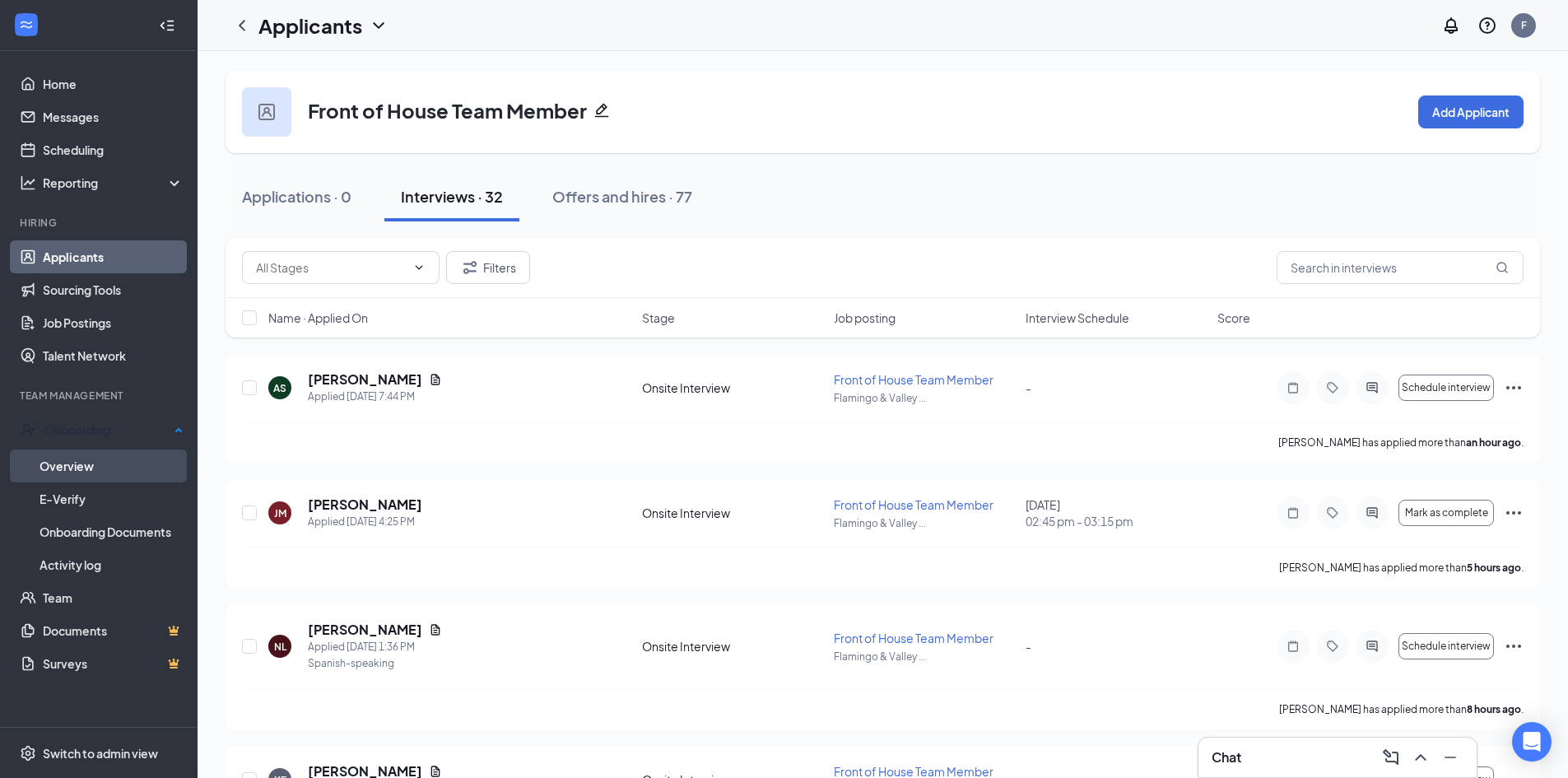
click at [88, 456] on link "Overview" at bounding box center [111, 465] width 144 height 33
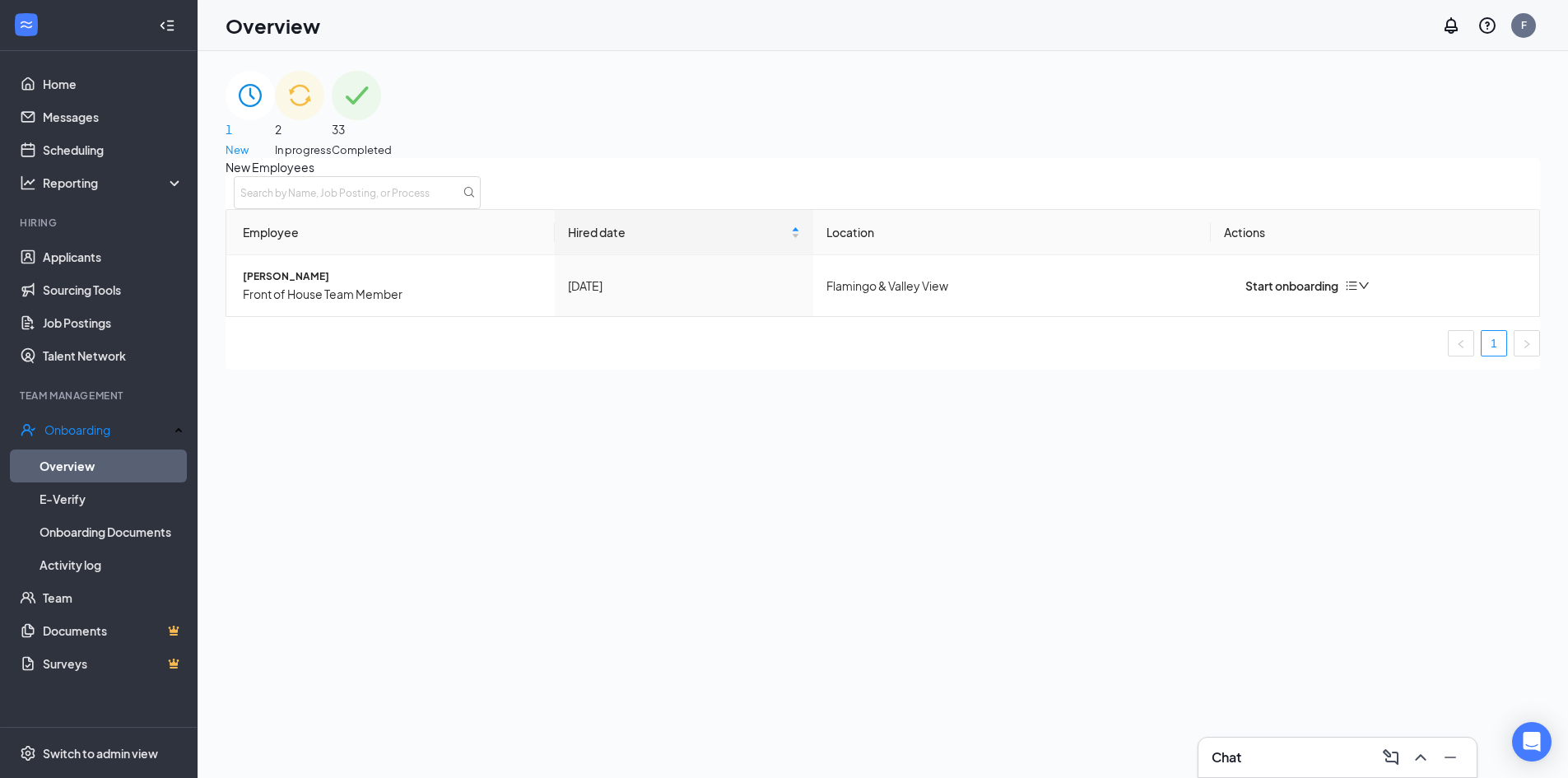
click at [331, 114] on div "2 In progress" at bounding box center [303, 114] width 57 height 88
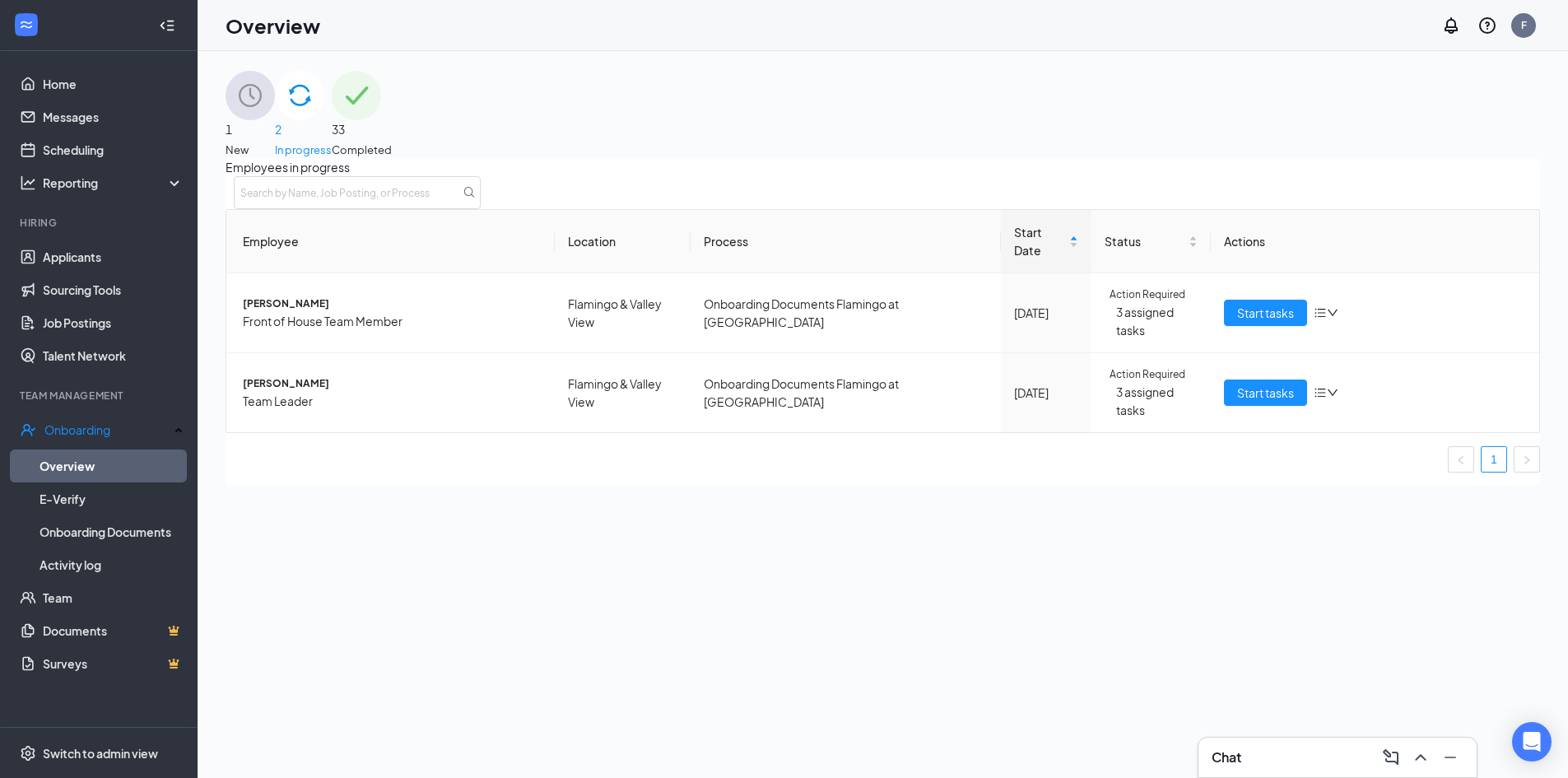
click at [275, 120] on div "1 New" at bounding box center [250, 114] width 49 height 88
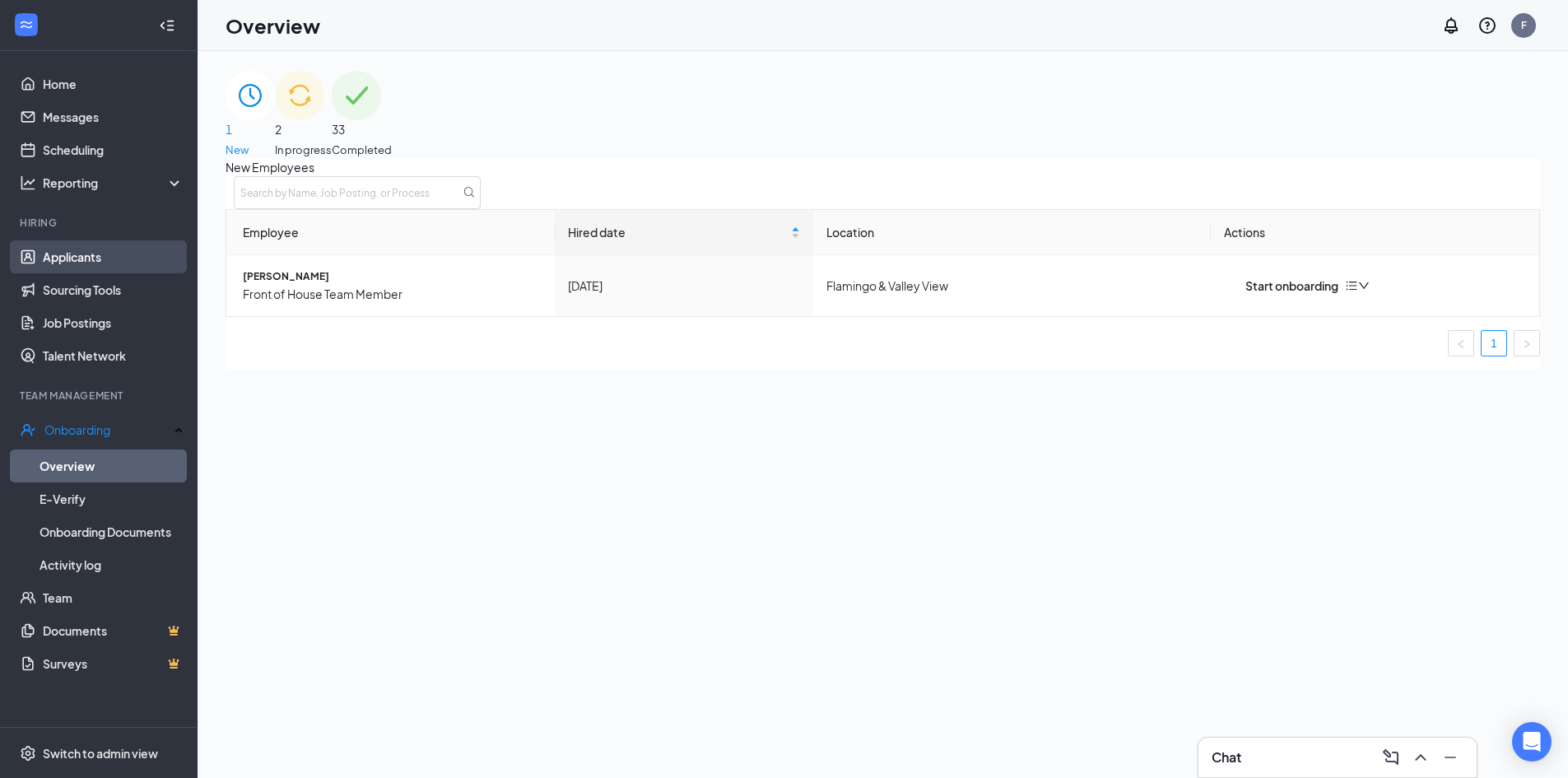
click at [95, 259] on link "Applicants" at bounding box center [113, 256] width 141 height 33
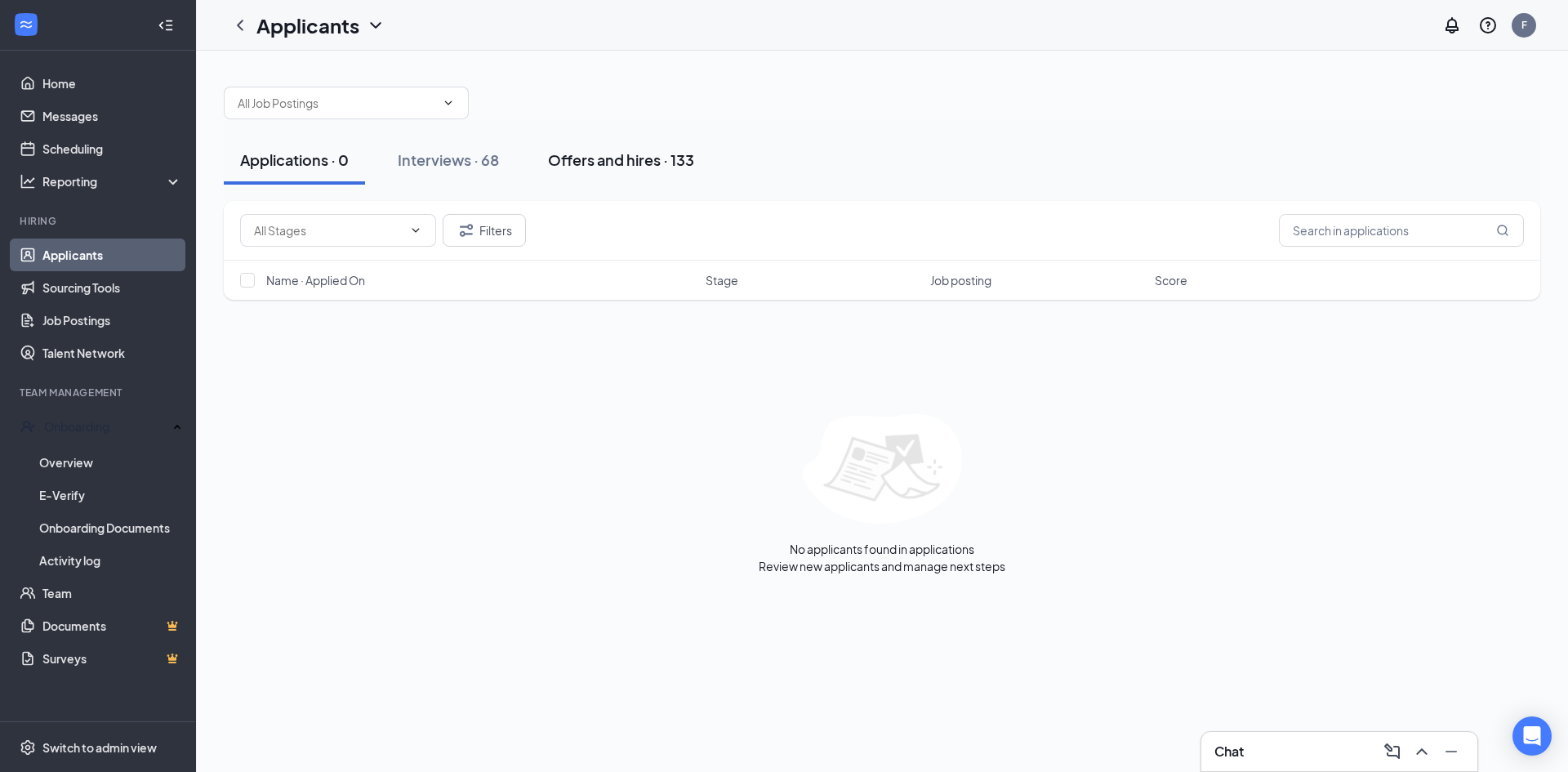
click at [634, 154] on div "Offers and hires · 133" at bounding box center [621, 159] width 147 height 21
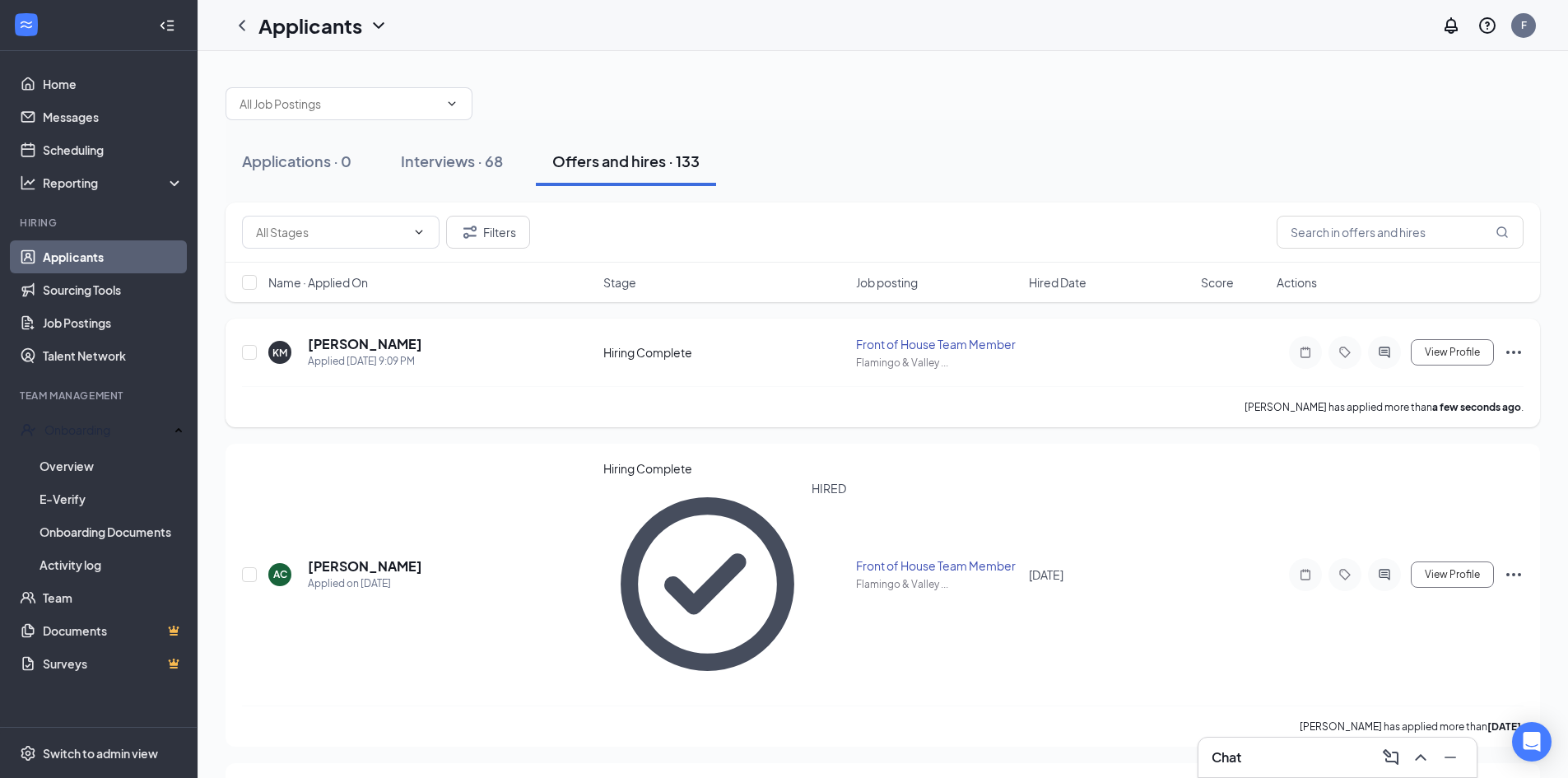
click at [1513, 350] on icon "Ellipses" at bounding box center [1514, 352] width 20 height 20
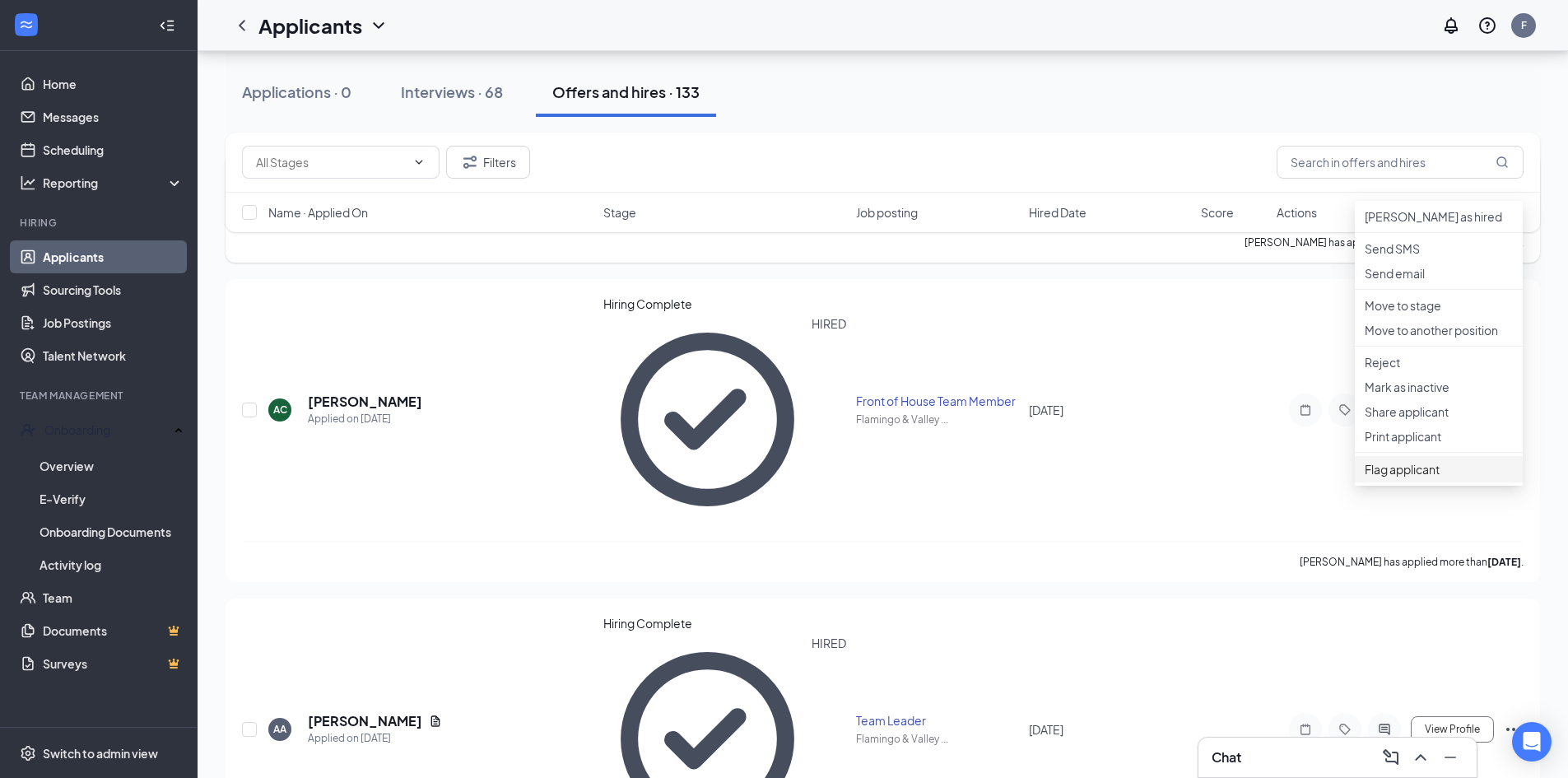
scroll to position [83, 0]
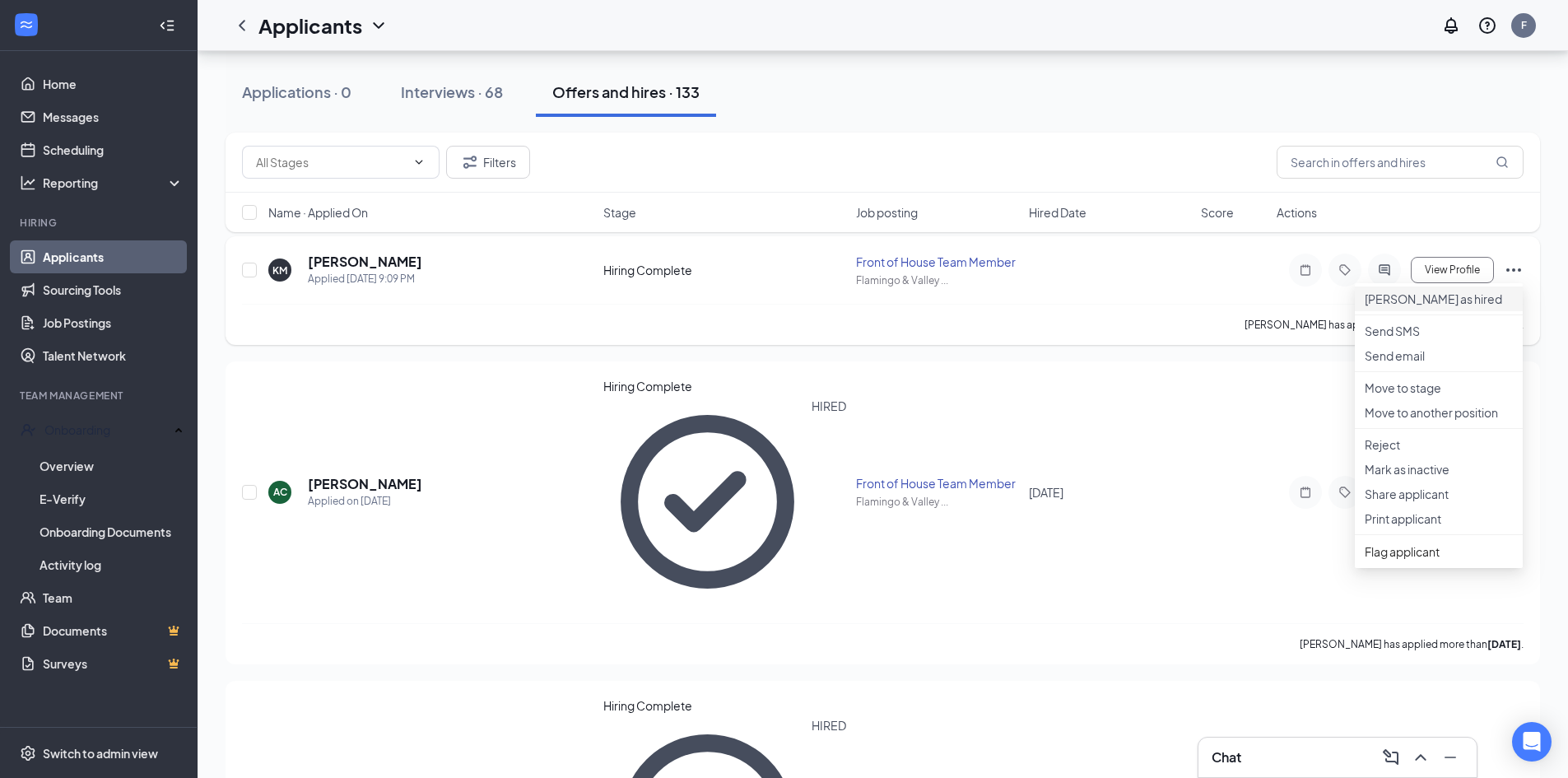
click at [1419, 302] on p "[PERSON_NAME] as hired" at bounding box center [1439, 299] width 149 height 17
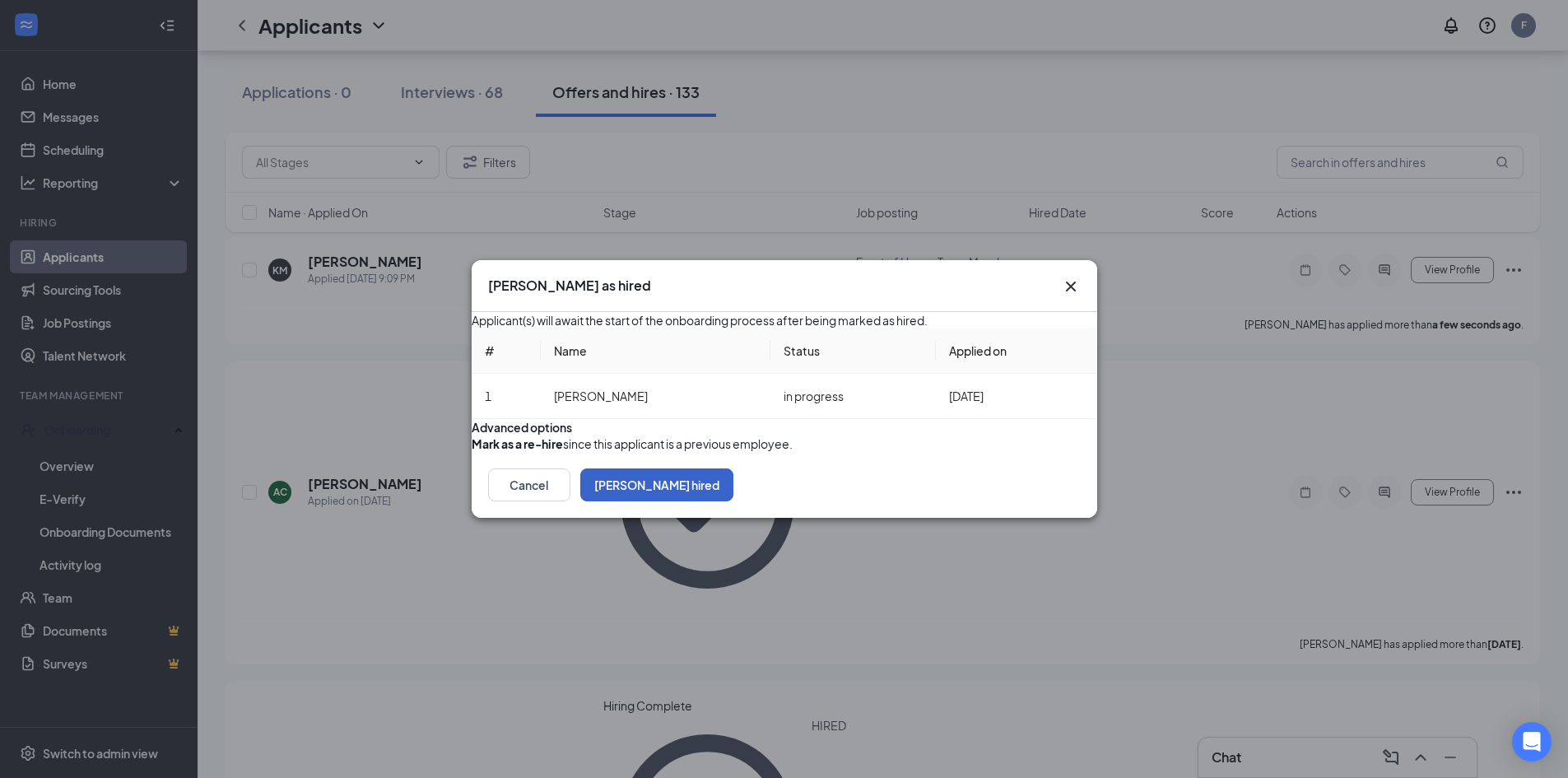
click at [734, 502] on button "[PERSON_NAME] hired" at bounding box center [656, 484] width 153 height 33
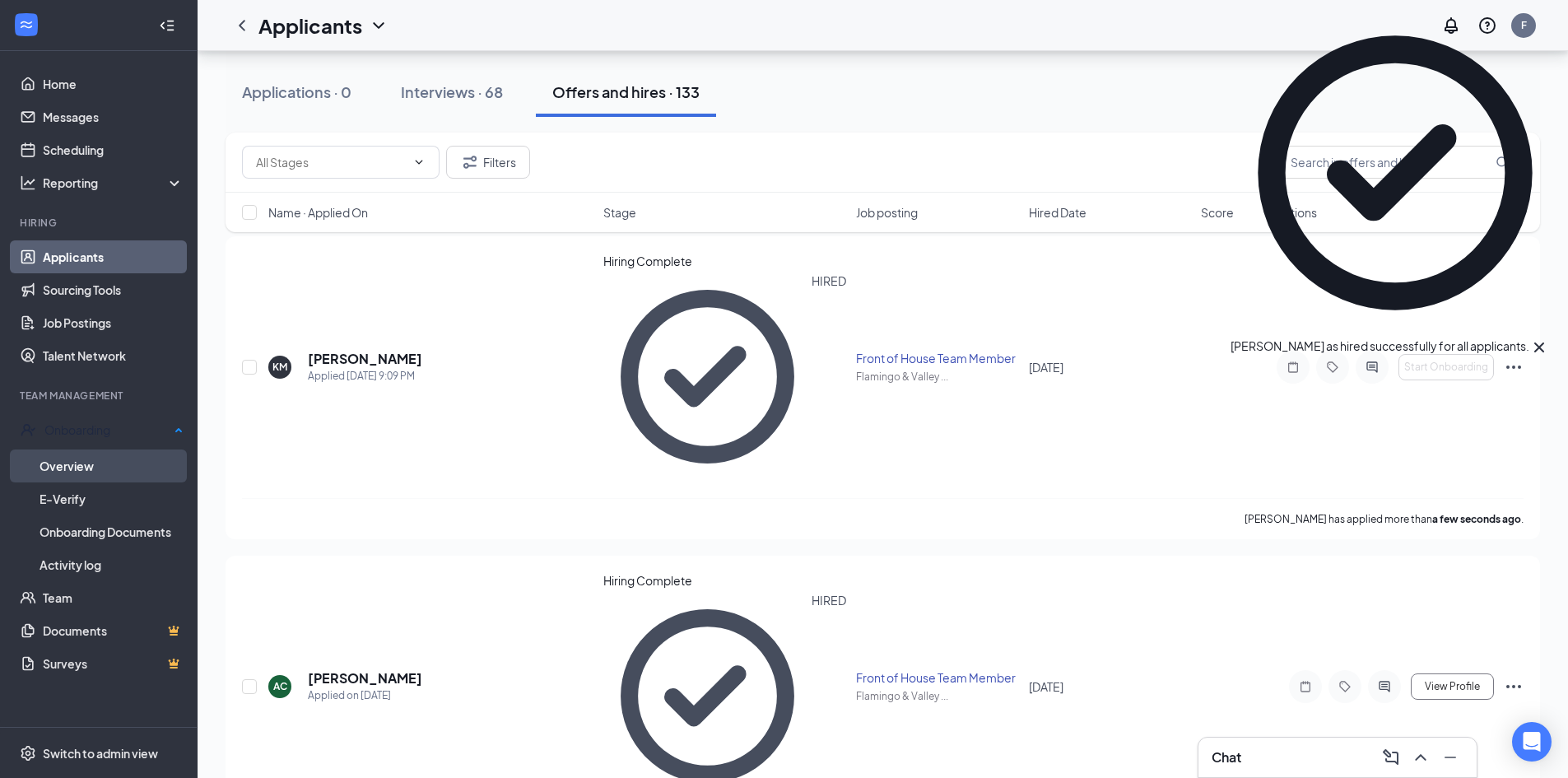
click at [76, 462] on link "Overview" at bounding box center [111, 465] width 144 height 33
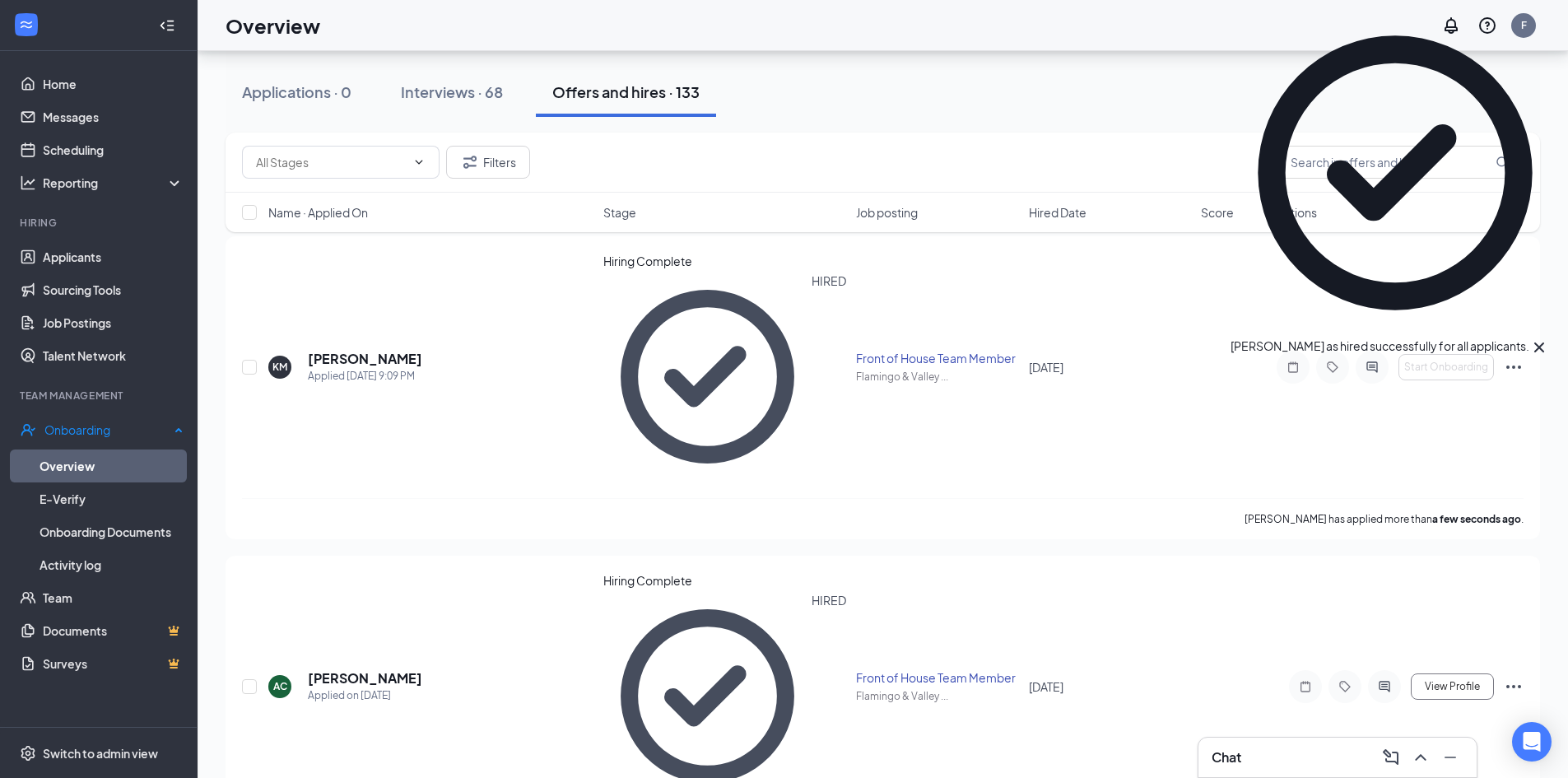
scroll to position [74, 0]
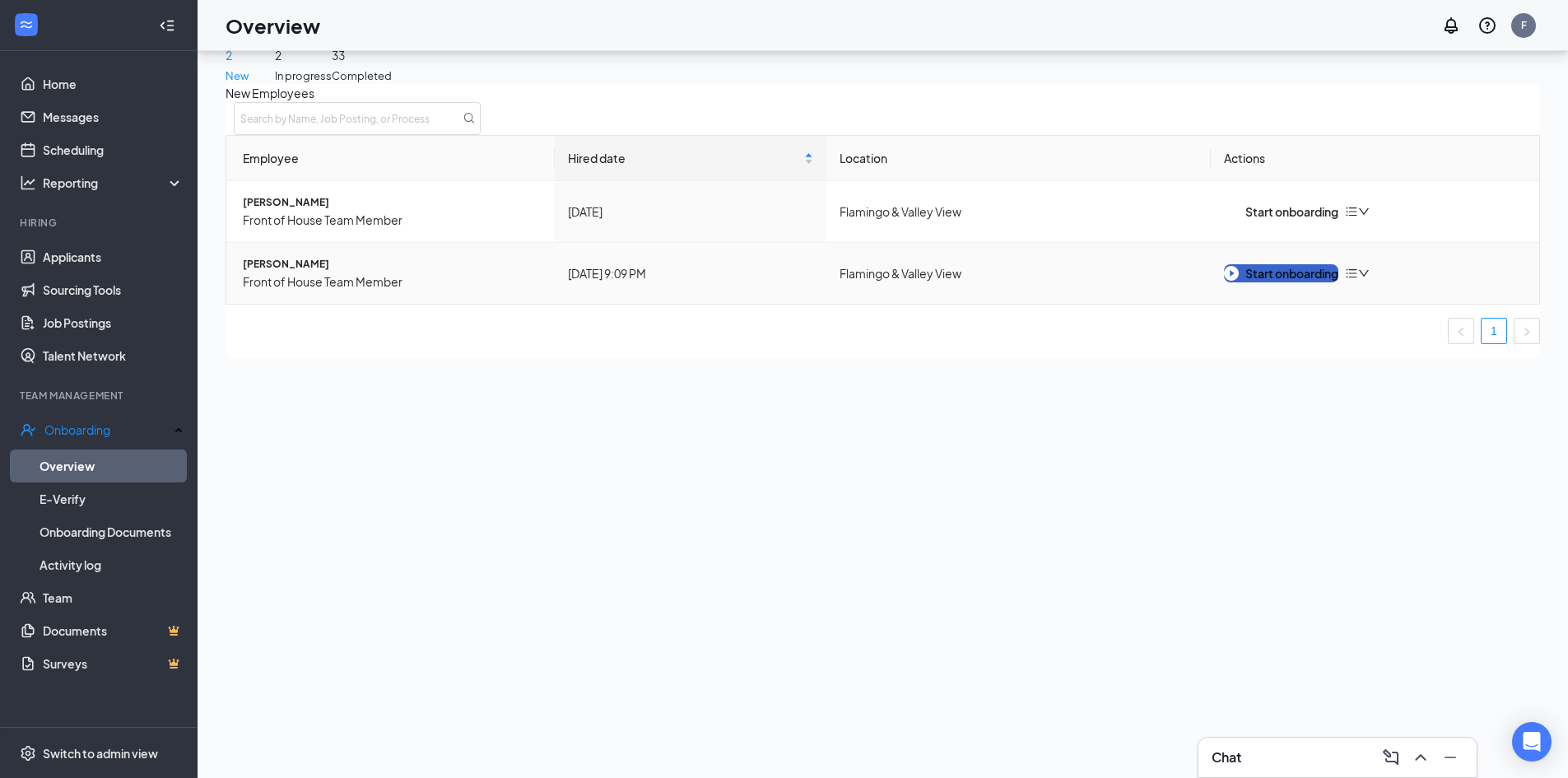
click at [1255, 282] on div "Start onboarding" at bounding box center [1280, 274] width 114 height 18
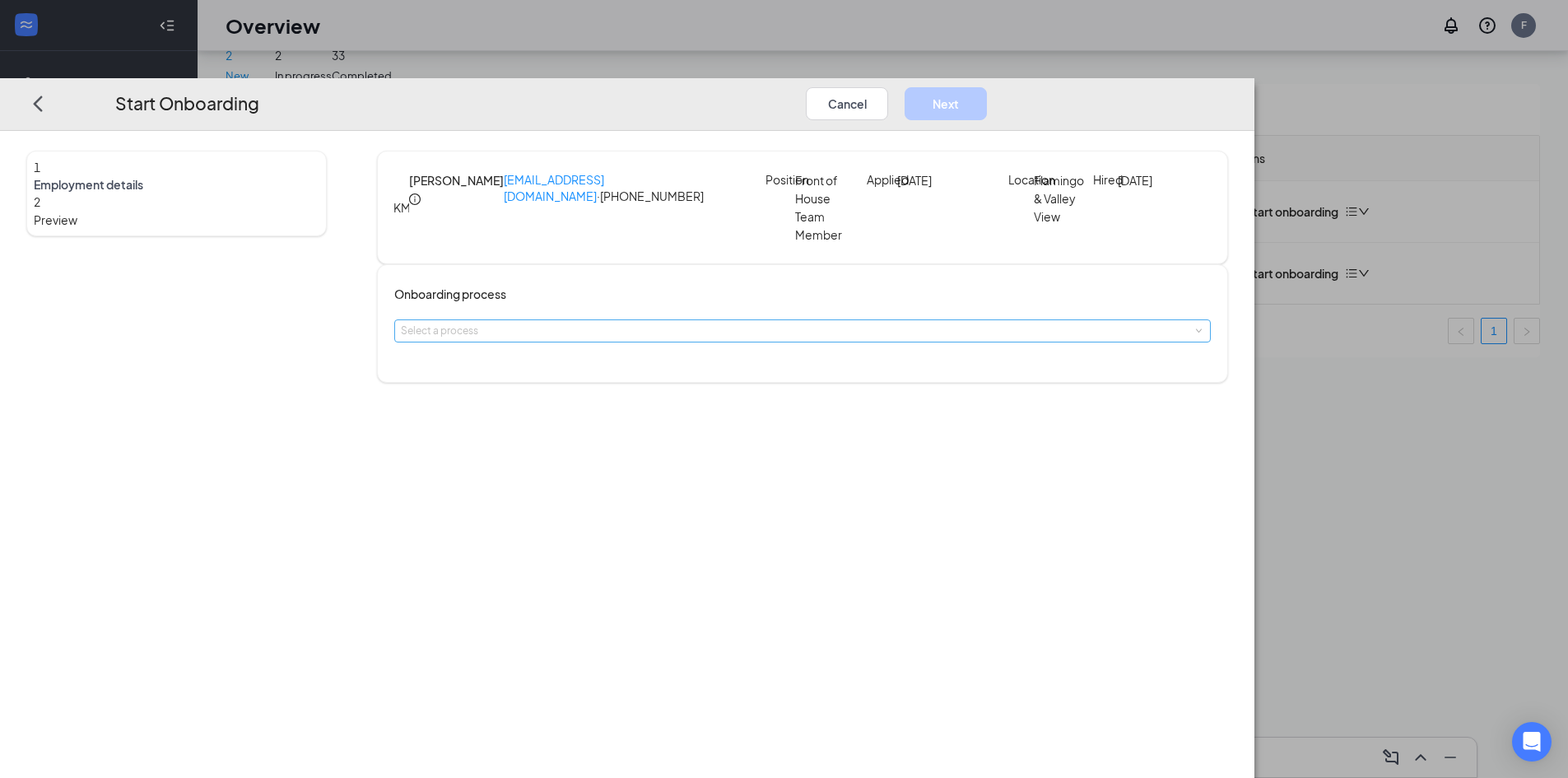
click at [750, 326] on div "Select a process" at bounding box center [799, 331] width 796 height 17
click at [746, 354] on li "Onboarding Documents Flamingo at [GEOGRAPHIC_DATA]" at bounding box center [686, 369] width 270 height 30
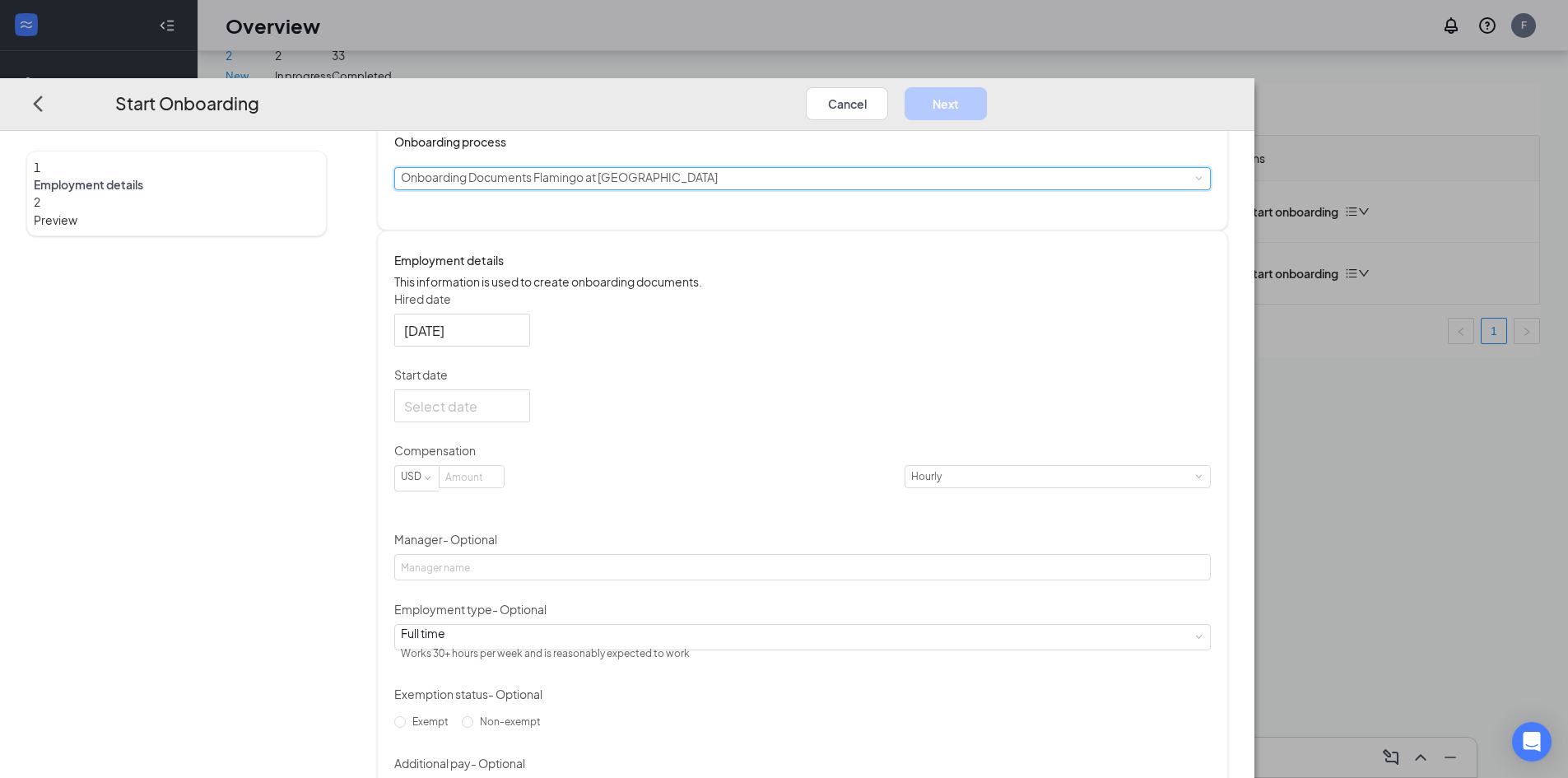
scroll to position [164, 0]
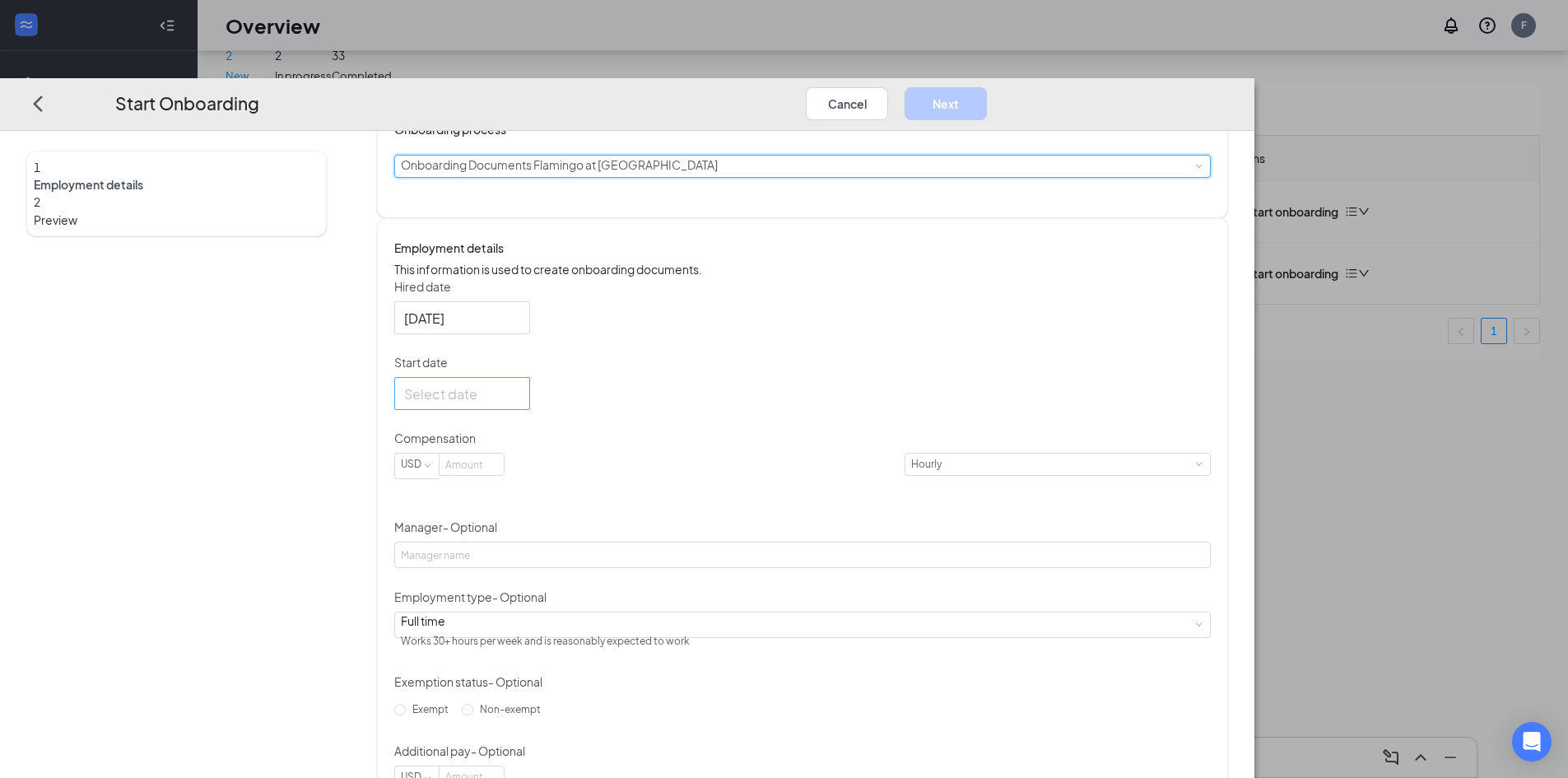
click at [520, 403] on div at bounding box center [461, 393] width 116 height 21
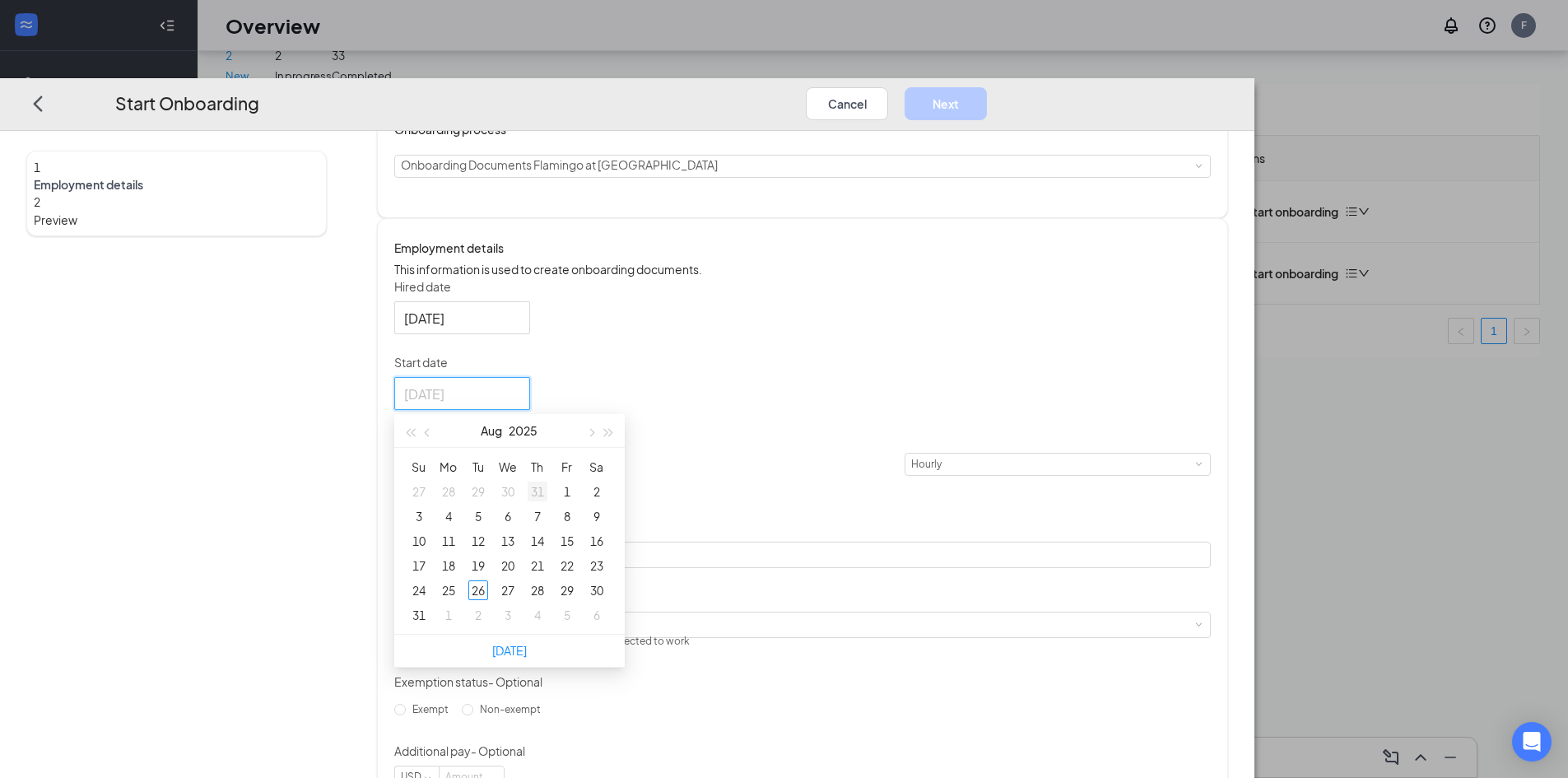
type input "[DATE]"
drag, startPoint x: 620, startPoint y: 344, endPoint x: 646, endPoint y: 343, distance: 26.0
click at [517, 327] on input "[DATE]" at bounding box center [460, 317] width 113 height 21
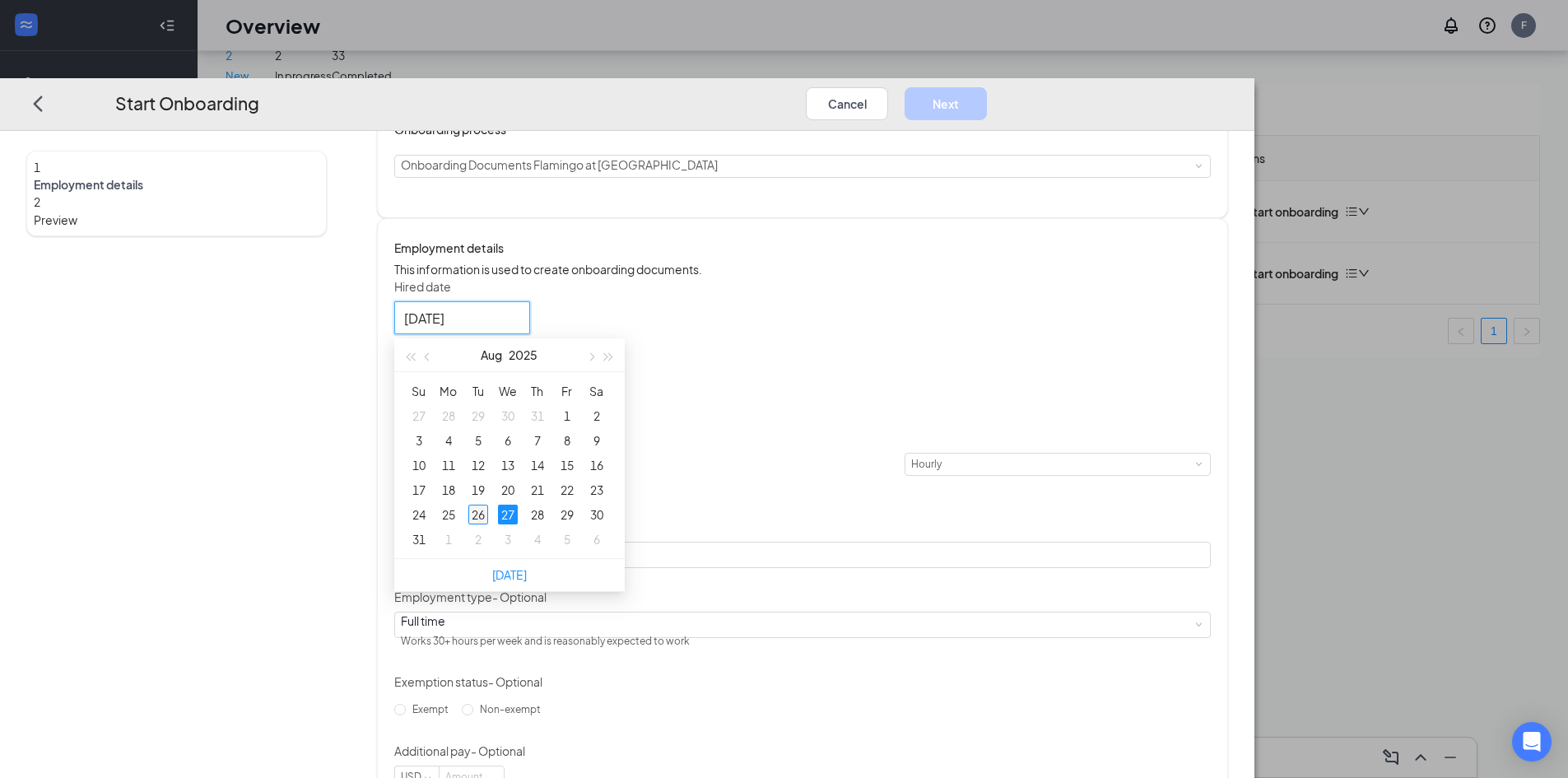
type input "[DATE]"
click at [488, 524] on div "26" at bounding box center [478, 514] width 20 height 20
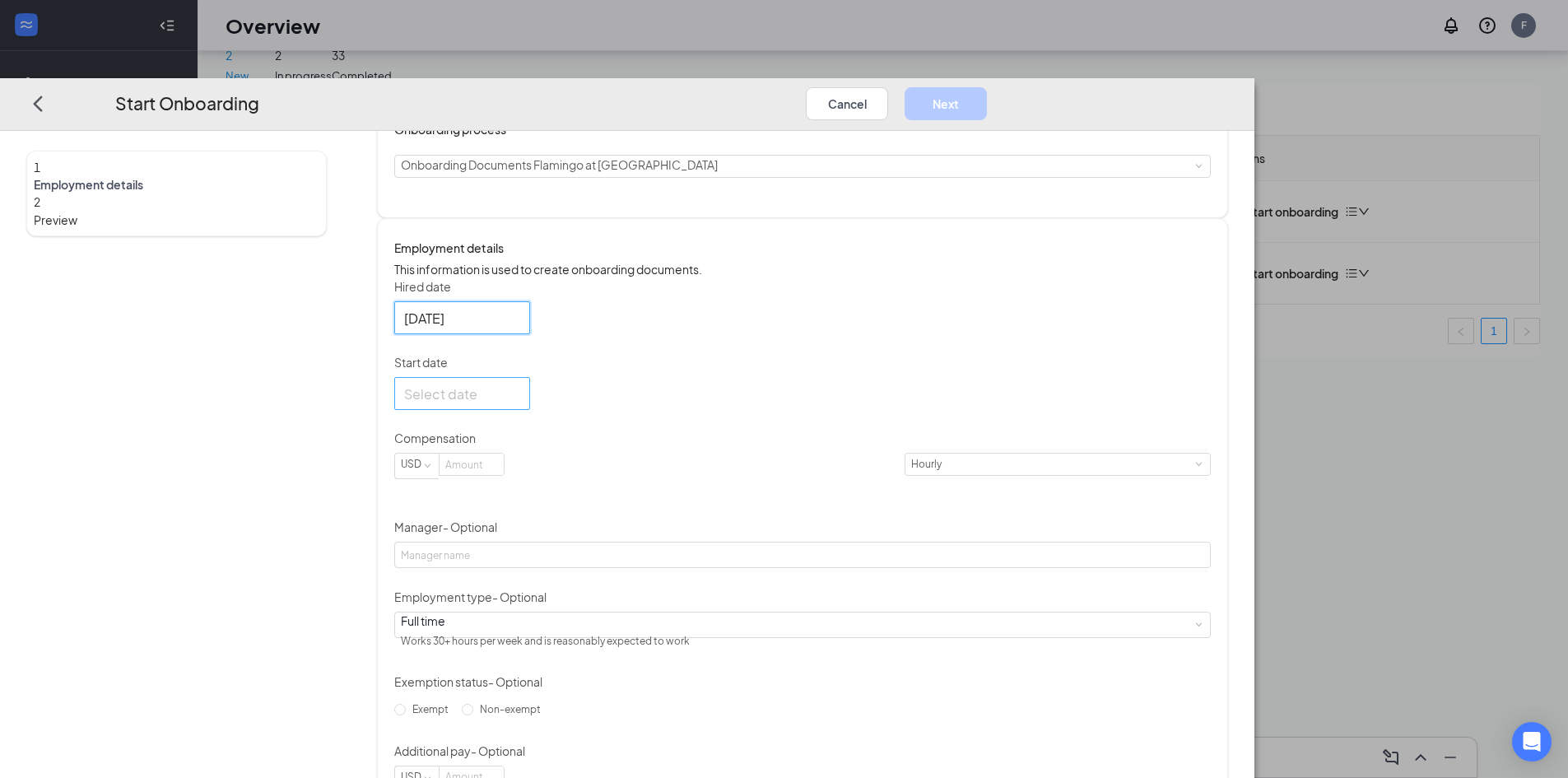
click at [520, 403] on div at bounding box center [461, 393] width 116 height 21
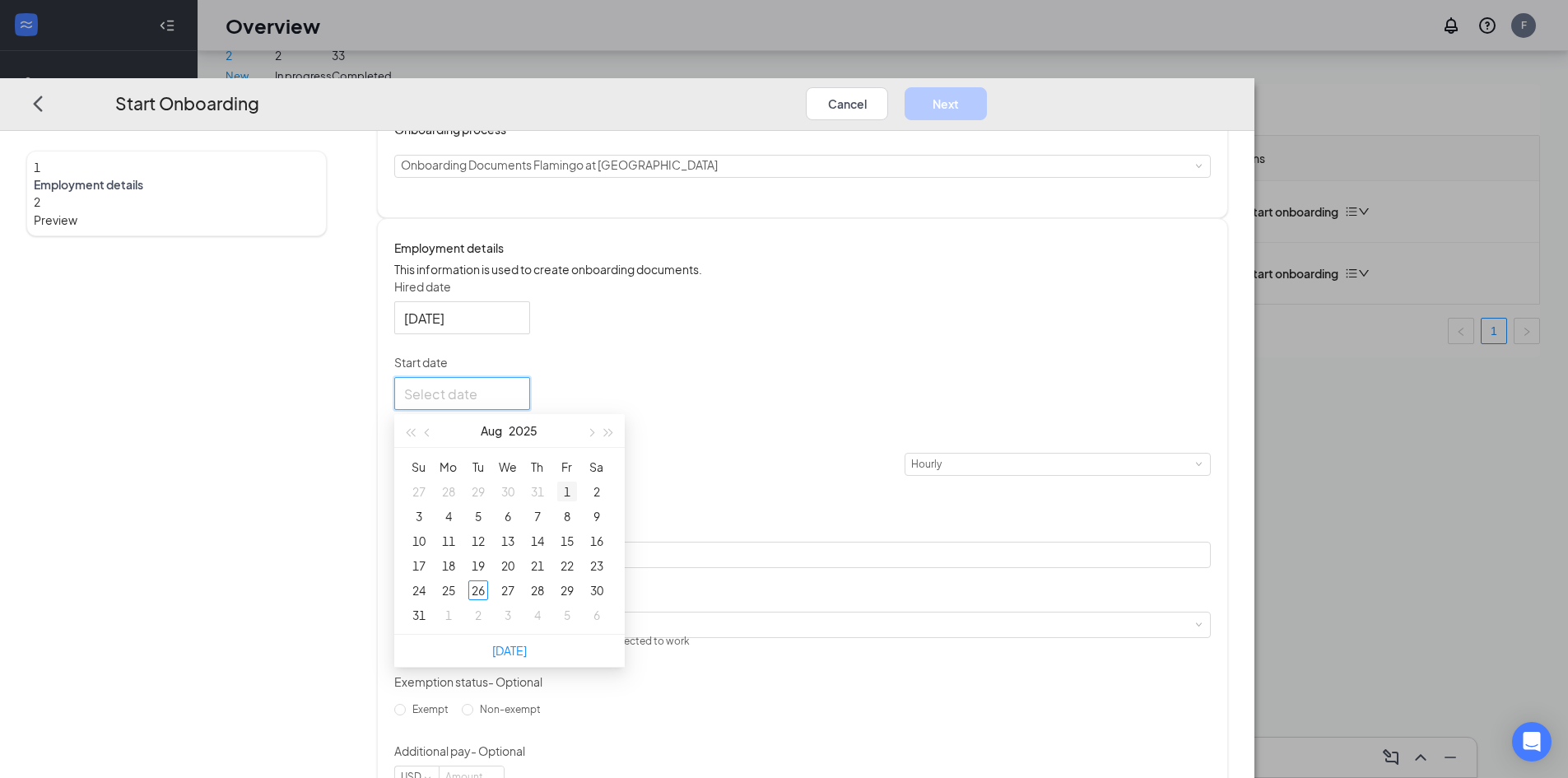
type input "[DATE]"
click at [594, 437] on span "button" at bounding box center [590, 432] width 8 height 8
type input "[DATE]"
click at [488, 502] on div "2" at bounding box center [478, 492] width 20 height 20
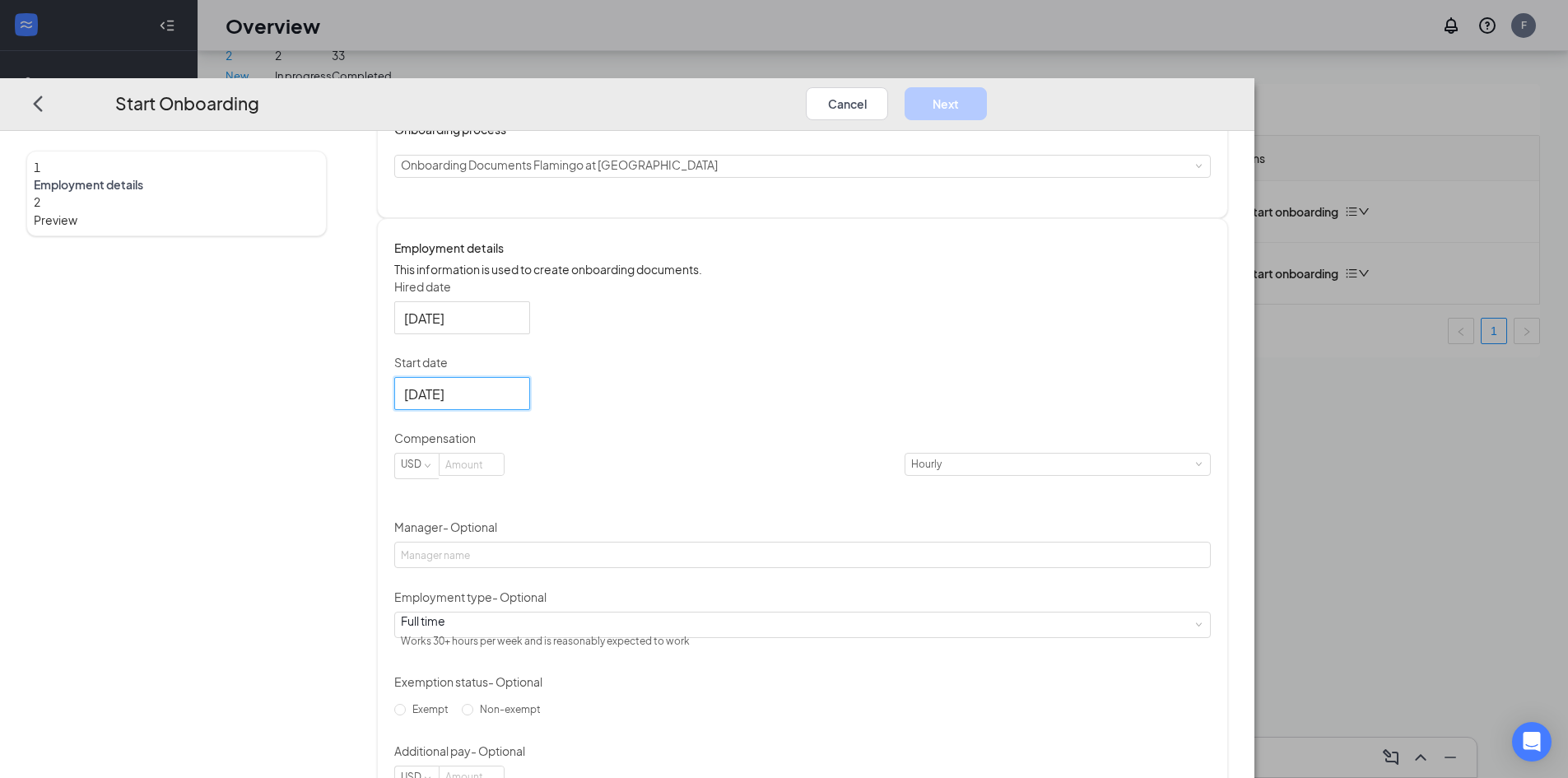
click at [744, 406] on div "[DATE]" at bounding box center [802, 393] width 816 height 33
click at [504, 475] on input at bounding box center [471, 464] width 64 height 22
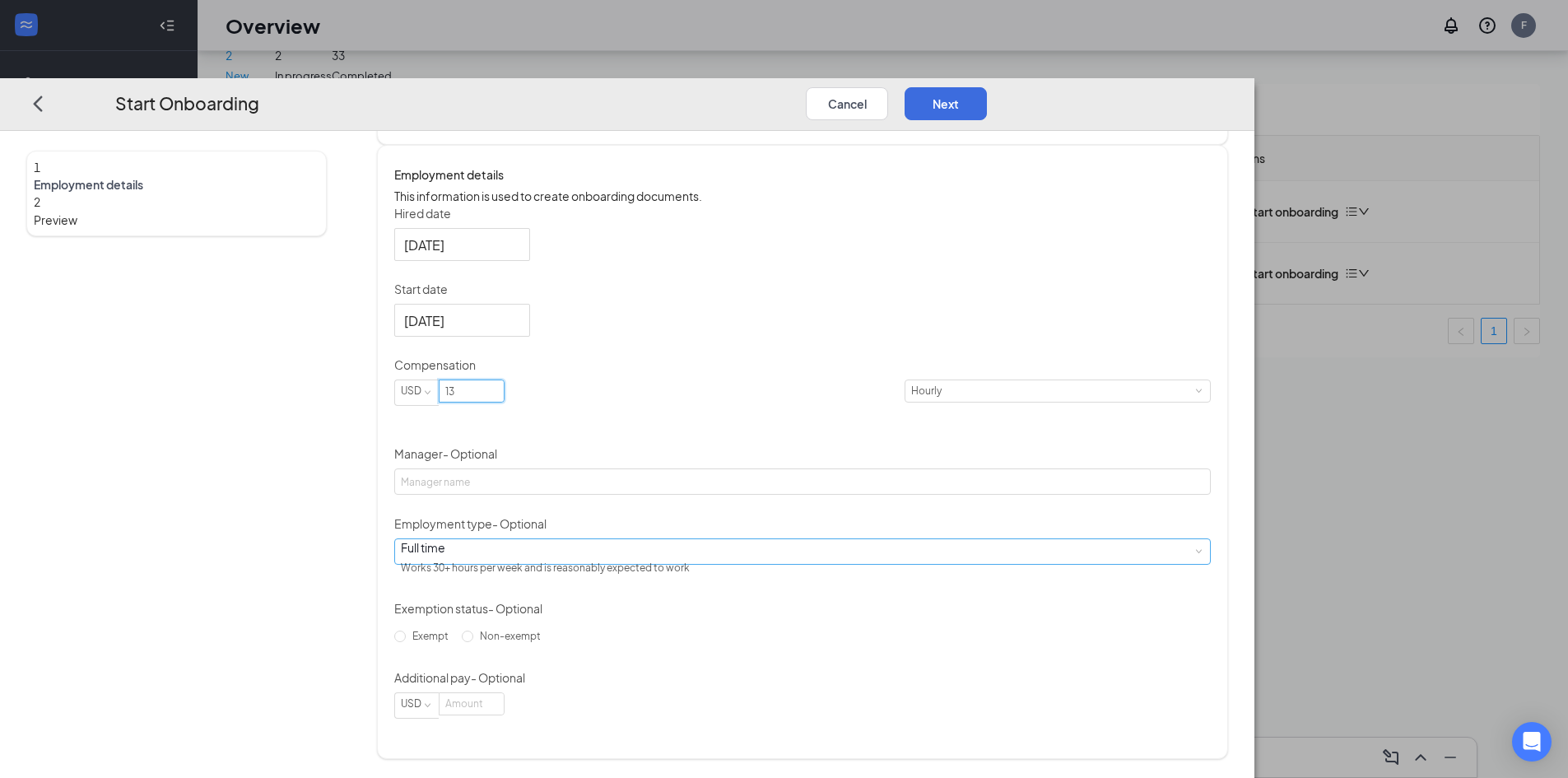
scroll to position [265, 0]
type input "13"
click at [677, 560] on div "Full time Works 30+ hours per week and is reasonably expected to work" at bounding box center [802, 551] width 803 height 25
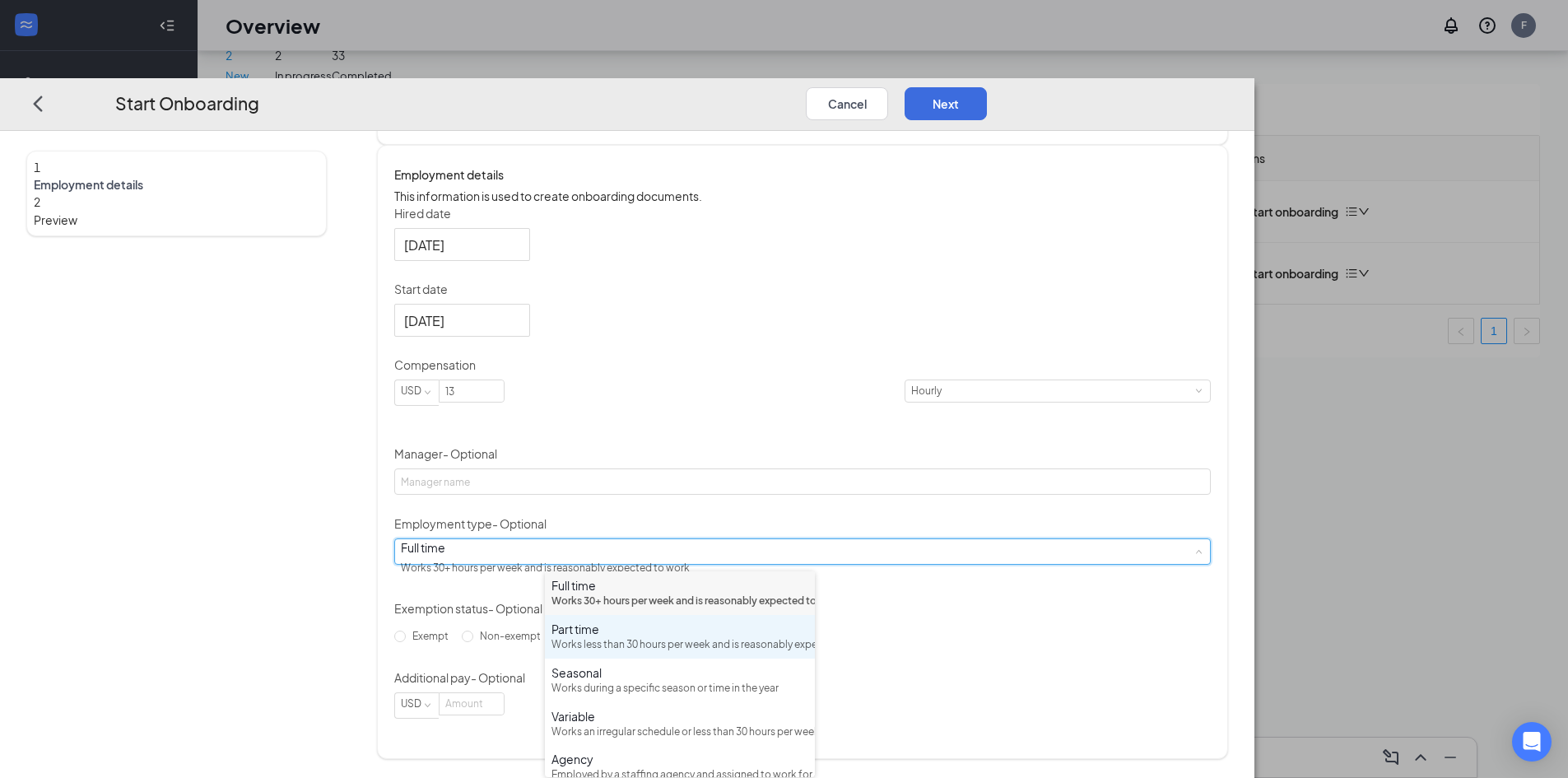
click at [635, 653] on div "Works less than 30 hours per week and is reasonably expected to work" at bounding box center [680, 644] width 257 height 16
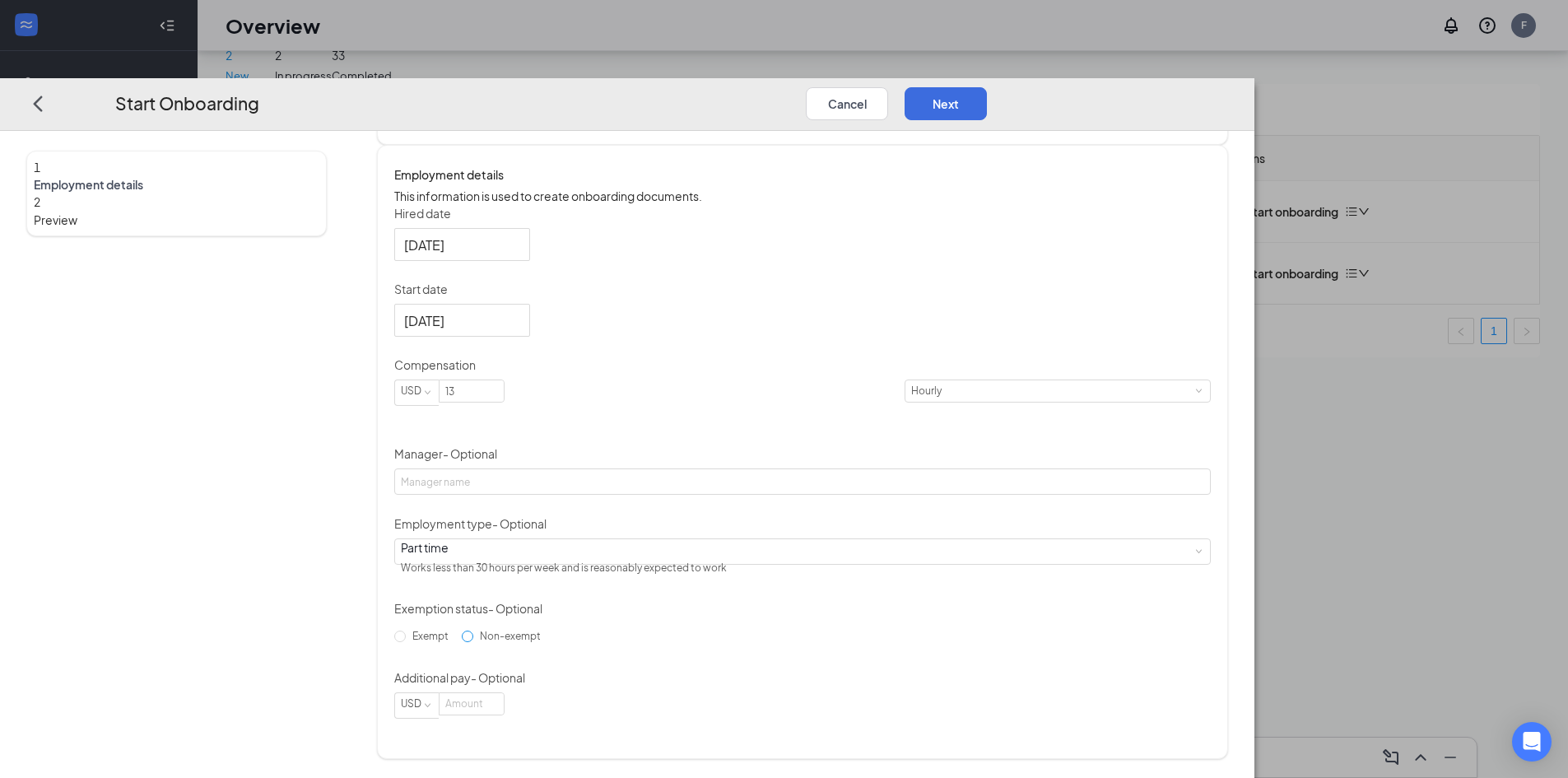
click at [473, 641] on input "Non-exempt" at bounding box center [467, 635] width 12 height 12
radio input "true"
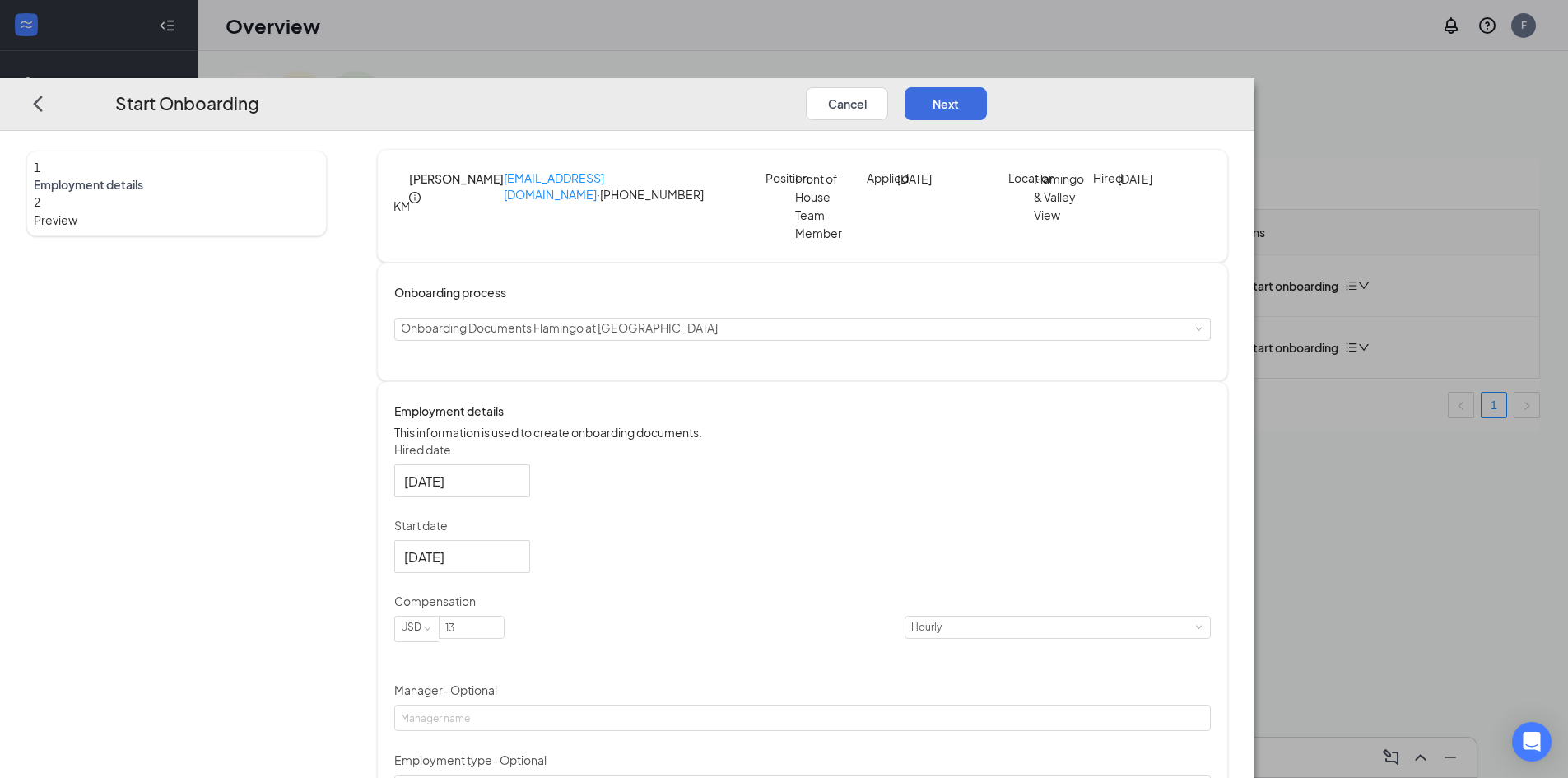
scroll to position [0, 0]
click at [504, 639] on input "13" at bounding box center [471, 629] width 64 height 22
type input "14"
click at [865, 523] on div "Hired date [DATE] [DATE] Su Mo Tu We Th Fr Sa 27 28 29 30 31 1 2 3 4 5 6 7 8 9 …" at bounding box center [802, 700] width 816 height 513
click at [986, 87] on button "Next" at bounding box center [945, 103] width 83 height 33
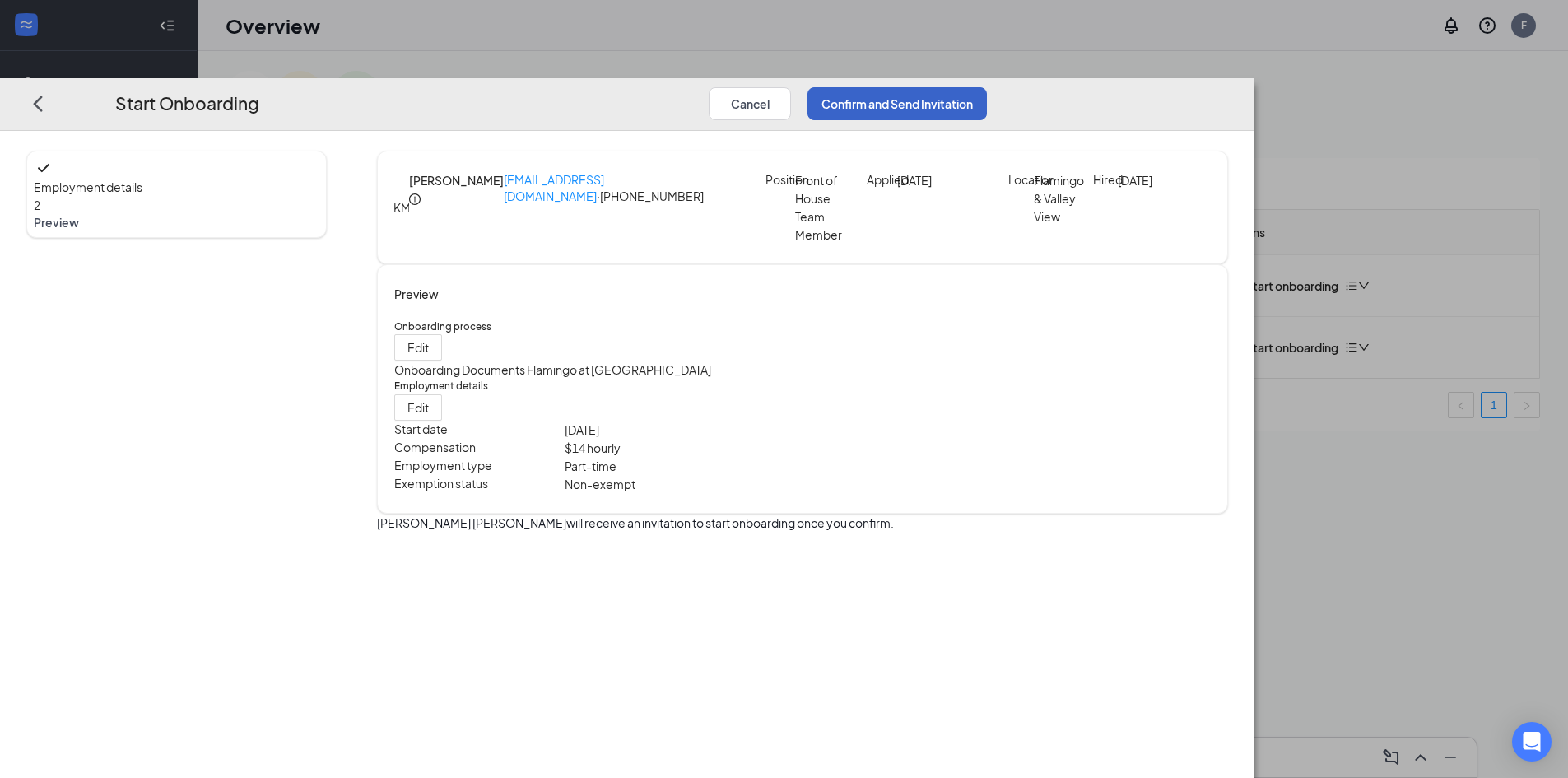
click at [986, 87] on button "Confirm and Send Invitation" at bounding box center [896, 103] width 179 height 33
